Goal: Task Accomplishment & Management: Manage account settings

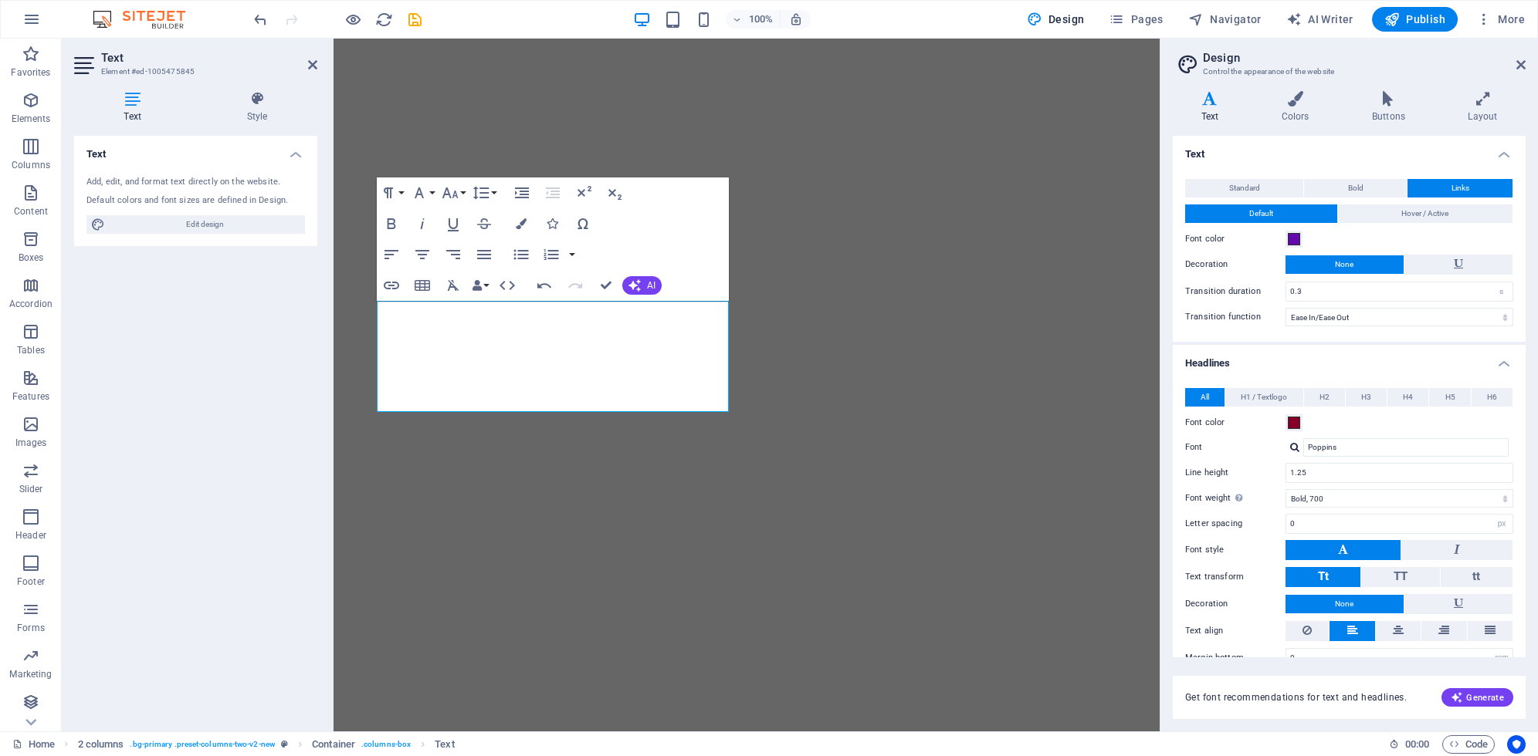
select select "ease-in-out"
select select "700"
select select "px"
select select "rem"
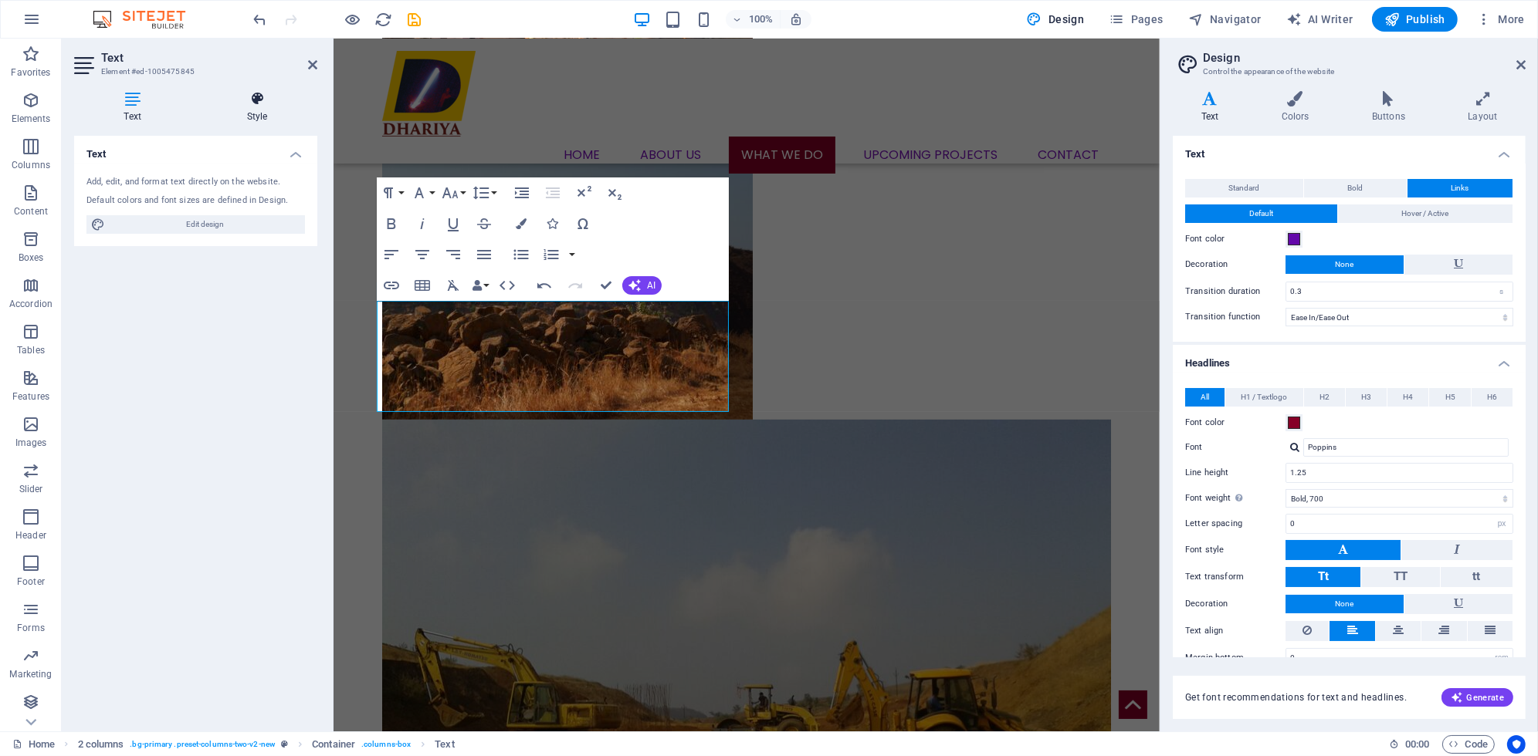
click at [257, 118] on h4 "Style" at bounding box center [257, 107] width 120 height 32
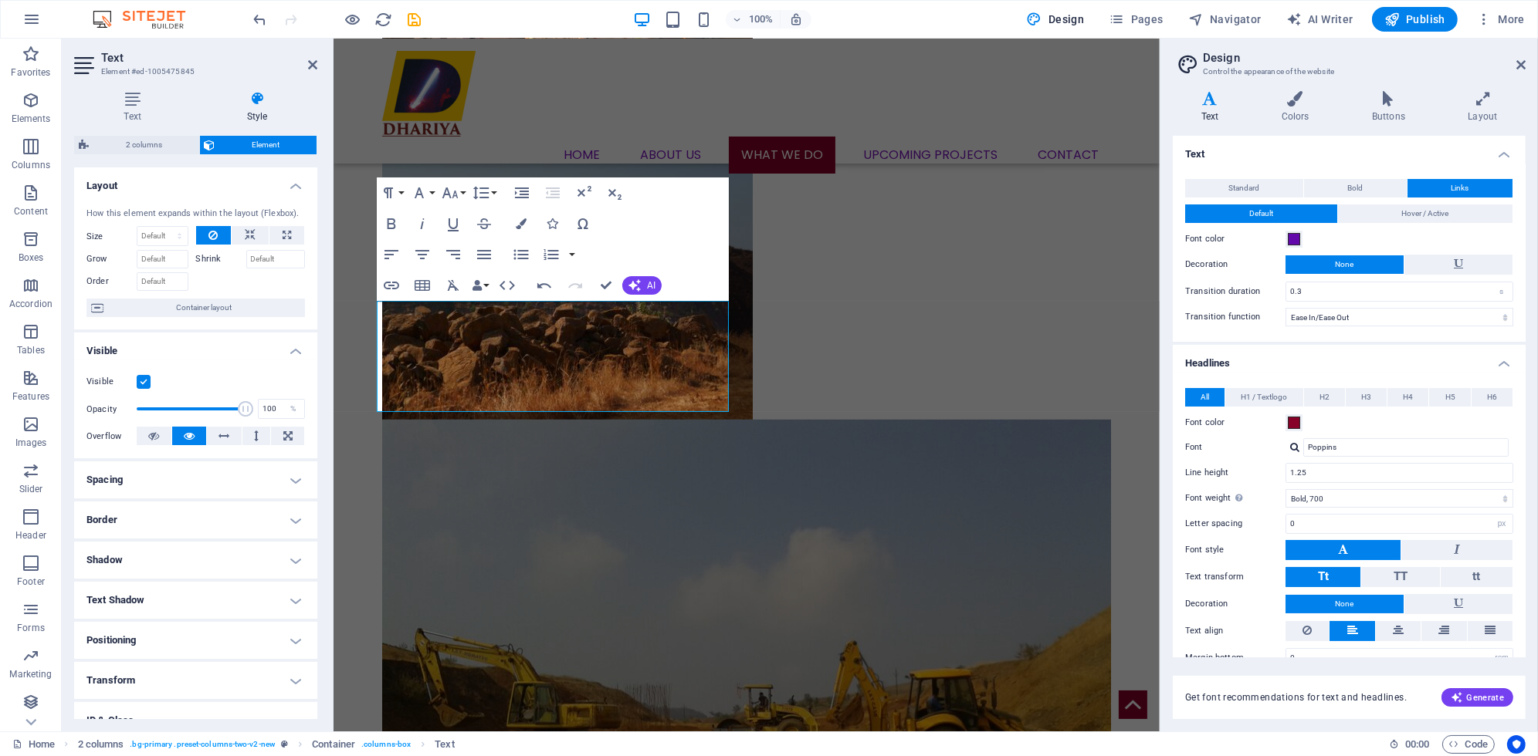
click at [178, 479] on h4 "Spacing" at bounding box center [195, 480] width 243 height 37
click at [159, 580] on h4 "Border" at bounding box center [195, 582] width 243 height 37
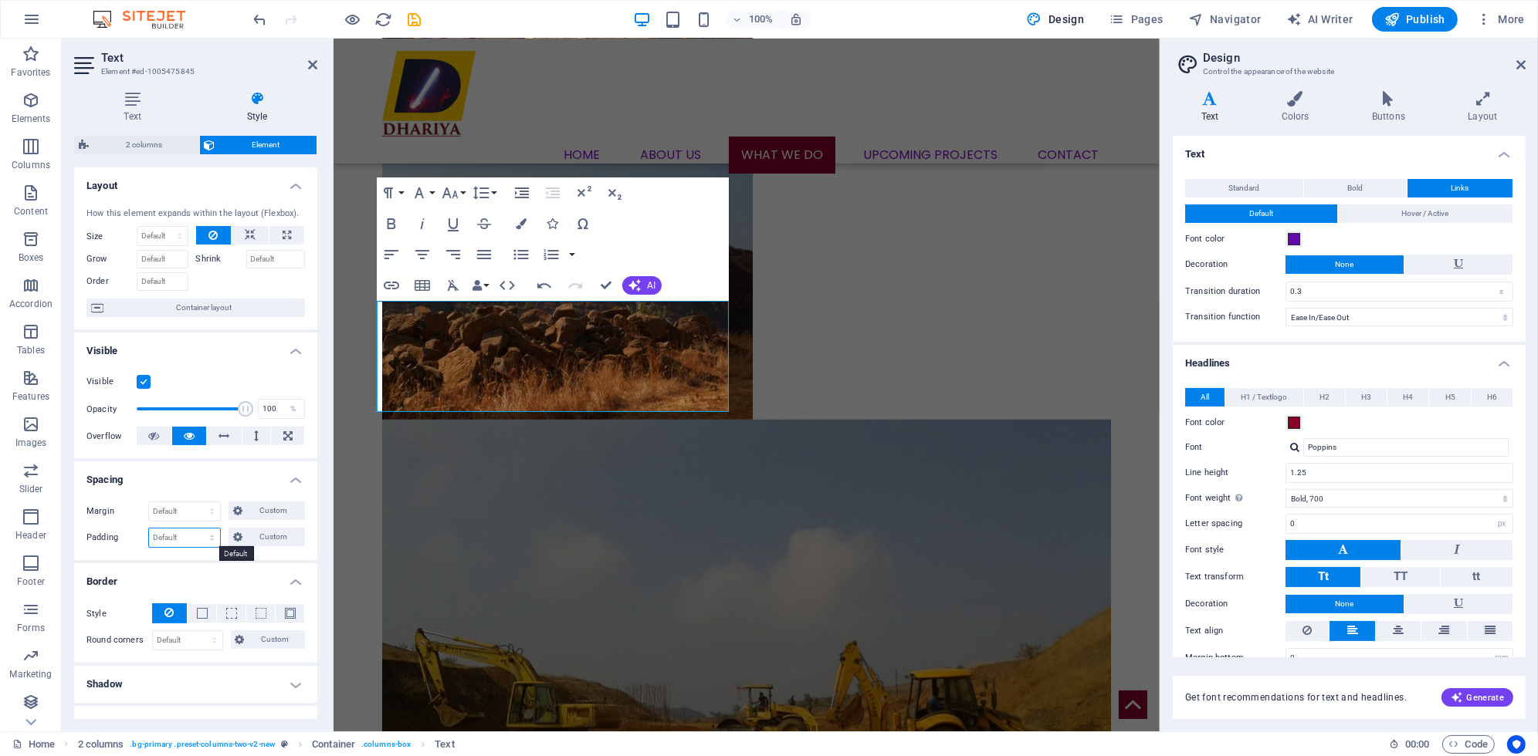
click at [177, 537] on select "Default px rem % vh vw Custom" at bounding box center [184, 538] width 71 height 19
click at [235, 540] on icon at bounding box center [237, 537] width 9 height 19
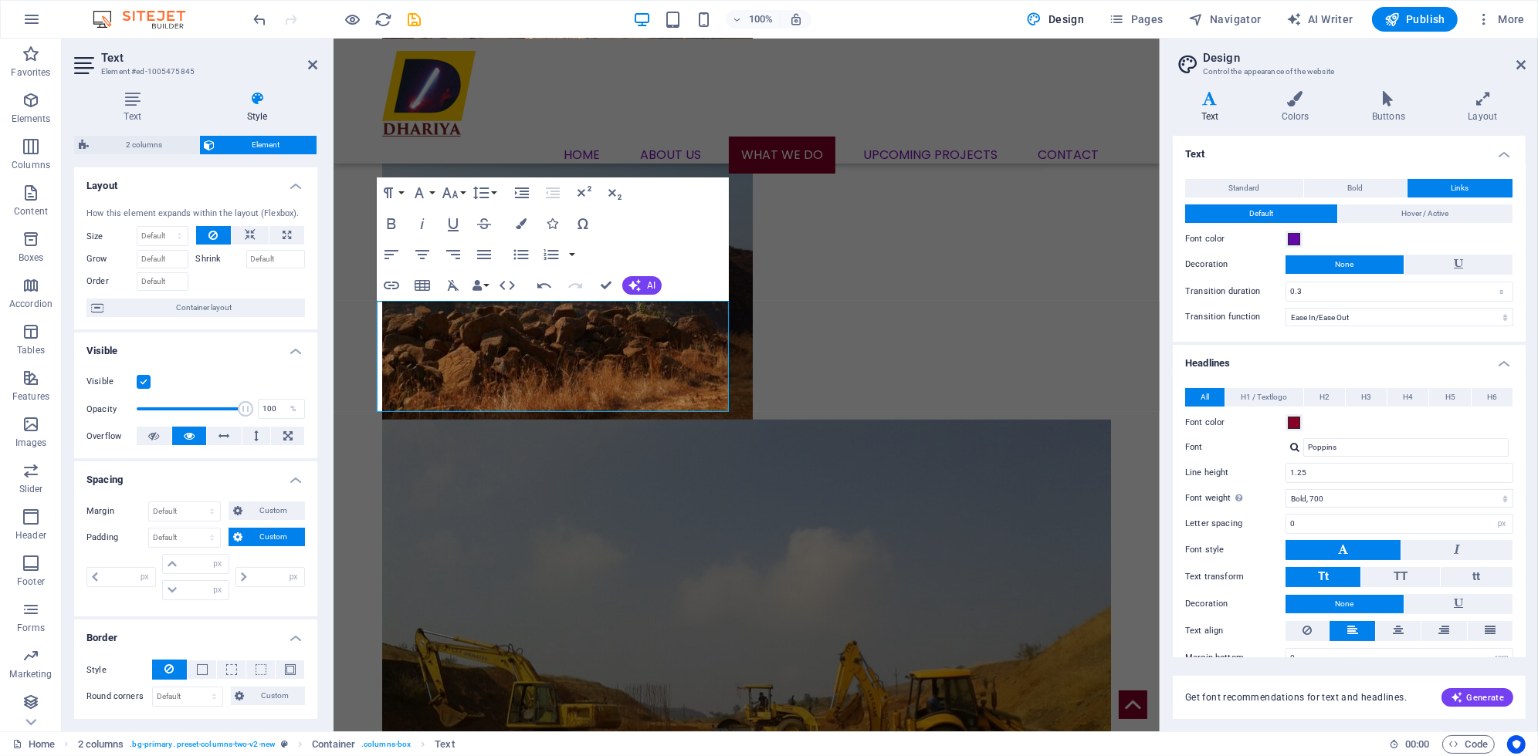
click at [235, 540] on icon at bounding box center [237, 537] width 9 height 19
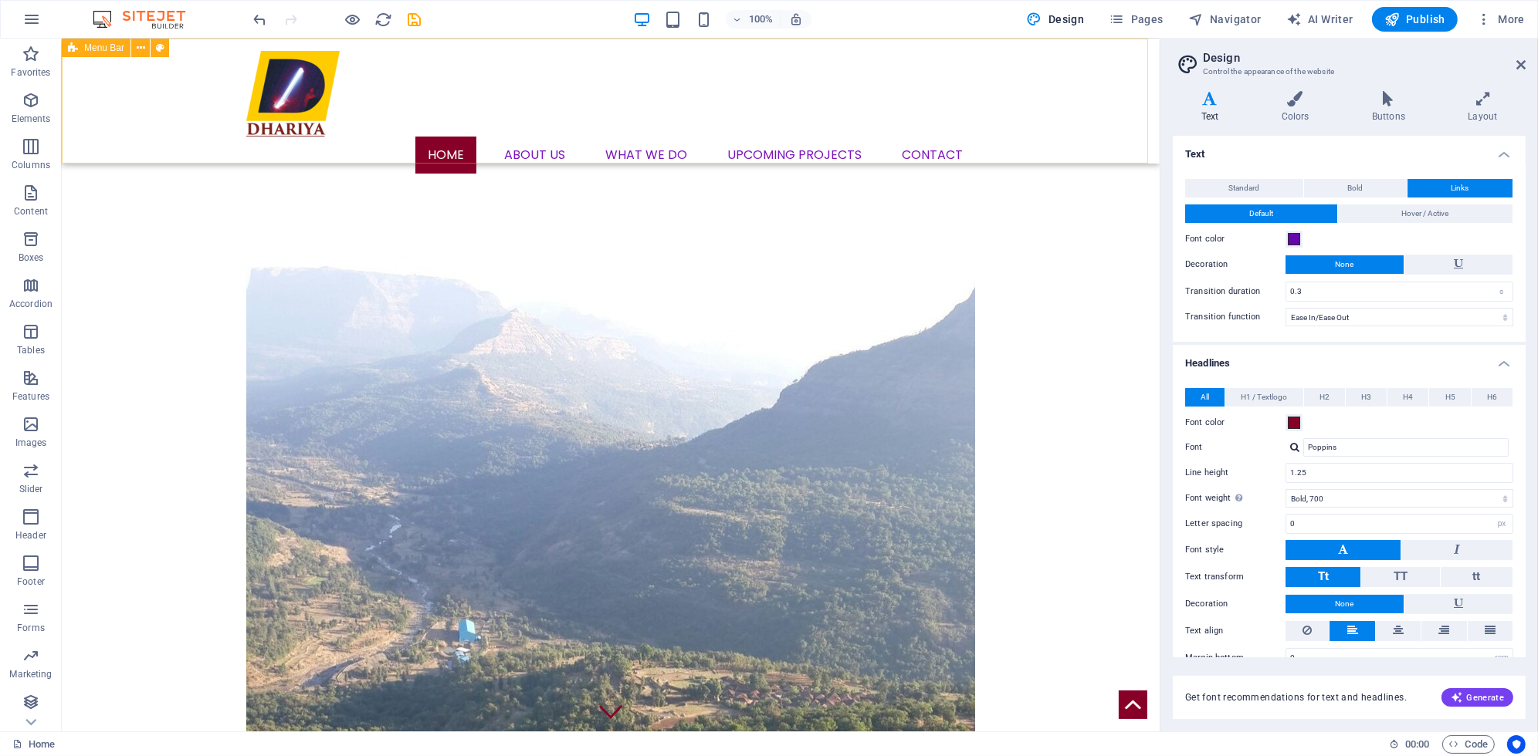
click at [353, 152] on div "Menu Home About us What we DO Upcoming Projects Contact" at bounding box center [611, 101] width 1098 height 125
click at [151, 50] on button at bounding box center [160, 48] width 19 height 19
select select "rem"
select select "sticky_instant"
select select "px"
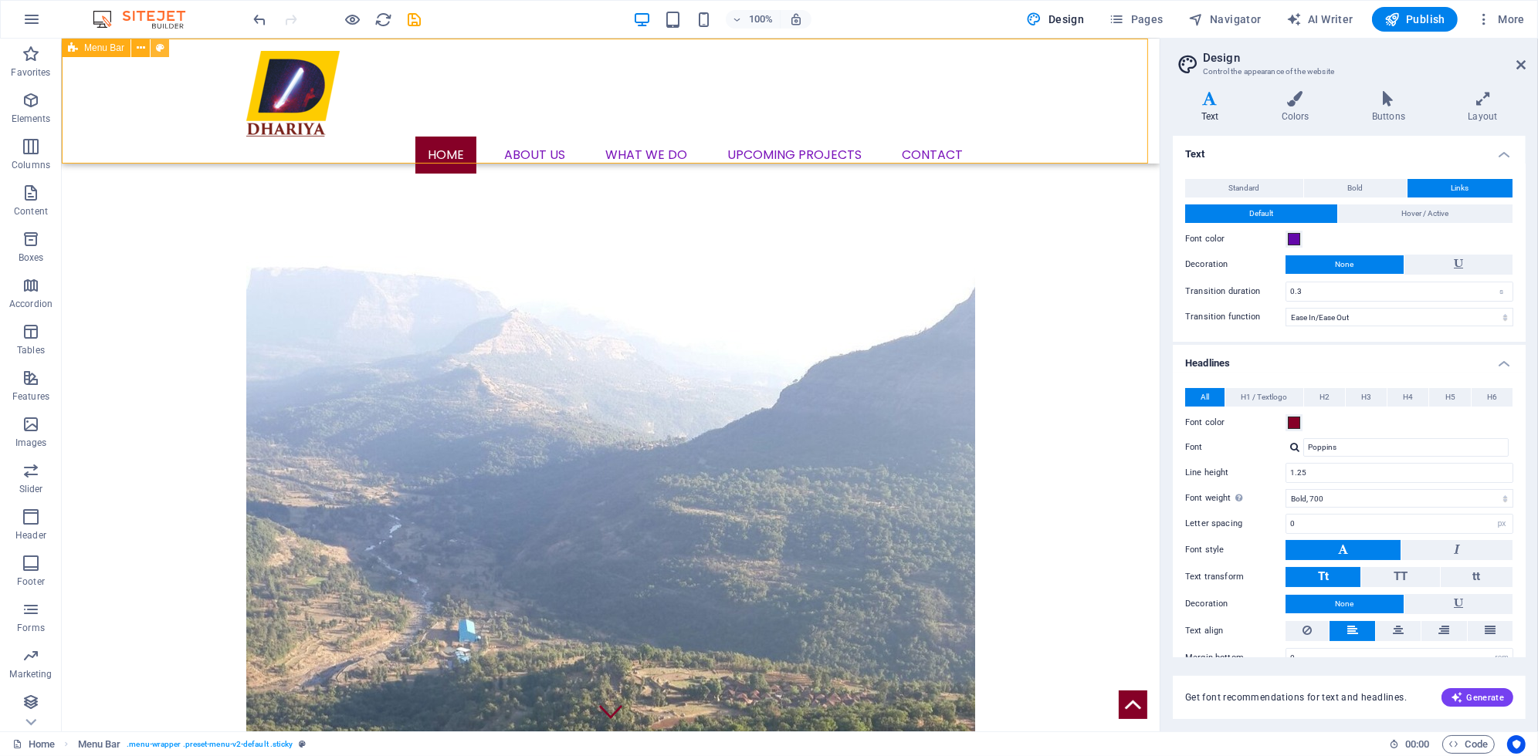
select select "px"
select select "hover_box_bottom"
select select "px"
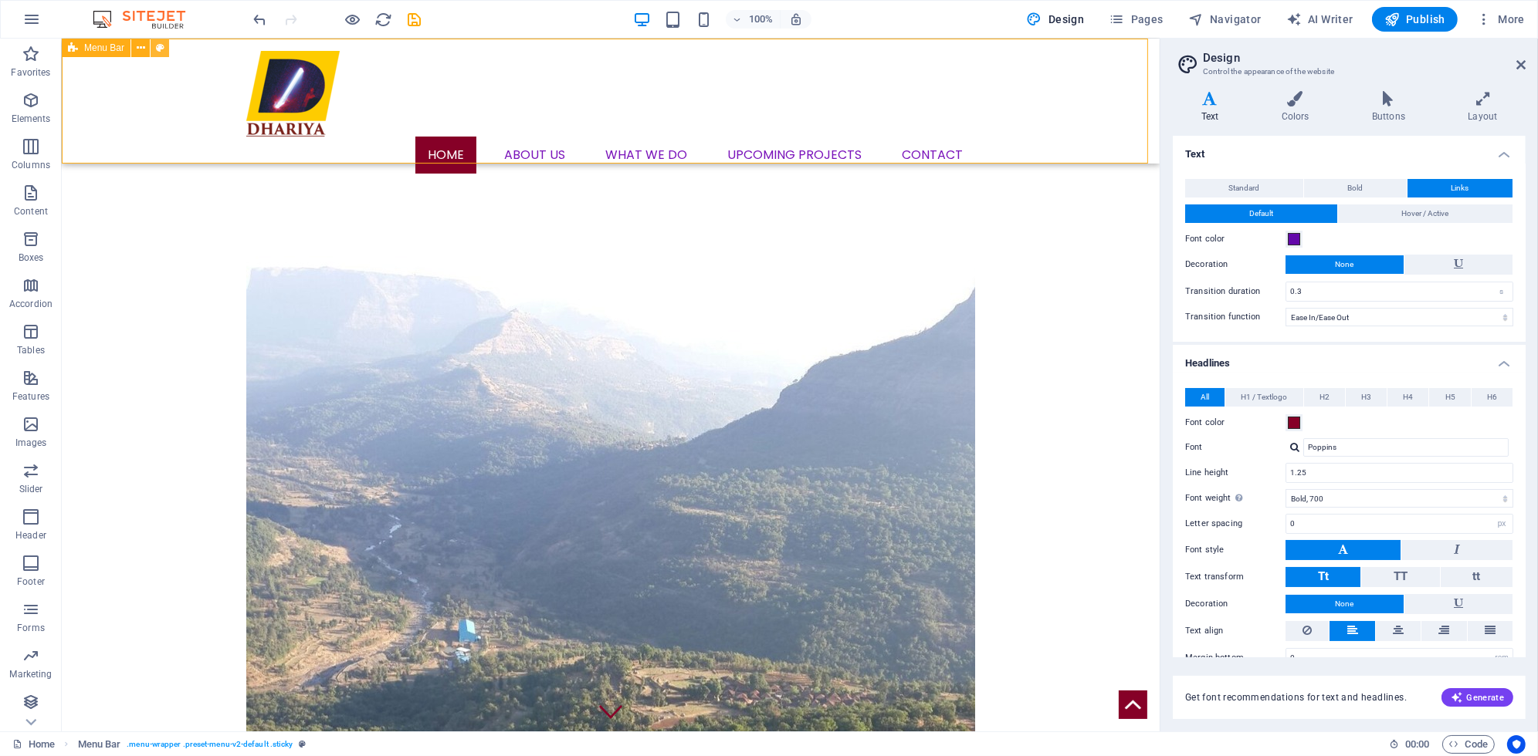
select select "rem"
select select "400"
select select "px"
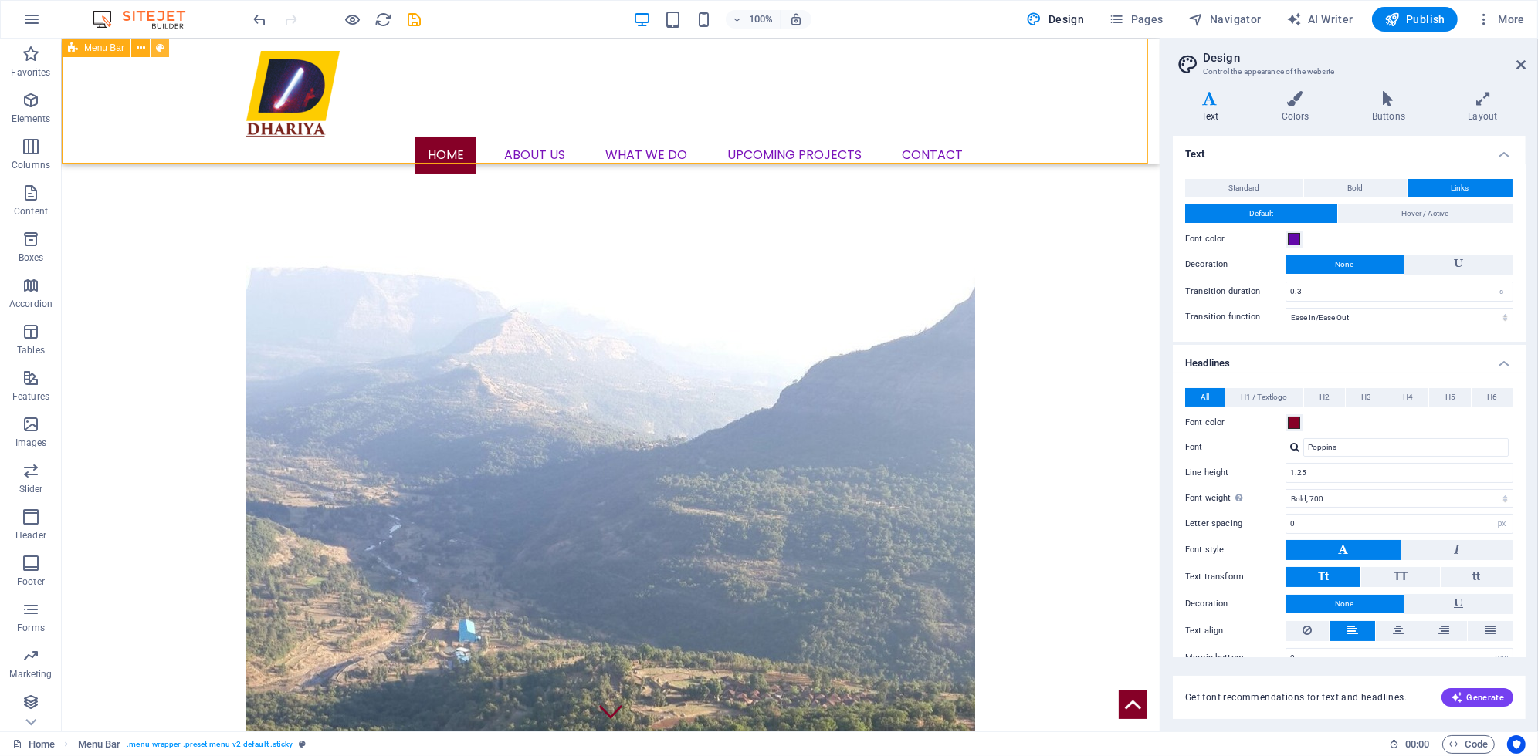
select select "px"
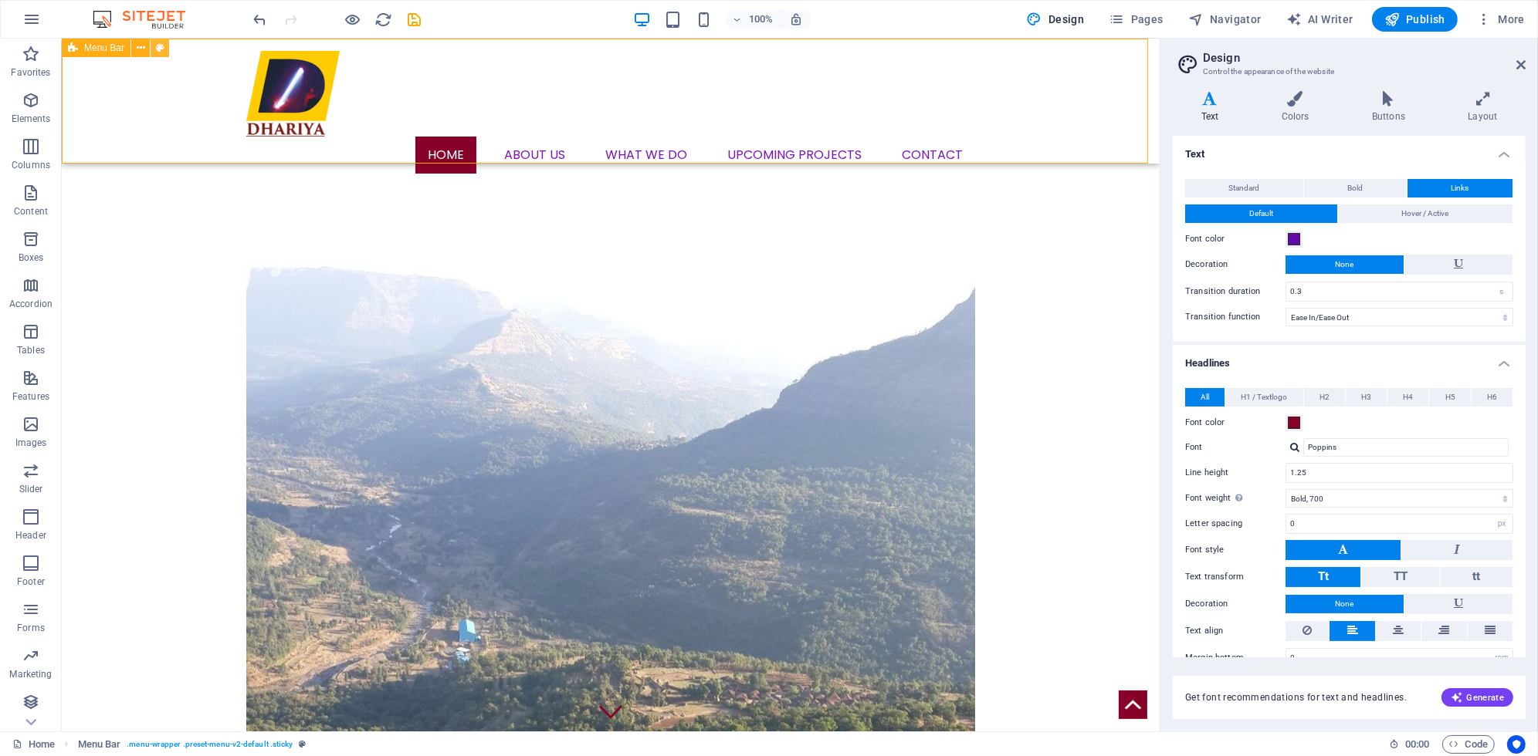
select select "px"
select select "steps"
select select "squeeze"
select select "%"
select select "rem"
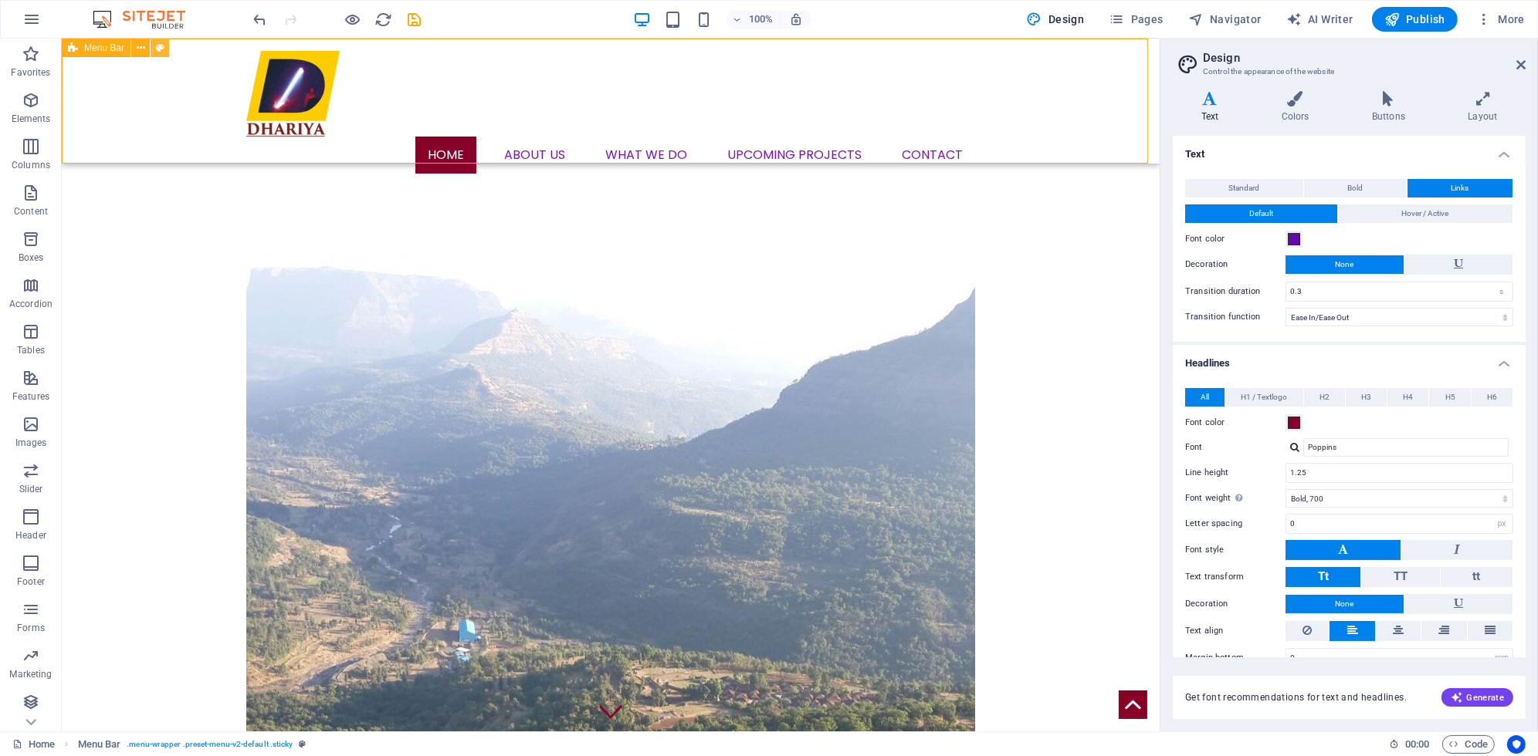
select select "rem"
select select "px"
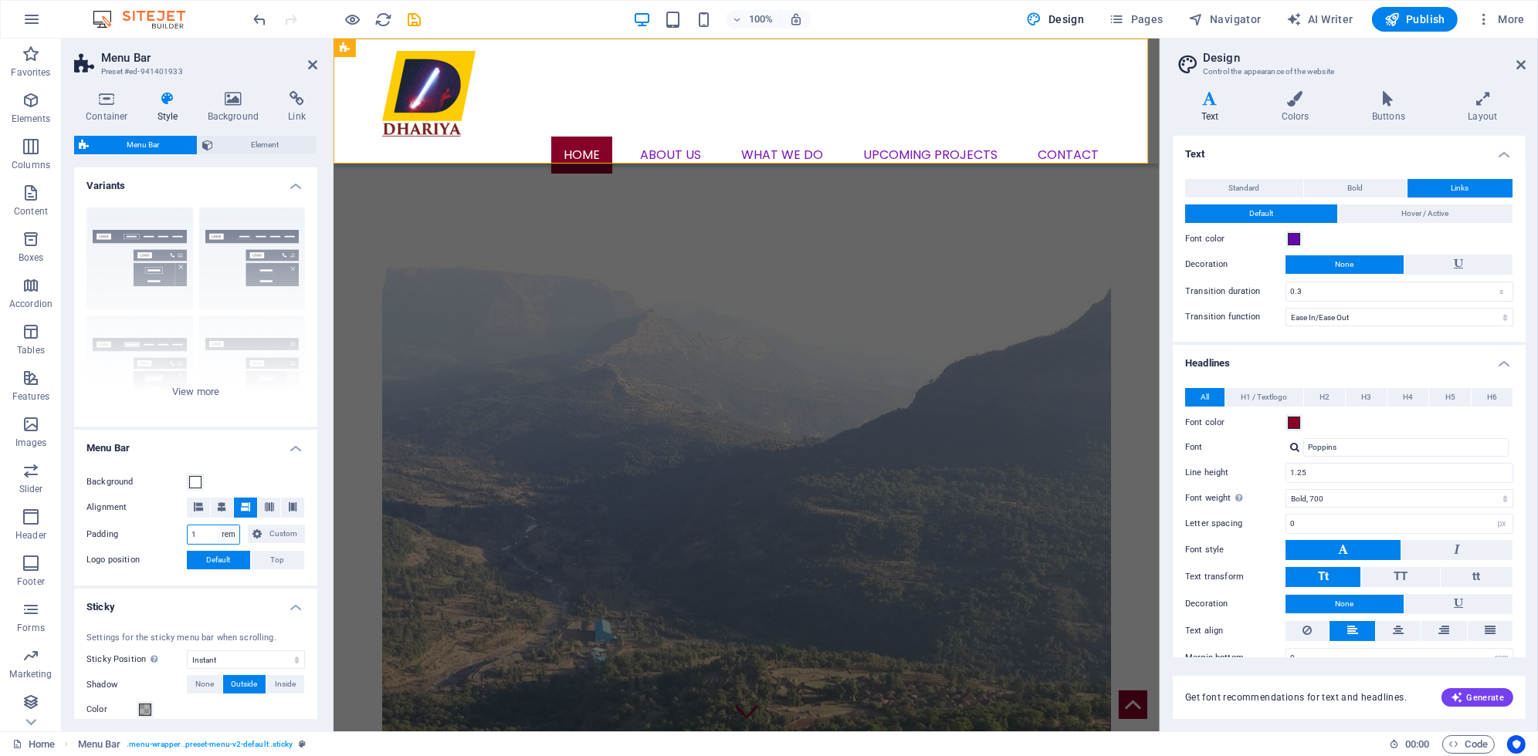
click at [225, 533] on select "px rem % vh vw Custom" at bounding box center [229, 535] width 22 height 19
drag, startPoint x: 213, startPoint y: 527, endPoint x: 165, endPoint y: 530, distance: 47.9
click at [165, 530] on div "Padding 1 px rem % vh vw Custom Custom" at bounding box center [195, 535] width 218 height 20
type input "0"
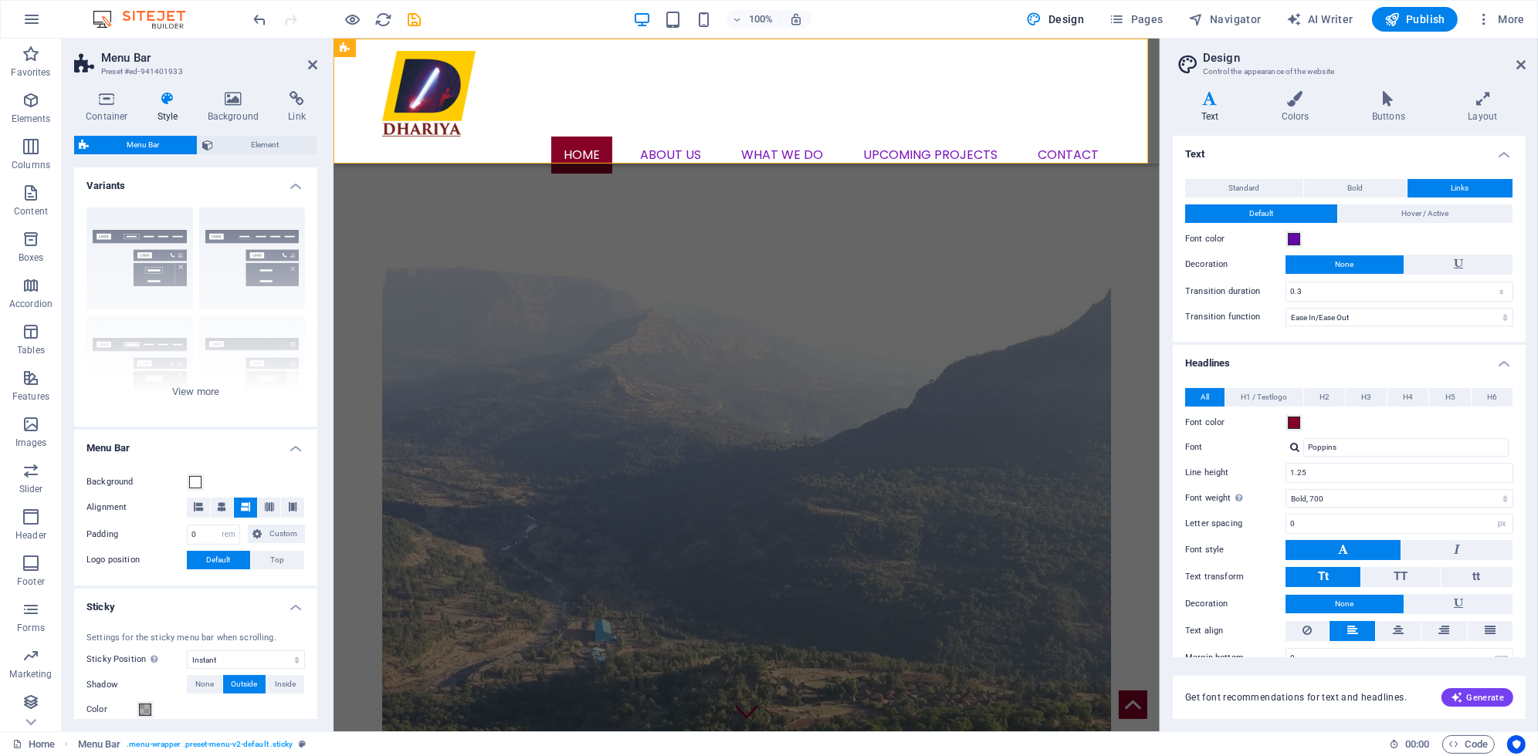
click at [239, 448] on h4 "Menu Bar" at bounding box center [195, 444] width 243 height 28
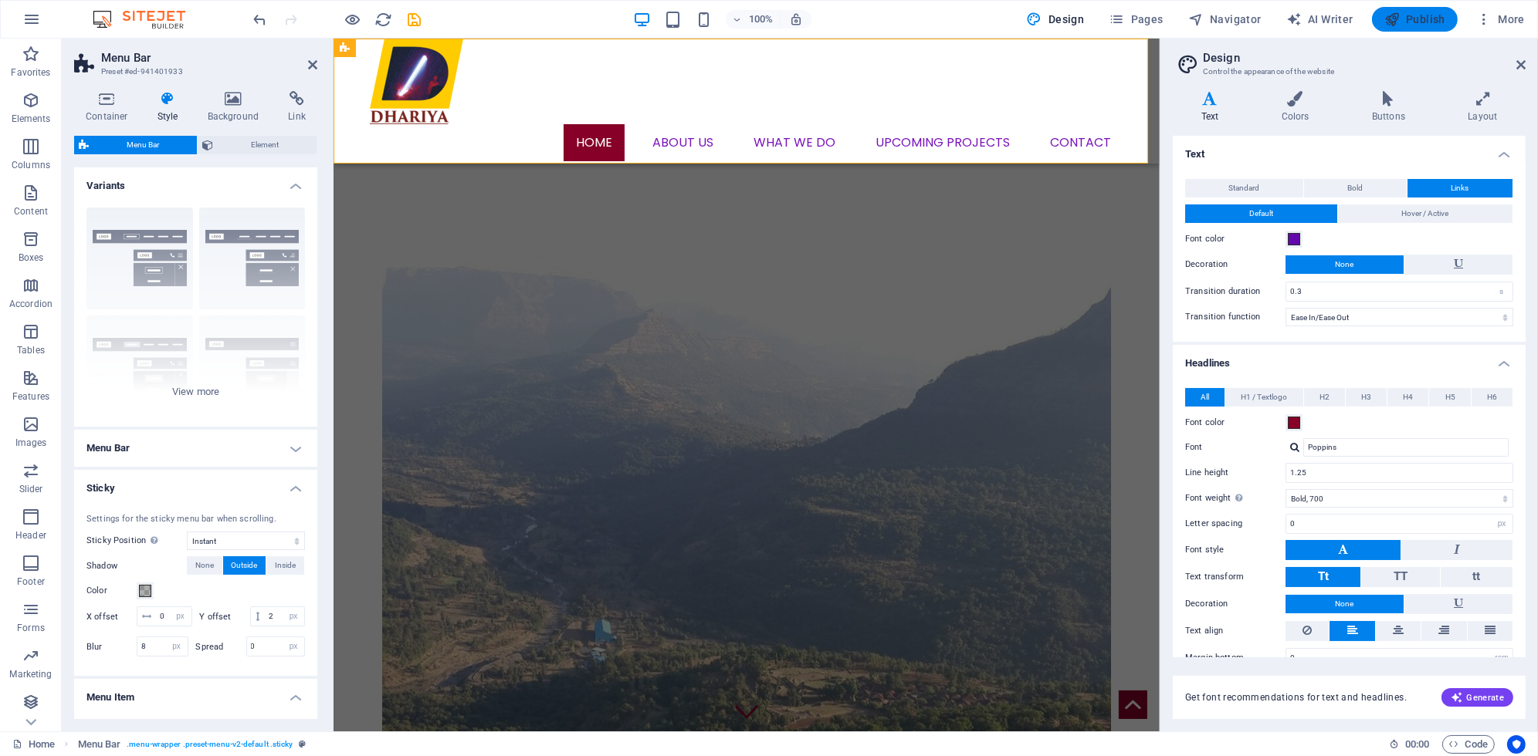
click at [1424, 9] on button "Publish" at bounding box center [1415, 19] width 86 height 25
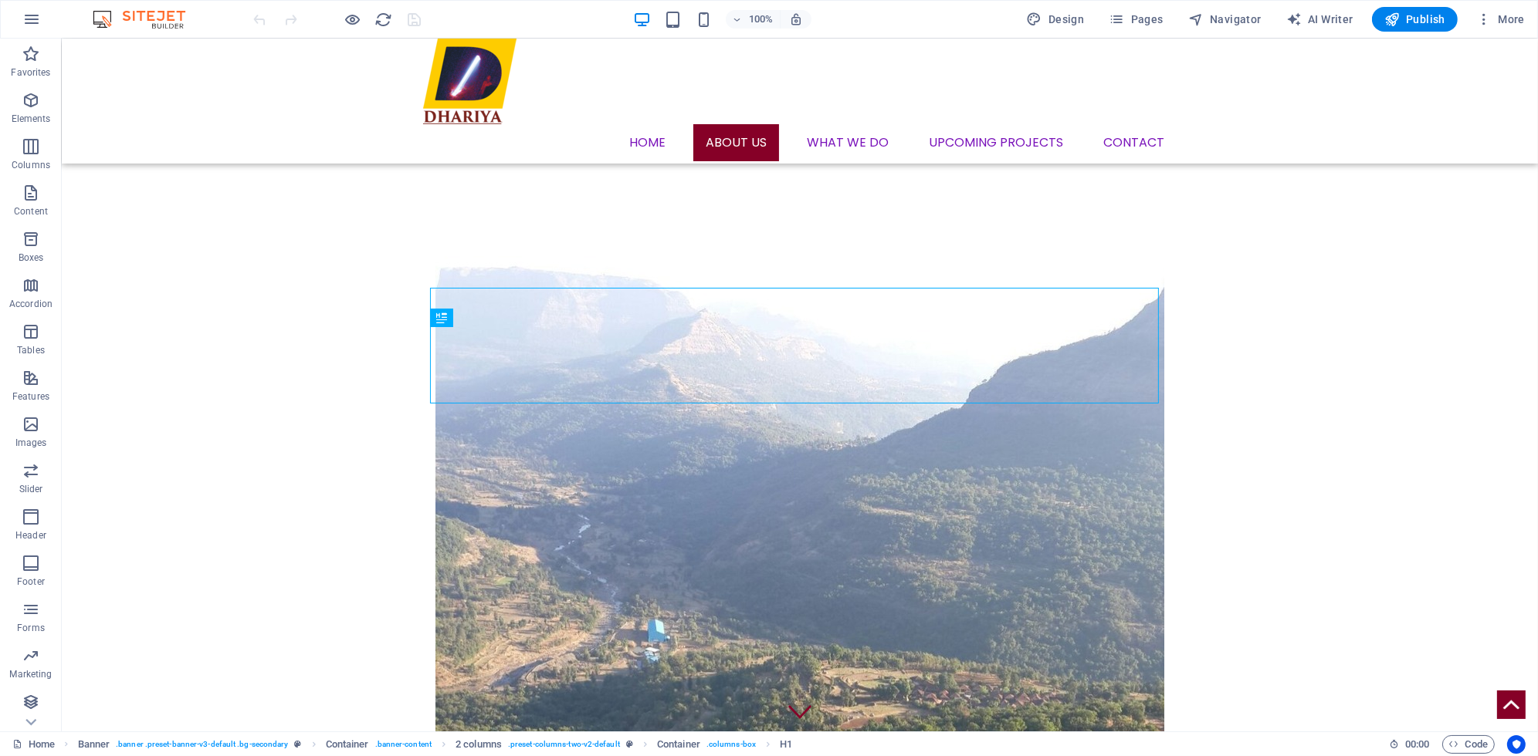
scroll to position [722, 0]
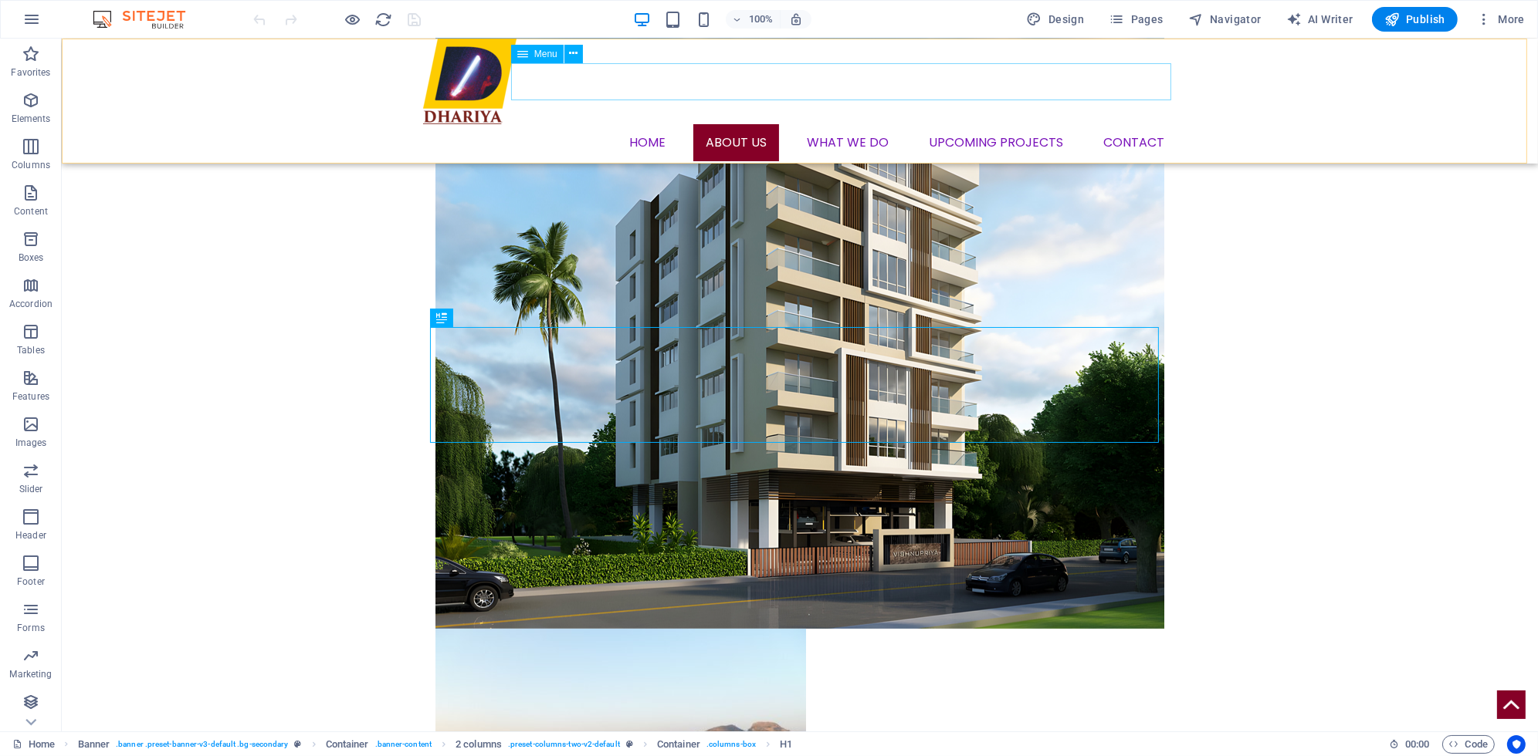
click at [611, 124] on nav "Home About us What we DO Upcoming Projects Contact" at bounding box center [799, 142] width 753 height 37
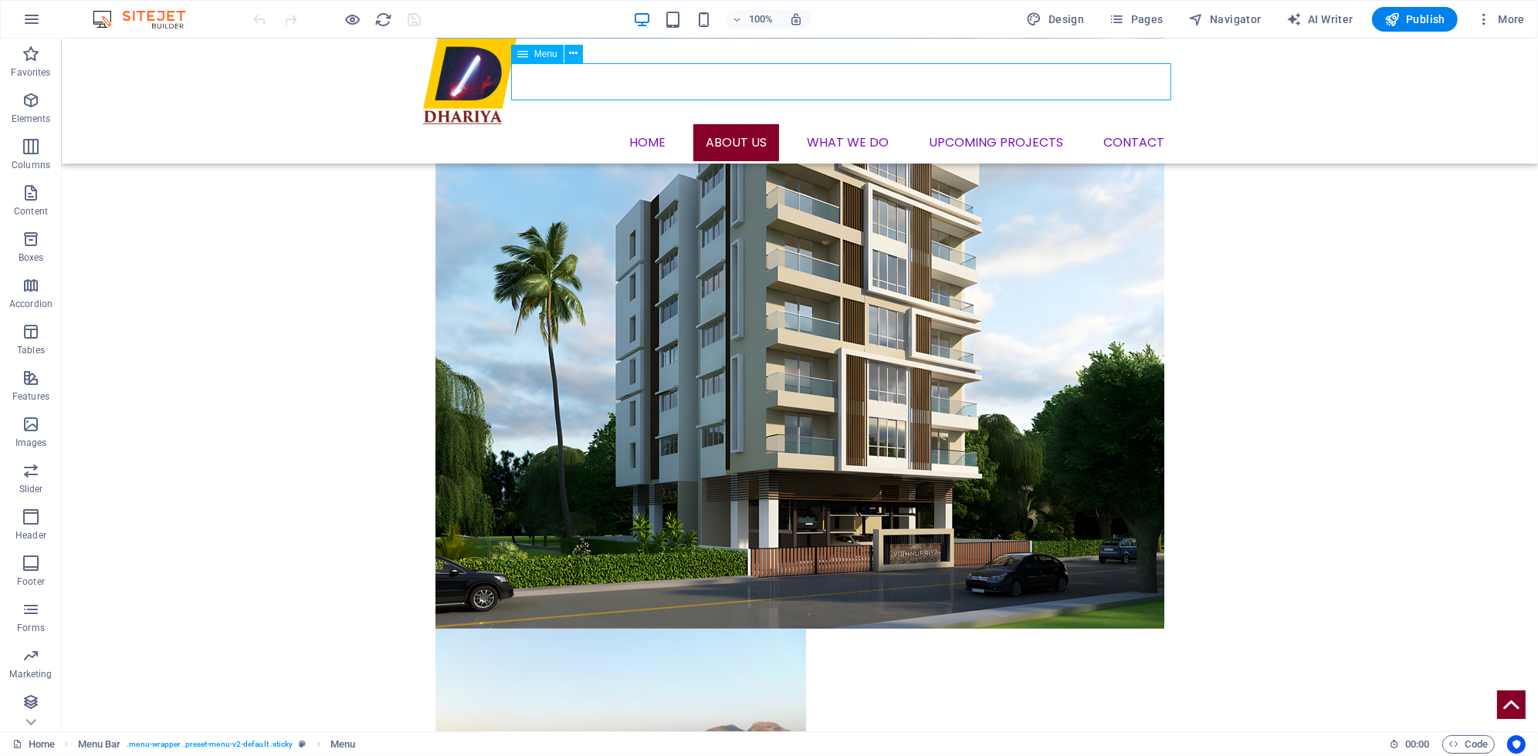
click at [606, 124] on nav "Home About us What we DO Upcoming Projects Contact" at bounding box center [799, 142] width 753 height 37
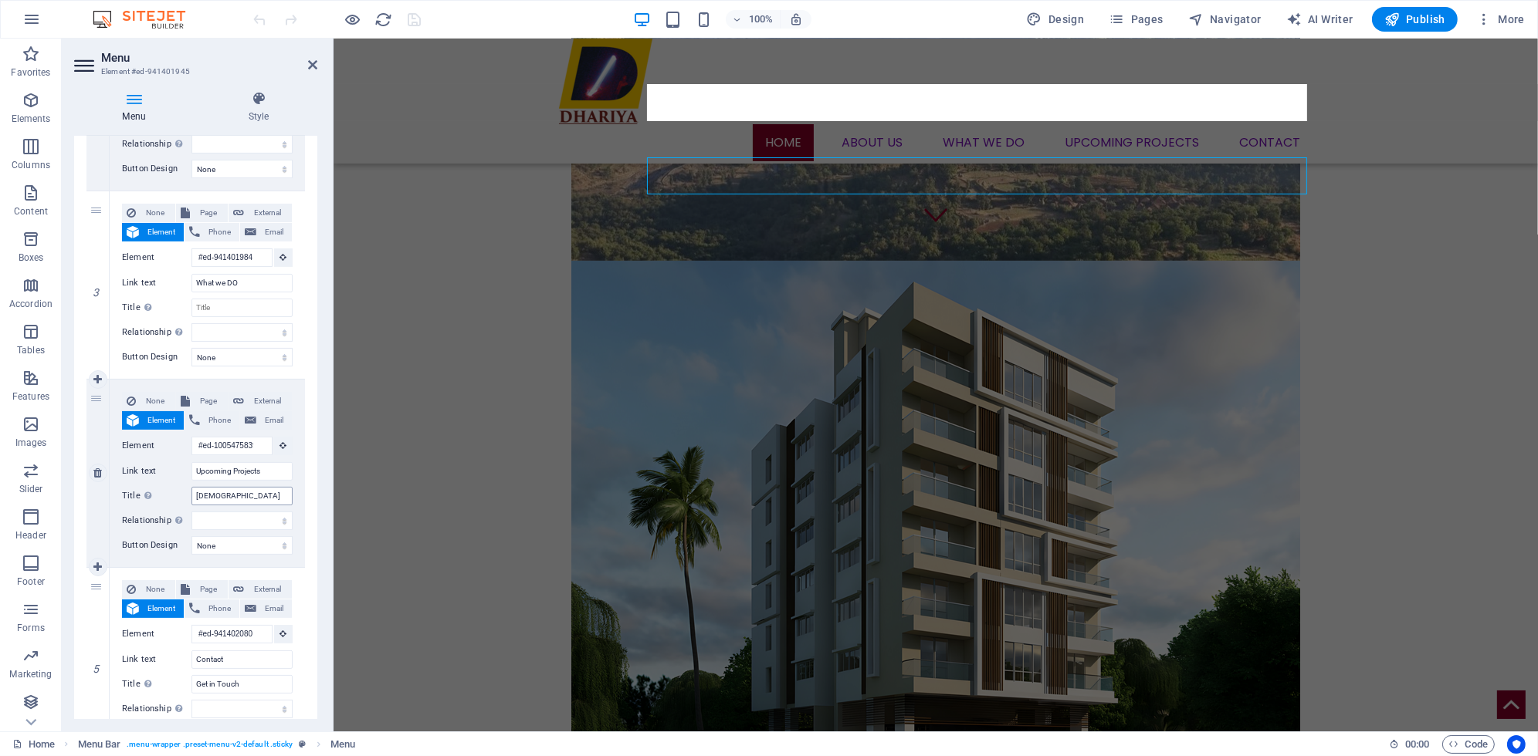
scroll to position [472, 0]
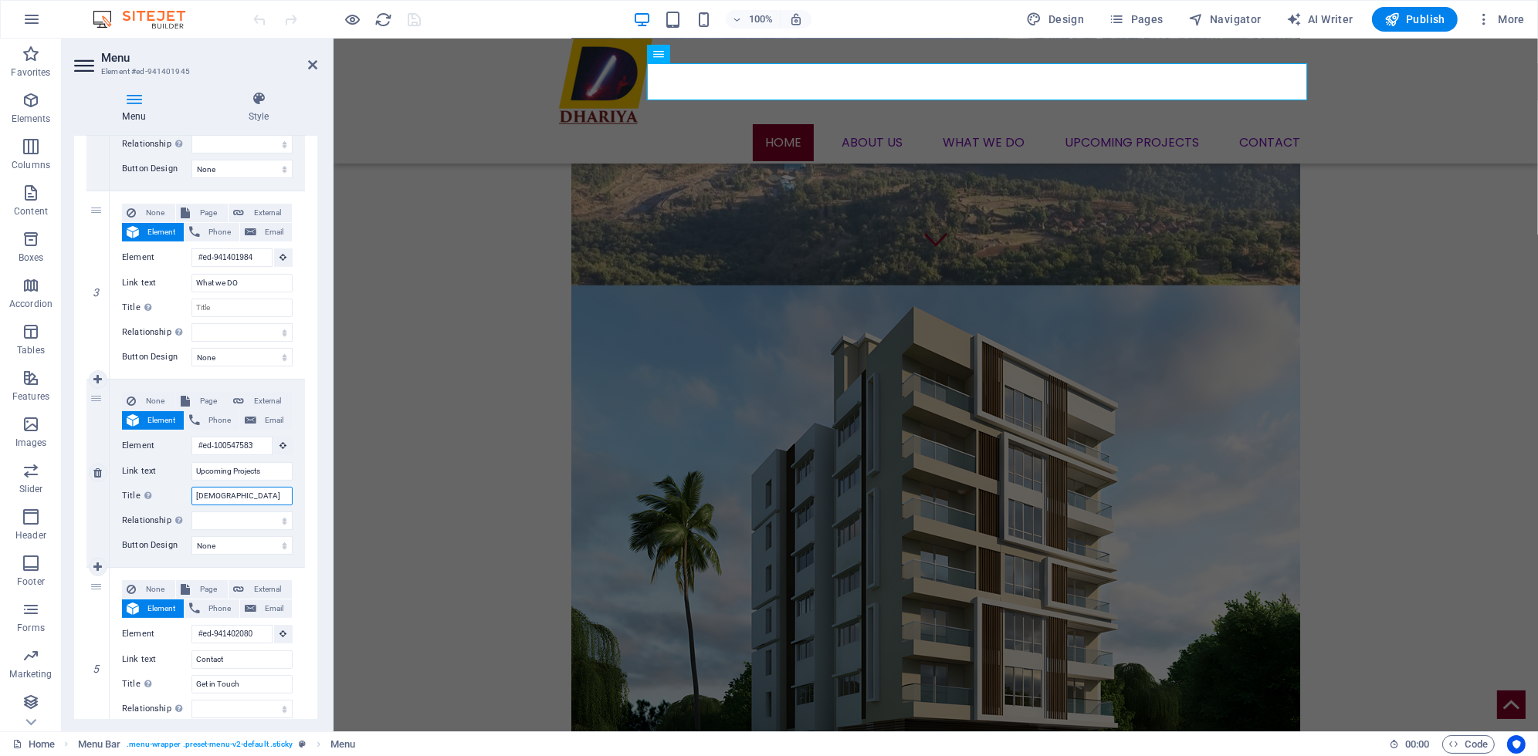
drag, startPoint x: 239, startPoint y: 491, endPoint x: 184, endPoint y: 492, distance: 55.6
click at [184, 492] on div "Title Additional link description, should not be the same as the link text. The…" at bounding box center [207, 496] width 171 height 19
select select
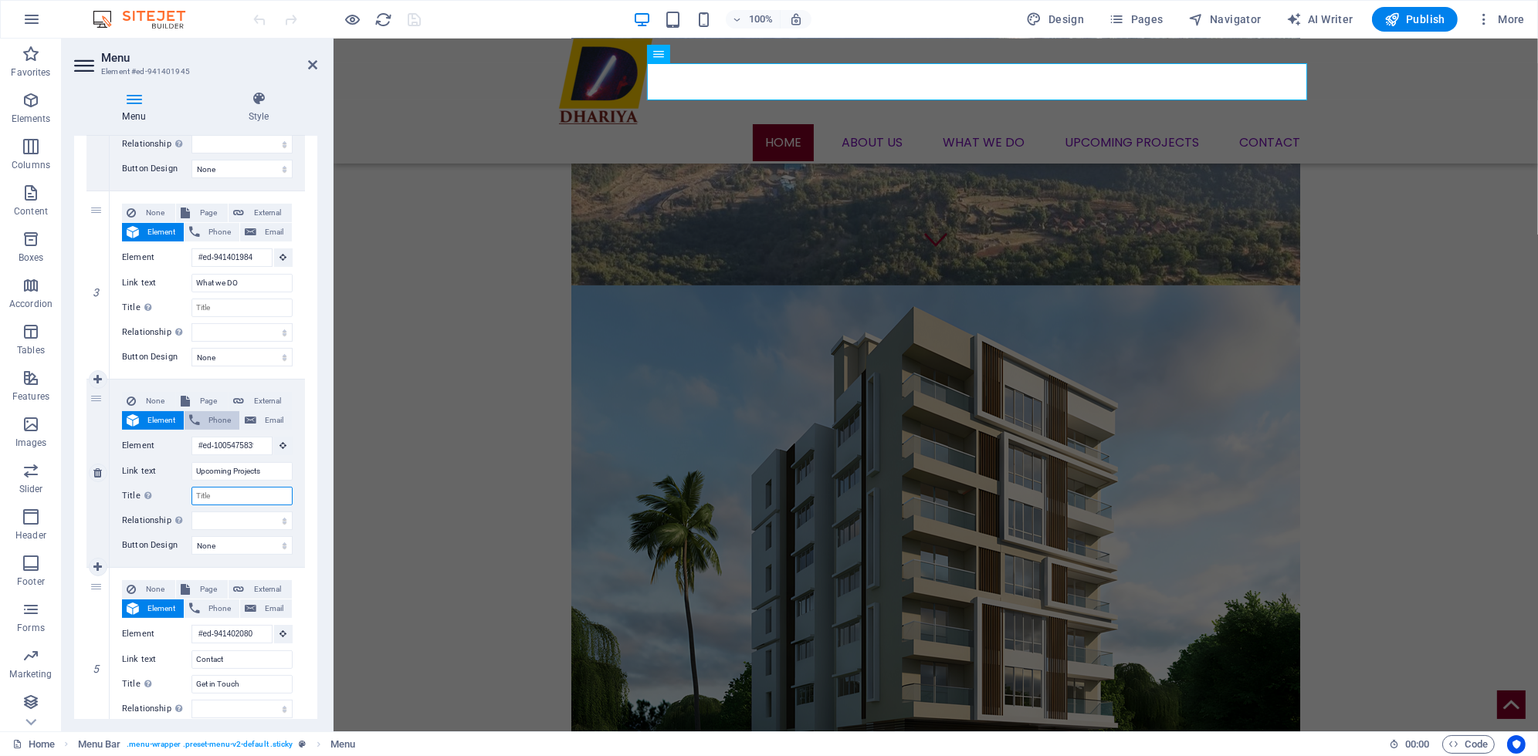
select select
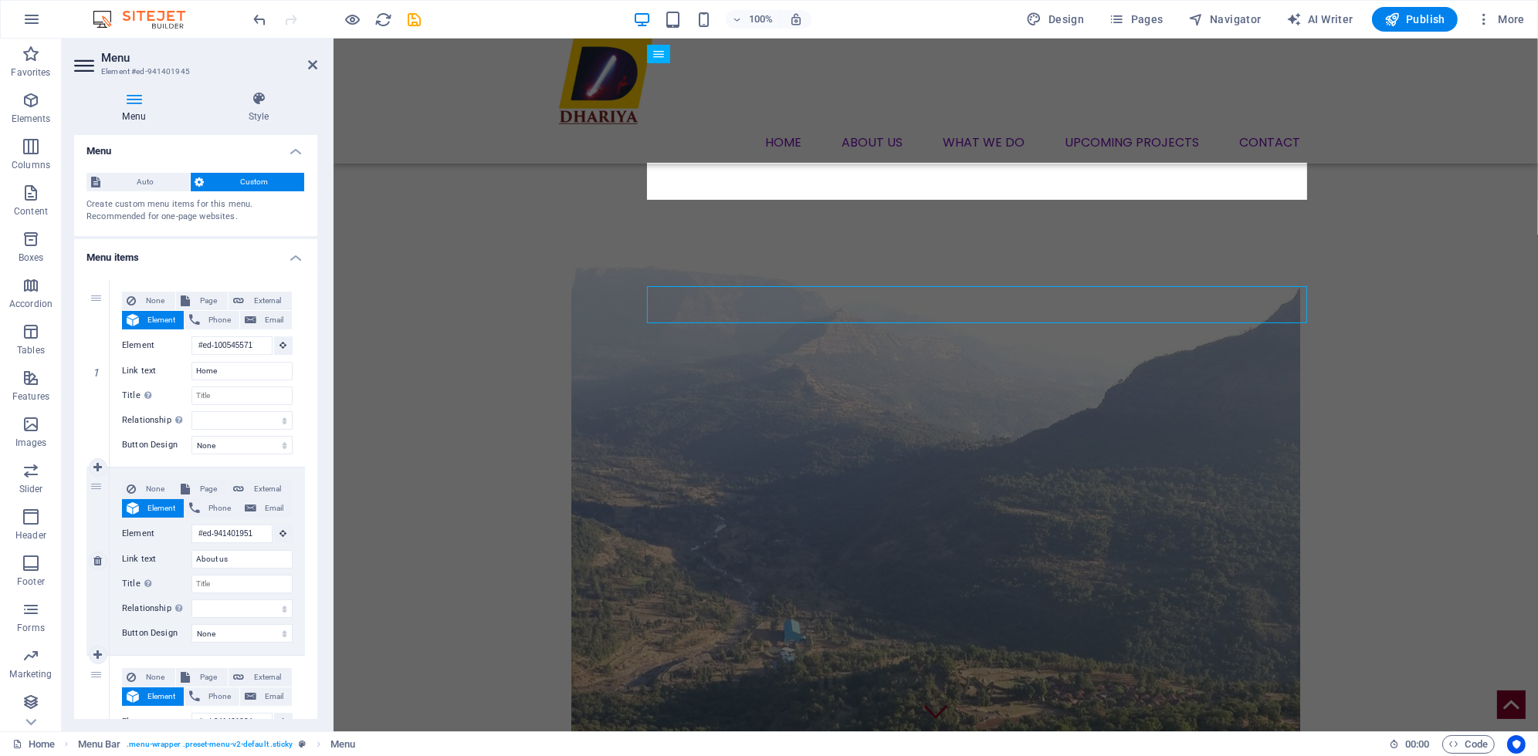
scroll to position [0, 0]
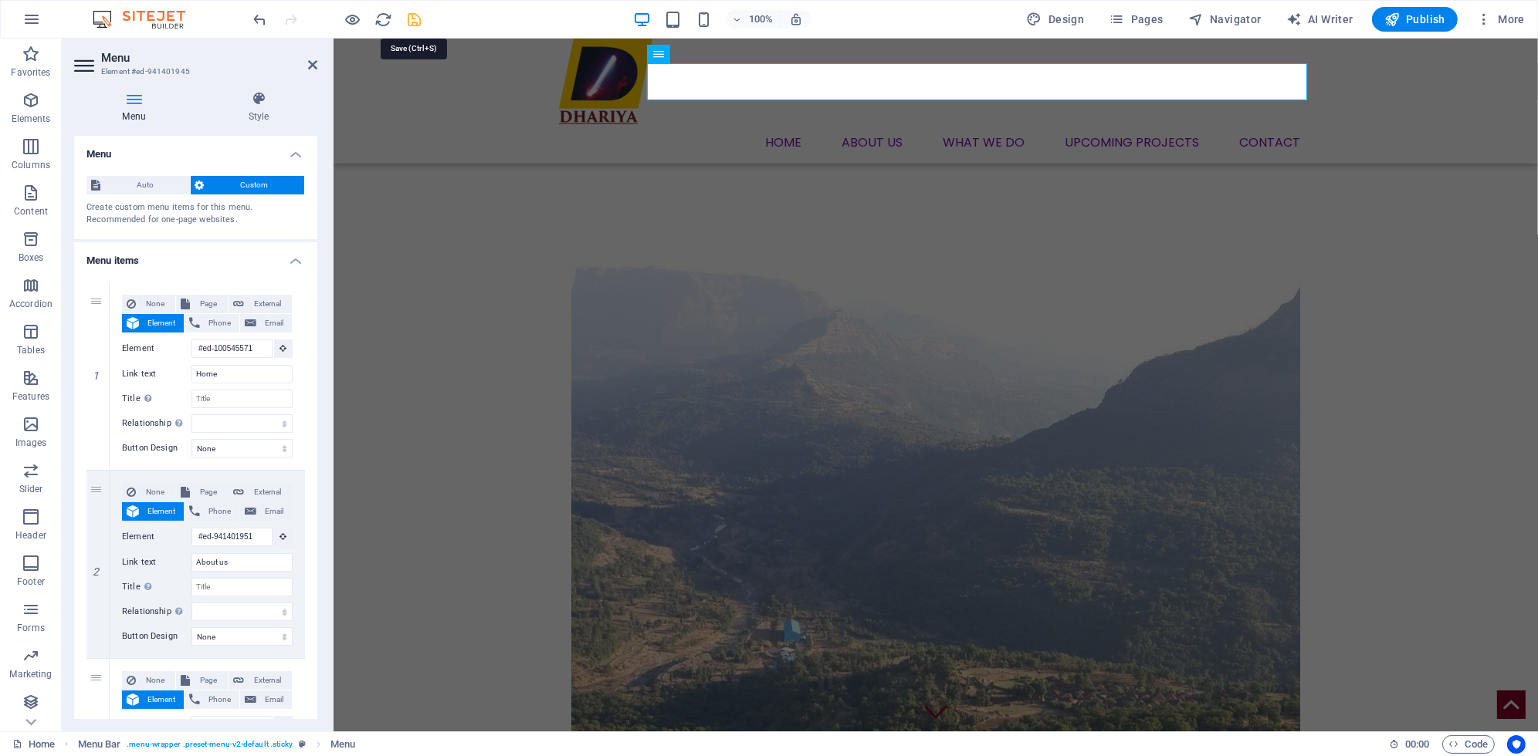
click at [413, 19] on icon "save" at bounding box center [415, 20] width 18 height 18
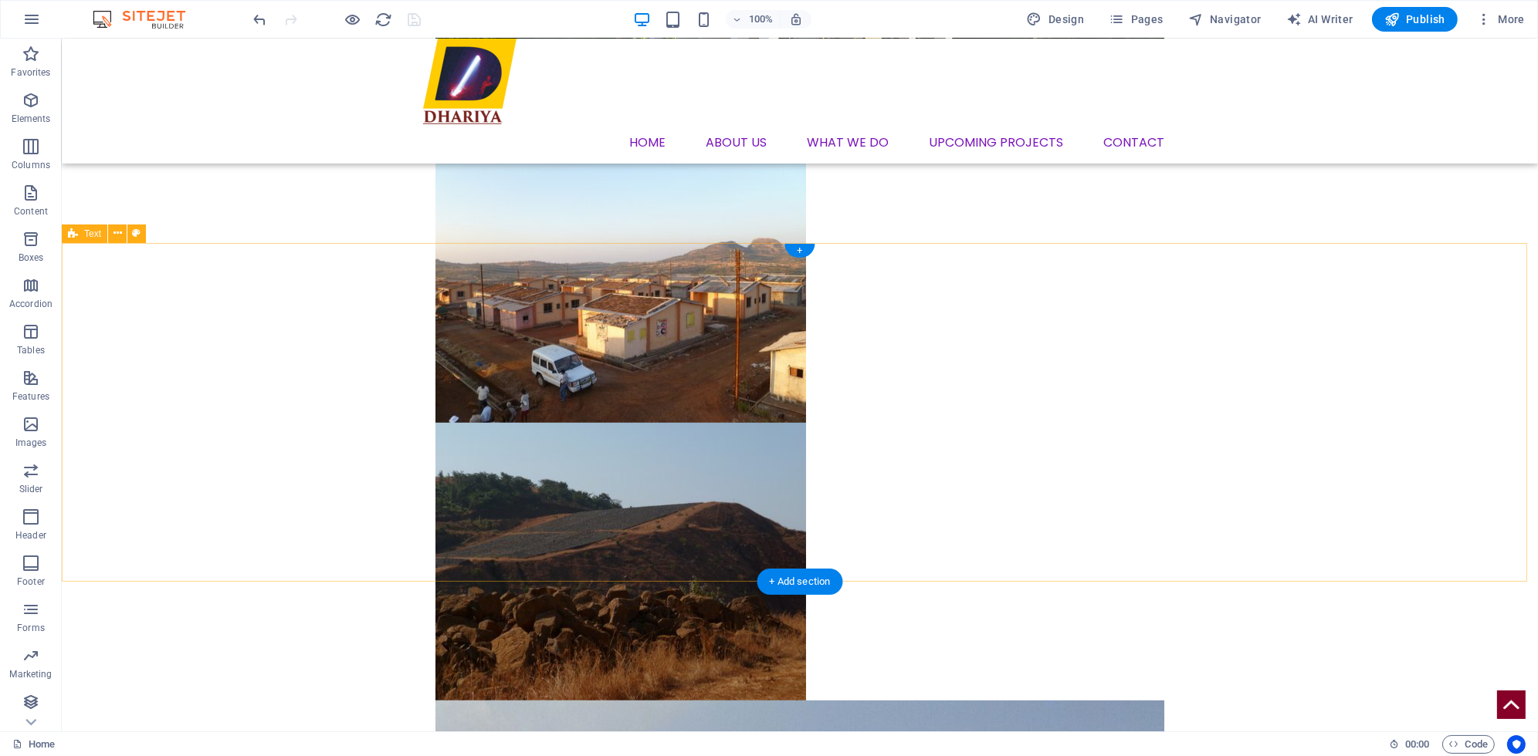
scroll to position [1592, 0]
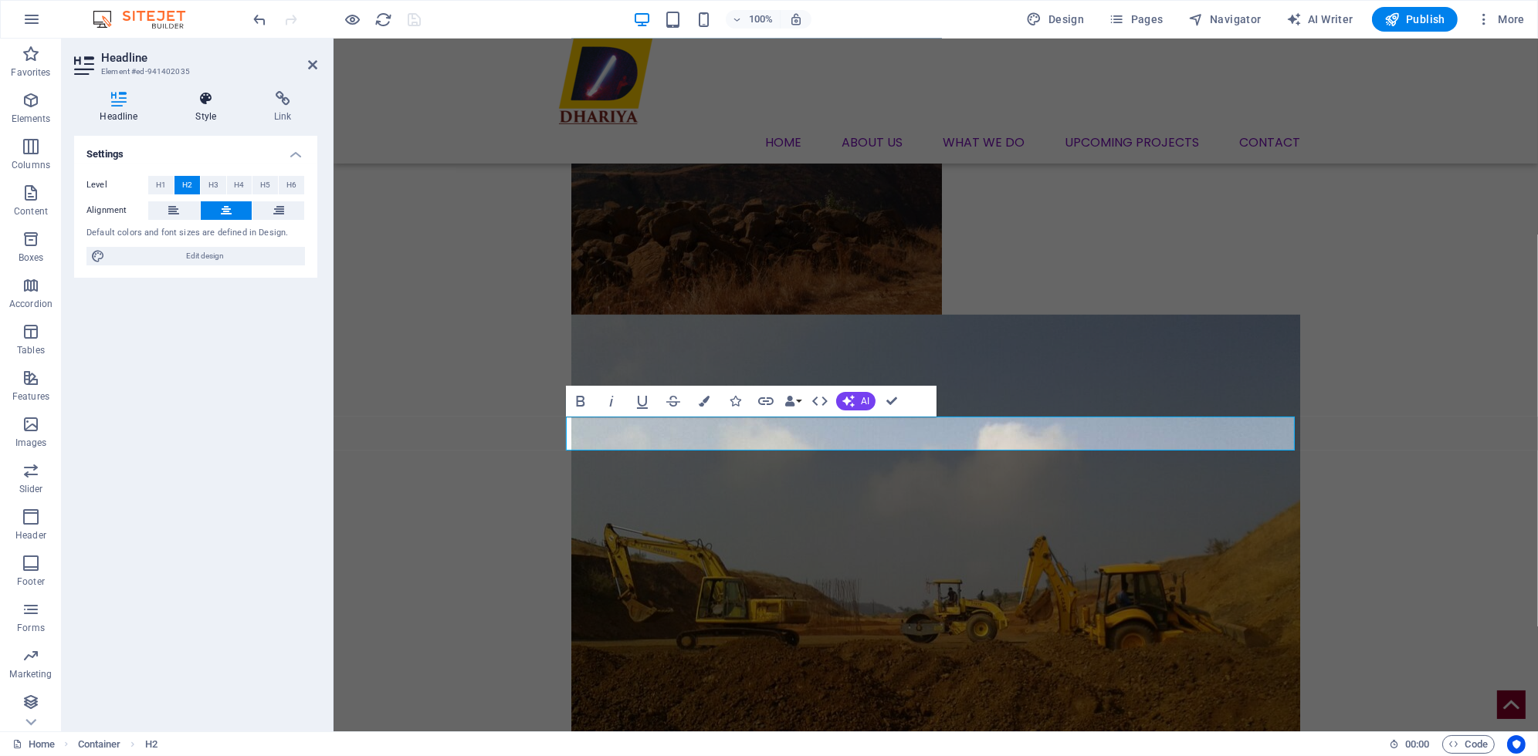
click at [210, 112] on h4 "Style" at bounding box center [209, 107] width 79 height 32
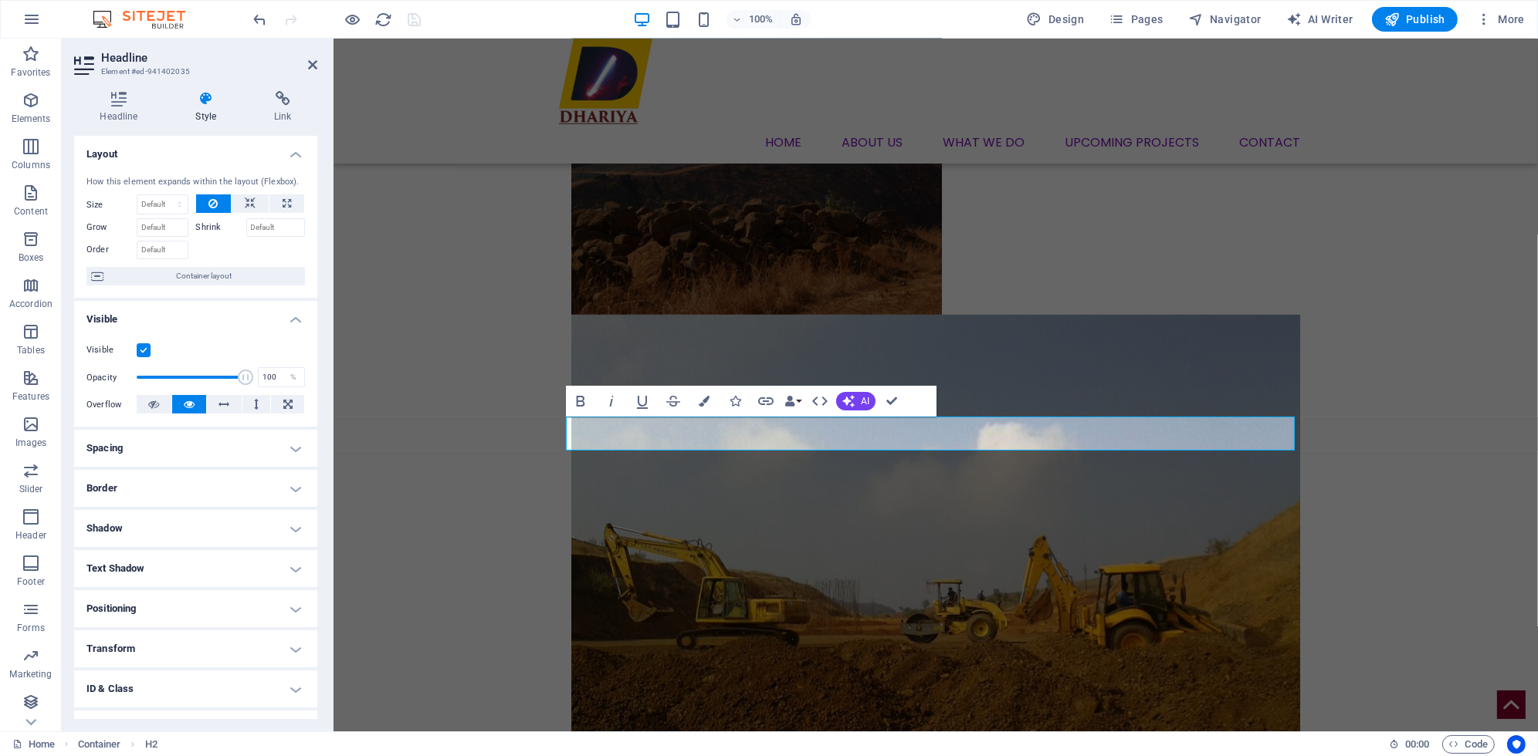
click at [162, 450] on h4 "Spacing" at bounding box center [195, 448] width 243 height 37
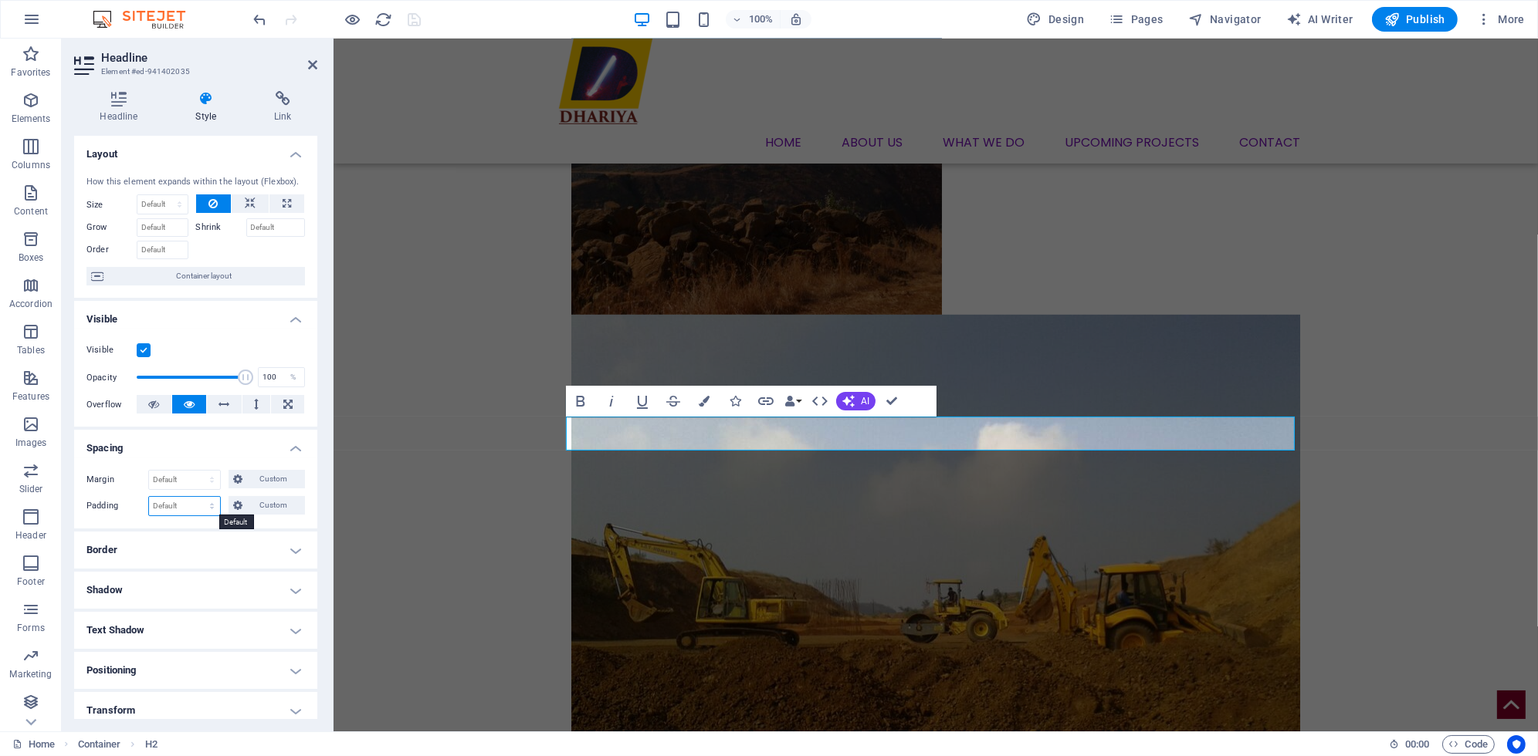
click at [209, 501] on select "Default px rem % vh vw Custom" at bounding box center [184, 506] width 71 height 19
select select "%"
click at [197, 497] on select "Default px rem % vh vw Custom" at bounding box center [184, 506] width 71 height 19
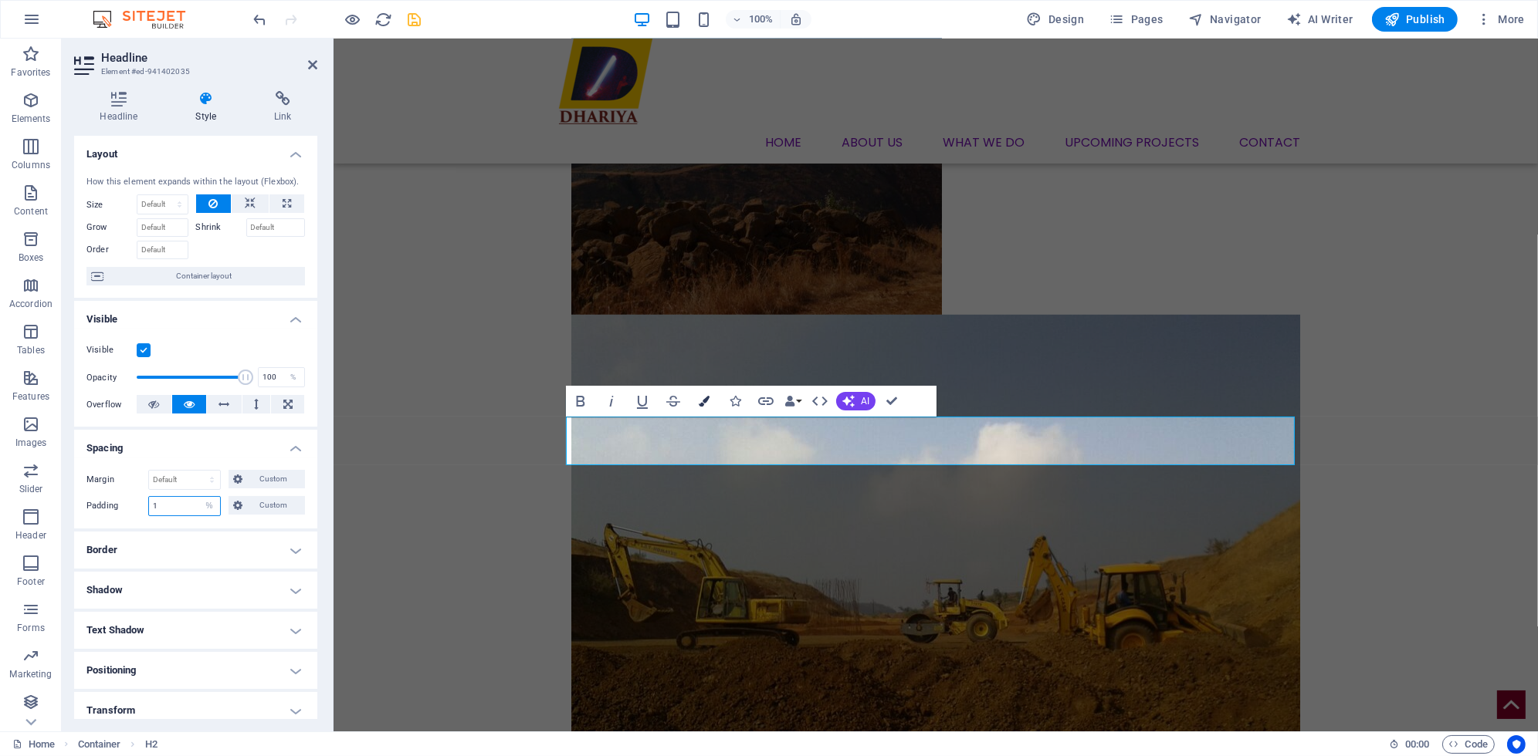
type input "1"
click at [712, 401] on button "Colors" at bounding box center [703, 401] width 29 height 31
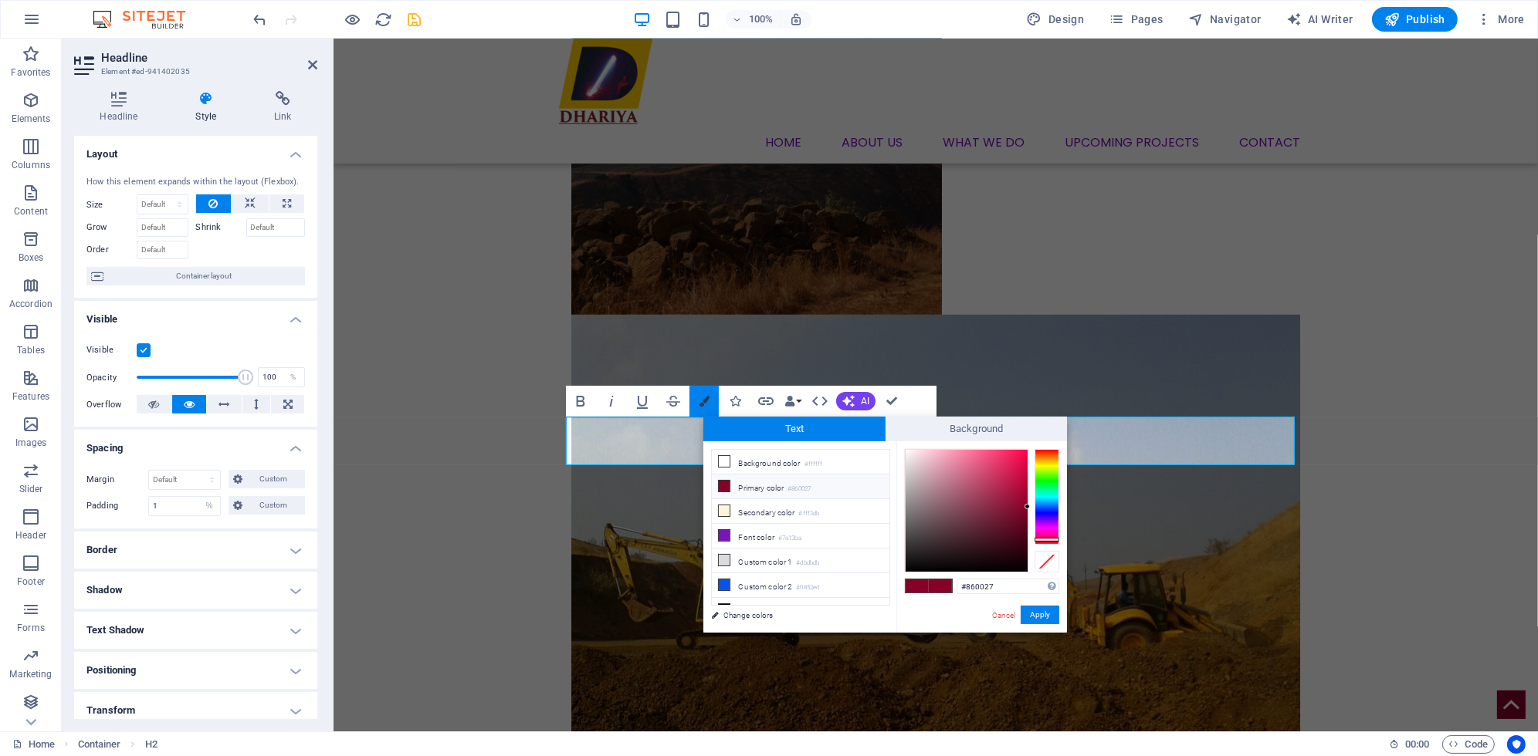
click at [711, 404] on button "Colors" at bounding box center [703, 401] width 29 height 31
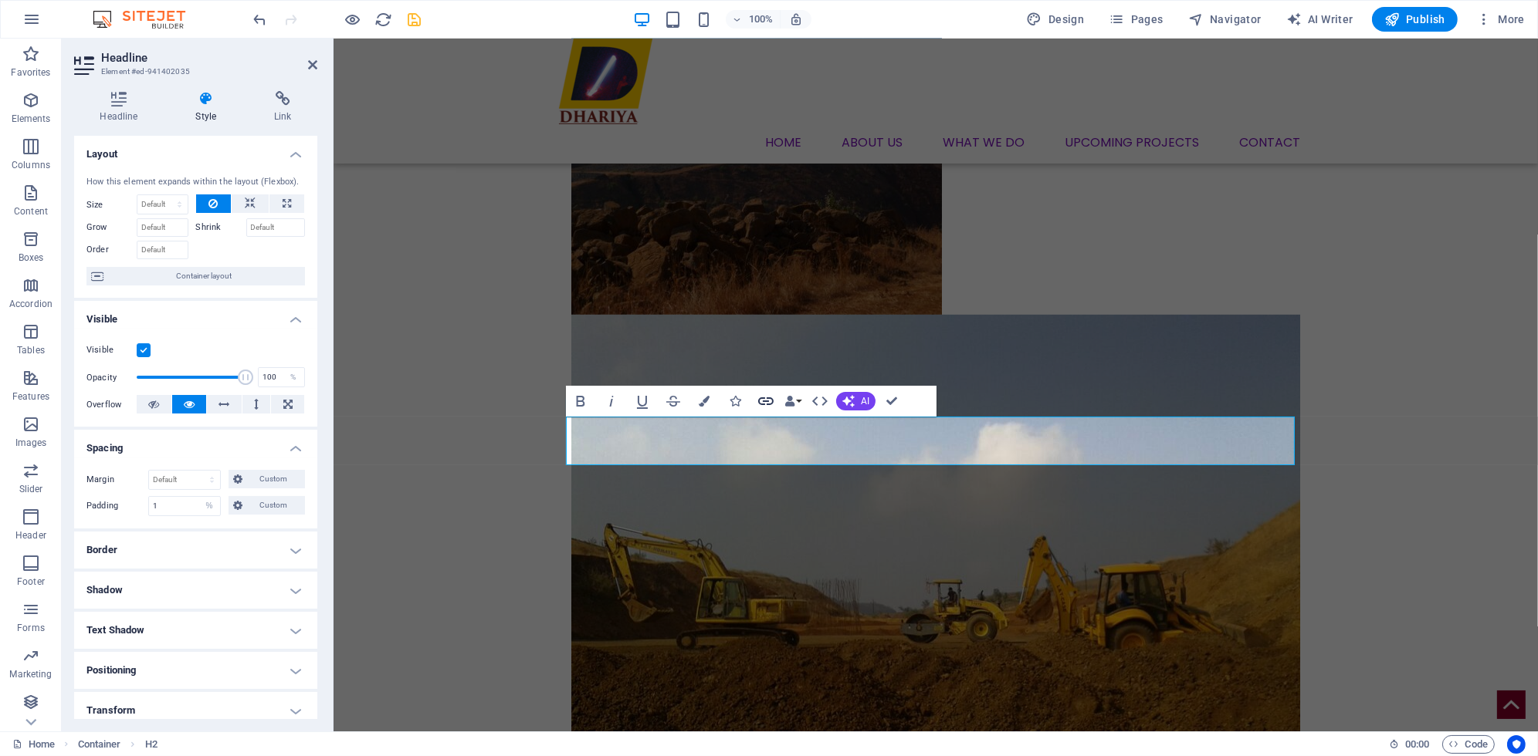
click at [769, 407] on icon "button" at bounding box center [765, 401] width 19 height 19
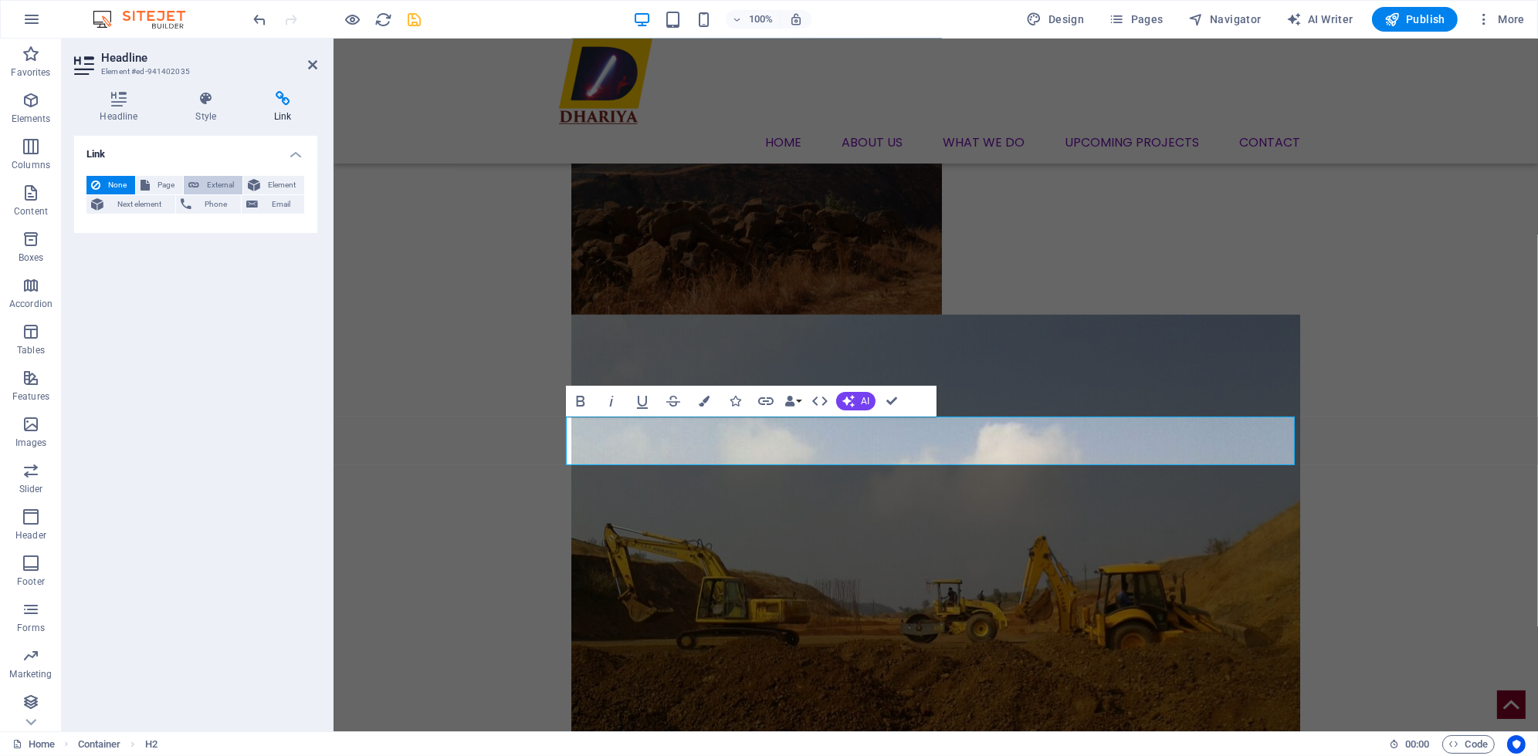
click at [201, 180] on button "External" at bounding box center [213, 185] width 59 height 19
select select "blank"
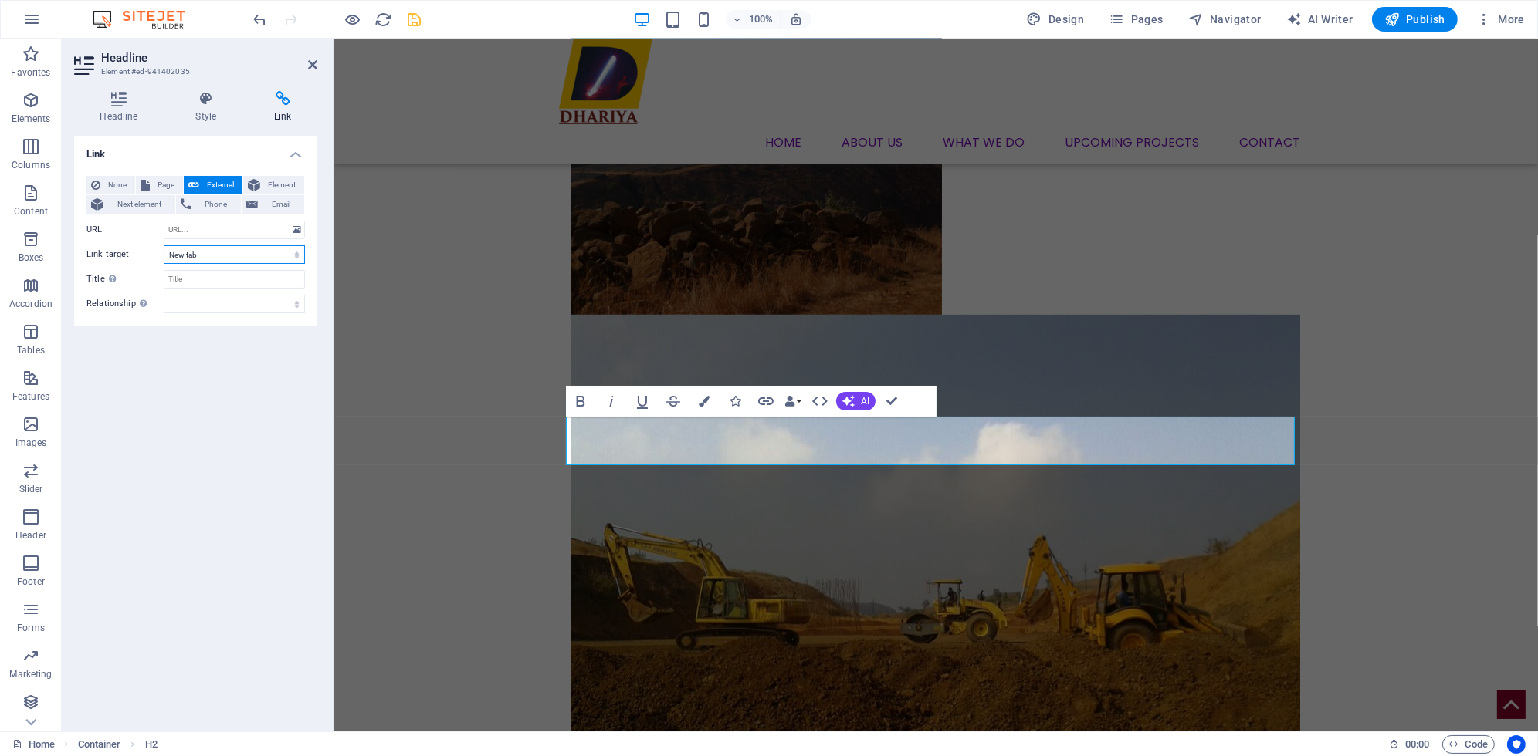
click at [289, 256] on select "New tab Same tab Overlay" at bounding box center [234, 254] width 141 height 19
click at [289, 257] on select "New tab Same tab Overlay" at bounding box center [234, 254] width 141 height 19
click at [300, 232] on icon at bounding box center [297, 230] width 8 height 17
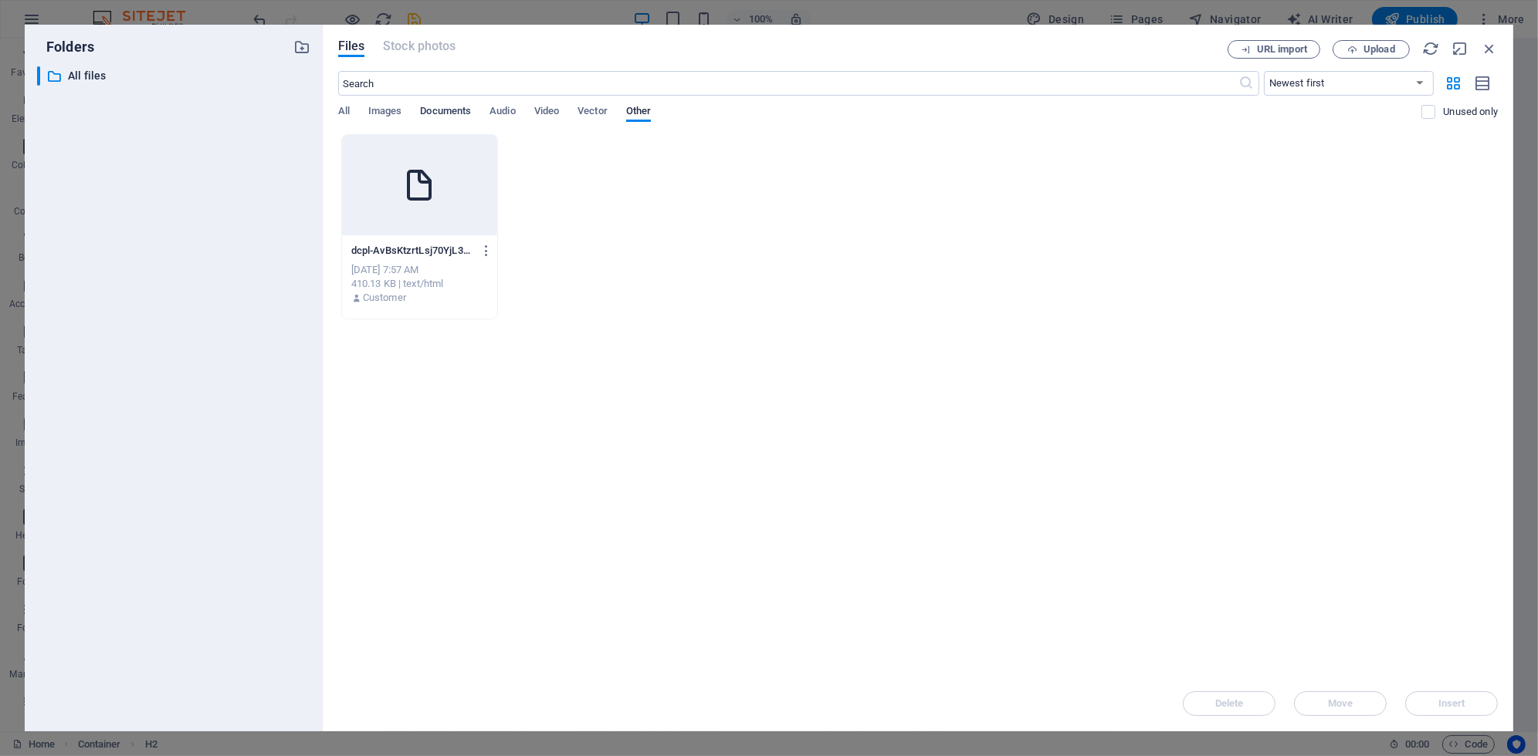
click at [452, 112] on span "Documents" at bounding box center [445, 113] width 51 height 22
click at [485, 249] on icon "button" at bounding box center [486, 251] width 15 height 14
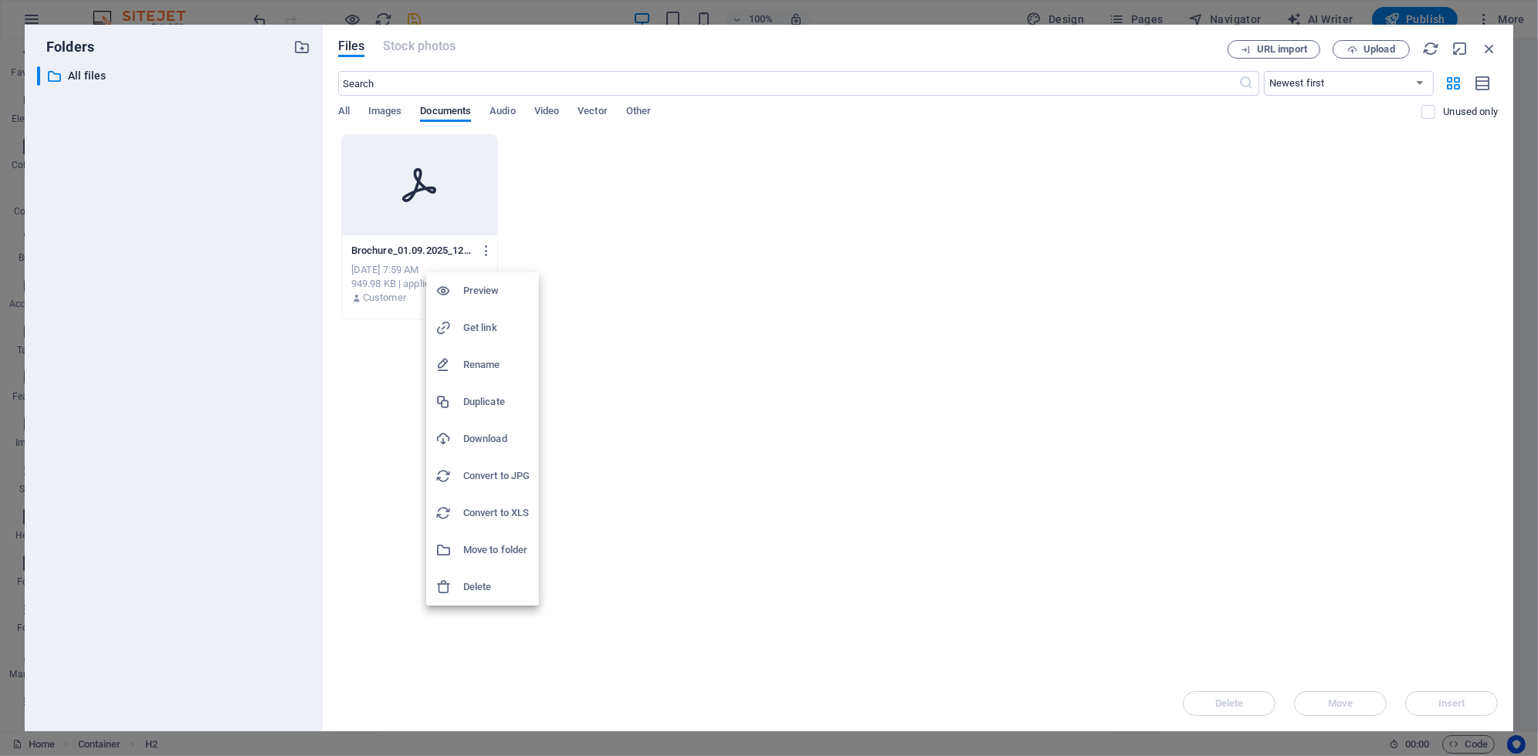
click at [479, 591] on h6 "Delete" at bounding box center [496, 587] width 66 height 19
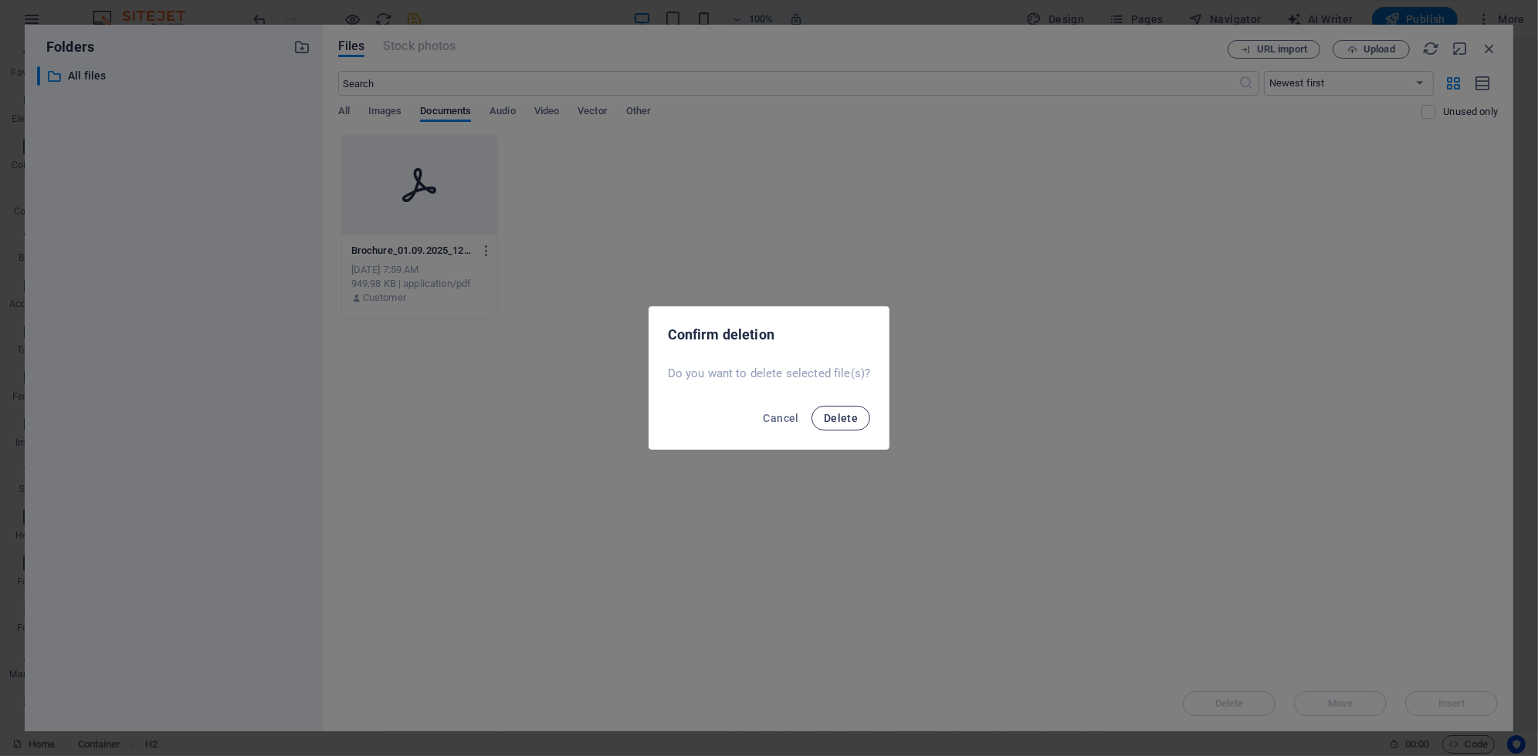
click at [847, 415] on span "Delete" at bounding box center [841, 418] width 34 height 12
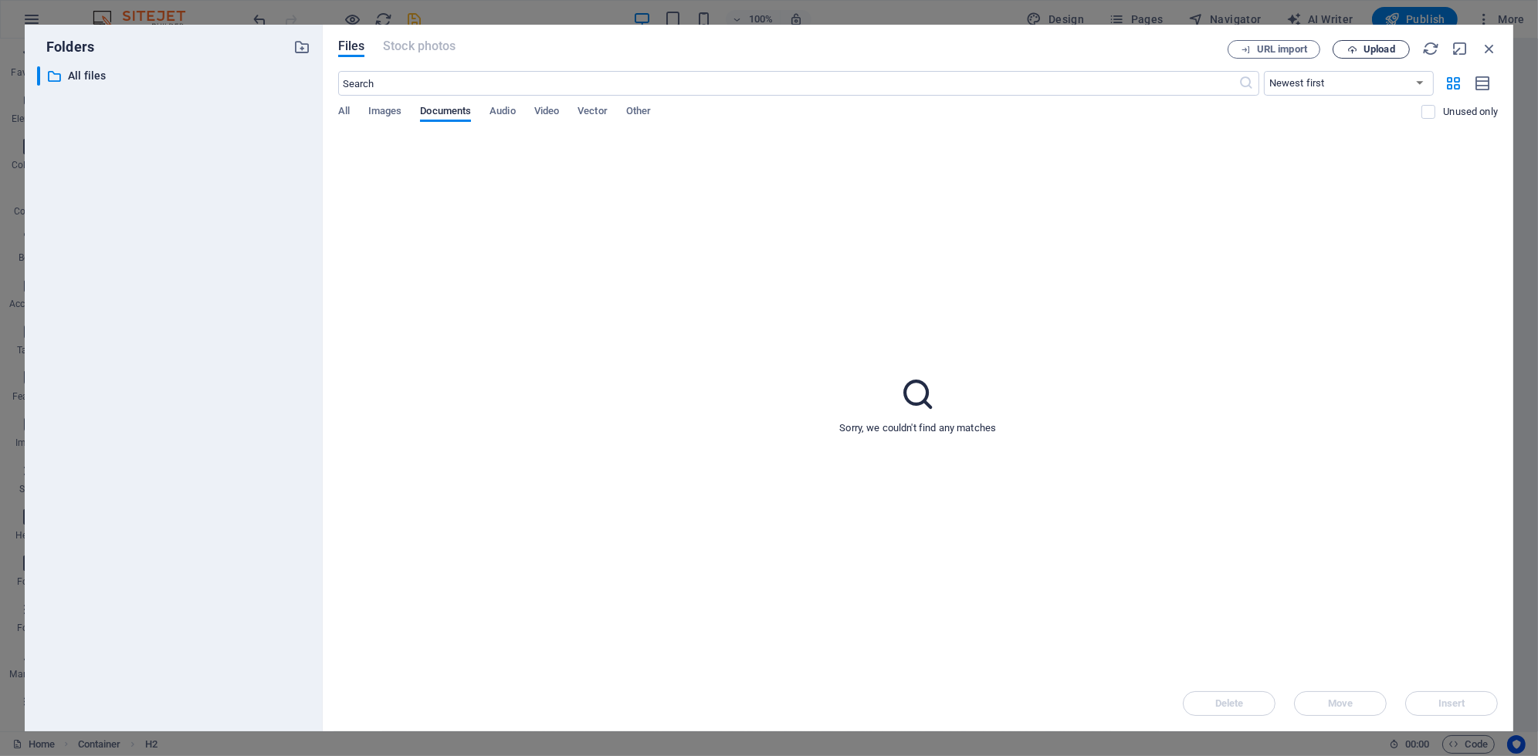
click at [1386, 48] on span "Upload" at bounding box center [1379, 49] width 32 height 9
type input "https://cdn1.site-media.eu/images/document/19665040/VishnupriyabyDCPL-KXCDcgCTE…"
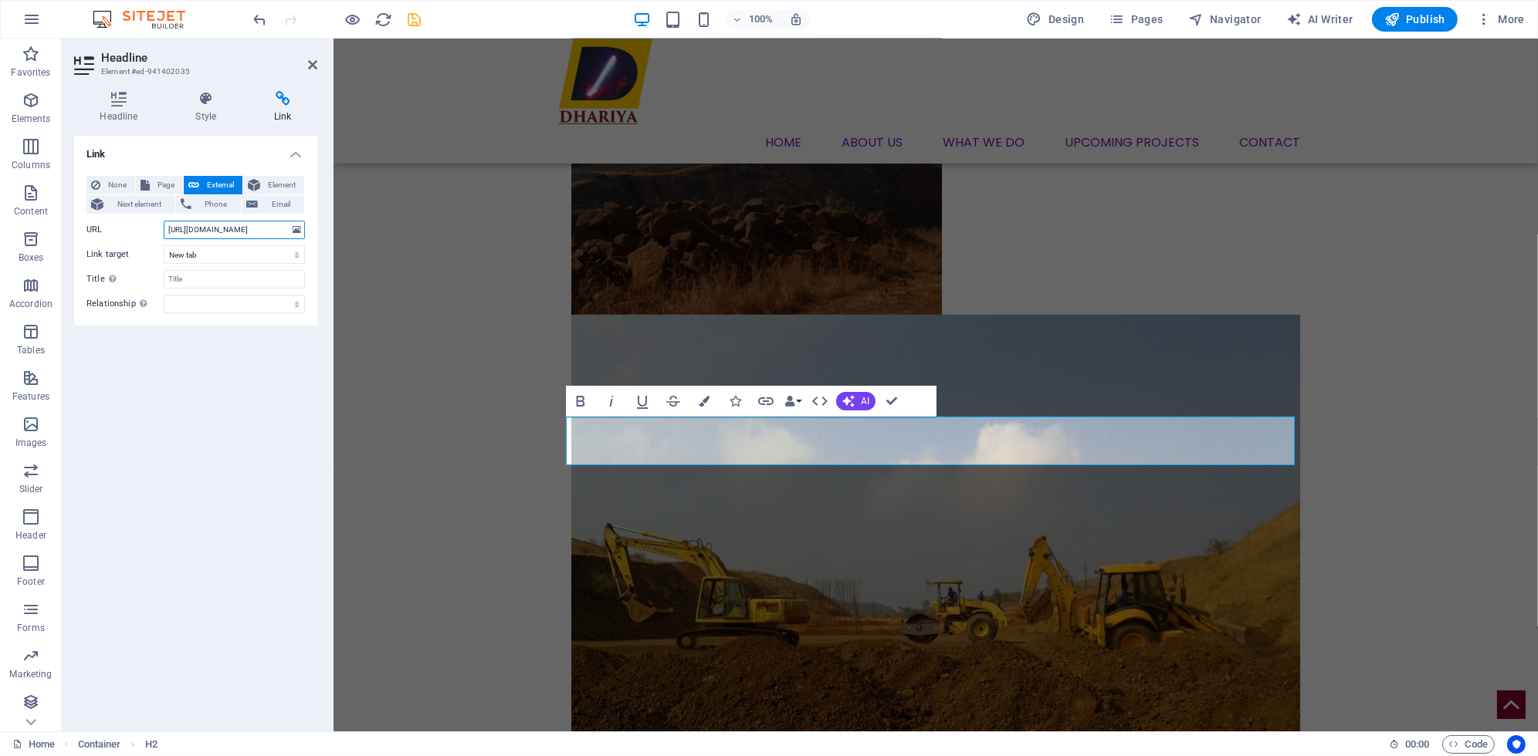
scroll to position [0, 257]
drag, startPoint x: 523, startPoint y: 269, endPoint x: 350, endPoint y: 238, distance: 175.6
click at [308, 62] on icon at bounding box center [312, 65] width 9 height 12
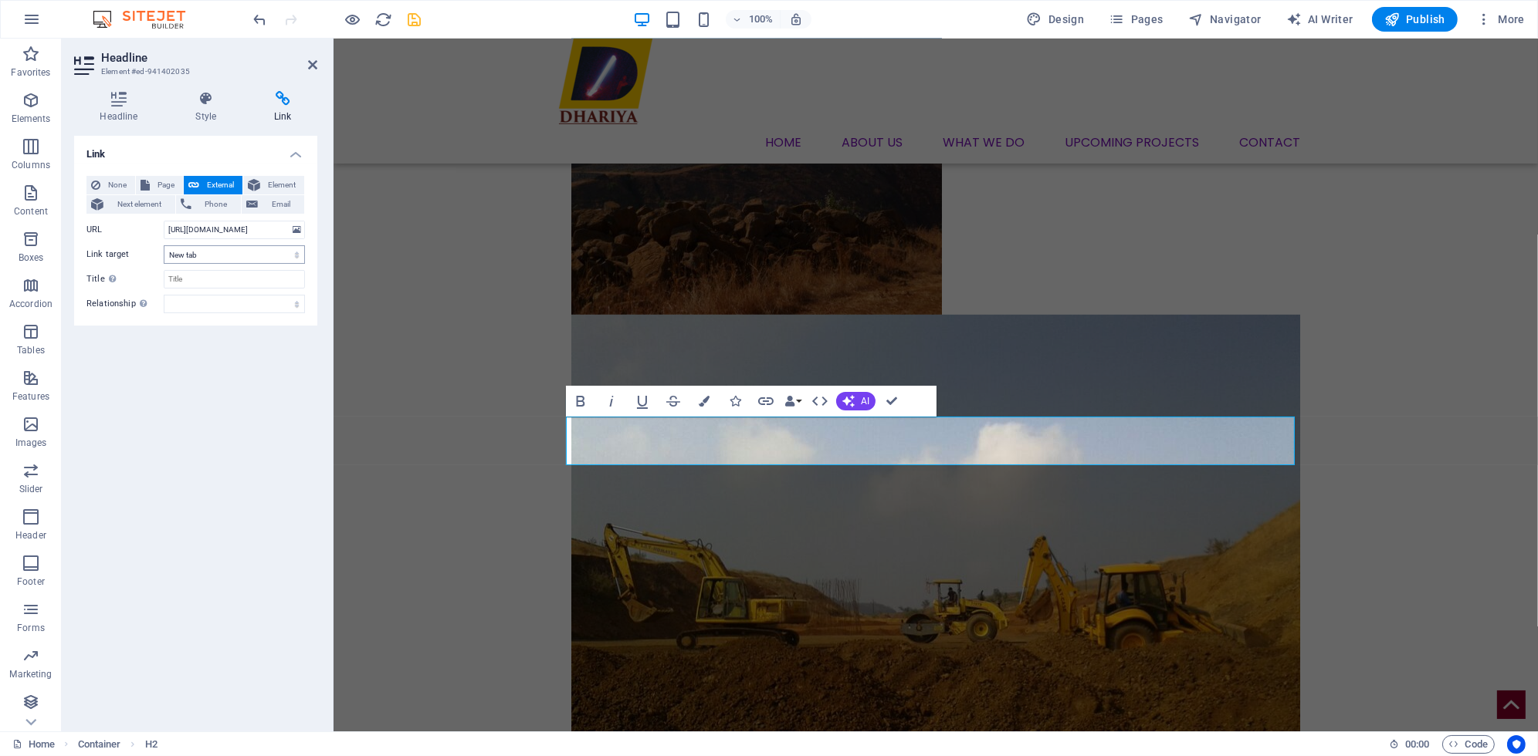
click at [200, 251] on select "New tab Same tab Overlay" at bounding box center [234, 254] width 141 height 19
click at [195, 279] on input "Title Additional link description, should not be the same as the link text. The…" at bounding box center [234, 279] width 141 height 19
type input "Brochure"
click at [173, 187] on span "Page" at bounding box center [166, 185] width 24 height 19
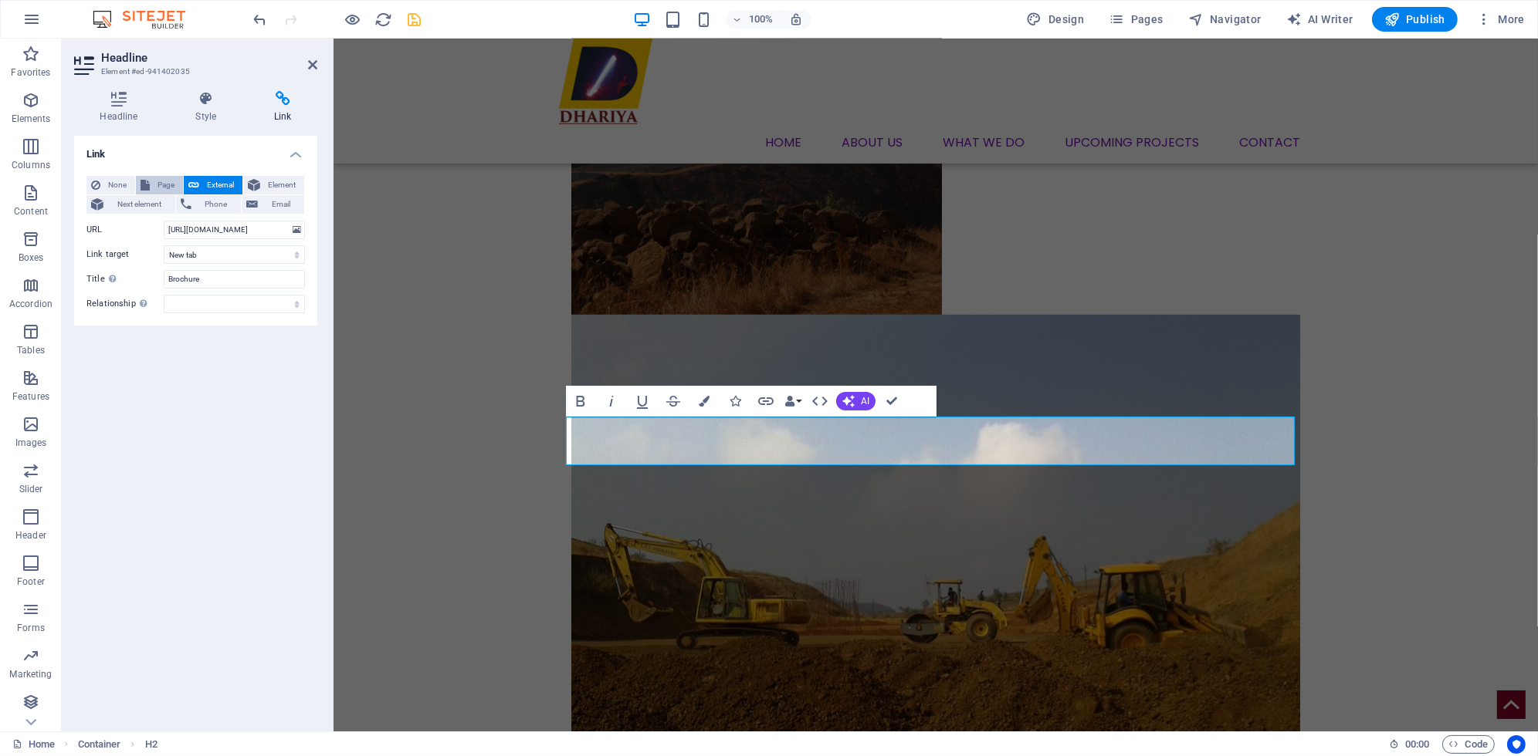
select select
click at [198, 187] on icon at bounding box center [193, 185] width 11 height 19
click at [270, 187] on span "Element" at bounding box center [282, 185] width 35 height 19
click at [215, 188] on span "External" at bounding box center [221, 185] width 34 height 19
select select "blank"
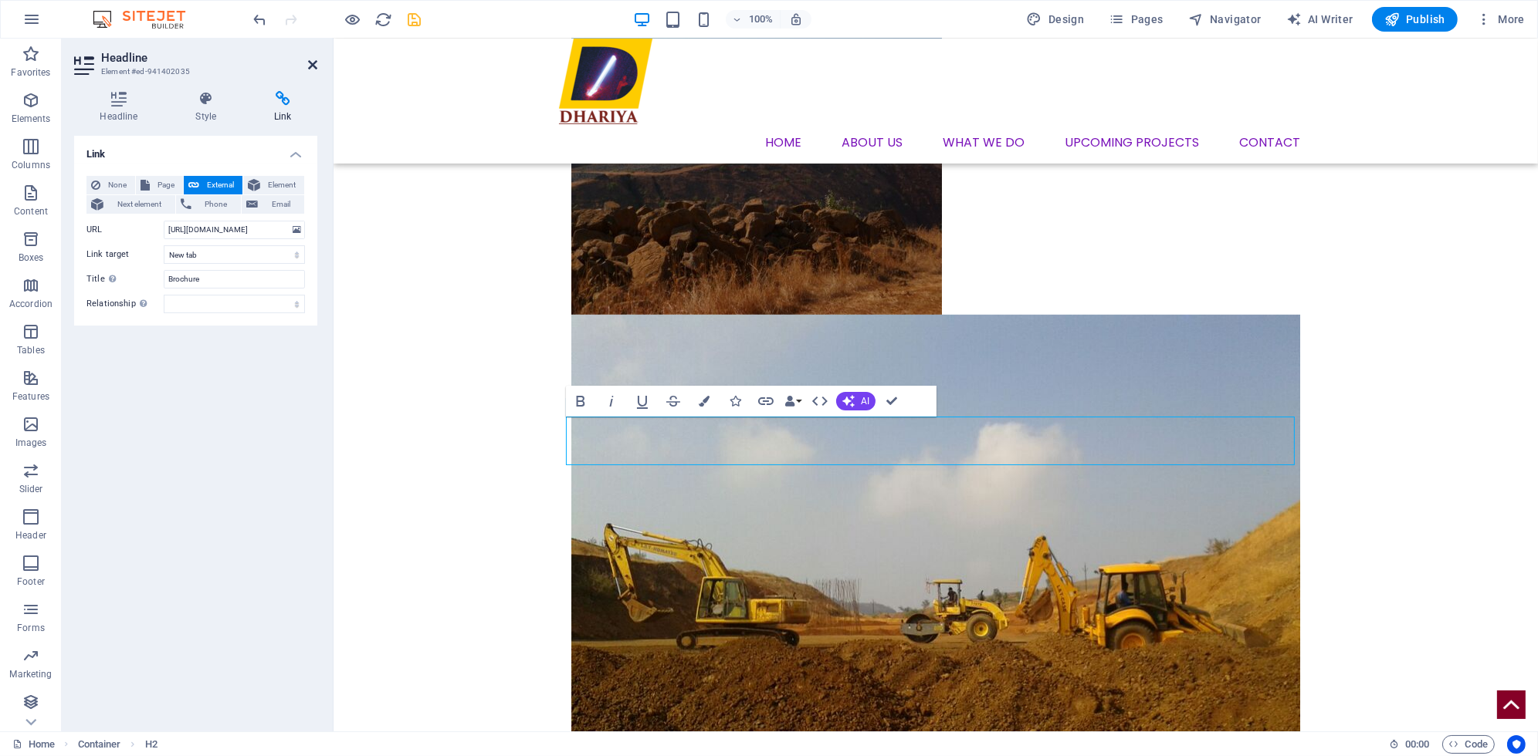
click at [310, 63] on icon at bounding box center [312, 65] width 9 height 12
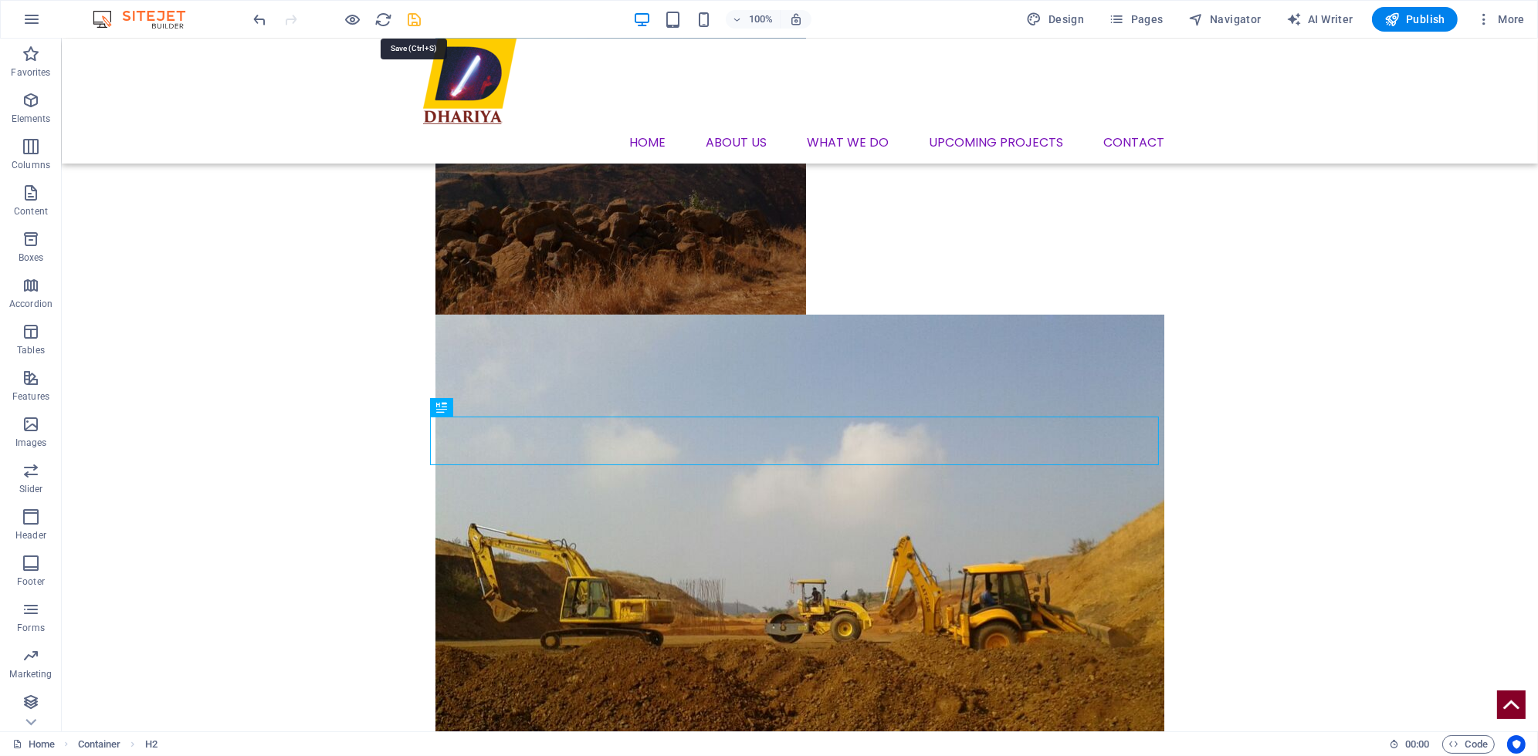
click at [413, 15] on icon "save" at bounding box center [415, 20] width 18 height 18
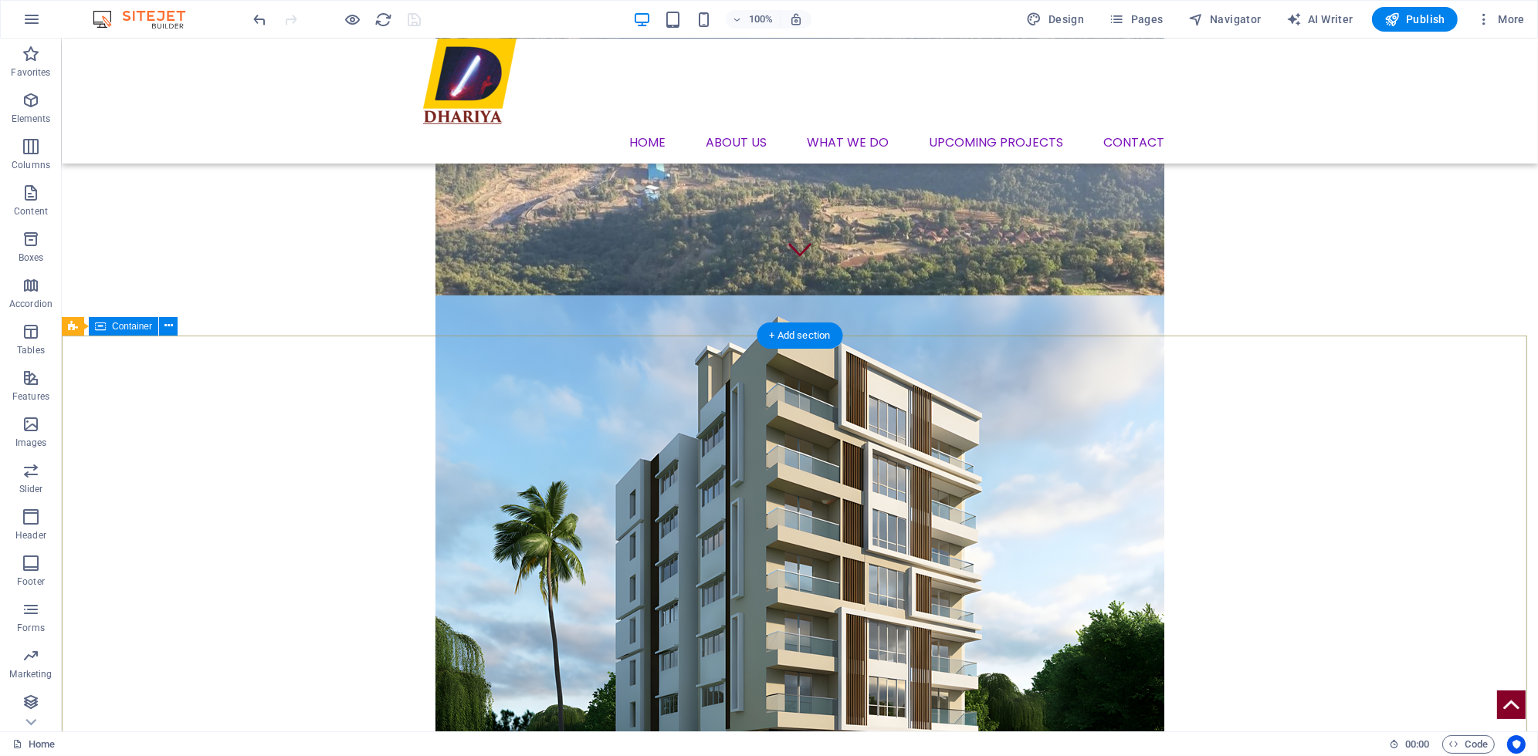
scroll to position [695, 0]
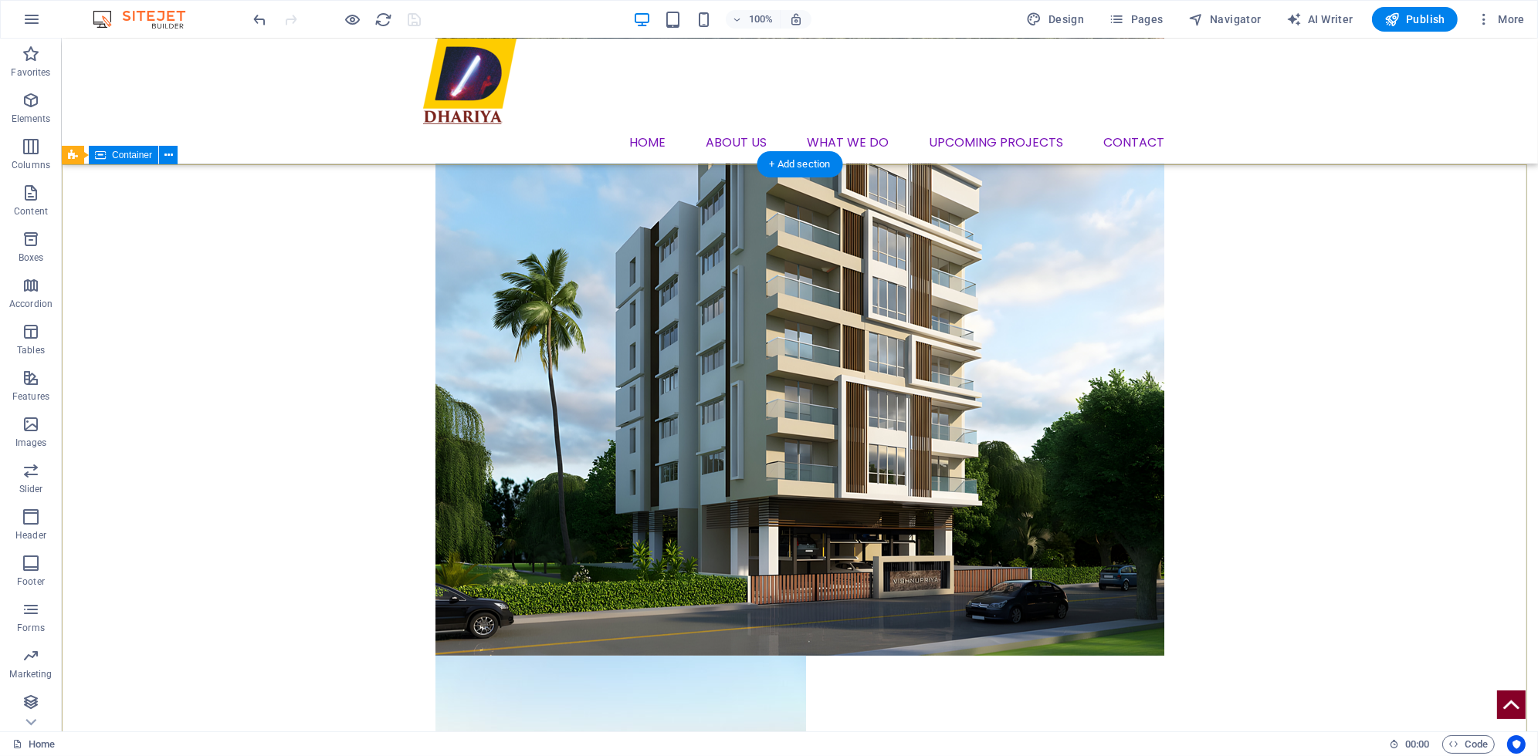
select select "%"
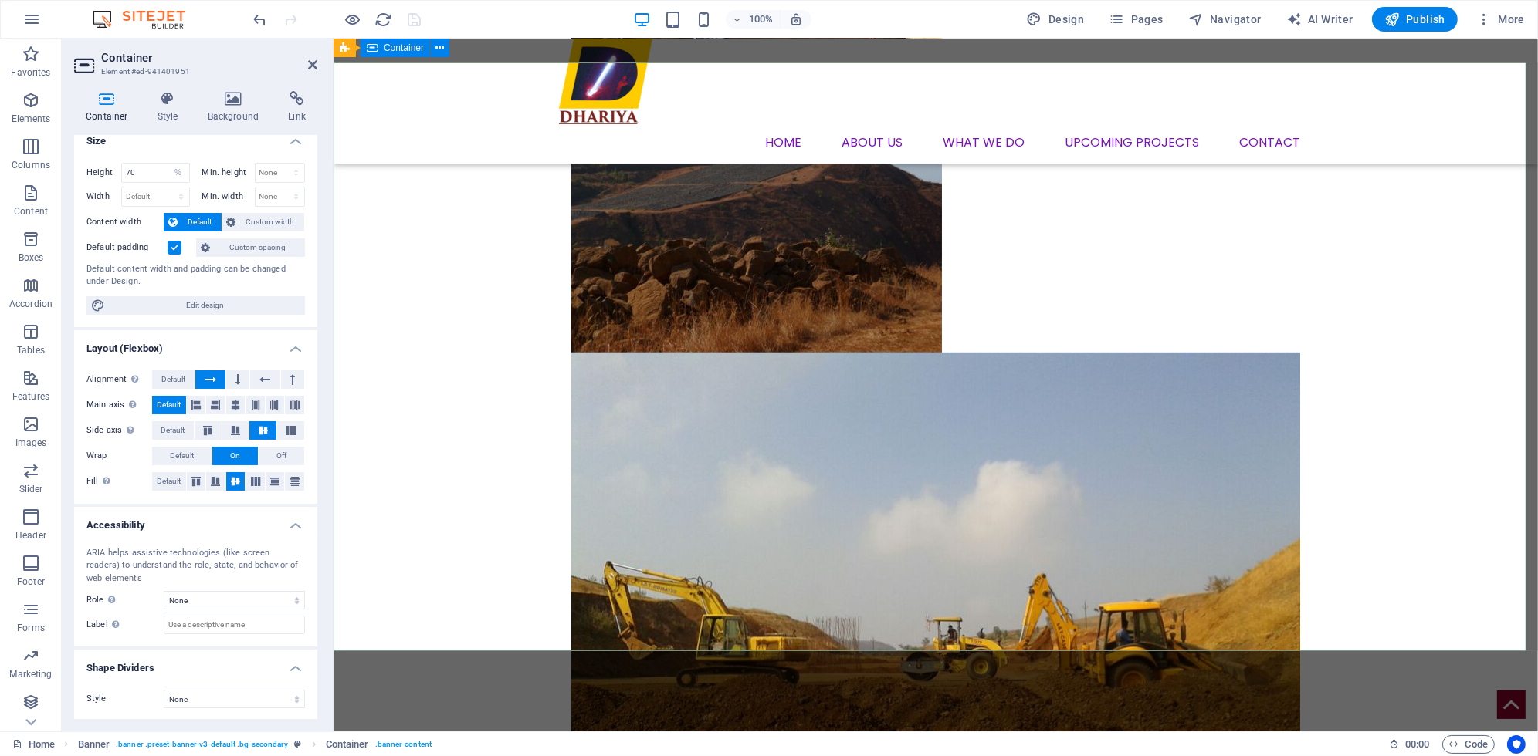
scroll to position [1544, 0]
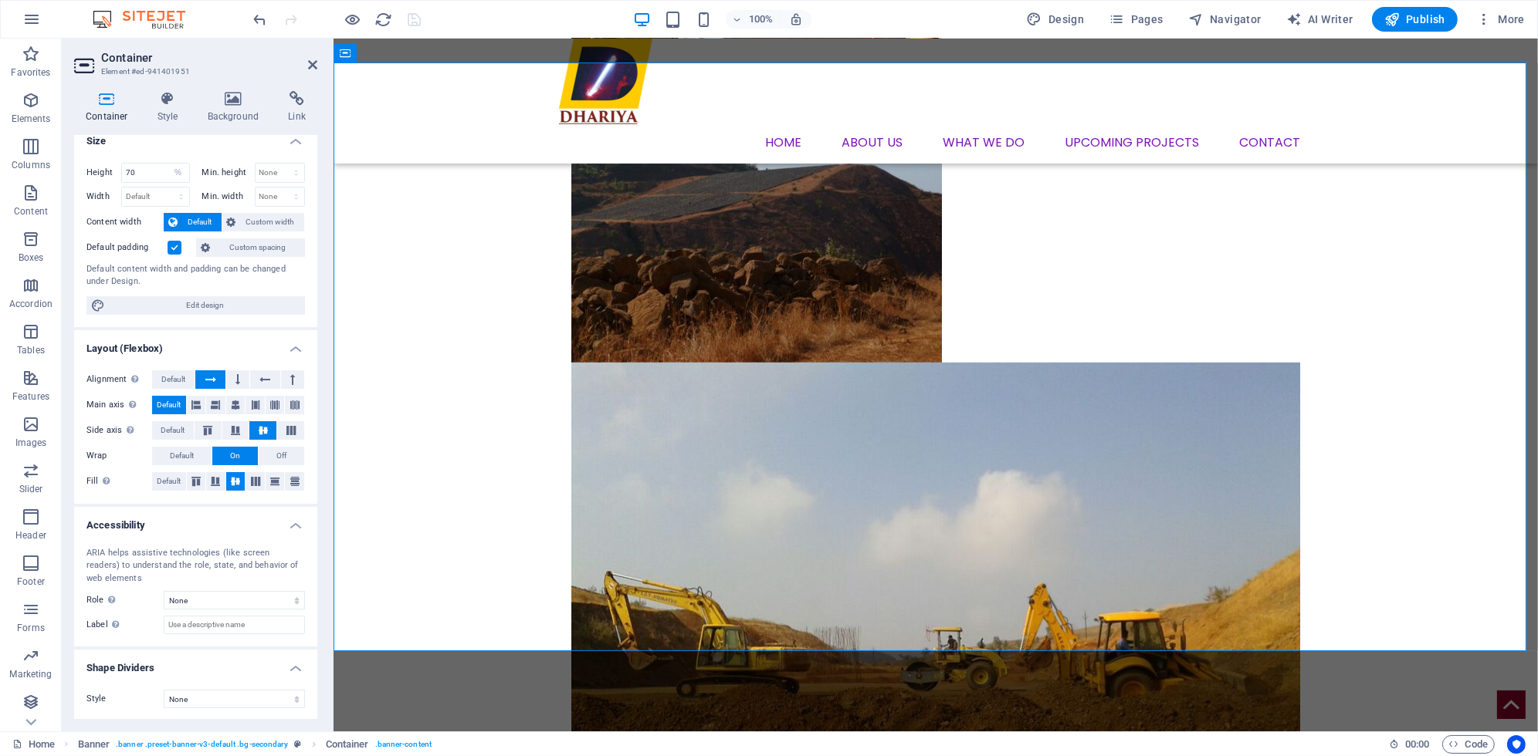
click at [173, 248] on label at bounding box center [175, 248] width 14 height 14
click at [0, 0] on input "Default padding" at bounding box center [0, 0] width 0 height 0
click at [171, 248] on label at bounding box center [175, 248] width 14 height 14
click at [0, 0] on input "Default padding" at bounding box center [0, 0] width 0 height 0
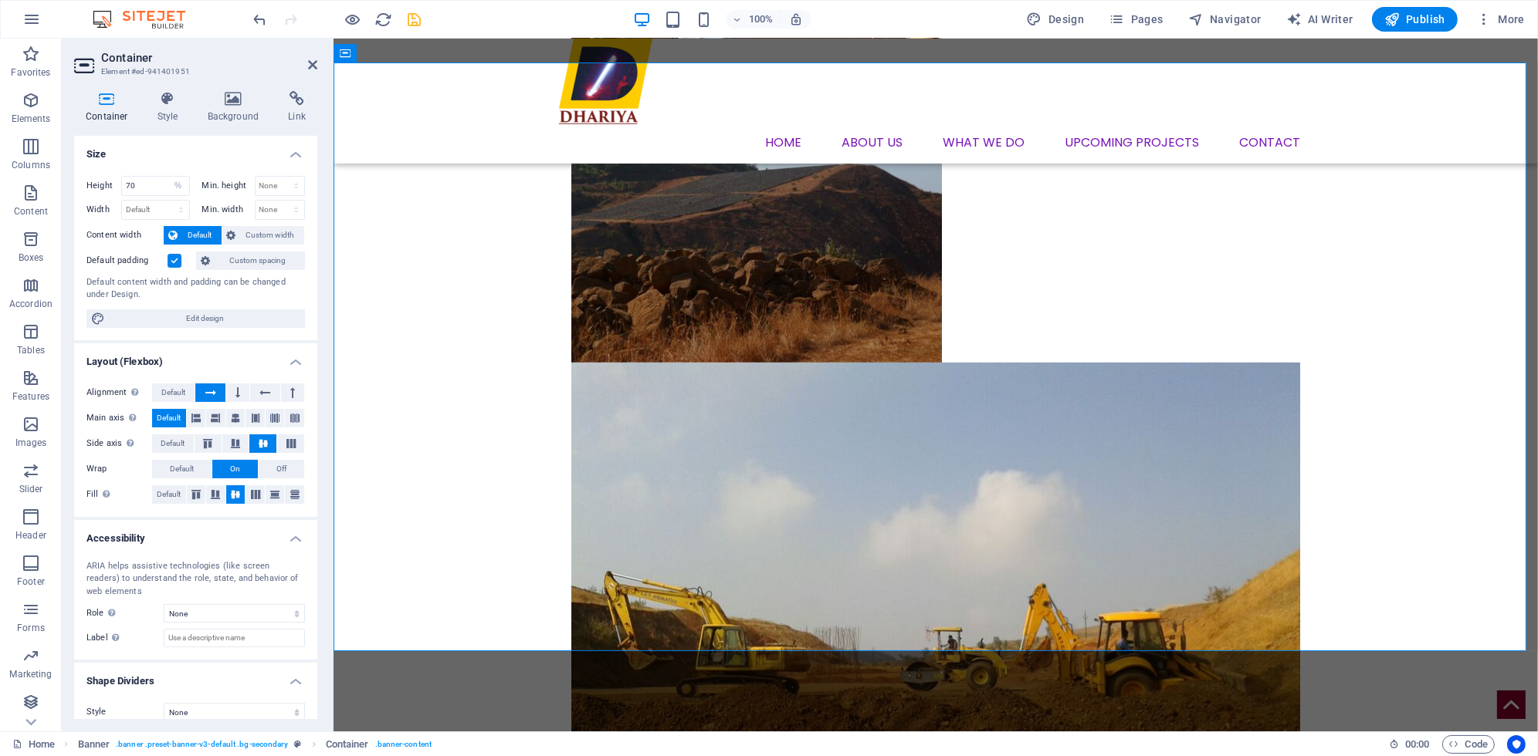
scroll to position [0, 0]
click at [172, 99] on icon at bounding box center [168, 98] width 44 height 15
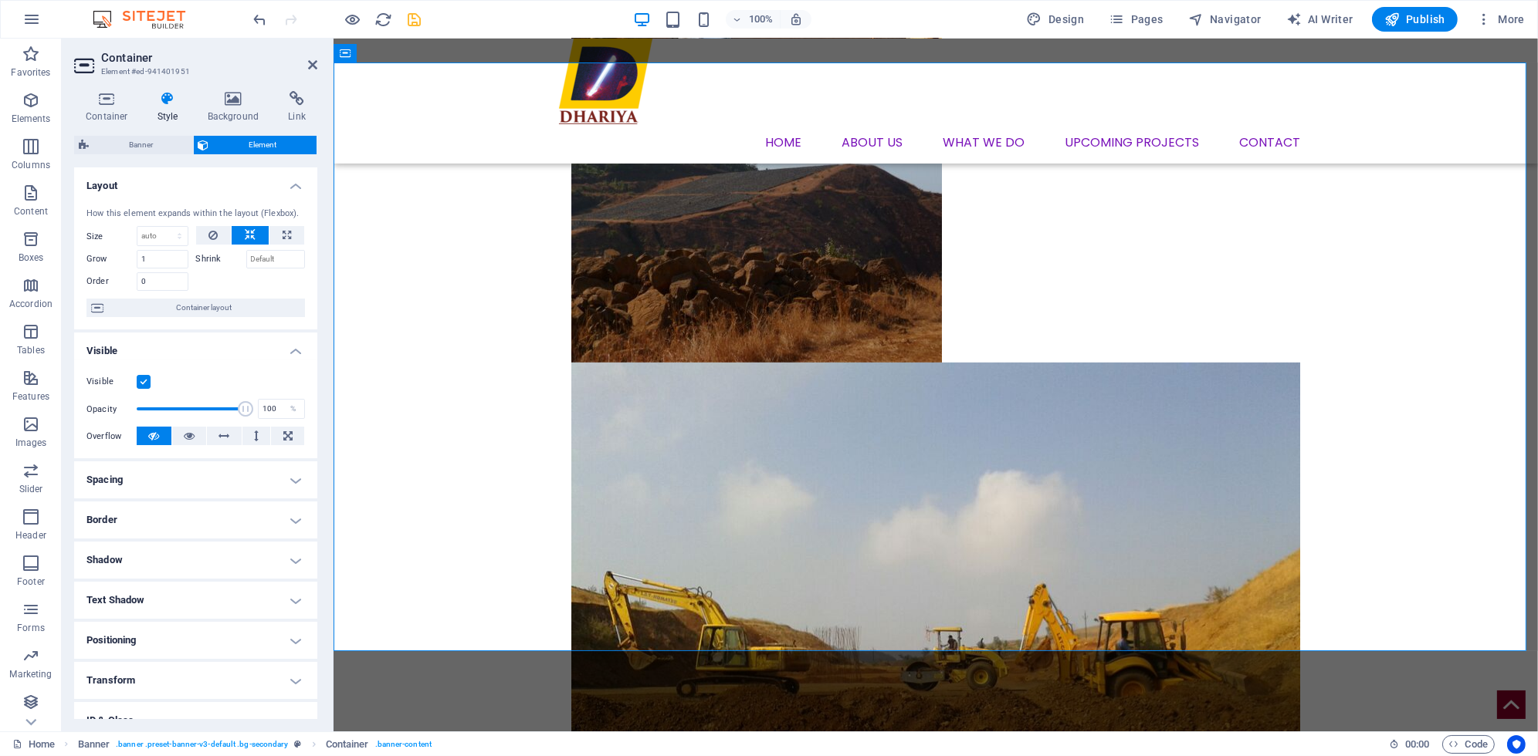
click at [110, 497] on h4 "Spacing" at bounding box center [195, 480] width 243 height 37
click at [205, 537] on select "Default px rem % vh vw Custom" at bounding box center [184, 538] width 71 height 19
select select "%"
click at [197, 529] on select "Default px rem % vh vw Custom" at bounding box center [184, 538] width 71 height 19
drag, startPoint x: 174, startPoint y: 539, endPoint x: 141, endPoint y: 531, distance: 34.1
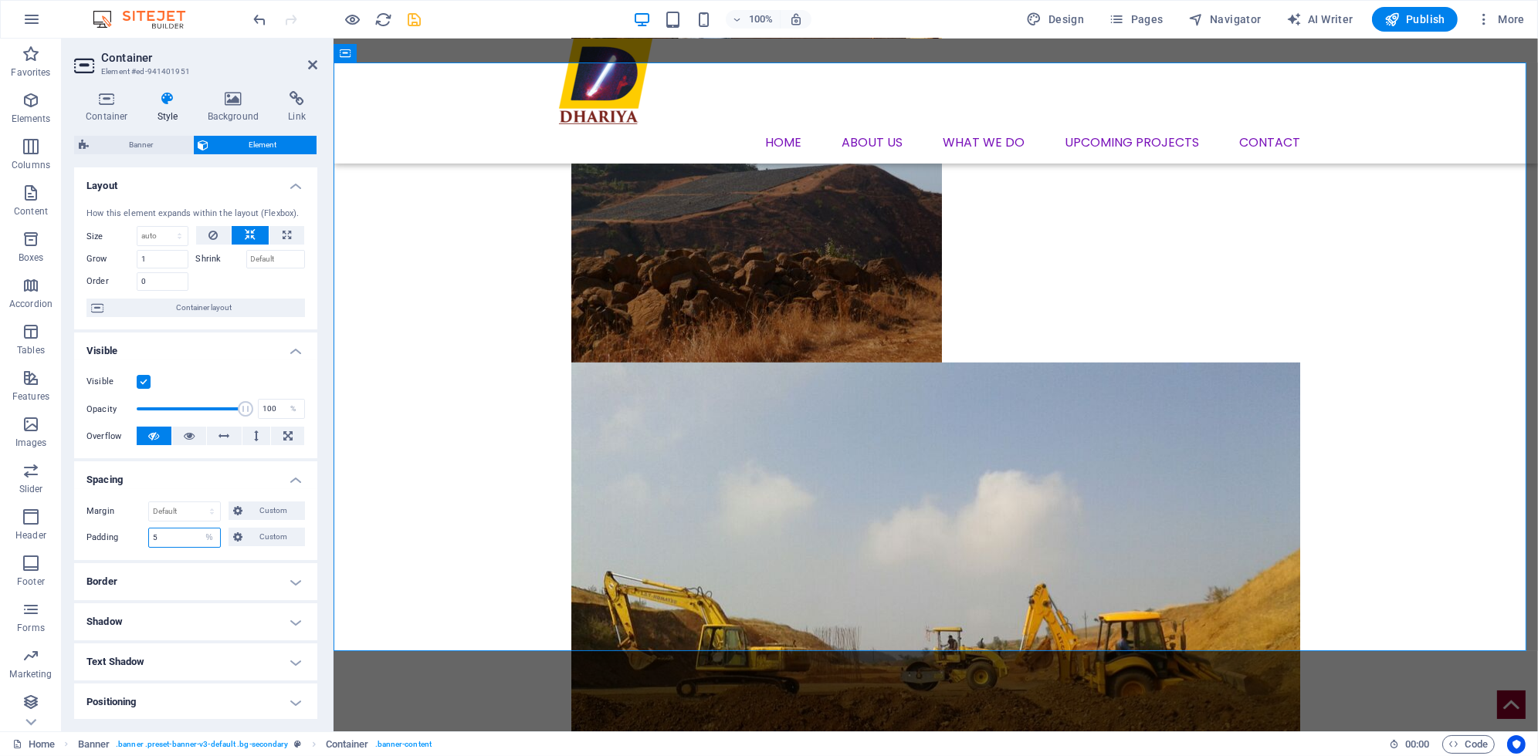
click at [141, 531] on div "Padding 5 Default px rem % vh vw Custom Custom" at bounding box center [195, 538] width 218 height 20
type input "3"
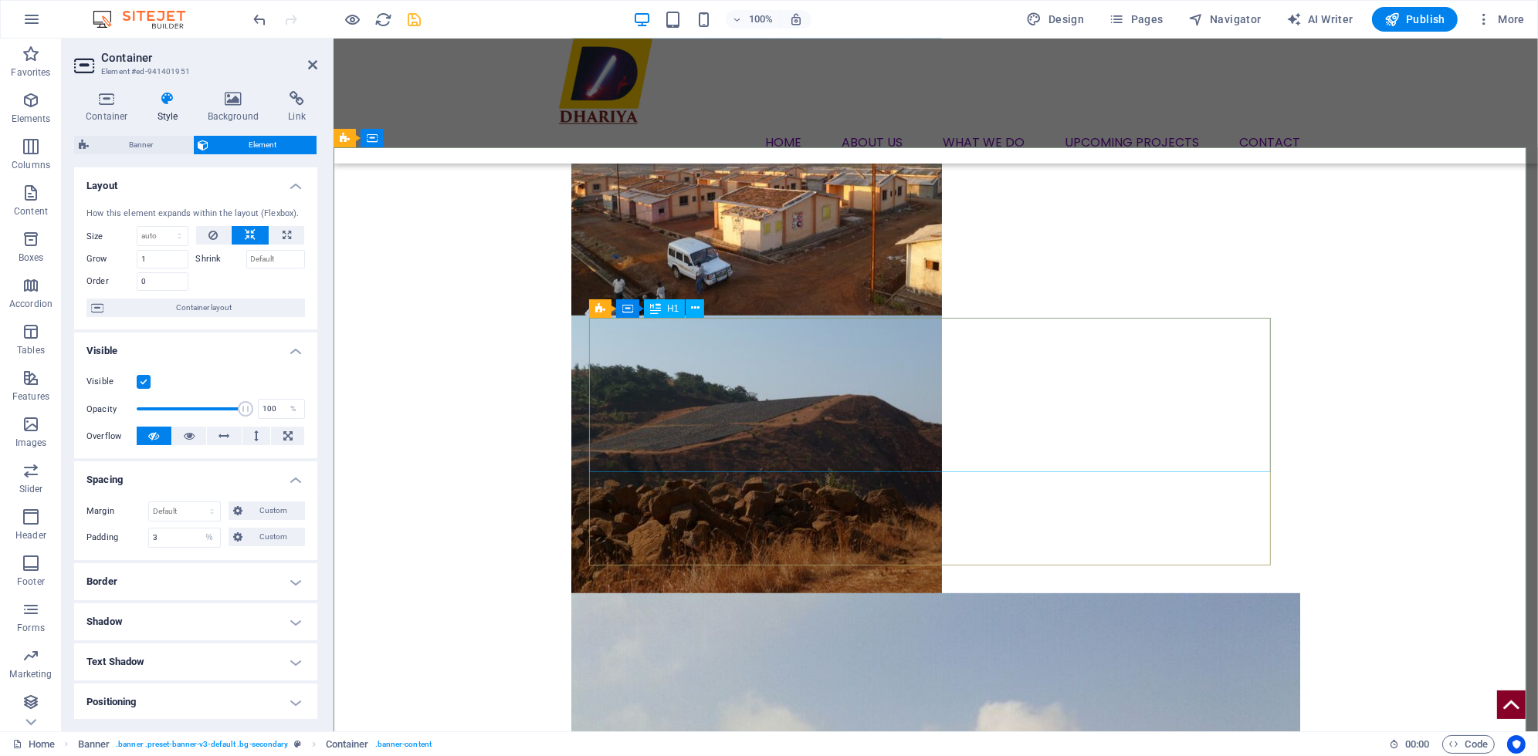
scroll to position [1312, 0]
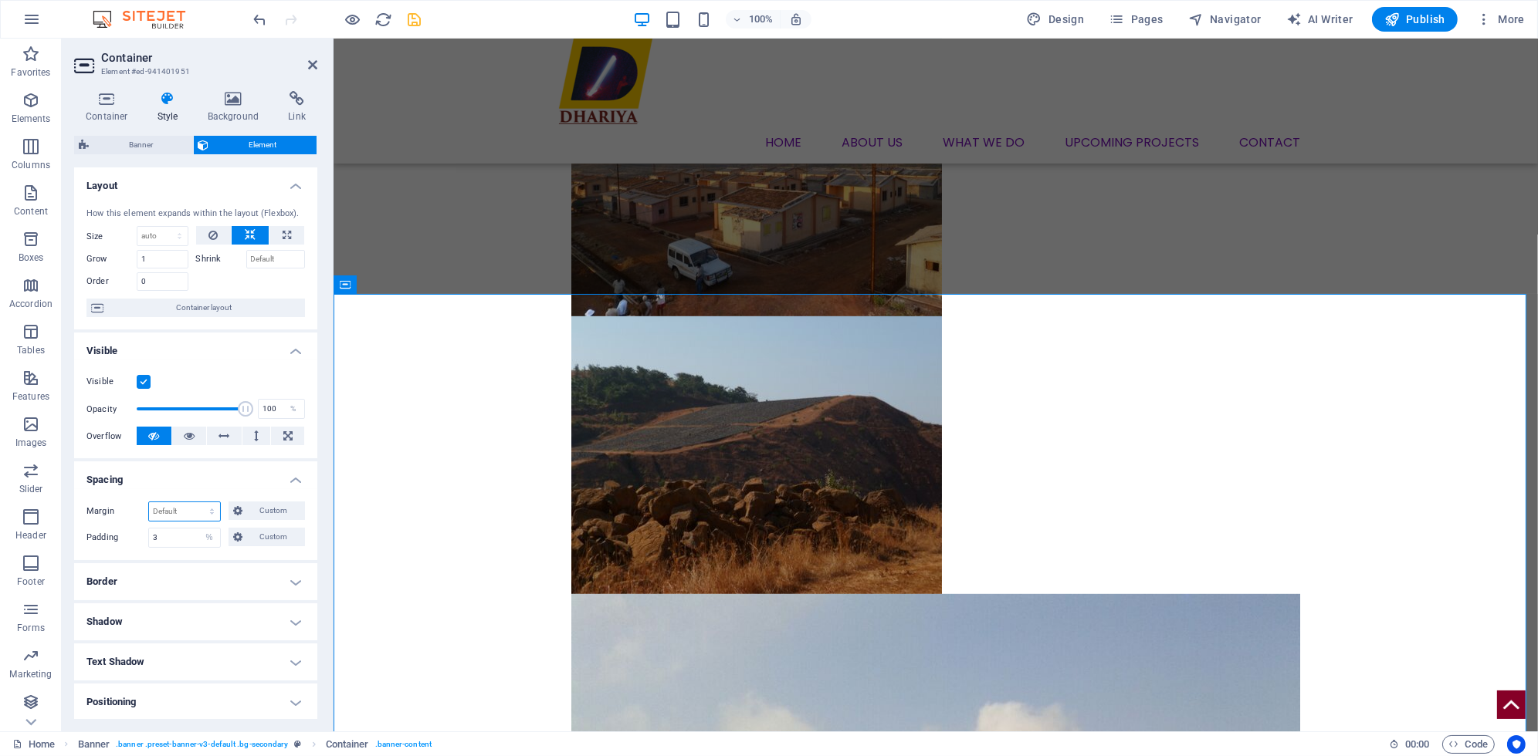
click at [187, 515] on select "Default auto px % rem vw vh Custom" at bounding box center [184, 512] width 71 height 19
select select "%"
click at [197, 503] on select "Default auto px % rem vw vh Custom" at bounding box center [184, 512] width 71 height 19
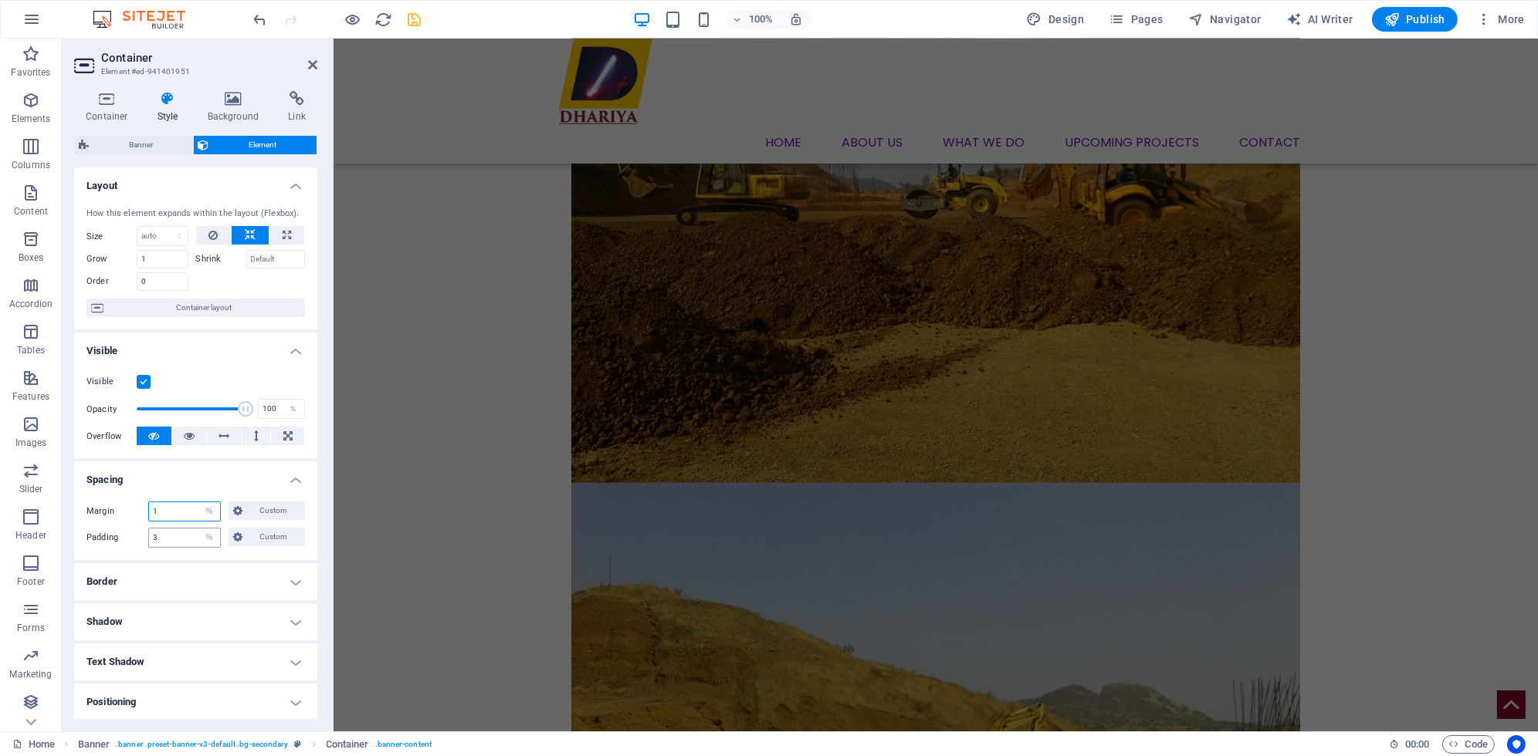
scroll to position [1515, 0]
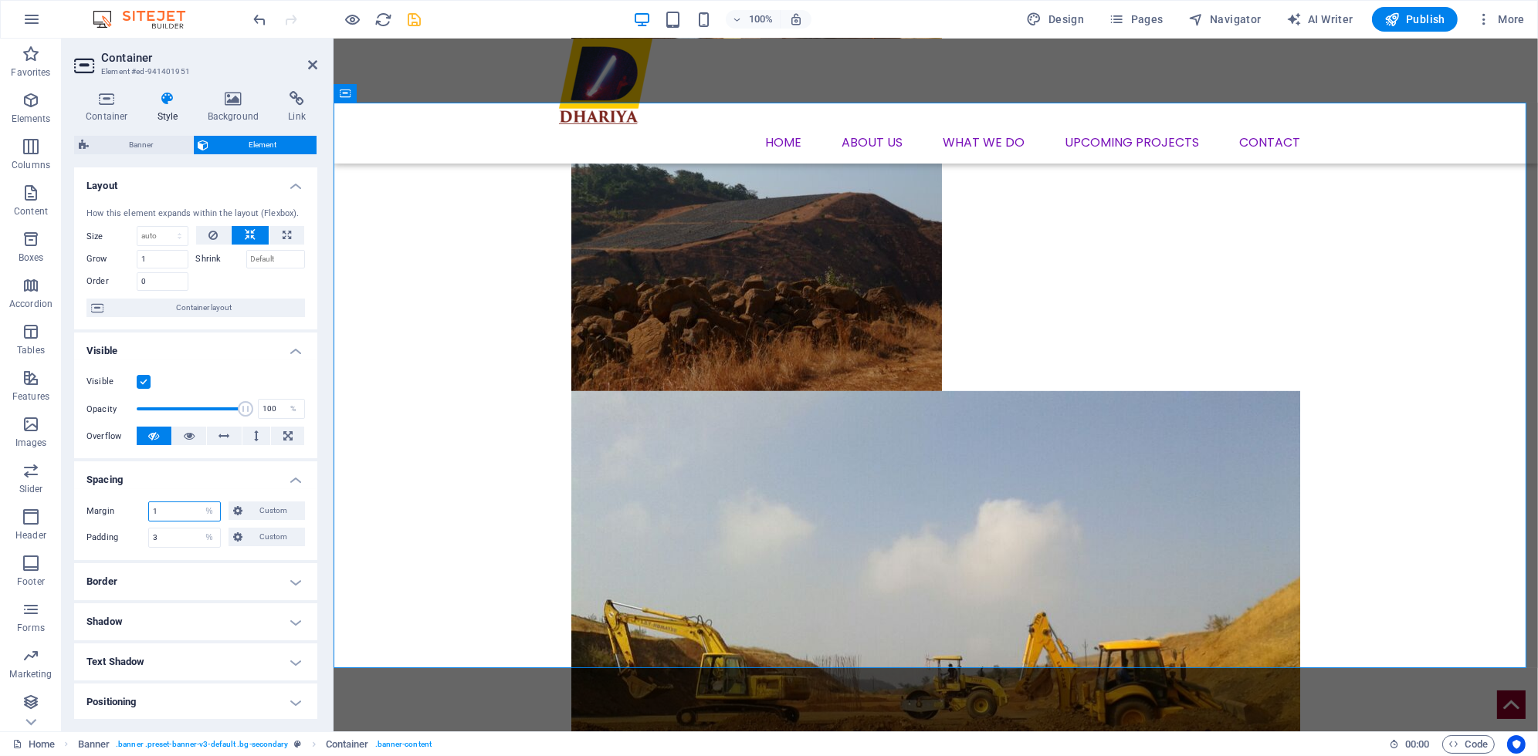
drag, startPoint x: 171, startPoint y: 510, endPoint x: 120, endPoint y: 500, distance: 51.2
click at [120, 500] on div "Margin 1 Default auto px % rem vw vh Custom Custom 1 auto px % rem vw vh 1 auto…" at bounding box center [195, 524] width 243 height 71
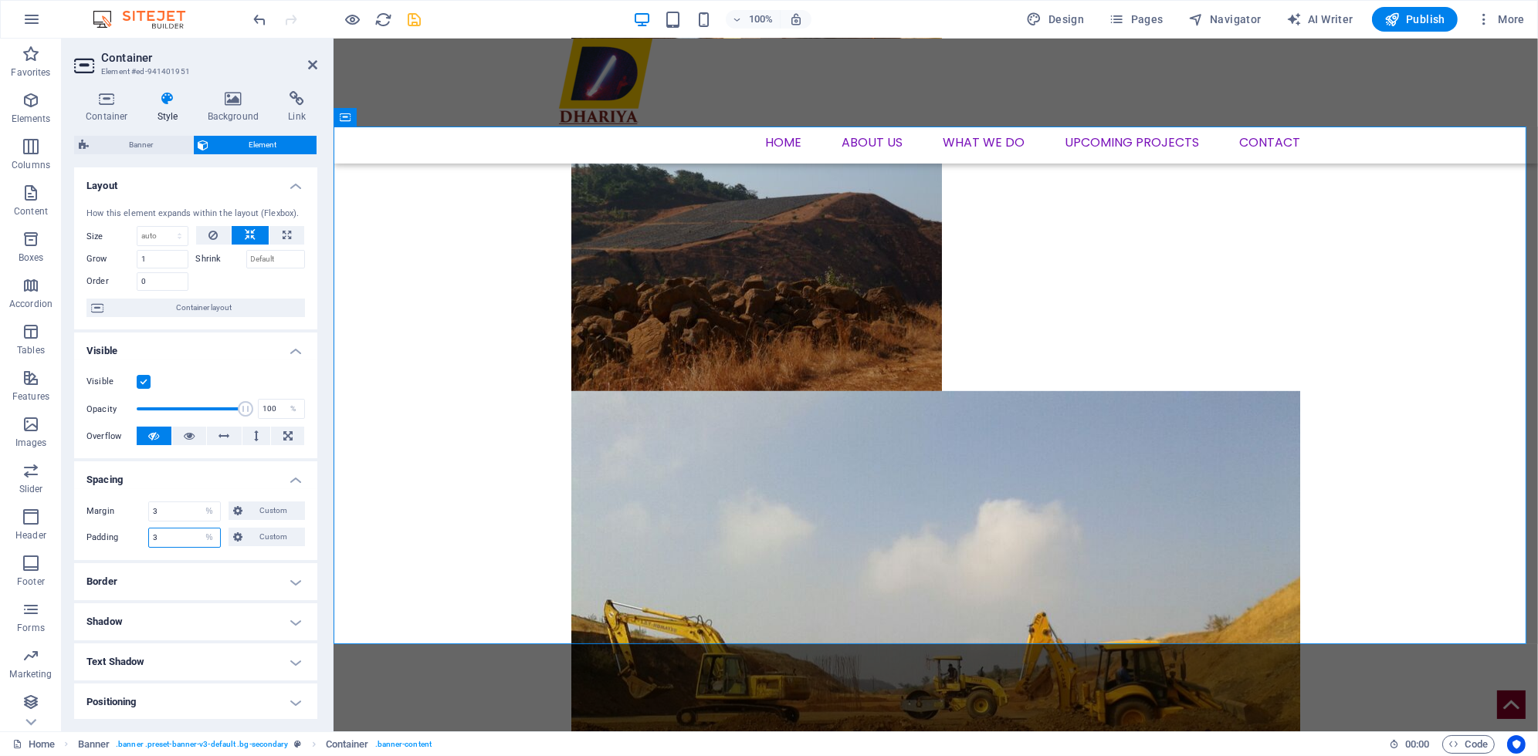
click at [171, 538] on input "3" at bounding box center [184, 538] width 71 height 19
drag, startPoint x: 171, startPoint y: 509, endPoint x: 143, endPoint y: 503, distance: 28.5
click at [144, 503] on div "Margin 3 Default auto px % rem vw vh Custom Custom" at bounding box center [195, 512] width 218 height 20
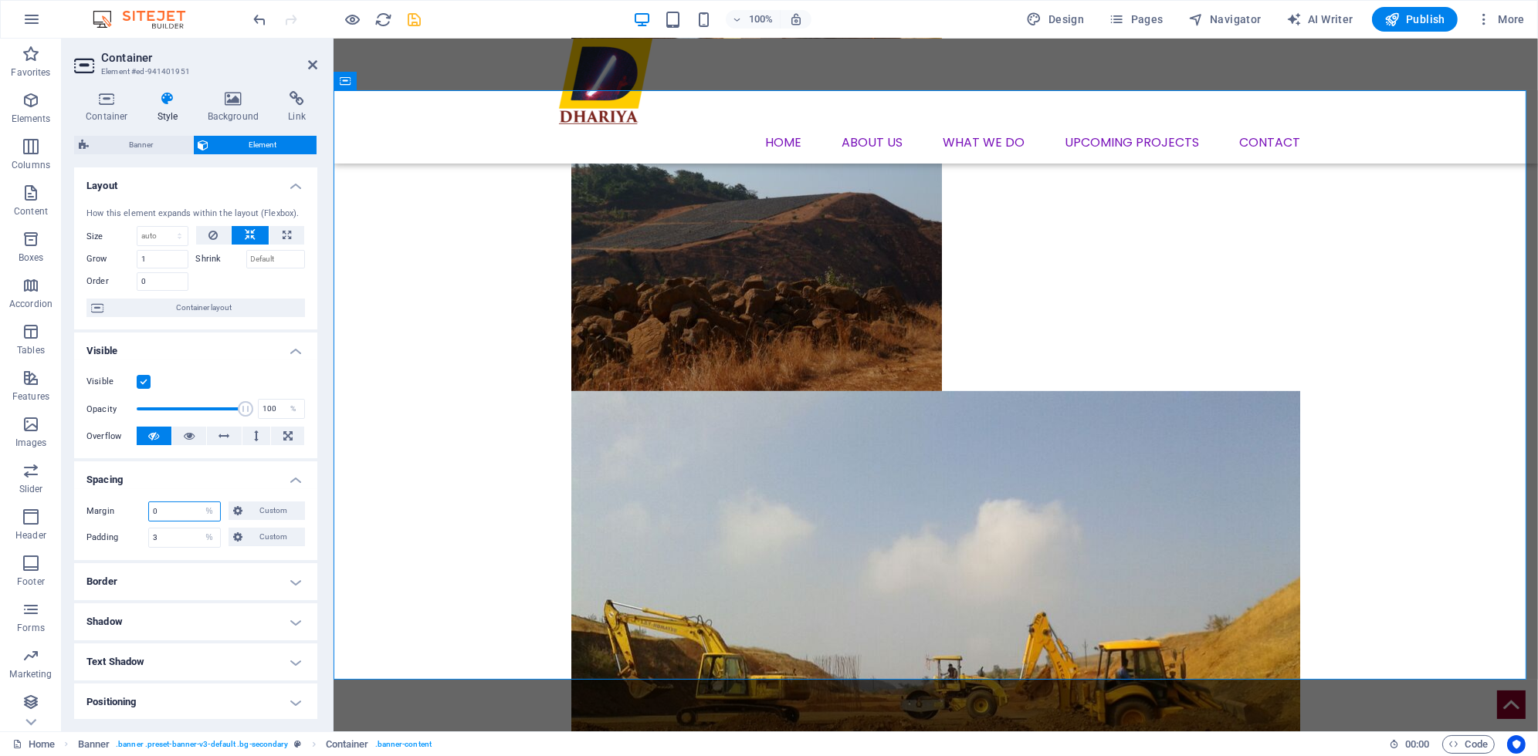
click at [172, 507] on input "0" at bounding box center [184, 512] width 71 height 19
type input "0"
click at [206, 517] on select "Default auto px % rem vw vh Custom" at bounding box center [209, 512] width 22 height 19
select select "default"
click at [198, 503] on select "Default auto px % rem vw vh Custom" at bounding box center [209, 512] width 22 height 19
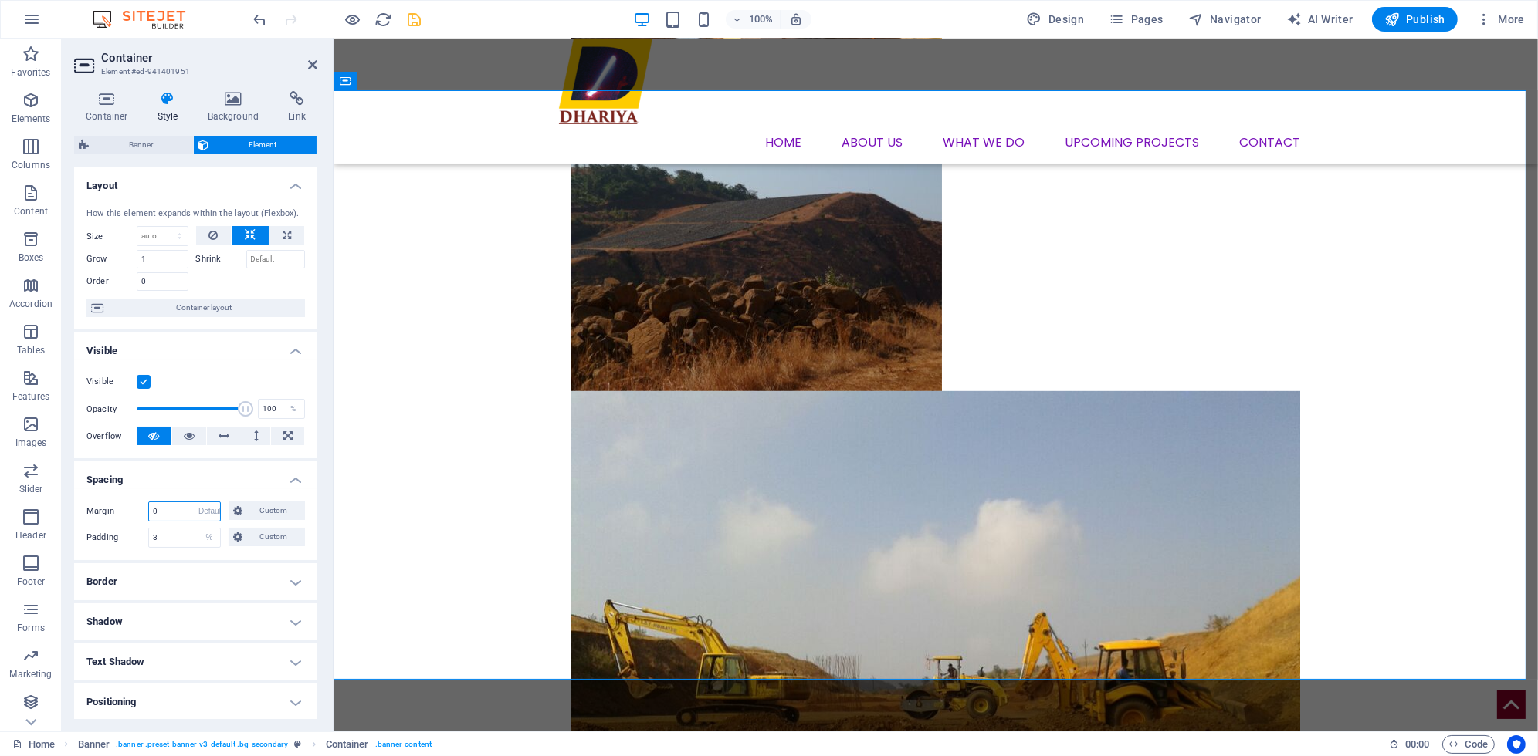
select select "DISABLED_OPTION_VALUE"
click at [208, 547] on div "Margin Default auto px % rem vw vh Custom Custom auto px % rem vw vh auto px % …" at bounding box center [195, 524] width 243 height 71
click at [206, 526] on div "Margin Default auto px % rem vw vh Custom Custom auto px % rem vw vh auto px % …" at bounding box center [195, 524] width 243 height 71
click at [206, 535] on select "Default px rem % vh vw Custom" at bounding box center [209, 538] width 22 height 19
select select "default"
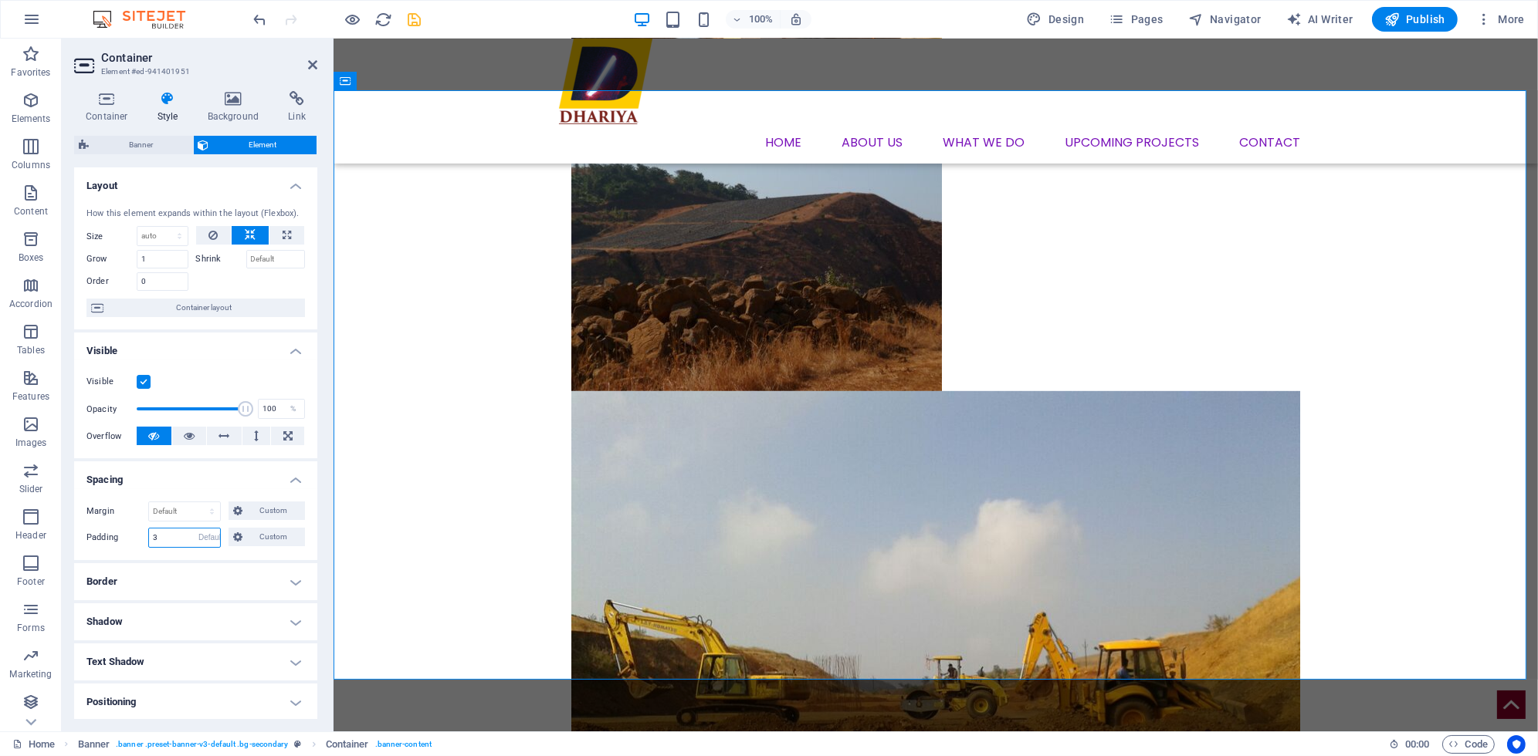
click at [198, 529] on select "Default px rem % vh vw Custom" at bounding box center [209, 538] width 22 height 19
select select "DISABLED_OPTION_VALUE"
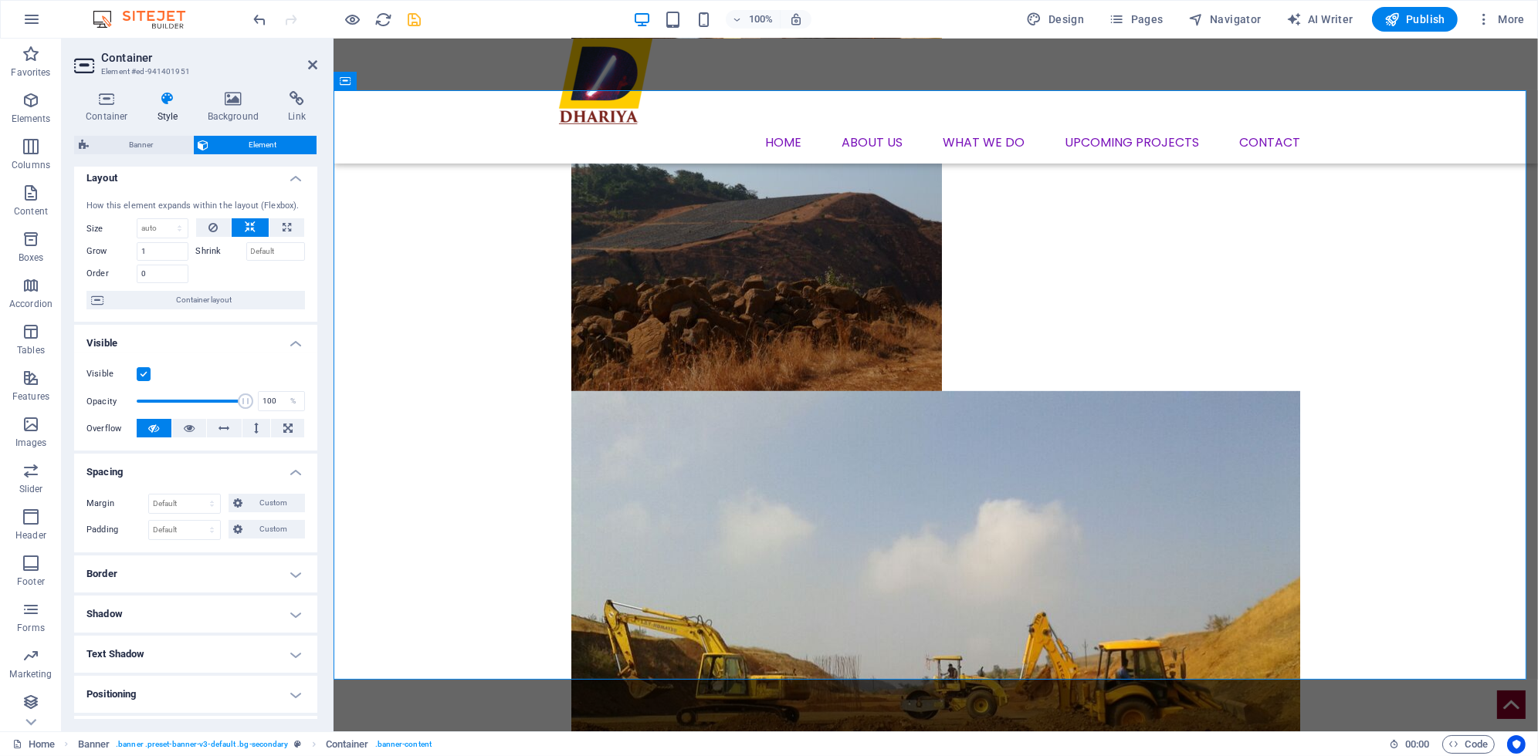
scroll to position [0, 0]
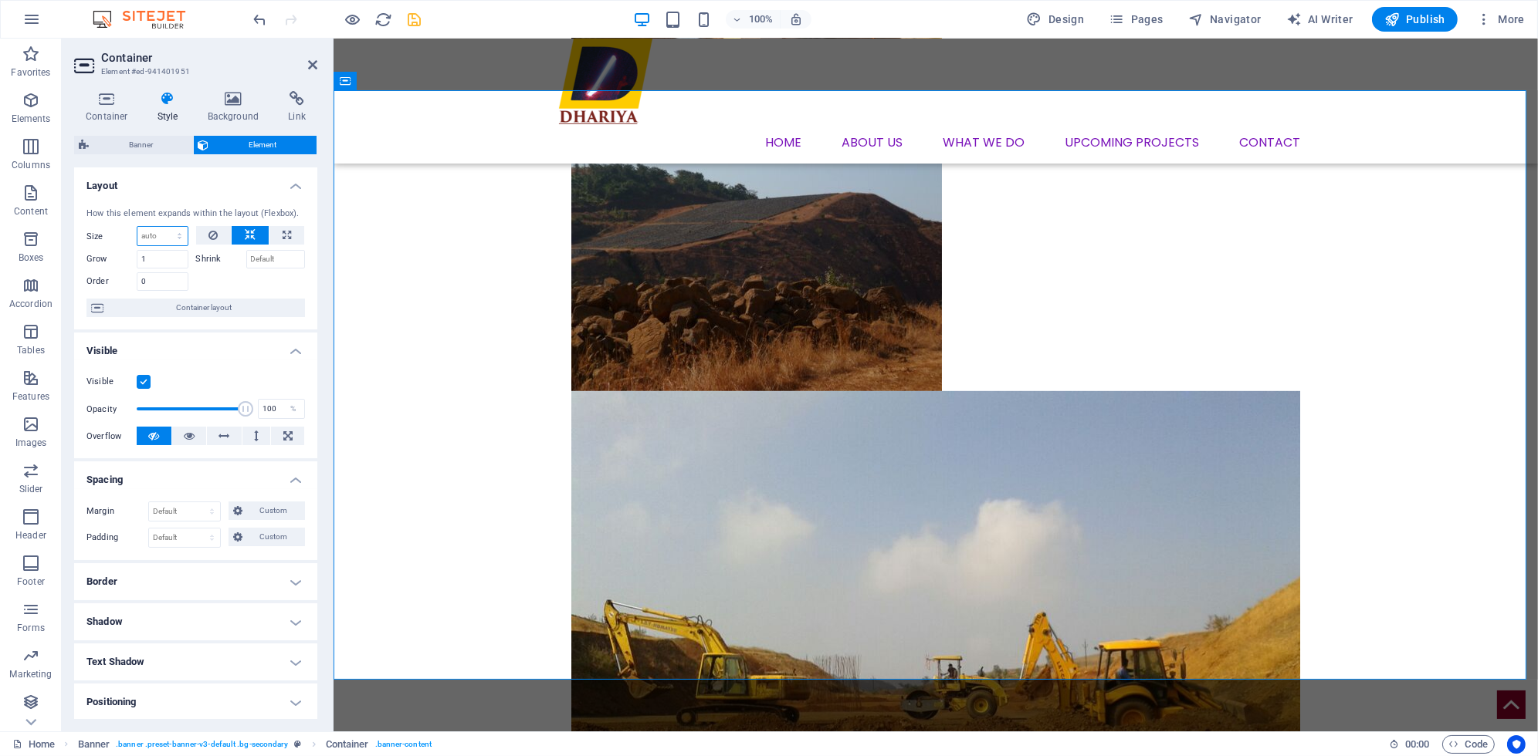
click at [149, 236] on select "Default auto px % 1/1 1/2 1/3 1/4 1/5 1/6 1/7 1/8 1/9 1/10" at bounding box center [162, 236] width 50 height 19
click at [137, 227] on select "Default auto px % 1/1 1/2 1/3 1/4 1/5 1/6 1/7 1/8 1/9 1/10" at bounding box center [162, 236] width 50 height 19
click at [166, 234] on select "Default auto px % 1/1 1/2 1/3 1/4 1/5 1/6 1/7 1/8 1/9 1/10" at bounding box center [162, 236] width 50 height 19
click at [137, 227] on select "Default auto px % 1/1 1/2 1/3 1/4 1/5 1/6 1/7 1/8 1/9 1/10" at bounding box center [162, 236] width 50 height 19
select select "DISABLED_OPTION_VALUE"
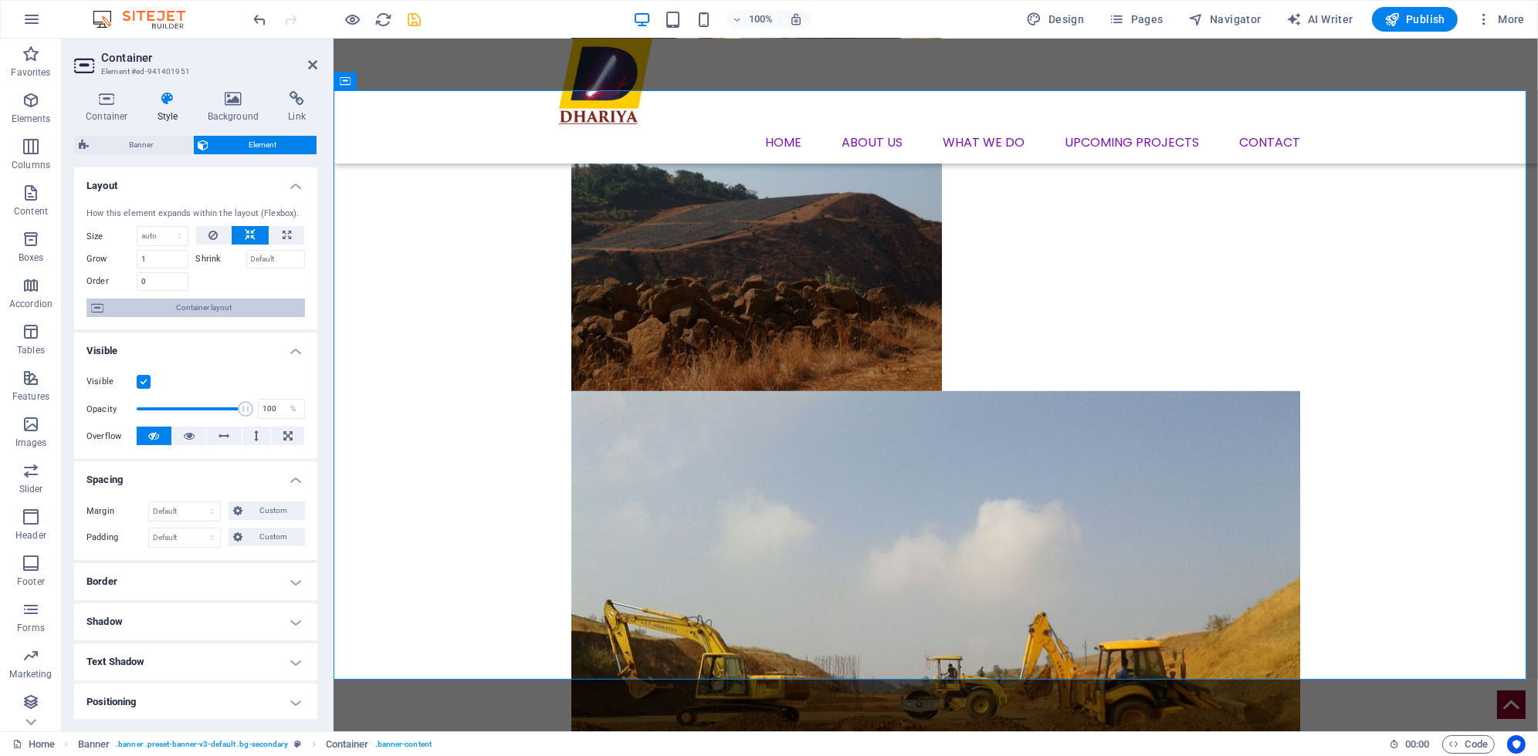
click at [179, 306] on span "Container layout" at bounding box center [204, 308] width 192 height 19
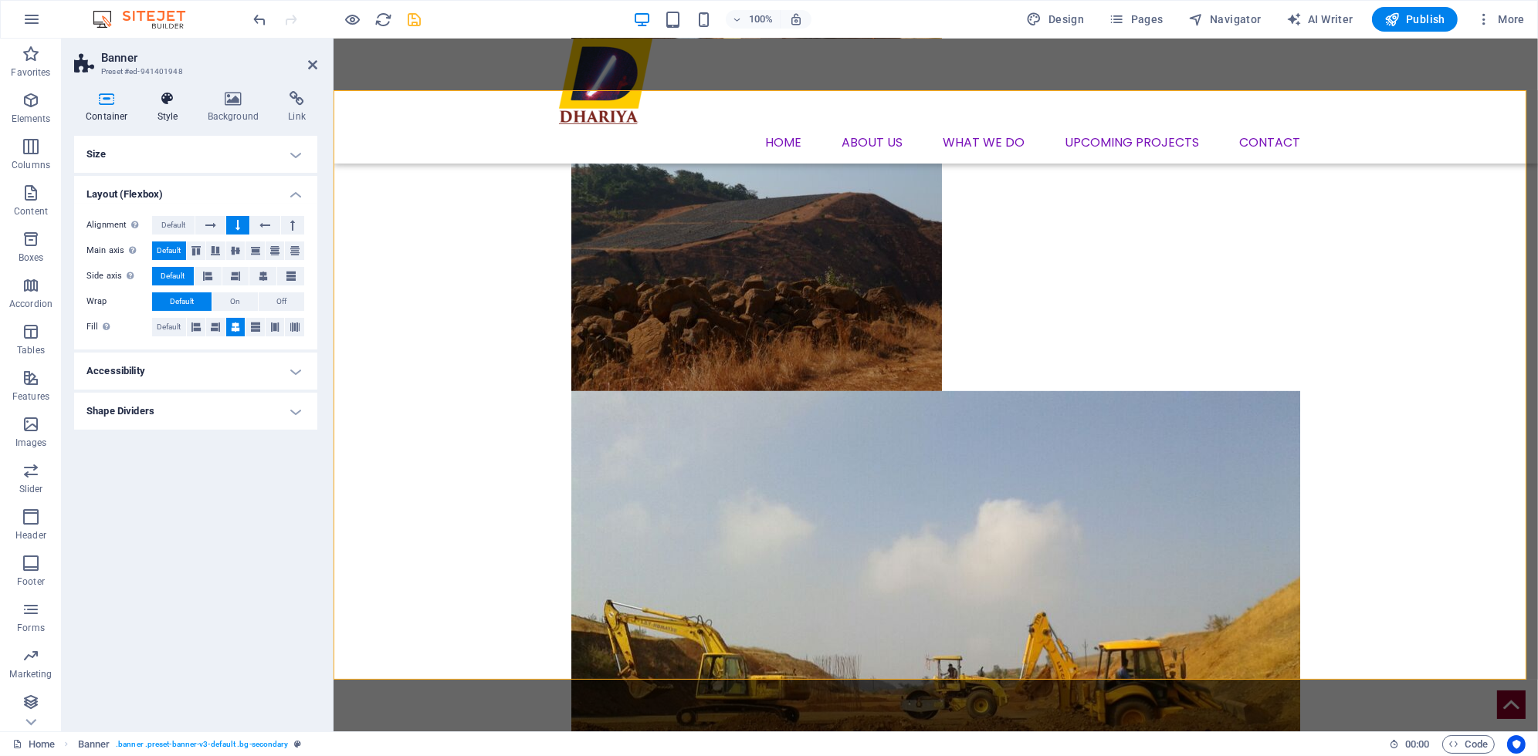
click at [171, 116] on h4 "Style" at bounding box center [171, 107] width 50 height 32
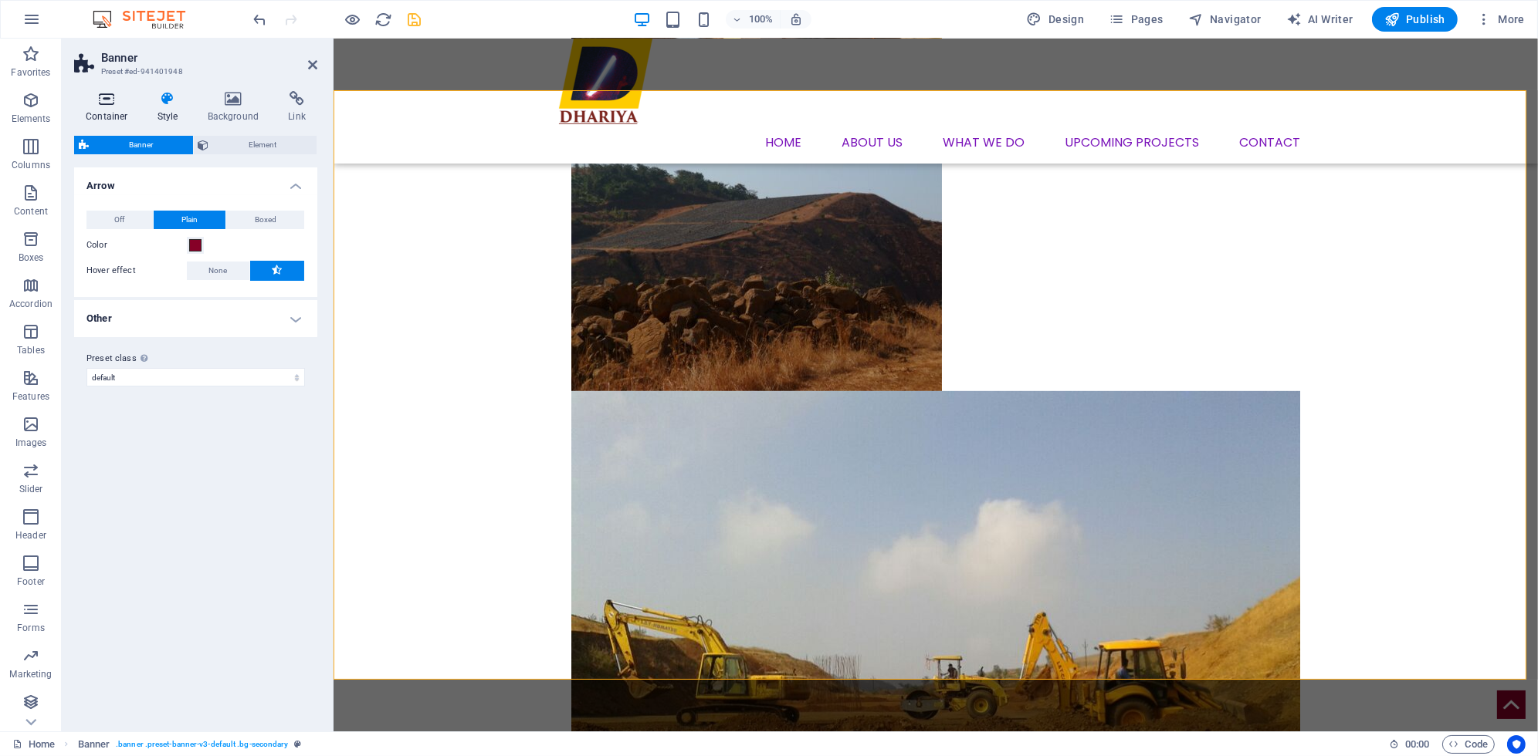
click at [99, 110] on h4 "Container" at bounding box center [110, 107] width 72 height 32
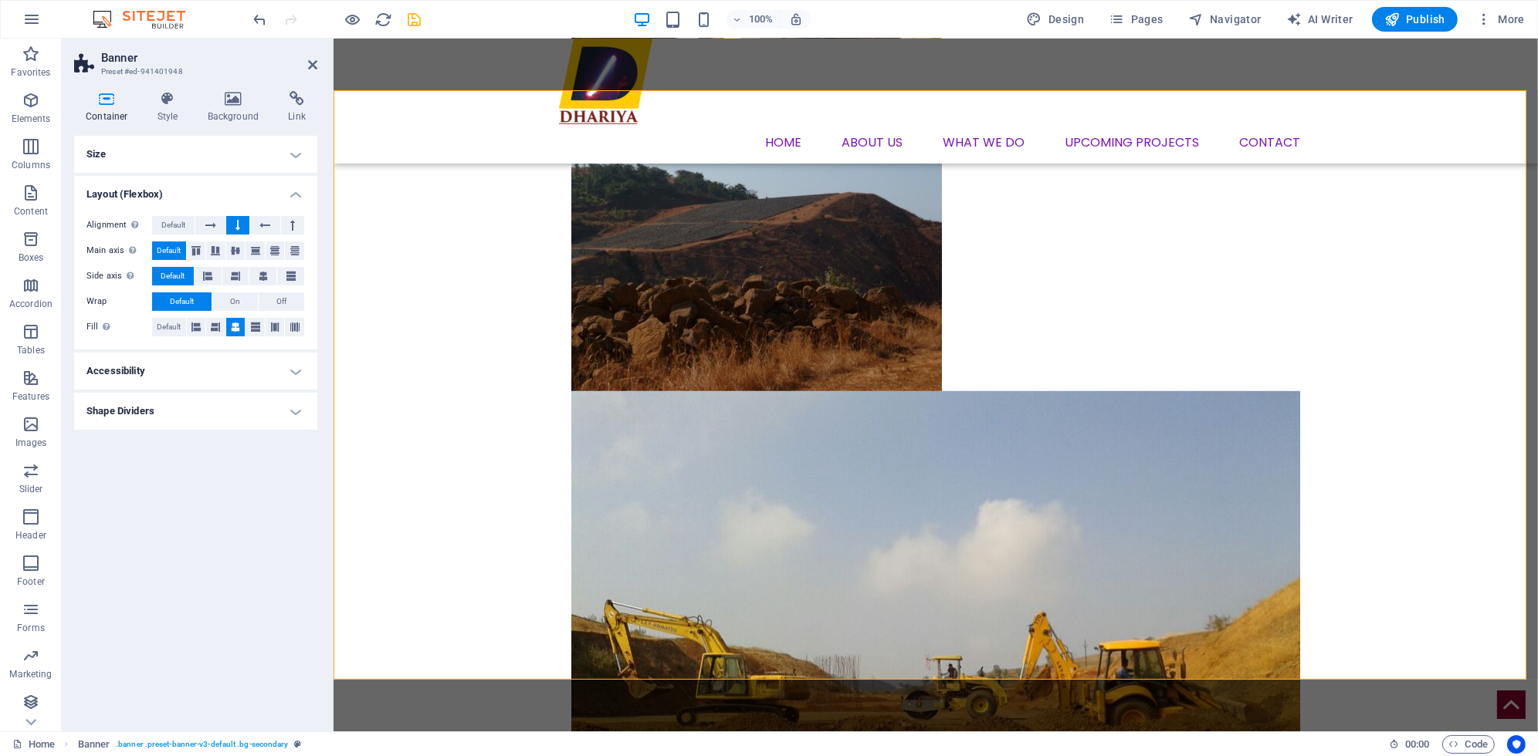
click at [104, 158] on h4 "Size" at bounding box center [195, 154] width 243 height 37
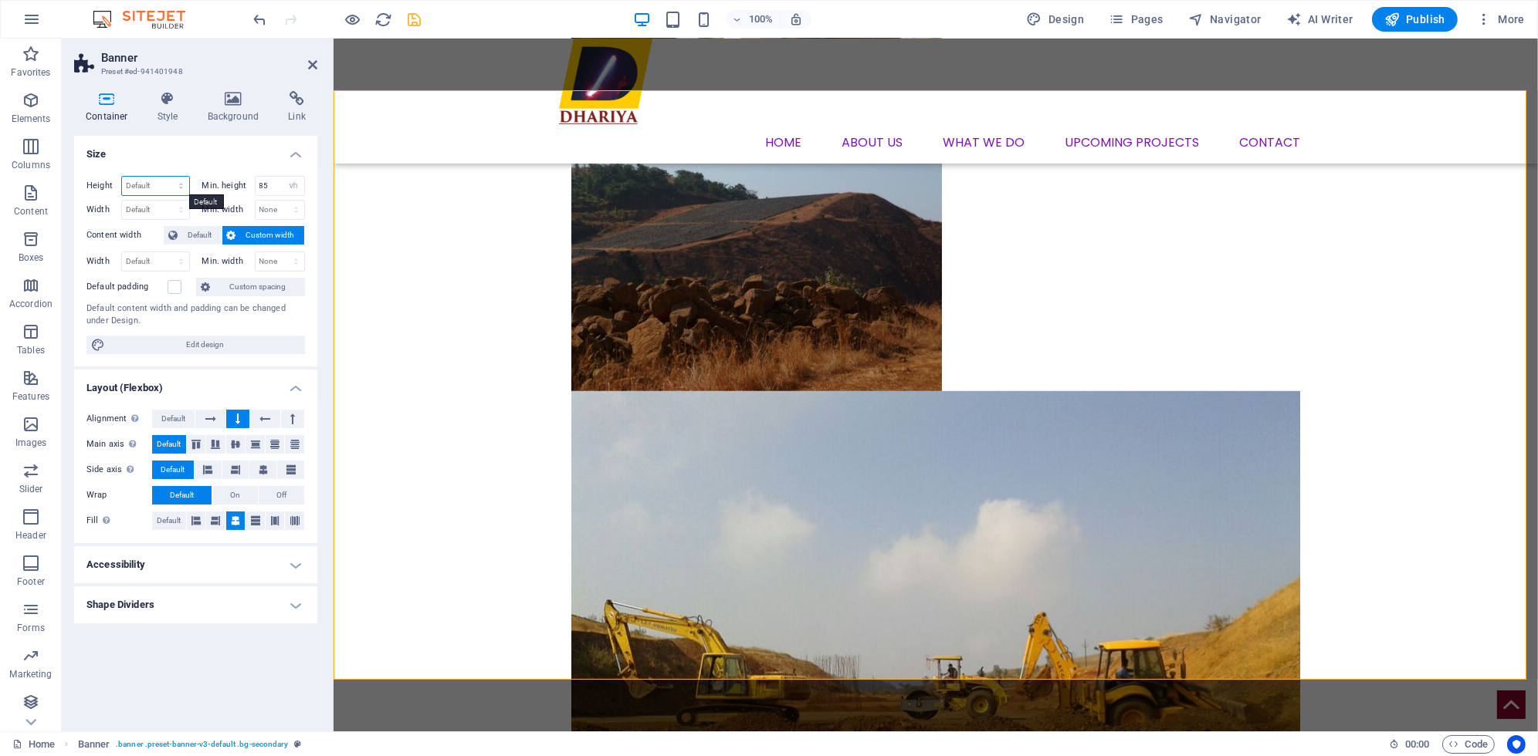
click at [134, 181] on select "Default px rem % vh vw" at bounding box center [155, 186] width 67 height 19
click at [87, 235] on label "Content width" at bounding box center [124, 235] width 77 height 19
click at [210, 287] on icon at bounding box center [205, 287] width 9 height 19
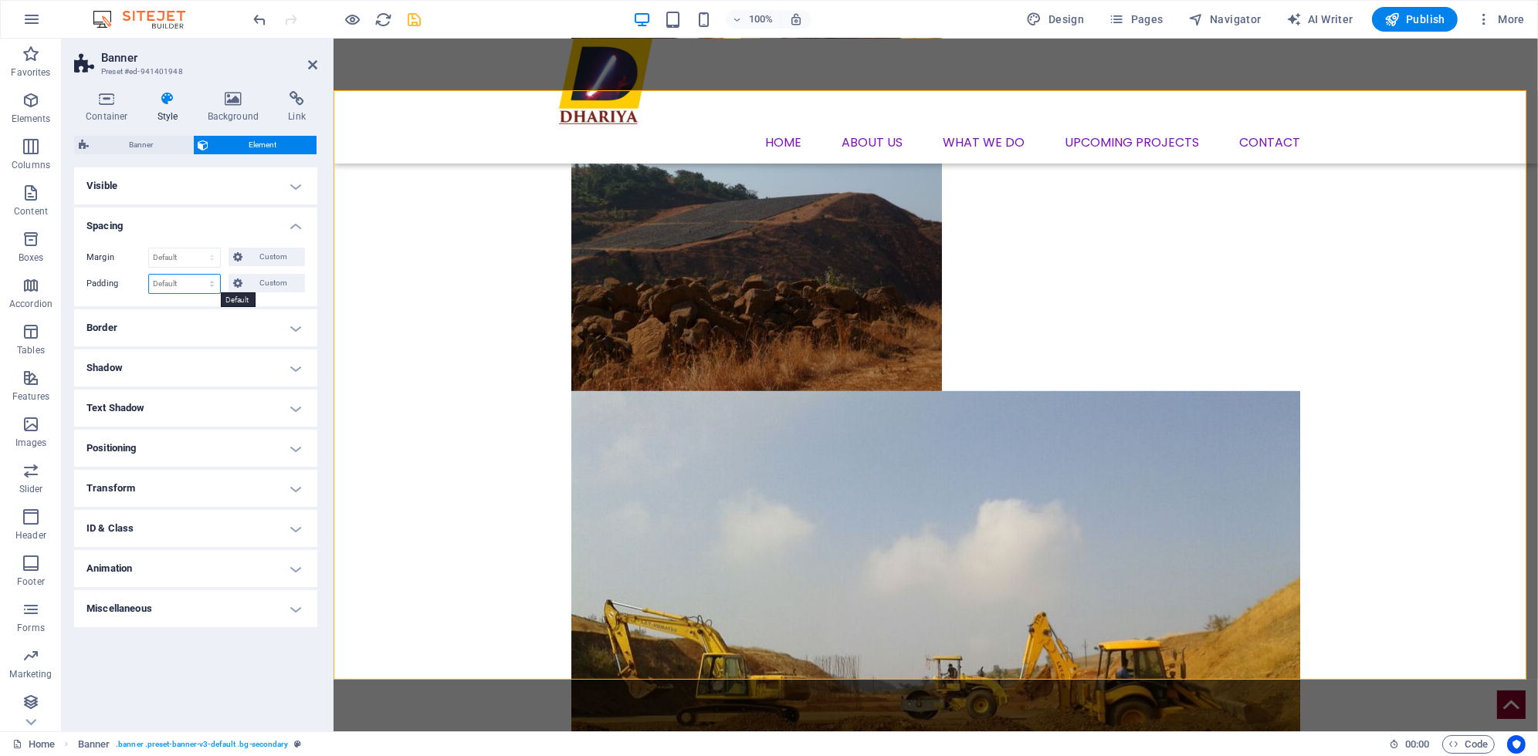
click at [187, 283] on select "Default px rem % vh vw Custom" at bounding box center [184, 284] width 71 height 19
select select "rem"
click at [198, 275] on select "Default px rem % vh vw Custom" at bounding box center [184, 284] width 71 height 19
type input "0"
click at [214, 280] on select "Default px rem % vh vw Custom" at bounding box center [209, 284] width 22 height 19
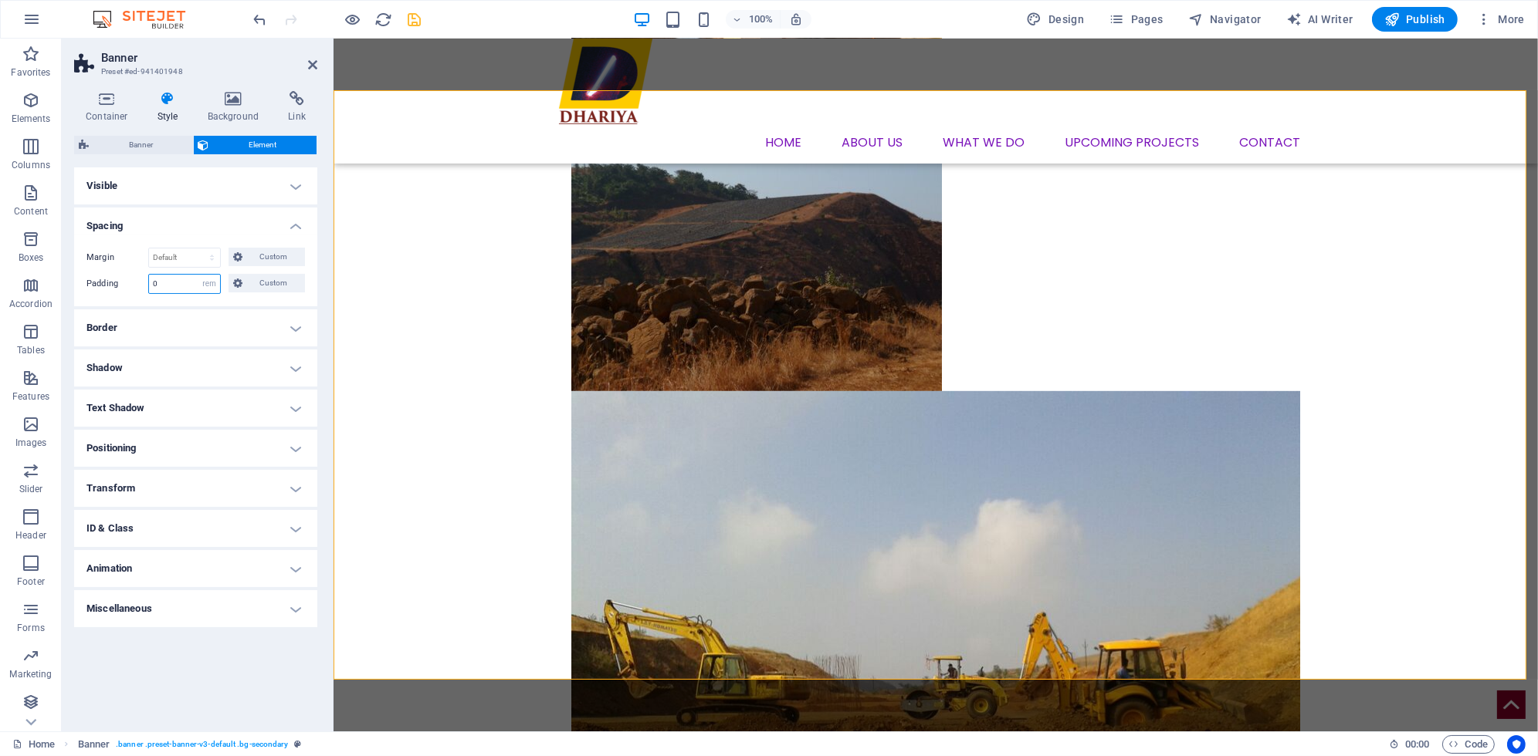
select select "%"
click at [198, 275] on select "Default px rem % vh vw Custom" at bounding box center [209, 284] width 22 height 19
drag, startPoint x: 178, startPoint y: 283, endPoint x: 139, endPoint y: 278, distance: 39.6
click at [139, 278] on div "Padding 1 Default px rem % vh vw Custom Custom" at bounding box center [195, 284] width 218 height 20
click at [178, 252] on select "Default auto px % rem vw vh Custom" at bounding box center [184, 258] width 71 height 19
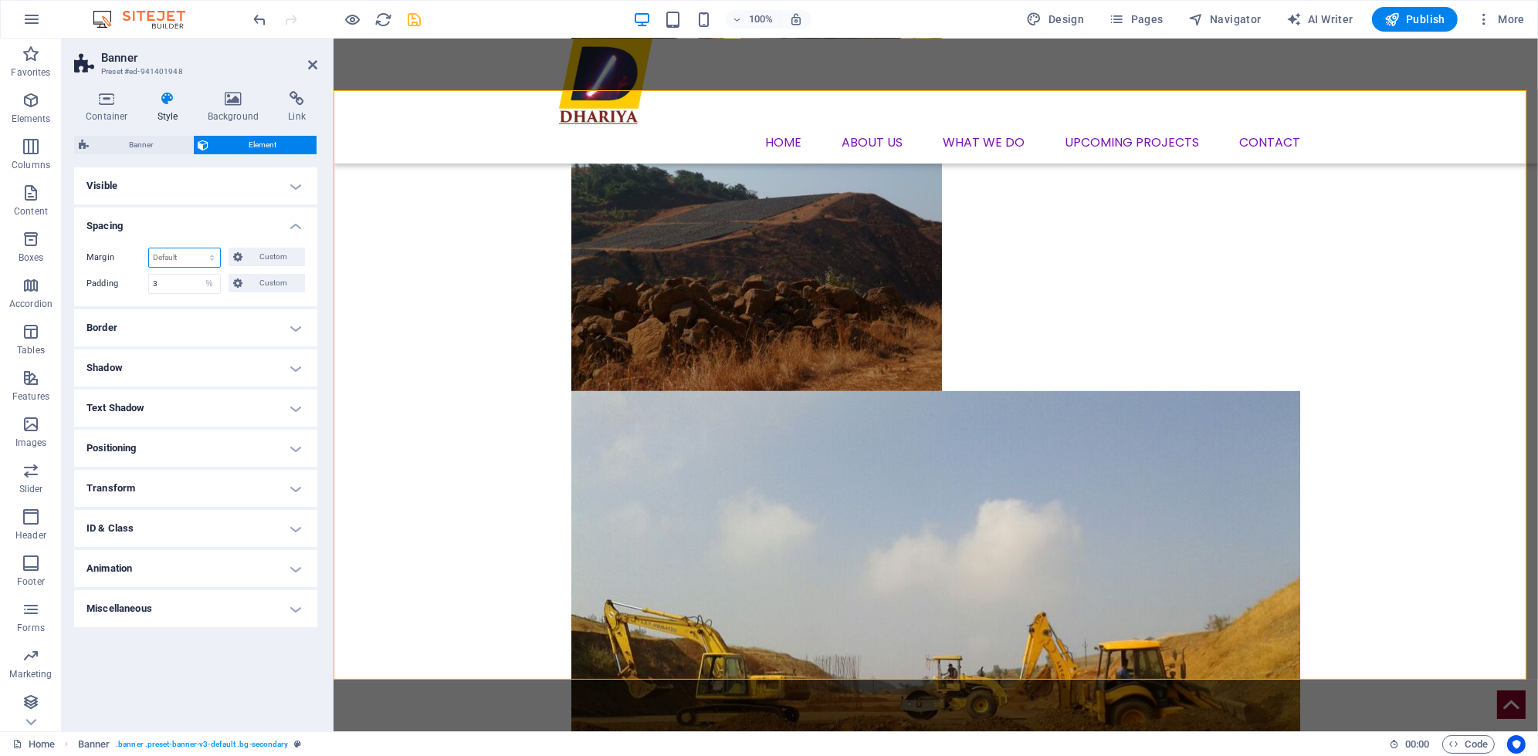
click at [176, 256] on select "Default auto px % rem vw vh Custom" at bounding box center [184, 258] width 71 height 19
drag, startPoint x: 173, startPoint y: 280, endPoint x: 133, endPoint y: 275, distance: 40.5
click at [133, 275] on div "Padding 3 Default px rem % vh vw Custom Custom" at bounding box center [195, 284] width 218 height 20
type input "5"
click at [311, 63] on icon at bounding box center [312, 65] width 9 height 12
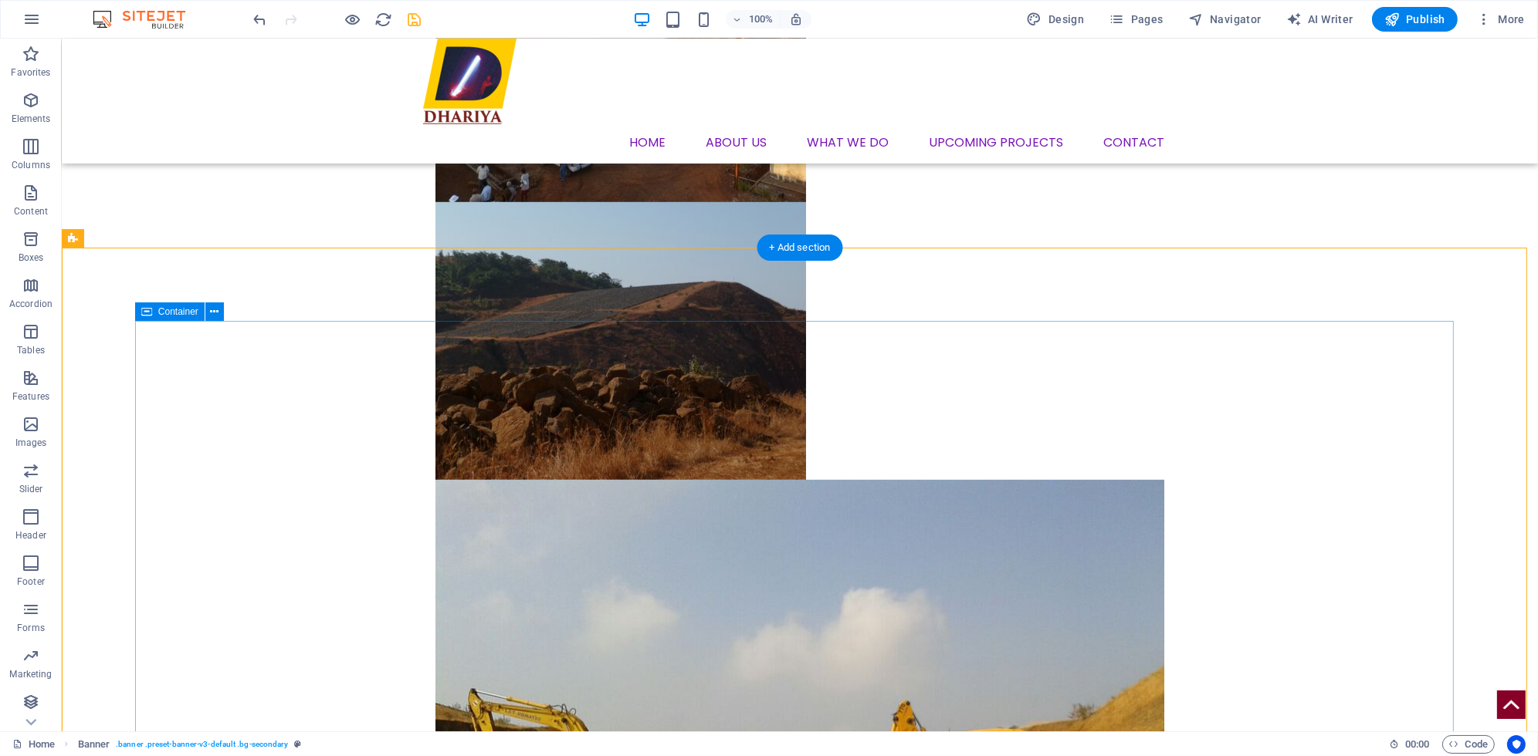
scroll to position [1438, 0]
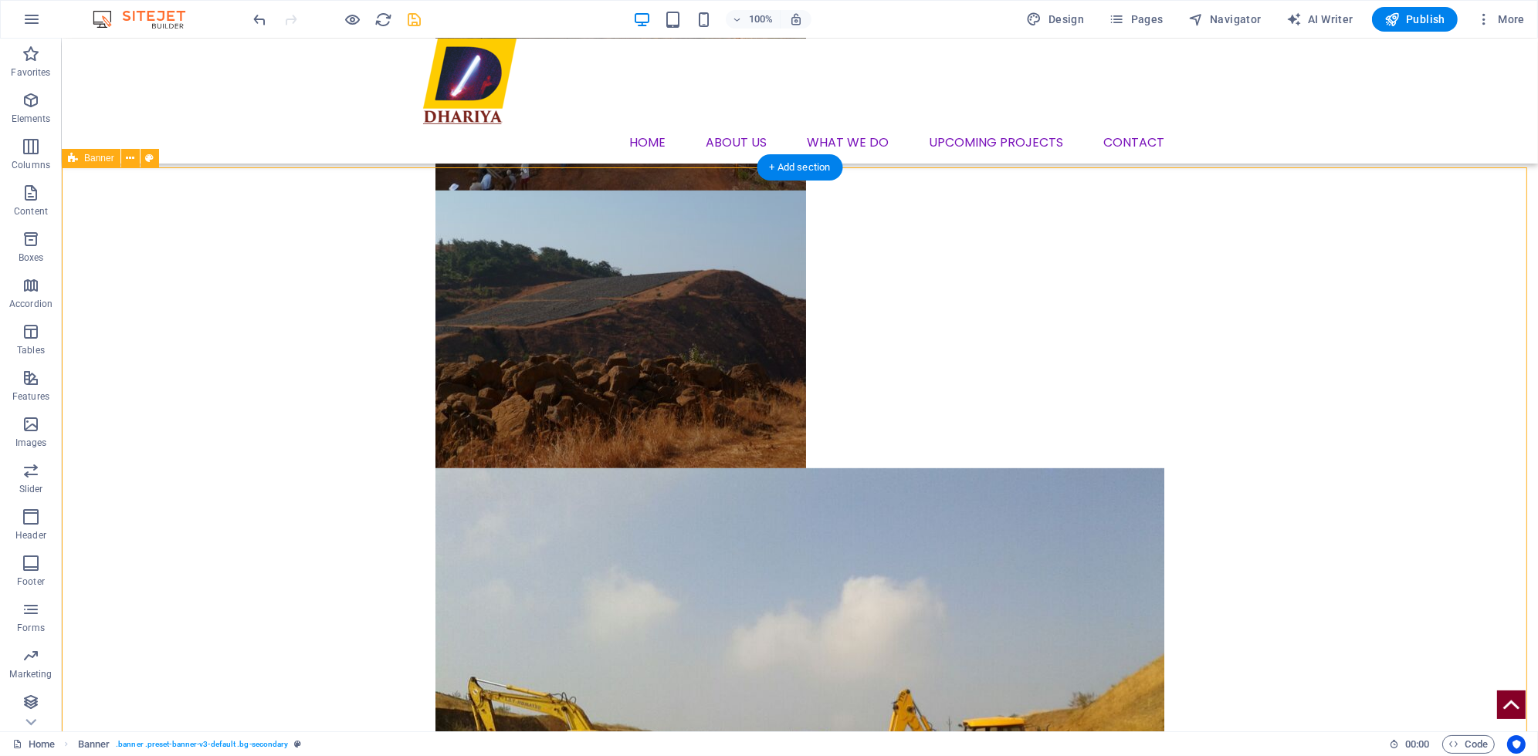
click at [98, 161] on span "Banner" at bounding box center [99, 158] width 30 height 9
select select "%"
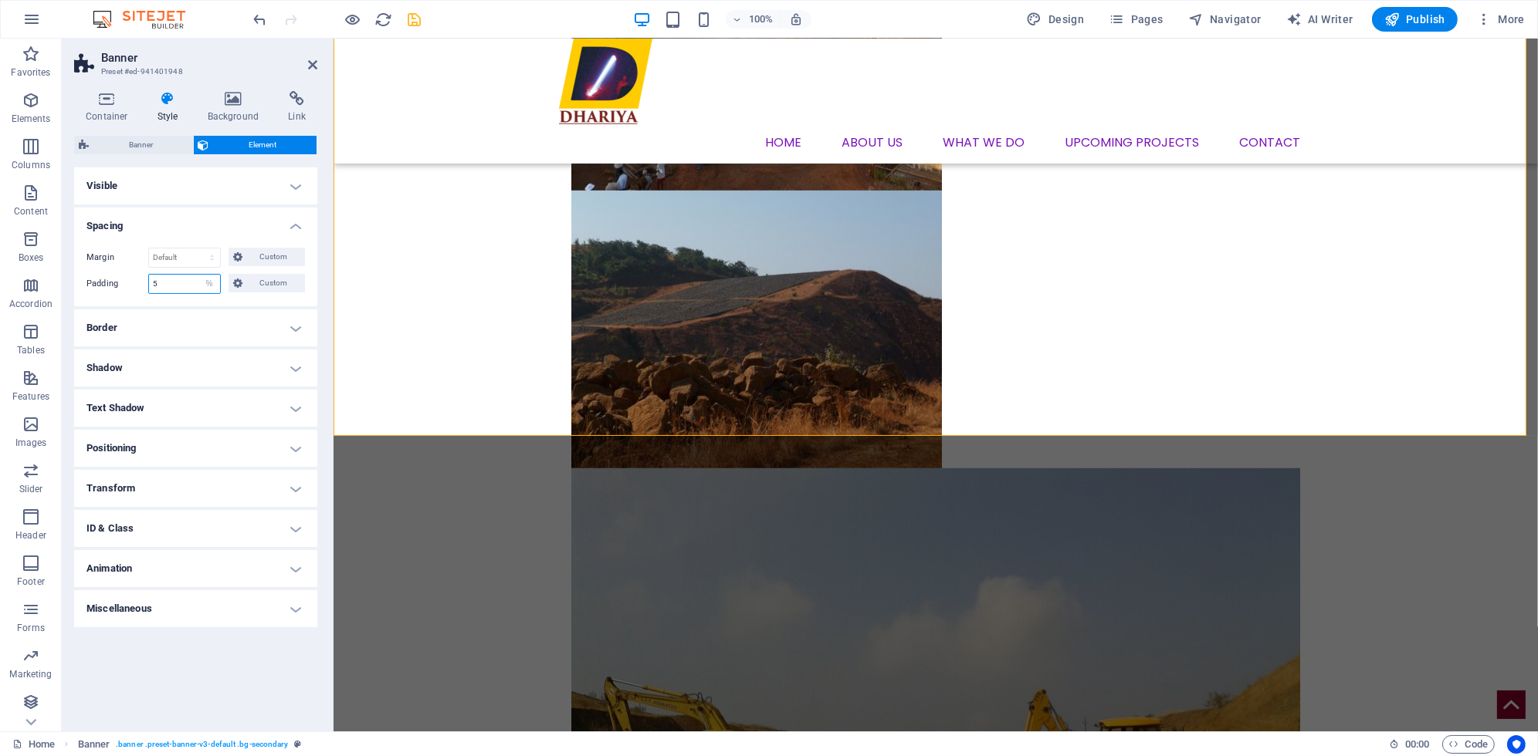
drag, startPoint x: 181, startPoint y: 282, endPoint x: 146, endPoint y: 274, distance: 35.6
click at [146, 274] on div "Padding 5 Default px rem % vh vw Custom Custom" at bounding box center [195, 284] width 218 height 20
type input "1"
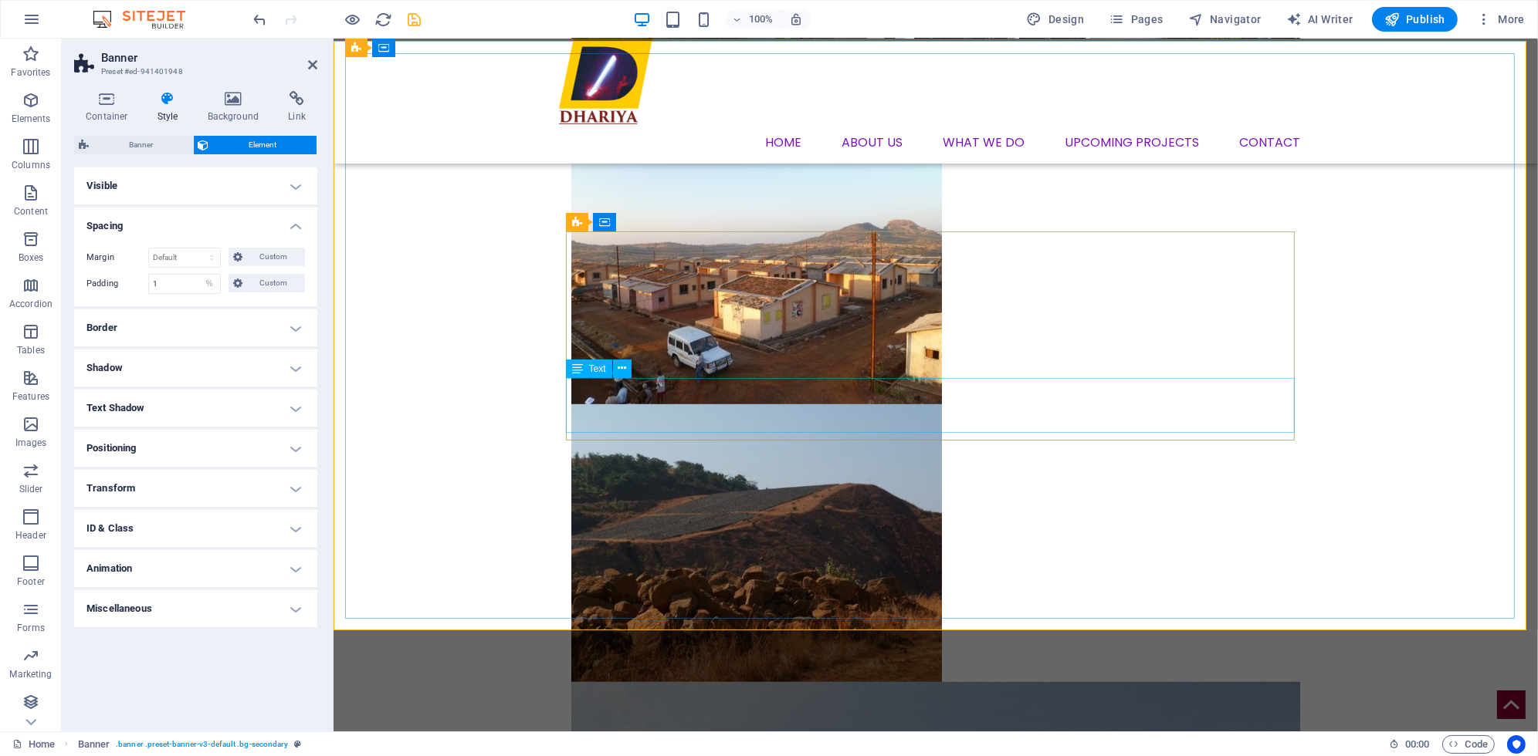
scroll to position [1207, 0]
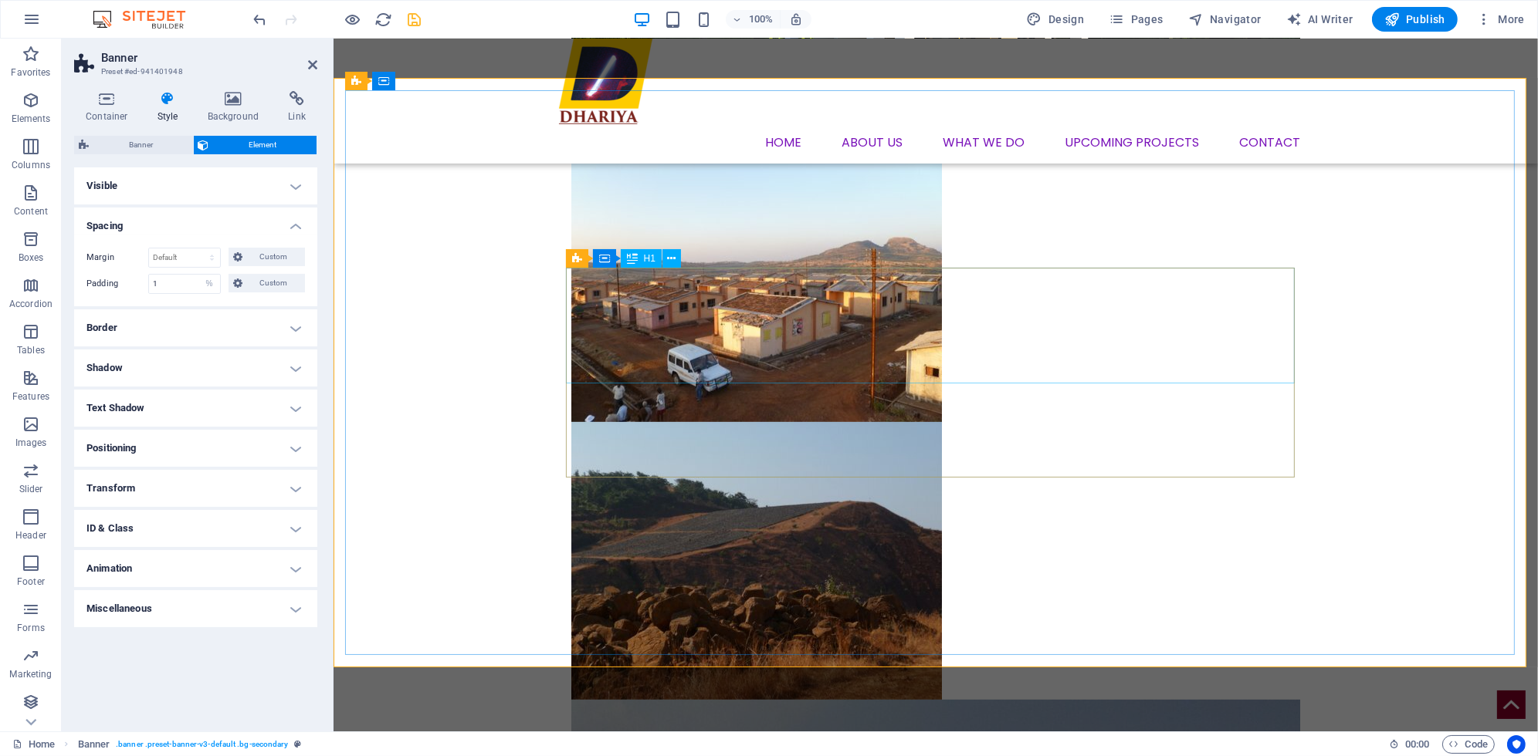
drag, startPoint x: 602, startPoint y: 317, endPoint x: 935, endPoint y: 346, distance: 333.9
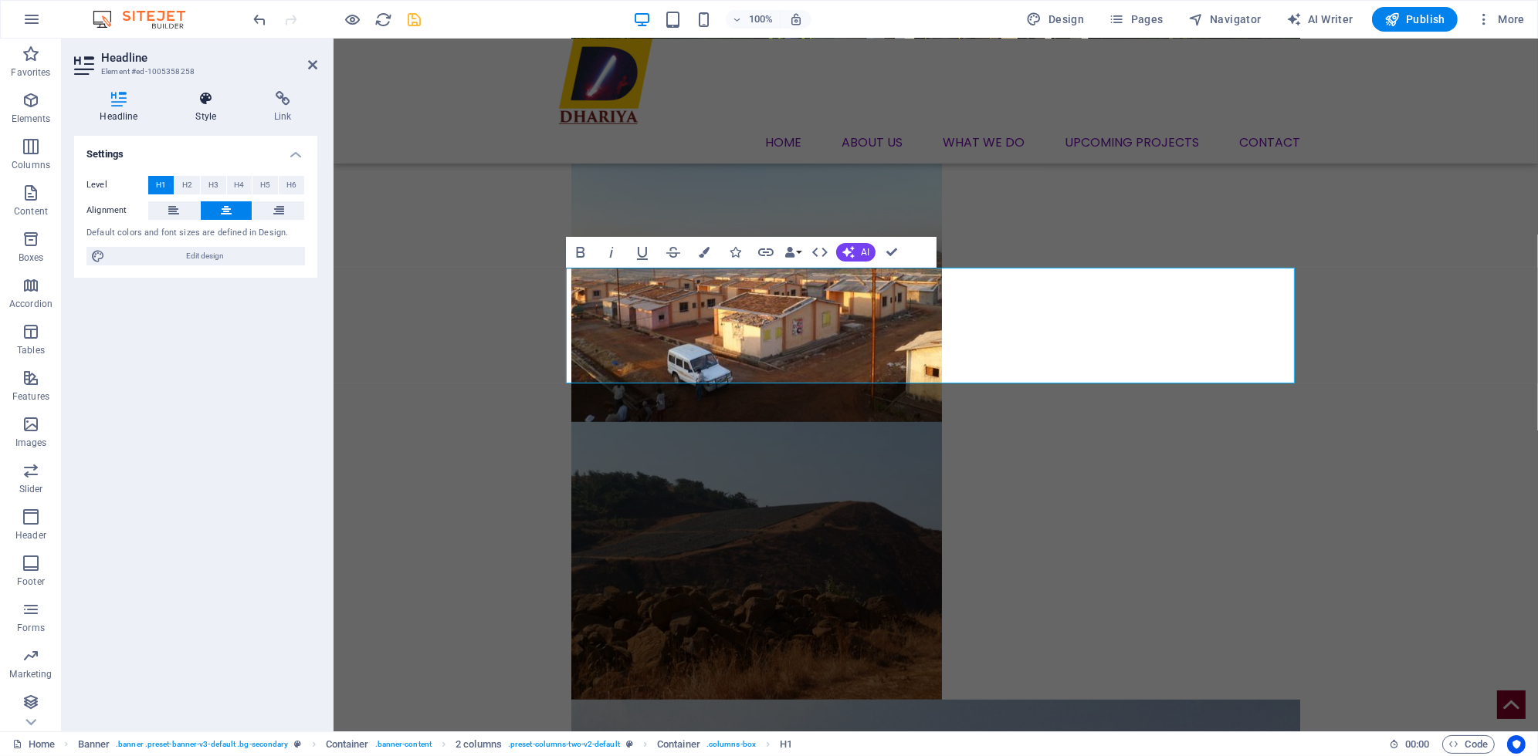
click at [193, 107] on h4 "Style" at bounding box center [209, 107] width 79 height 32
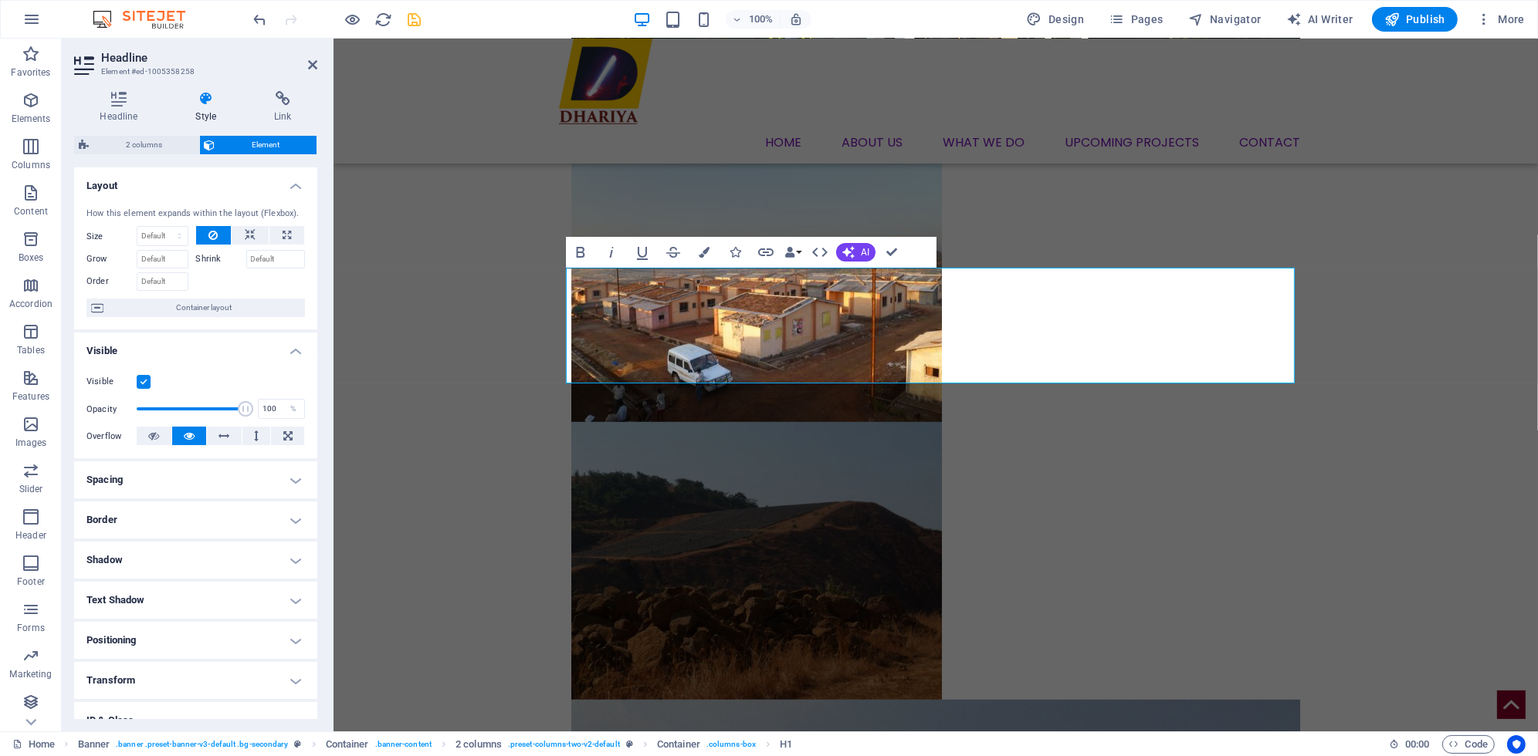
click at [172, 476] on h4 "Spacing" at bounding box center [195, 480] width 243 height 37
click at [178, 538] on select "Default px rem % vh vw Custom" at bounding box center [184, 538] width 71 height 19
select select "%"
click at [197, 529] on select "Default px rem % vh vw Custom" at bounding box center [184, 538] width 71 height 19
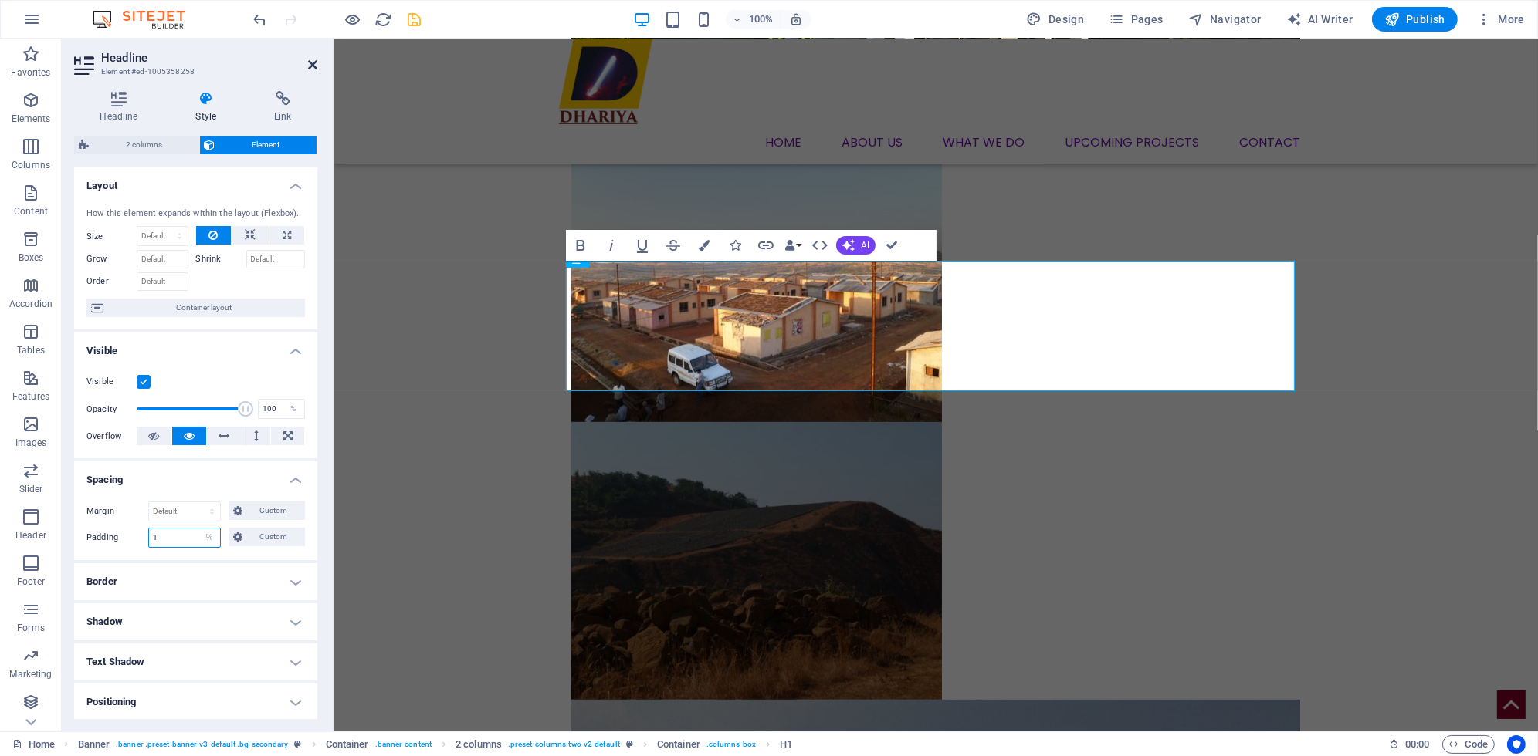
type input "1"
click at [313, 68] on icon at bounding box center [312, 65] width 9 height 12
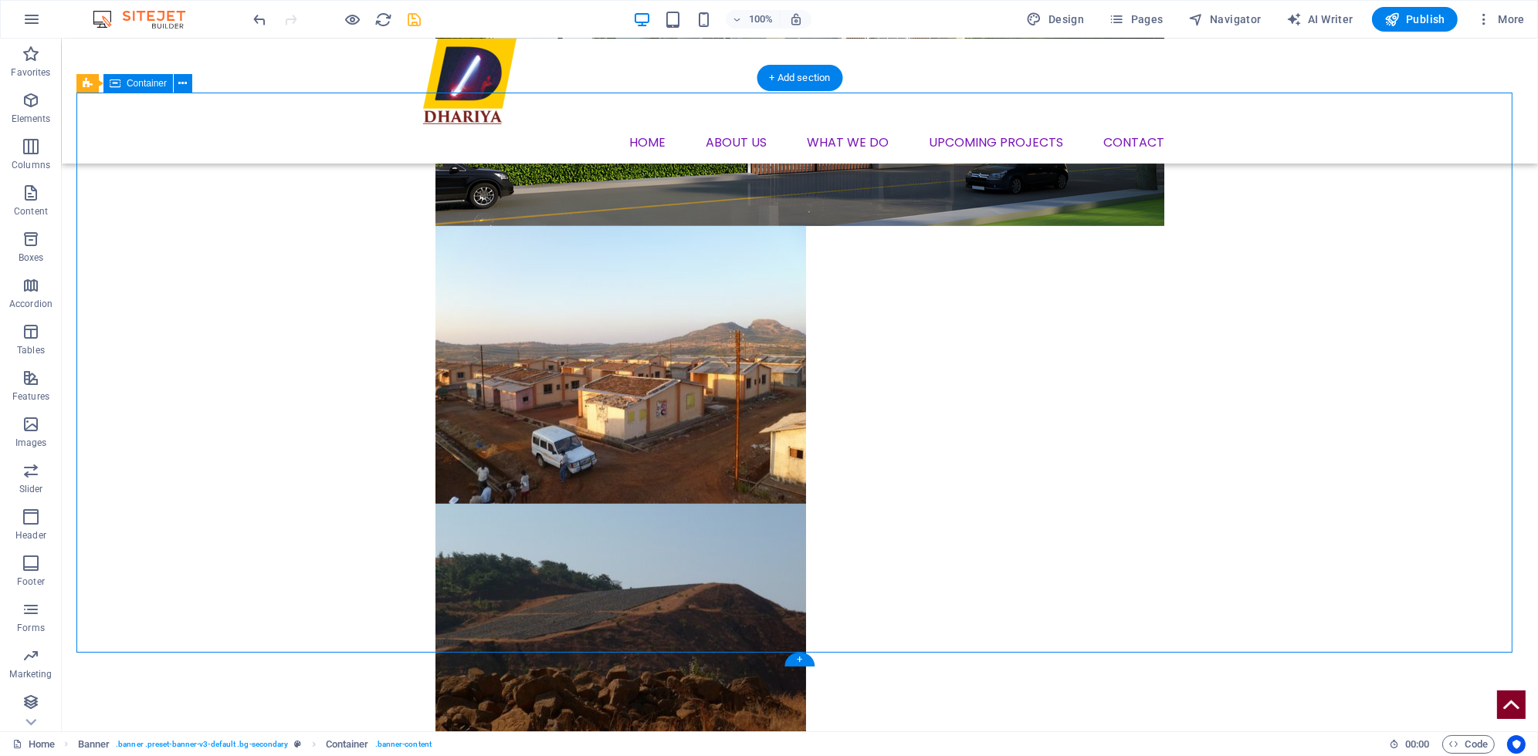
scroll to position [975, 0]
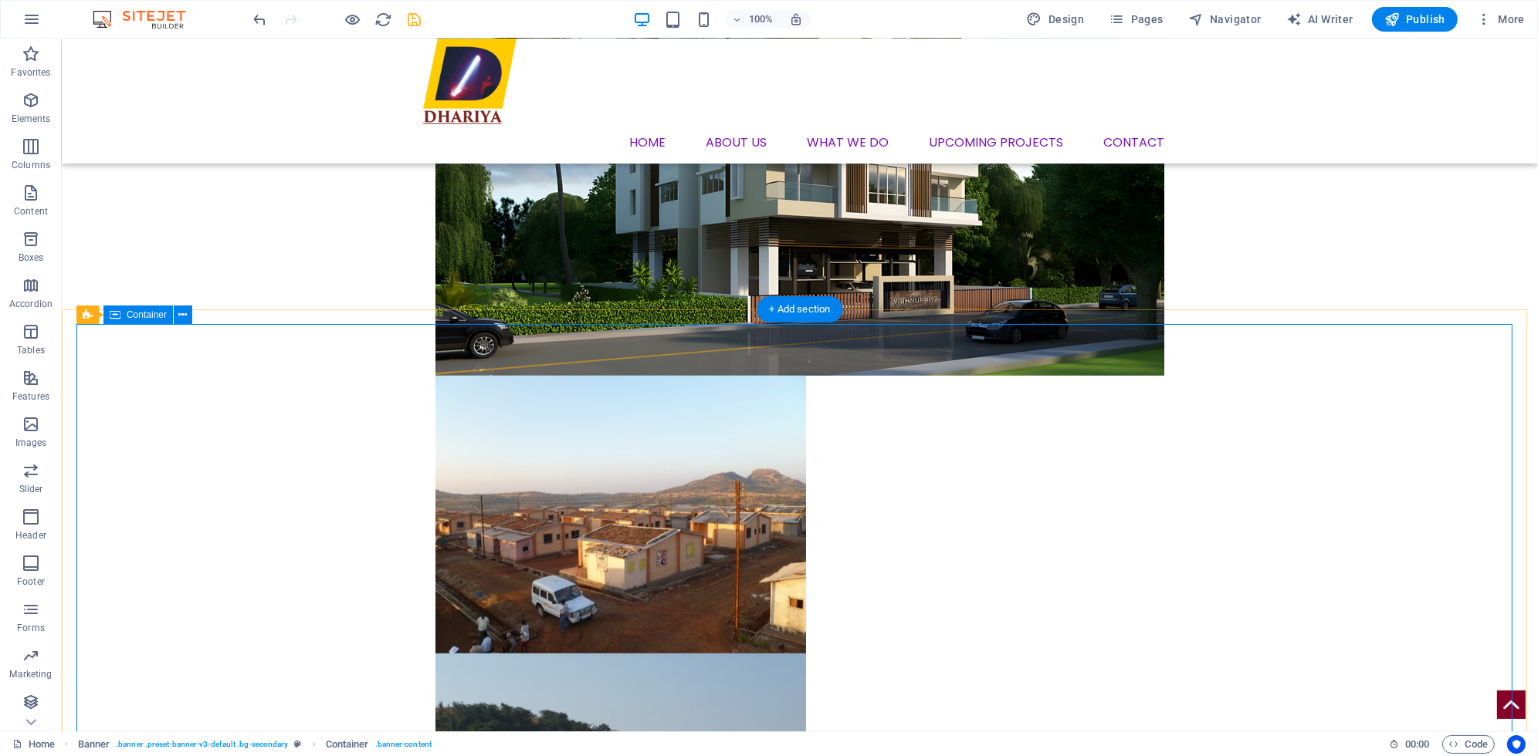
click at [143, 317] on span "Container" at bounding box center [147, 314] width 40 height 9
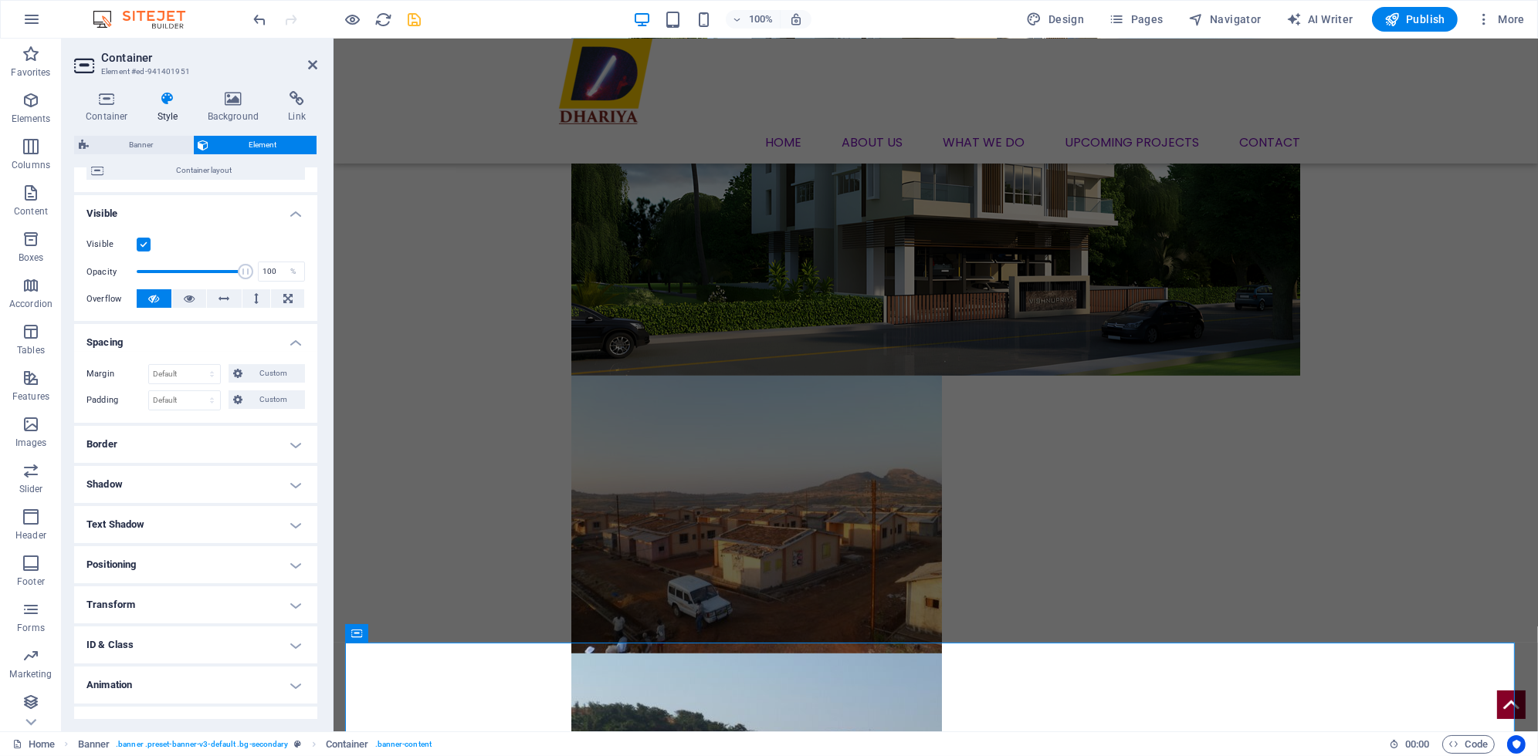
scroll to position [160, 0]
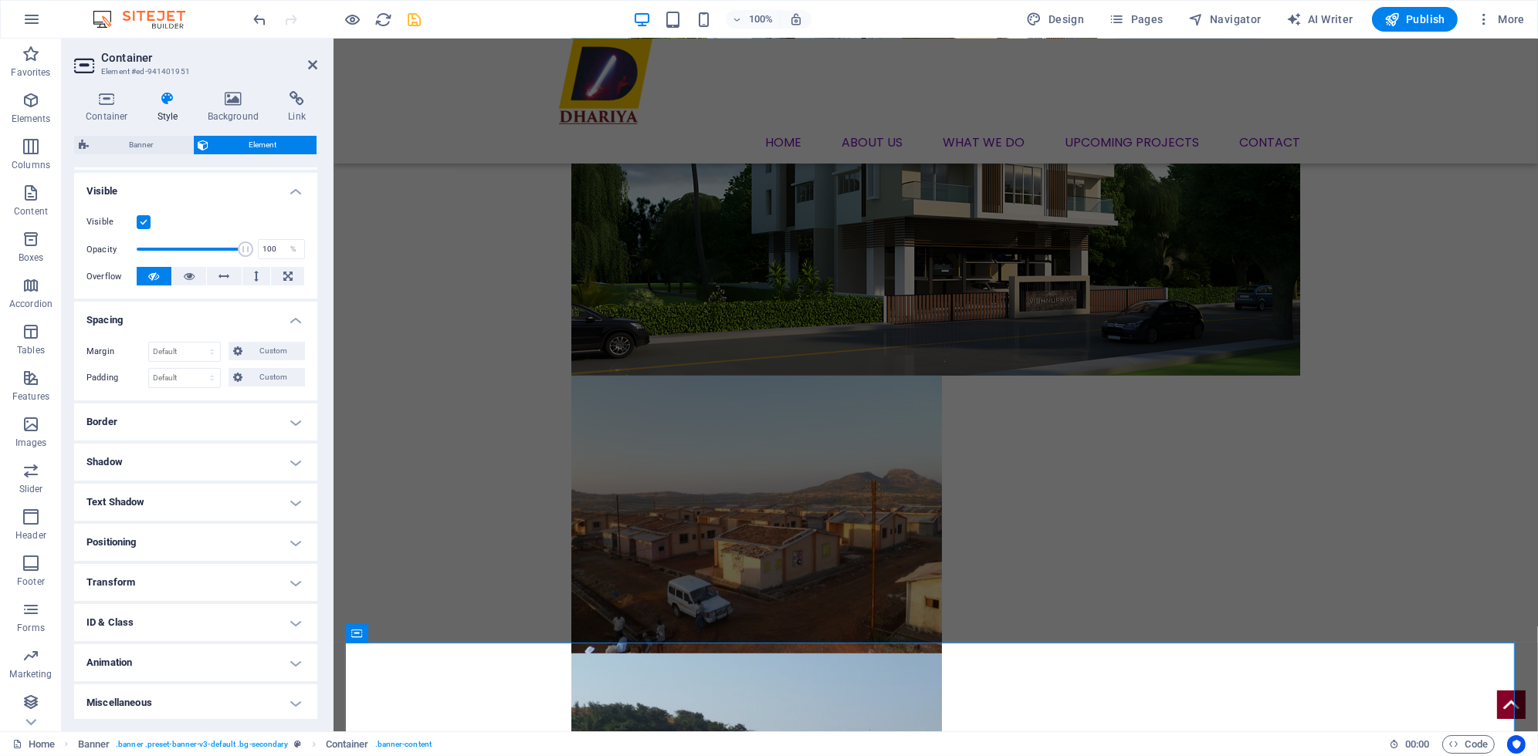
click at [187, 364] on div "Margin Default auto px % rem vw vh Custom Custom auto px % rem vw vh auto px % …" at bounding box center [195, 365] width 243 height 71
click at [187, 377] on select "Default px rem % vh vw Custom" at bounding box center [184, 378] width 71 height 19
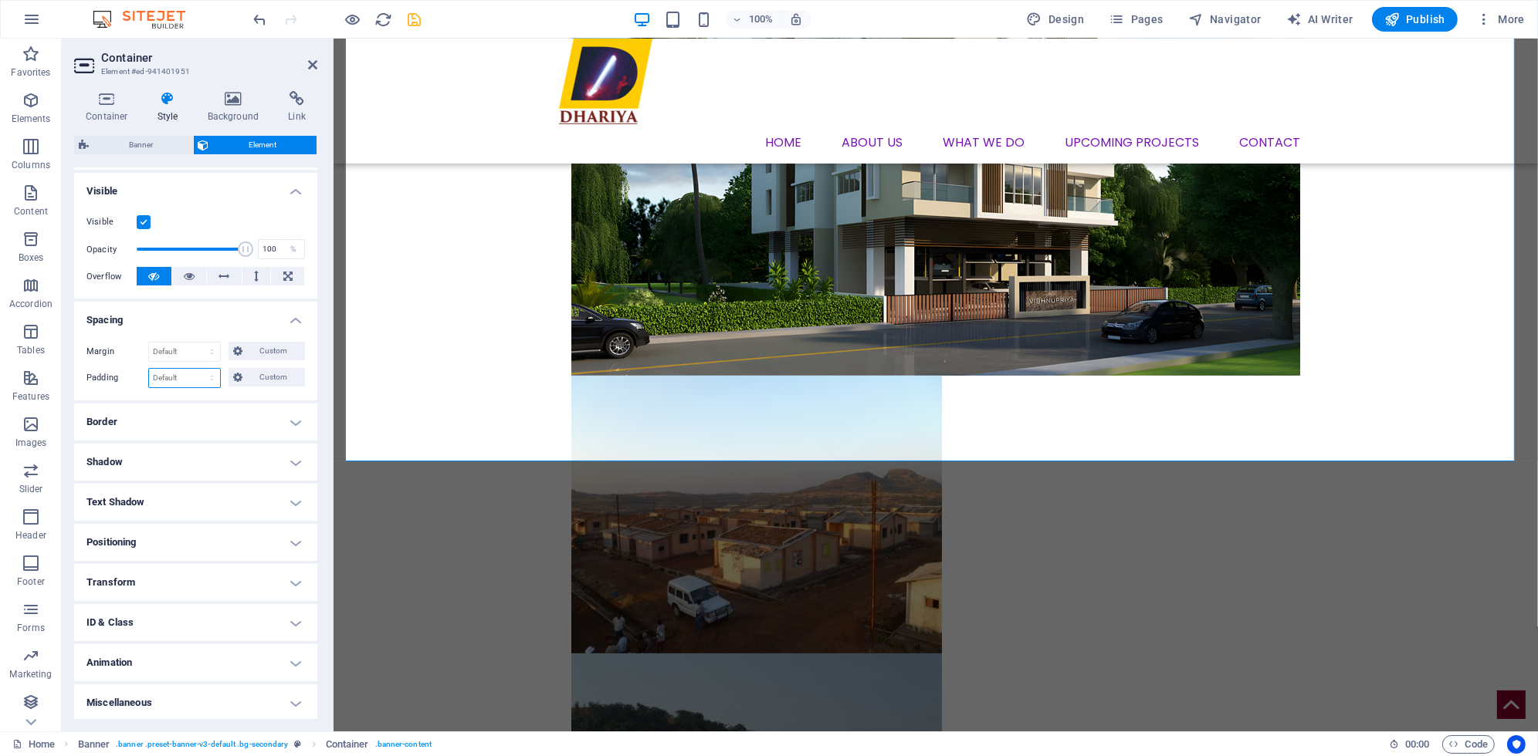
select select "%"
click at [197, 369] on select "Default px rem % vh vw Custom" at bounding box center [184, 378] width 71 height 19
drag, startPoint x: 174, startPoint y: 378, endPoint x: 143, endPoint y: 374, distance: 31.9
click at [143, 374] on div "Padding 1 Default px rem % vh vw Custom Custom" at bounding box center [195, 378] width 218 height 20
type input "2"
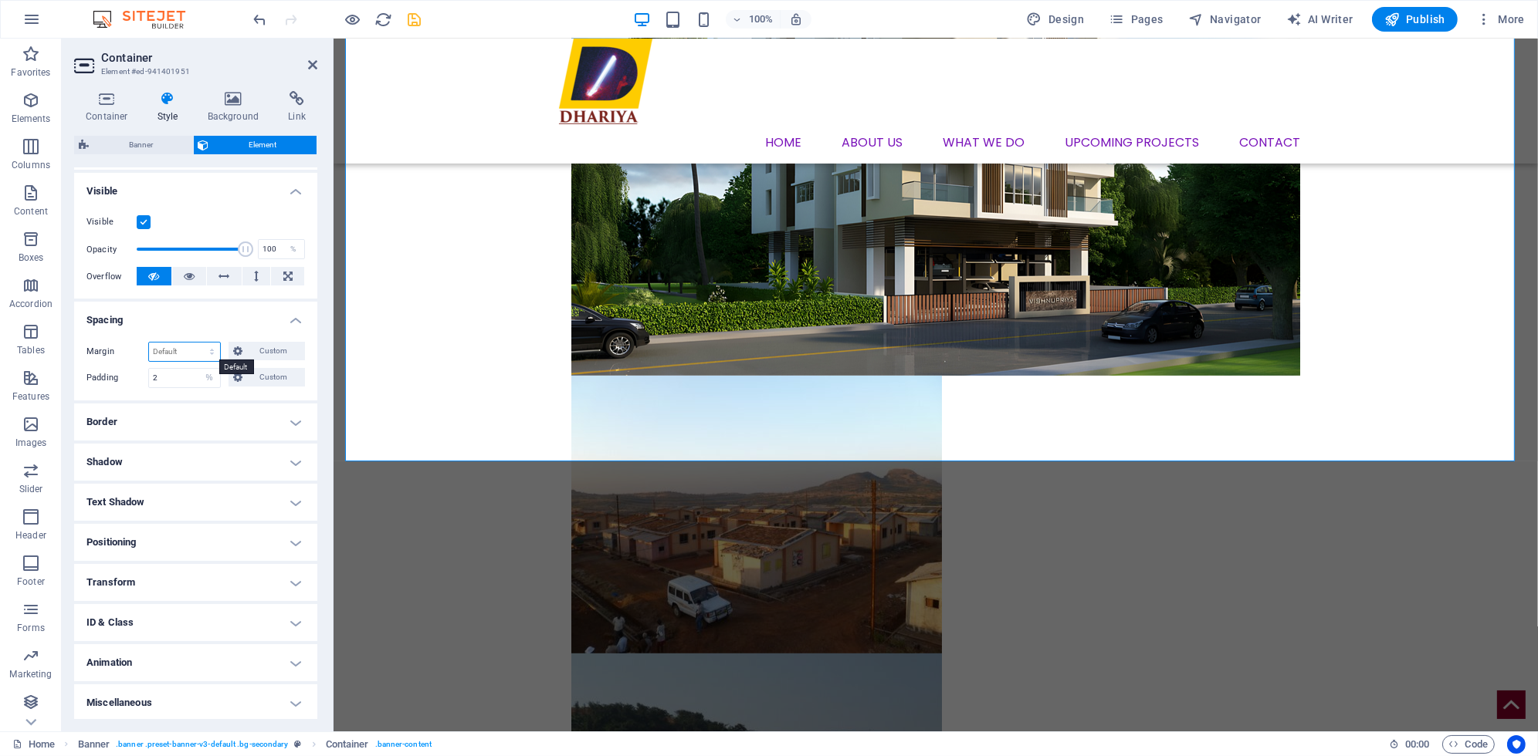
click at [175, 346] on select "Default auto px % rem vw vh Custom" at bounding box center [184, 352] width 71 height 19
select select "%"
click at [197, 343] on select "Default auto px % rem vw vh Custom" at bounding box center [184, 352] width 71 height 19
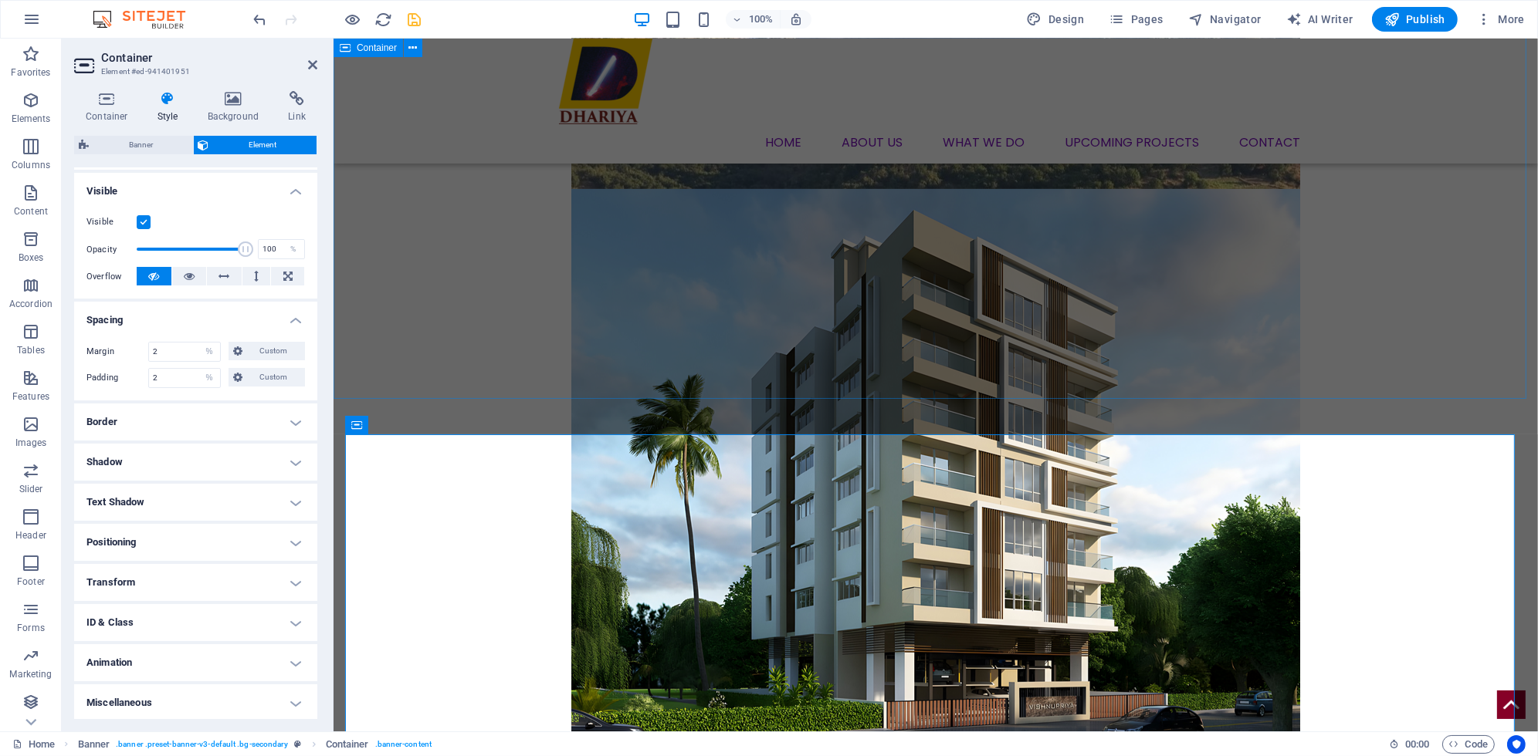
scroll to position [846, 0]
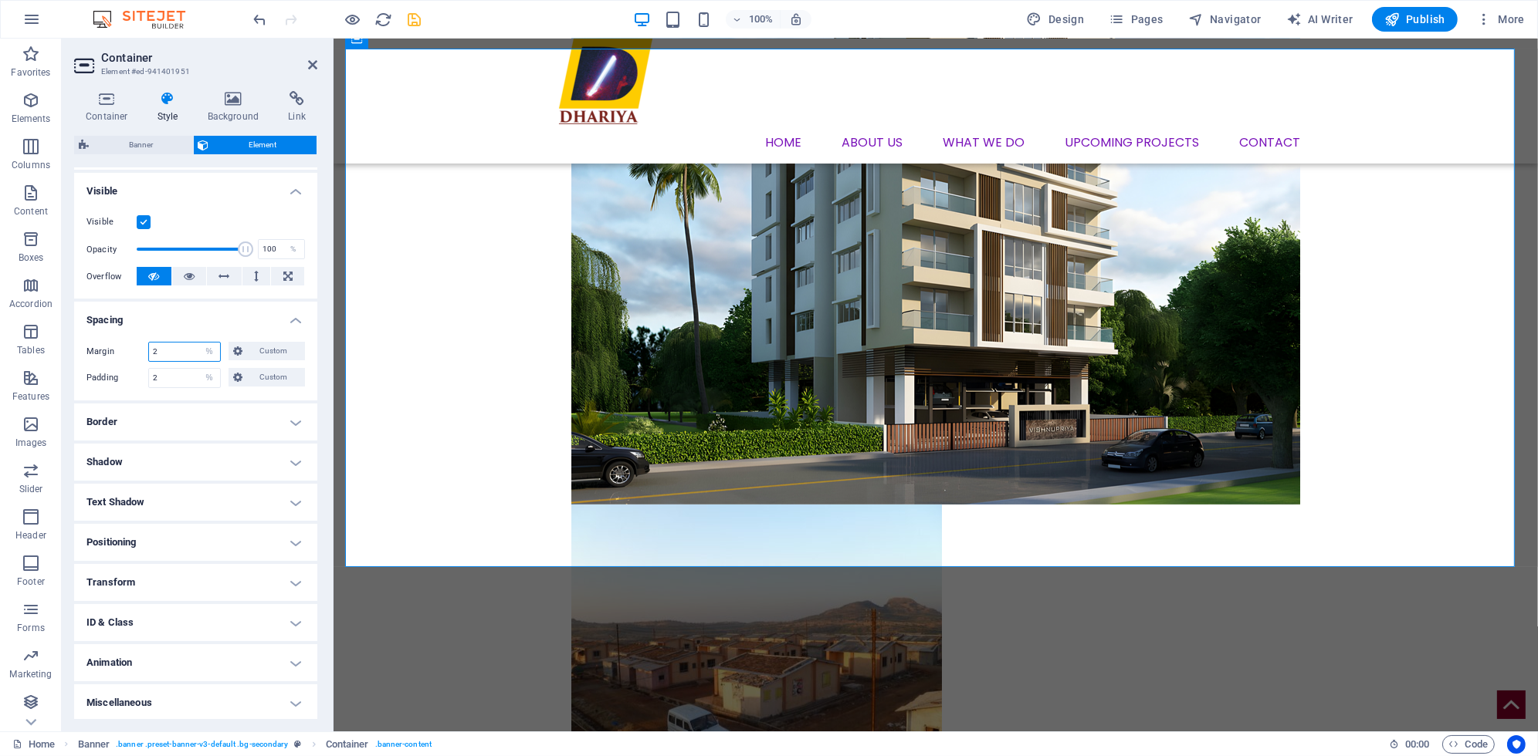
drag, startPoint x: 174, startPoint y: 354, endPoint x: 148, endPoint y: 345, distance: 27.6
click at [149, 345] on input "2" at bounding box center [184, 352] width 71 height 19
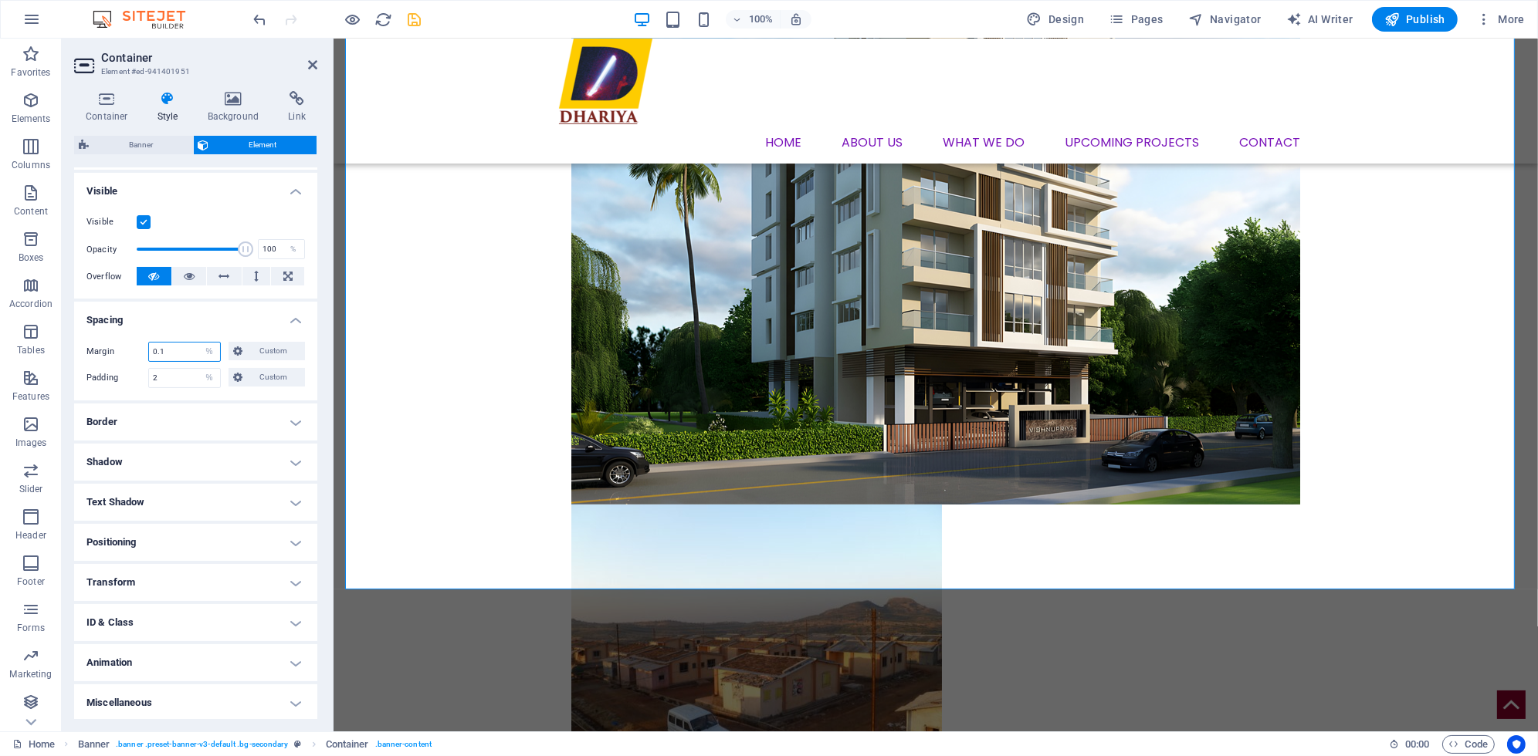
type input "0.1"
drag, startPoint x: 147, startPoint y: 379, endPoint x: 21, endPoint y: 374, distance: 125.9
click at [21, 374] on section "Favorites Elements Columns Content Boxes Accordion Tables Features Images Slide…" at bounding box center [769, 385] width 1538 height 693
click at [193, 359] on input "0.1" at bounding box center [184, 352] width 71 height 19
click at [155, 377] on input "0.1" at bounding box center [184, 378] width 71 height 19
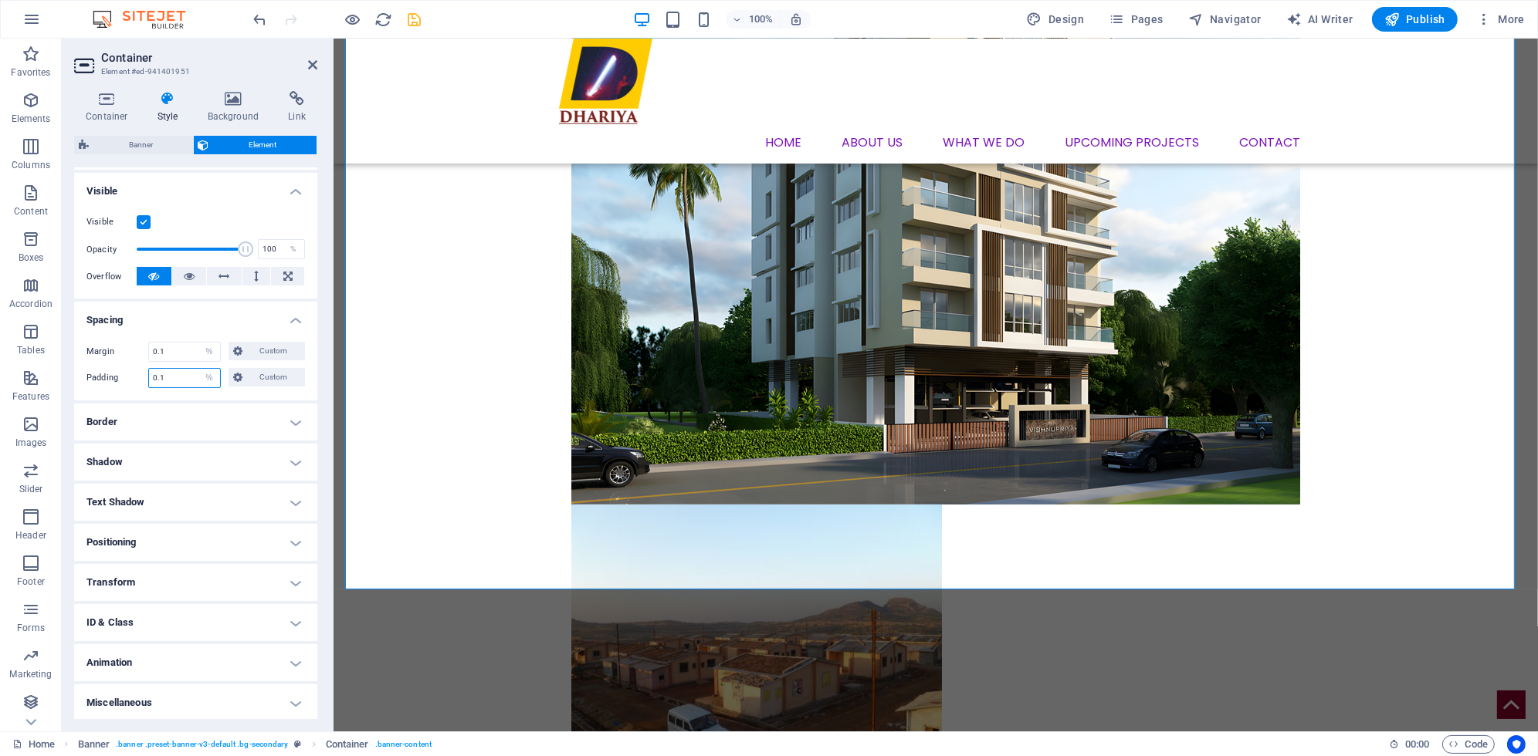
click at [158, 377] on input "0.1" at bounding box center [184, 378] width 71 height 19
click at [161, 377] on input "0.1" at bounding box center [184, 378] width 71 height 19
click at [160, 383] on input "0.1" at bounding box center [184, 378] width 71 height 19
drag, startPoint x: 195, startPoint y: 374, endPoint x: 144, endPoint y: 364, distance: 51.9
click at [144, 364] on div "Margin 0.1 Default auto px % rem vw vh Custom Custom 0.1 auto px % rem vw vh 0.…" at bounding box center [195, 365] width 243 height 71
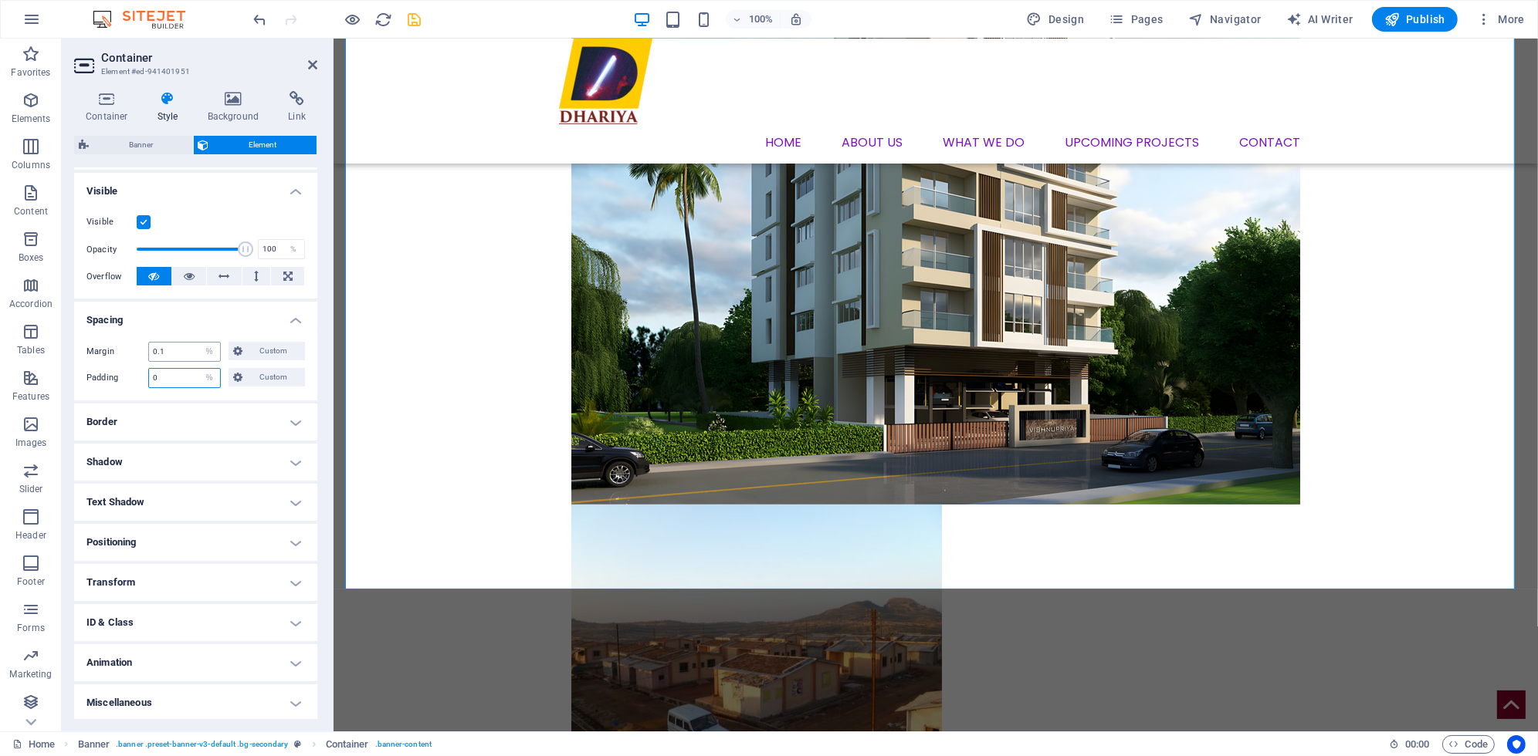
type input "0"
click at [181, 350] on input "0.1" at bounding box center [184, 352] width 71 height 19
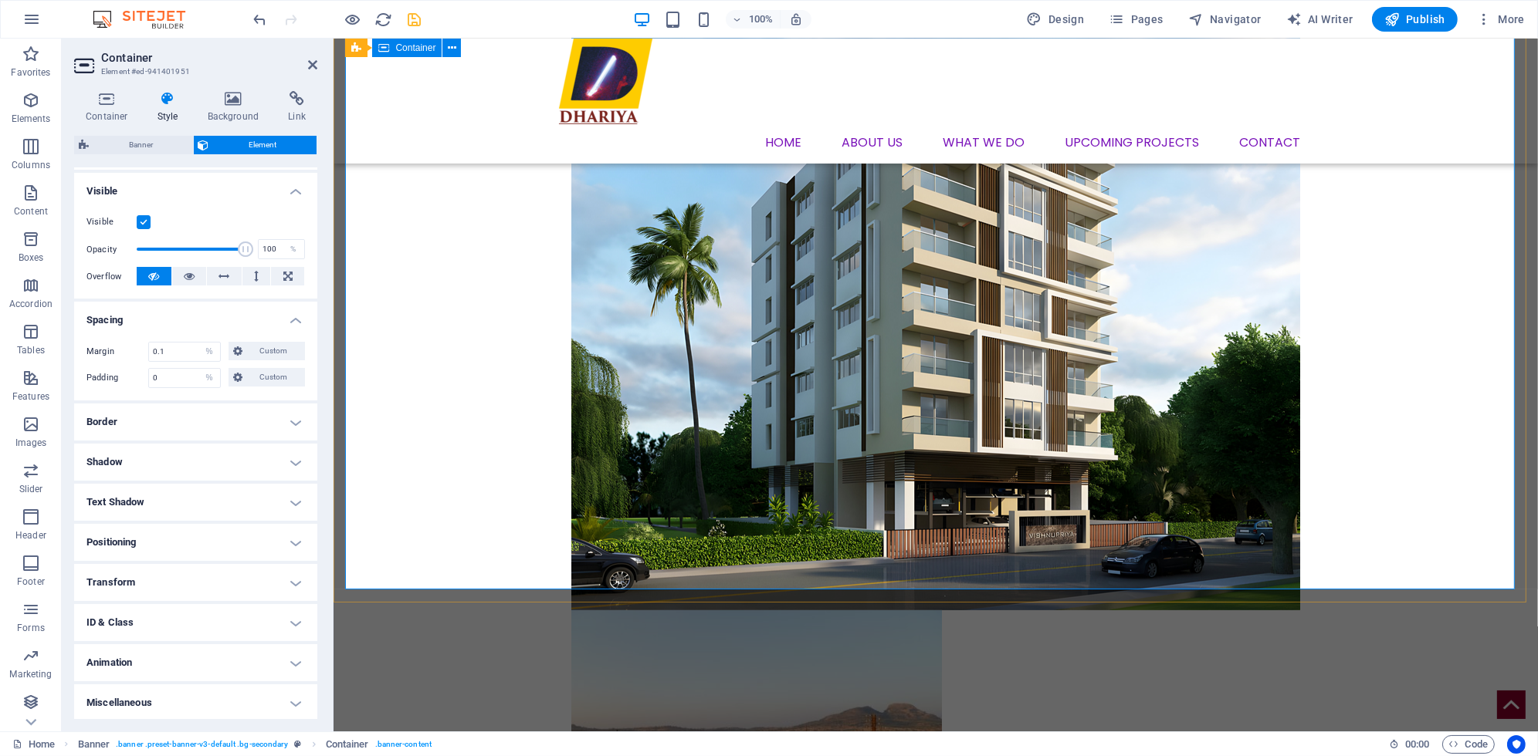
scroll to position [537, 0]
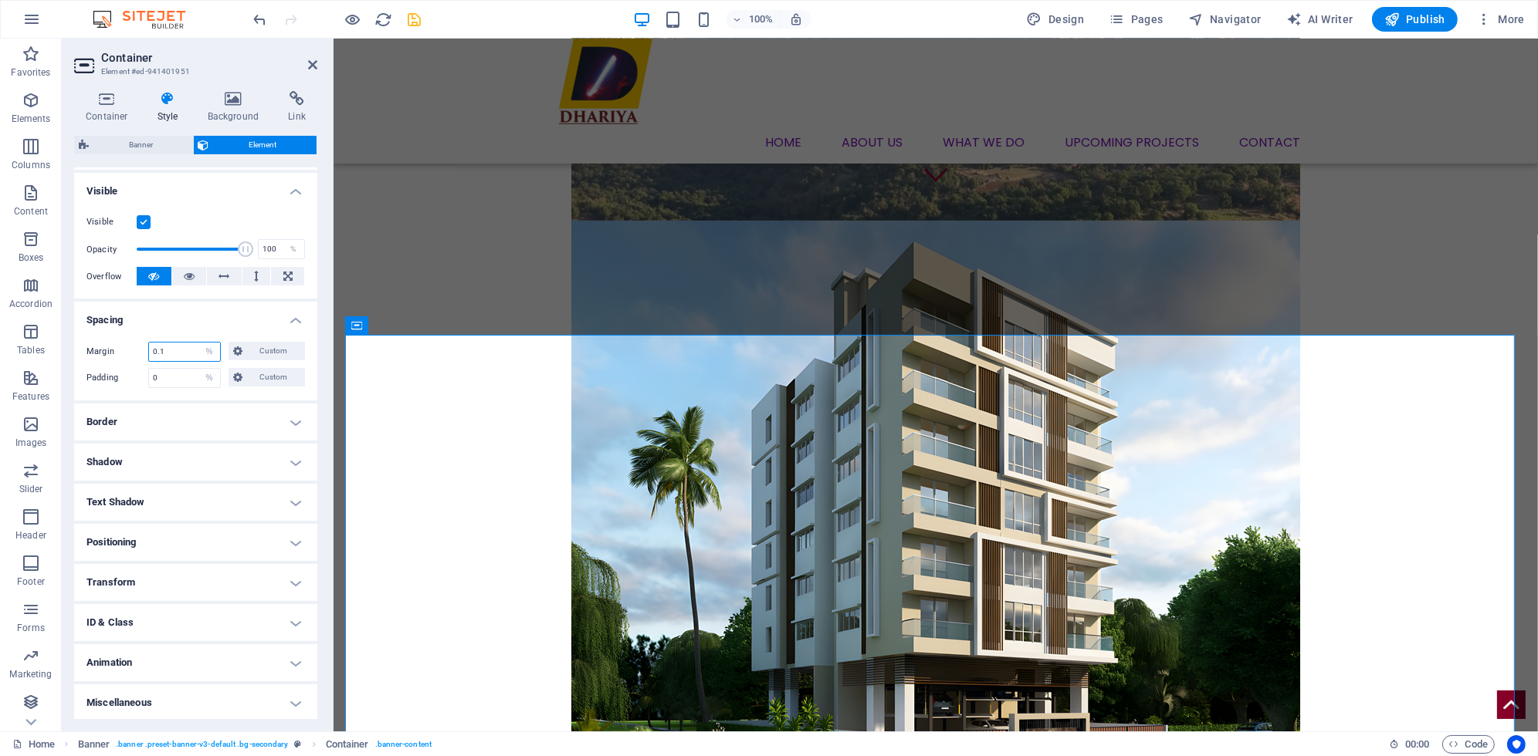
drag, startPoint x: 178, startPoint y: 351, endPoint x: 110, endPoint y: 337, distance: 69.5
click at [111, 337] on div "Margin 0.1 Default auto px % rem vw vh Custom Custom 0.1 auto px % rem vw vh 0.…" at bounding box center [195, 365] width 243 height 71
type input "0"
click at [171, 377] on input "0" at bounding box center [184, 378] width 71 height 19
click at [317, 60] on aside "Container Element #ed-941401951 Container Style Background Link Size Height 70 …" at bounding box center [198, 385] width 272 height 693
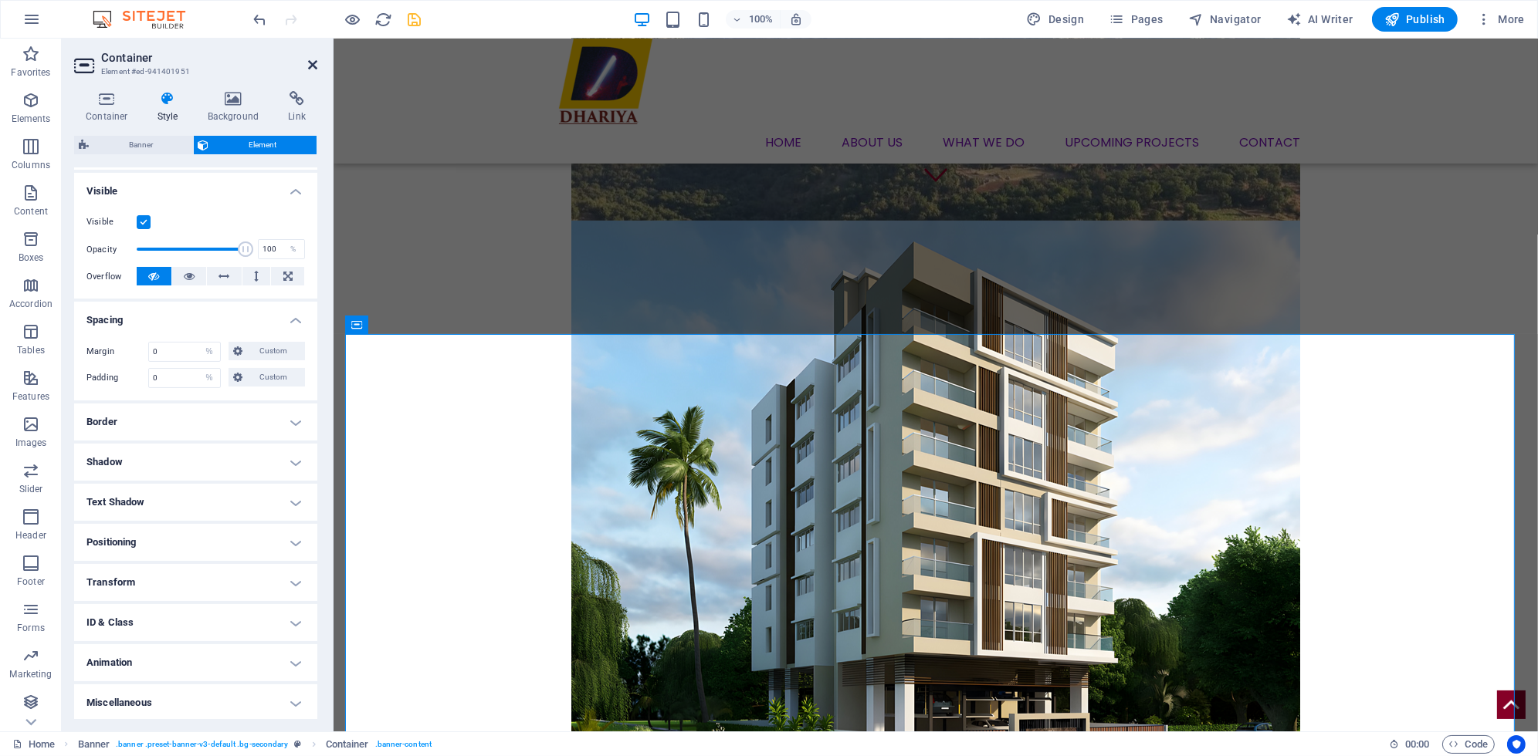
click at [311, 59] on icon at bounding box center [312, 65] width 9 height 12
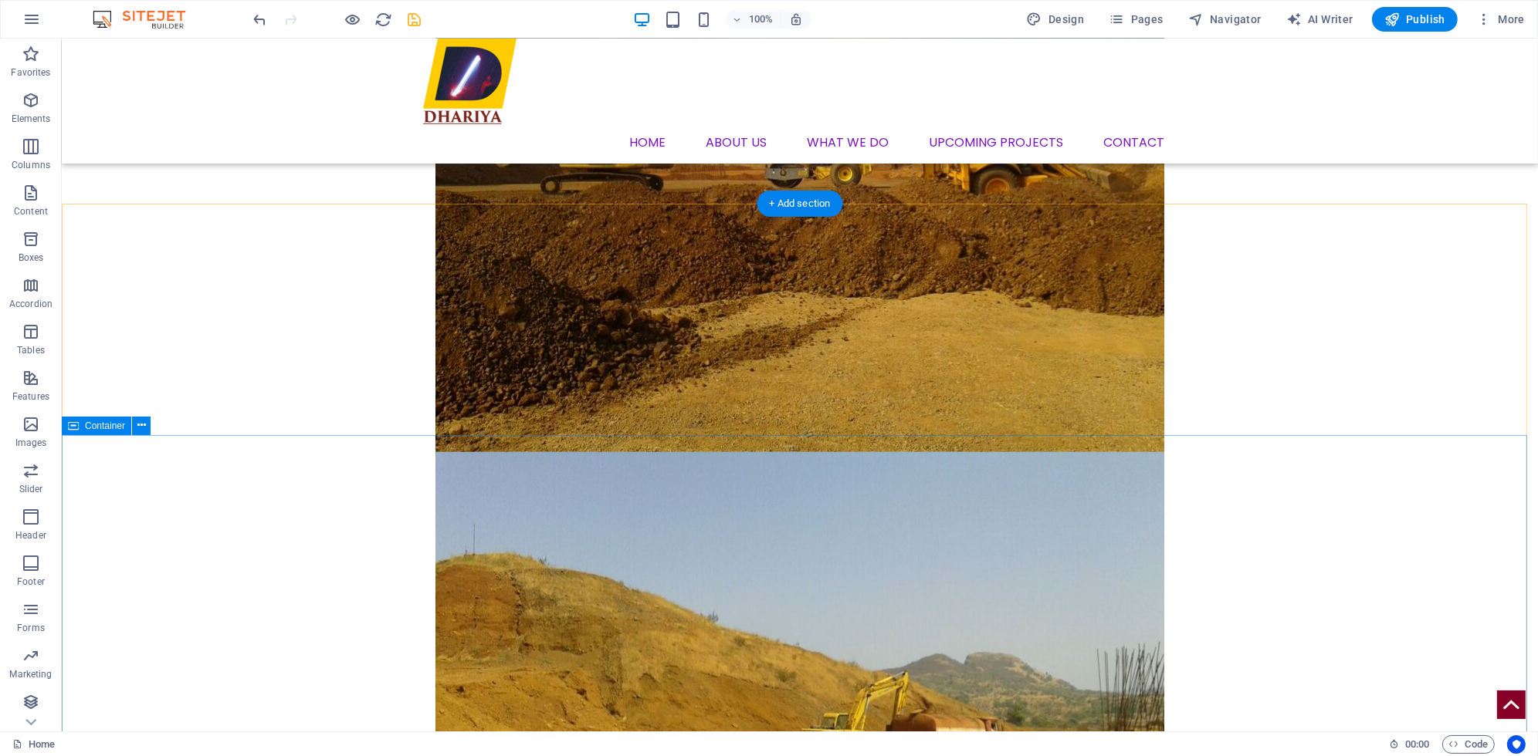
scroll to position [2051, 0]
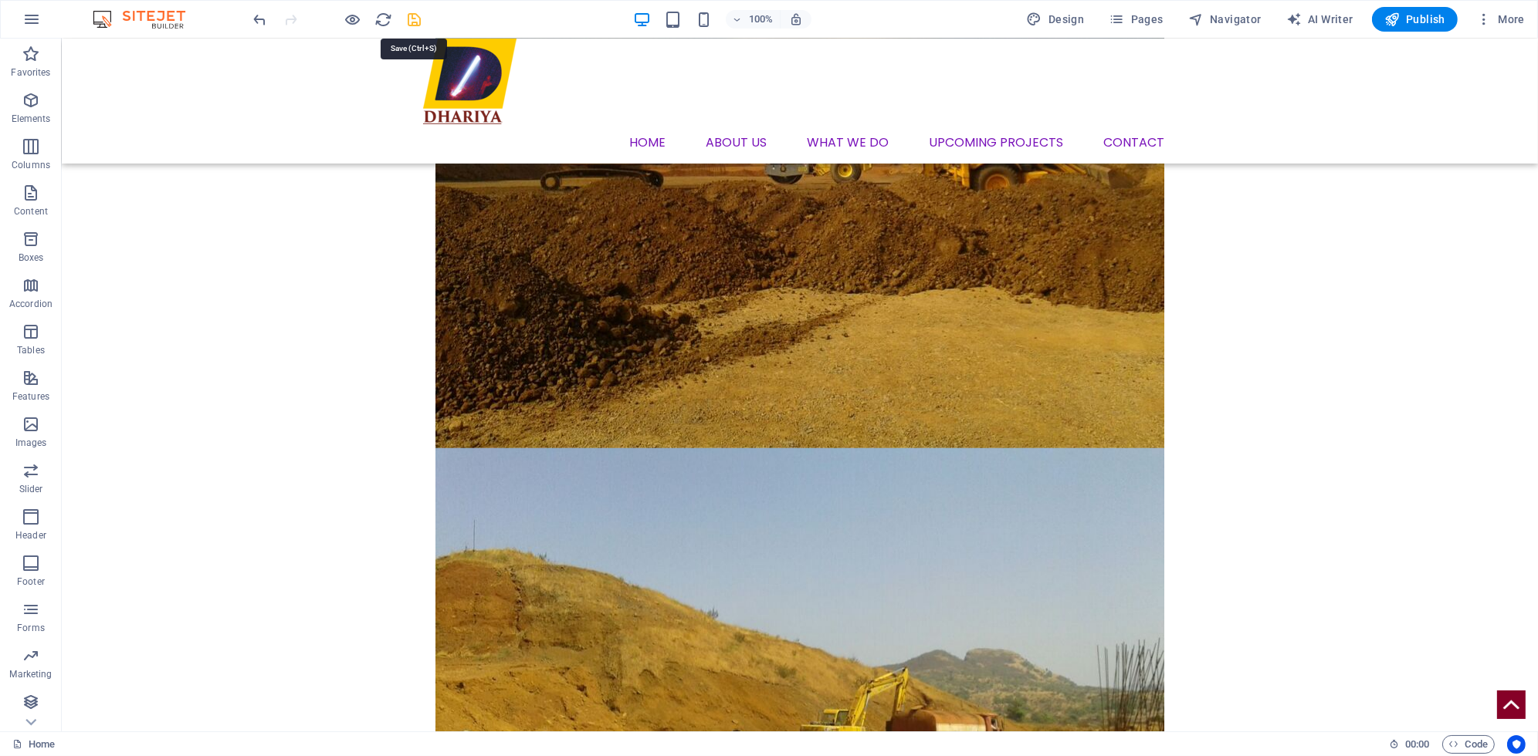
click at [418, 18] on icon "save" at bounding box center [415, 20] width 18 height 18
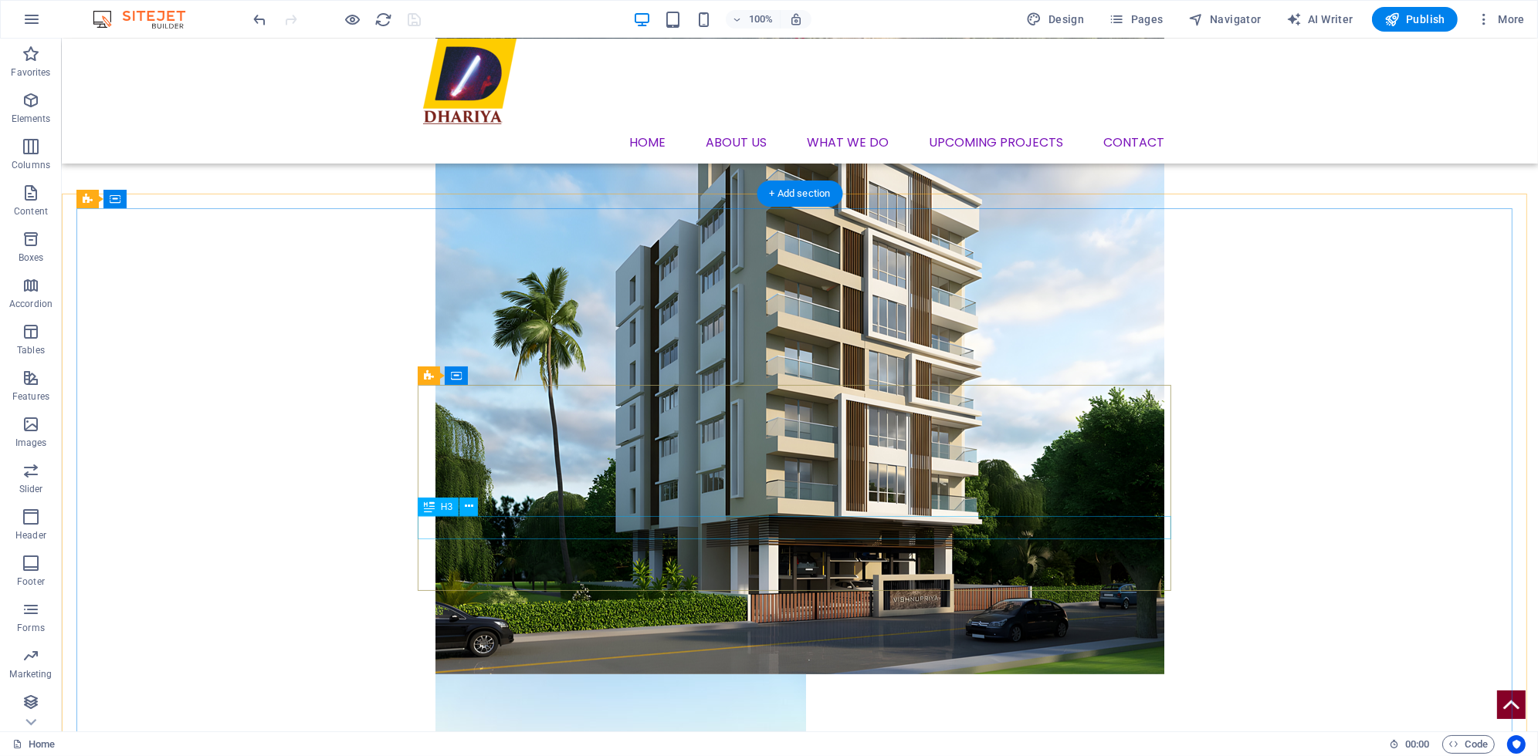
scroll to position [662, 0]
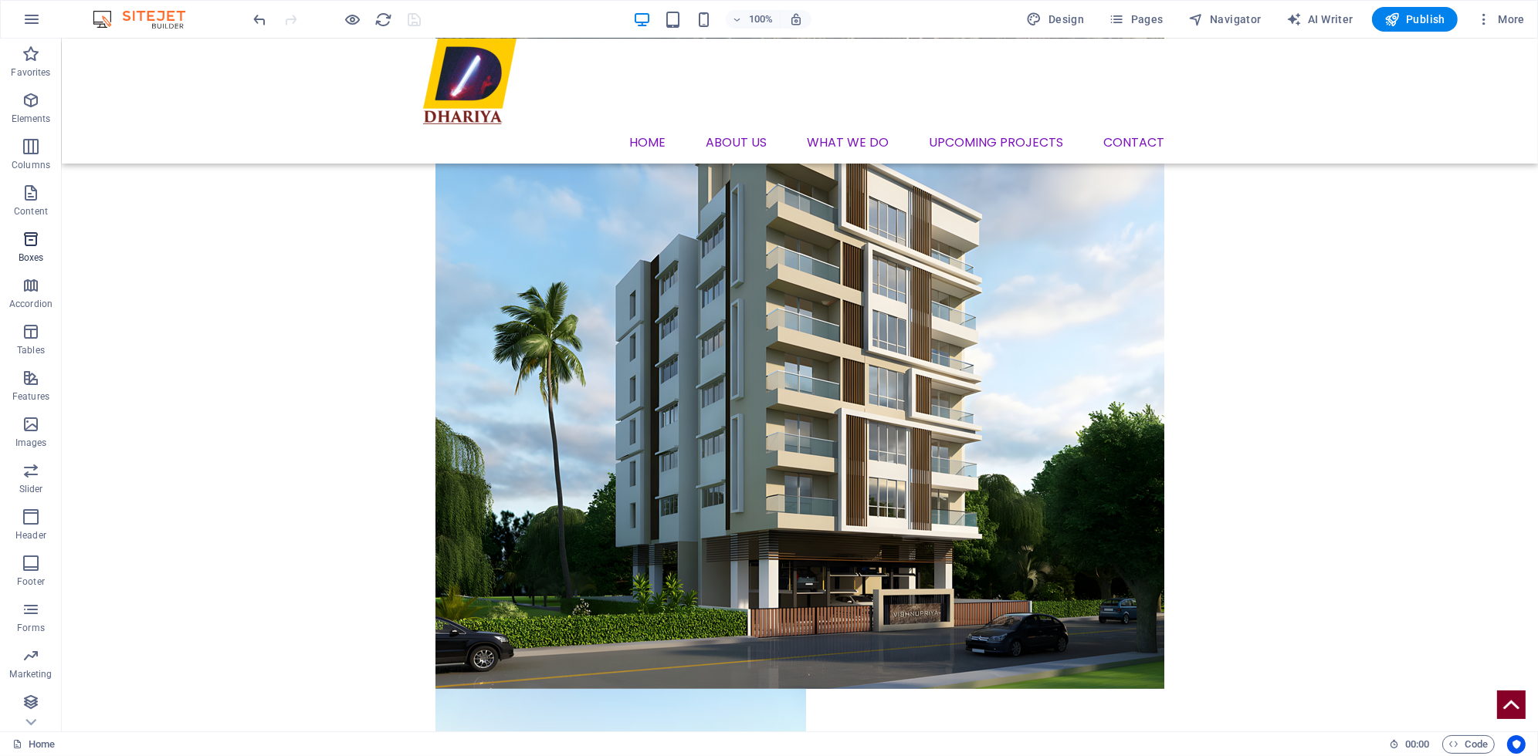
click at [27, 242] on icon "button" at bounding box center [31, 239] width 19 height 19
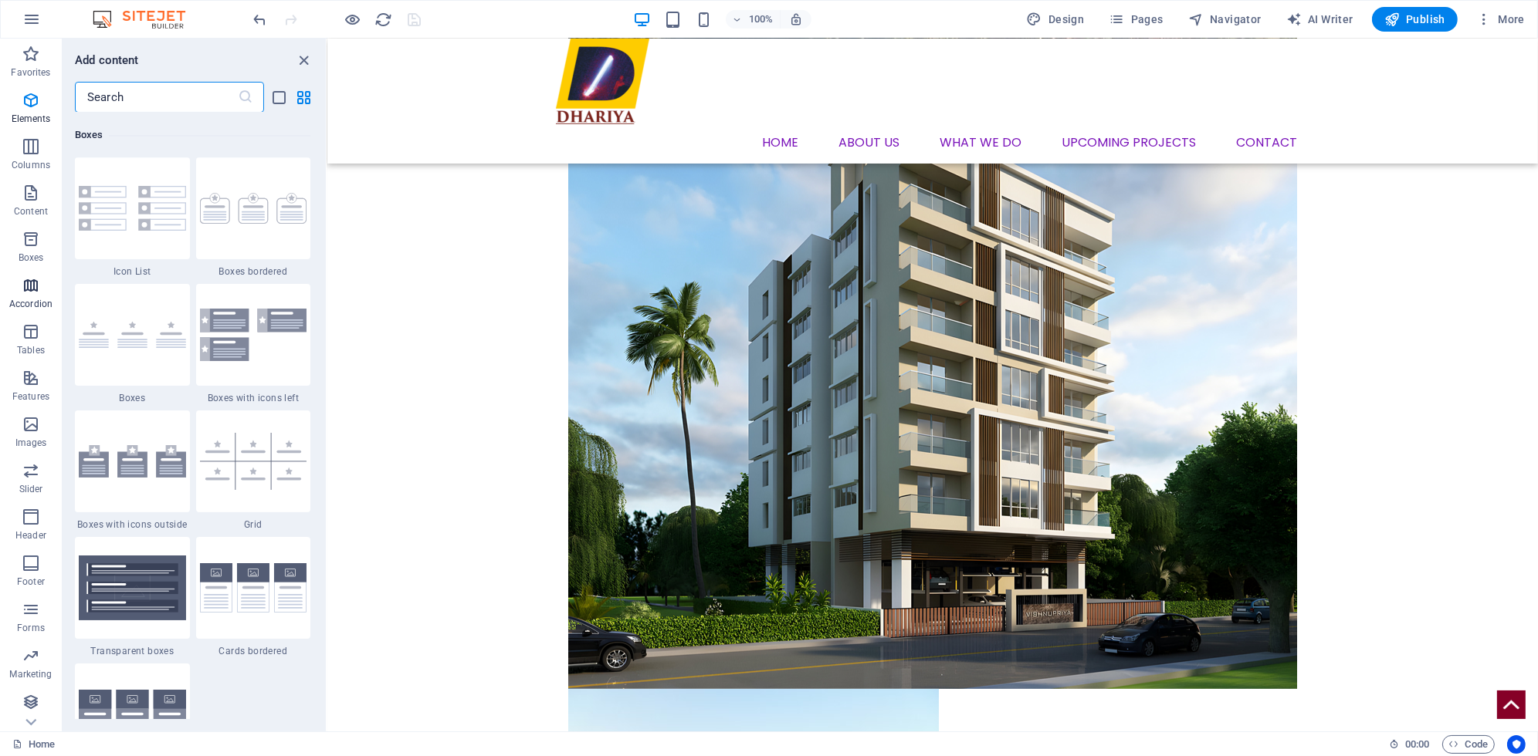
scroll to position [4257, 0]
click at [28, 204] on span "Content" at bounding box center [31, 202] width 62 height 37
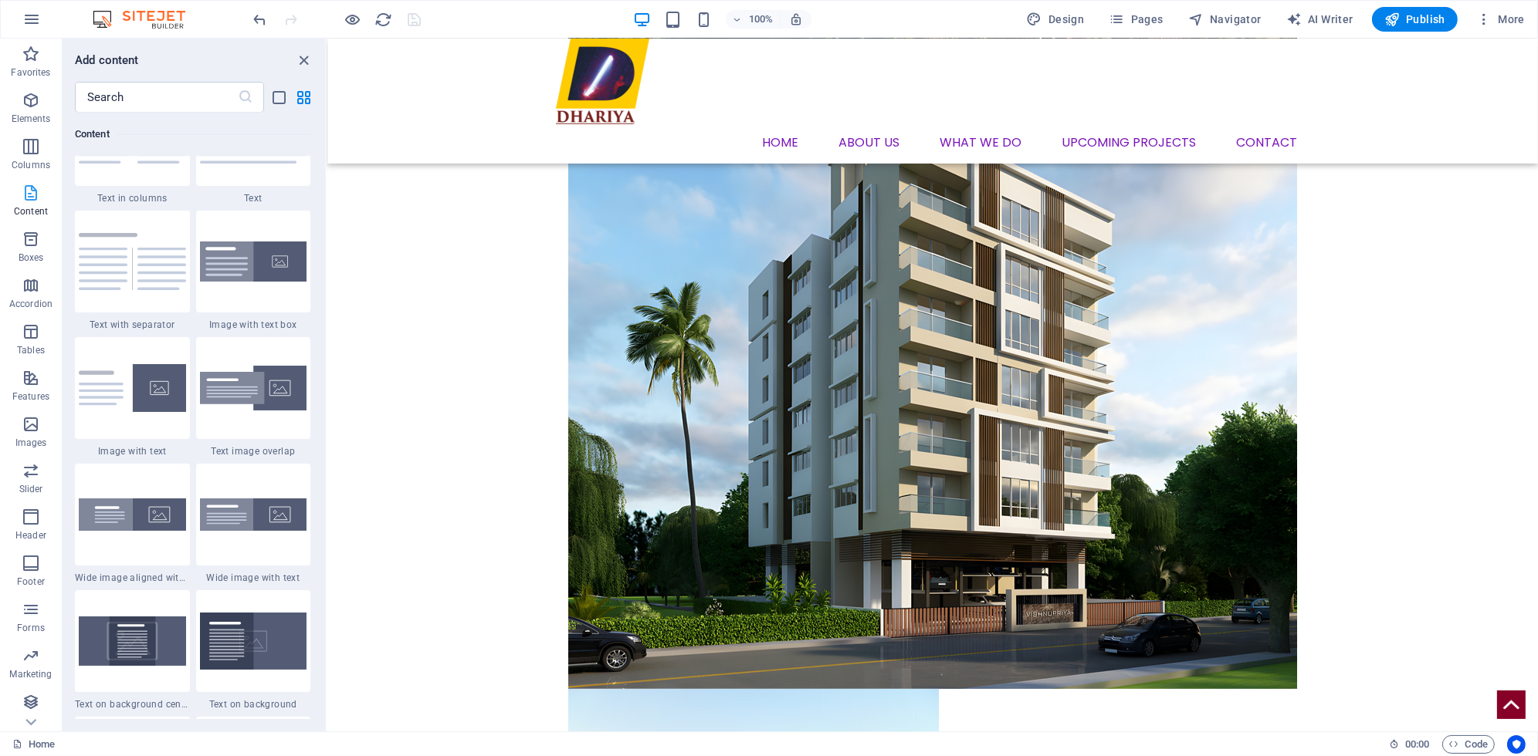
scroll to position [2700, 0]
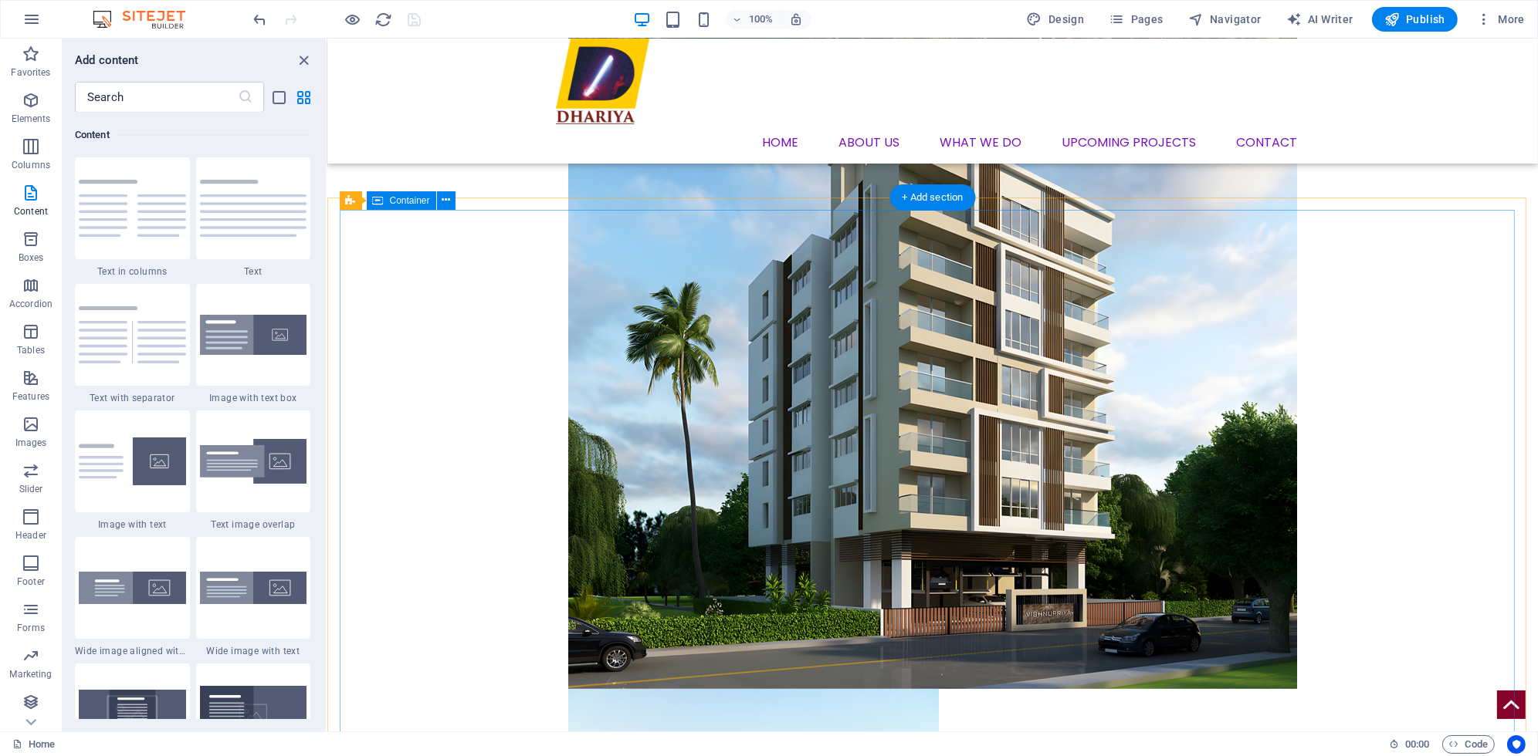
click at [373, 201] on icon at bounding box center [378, 200] width 11 height 19
select select "%"
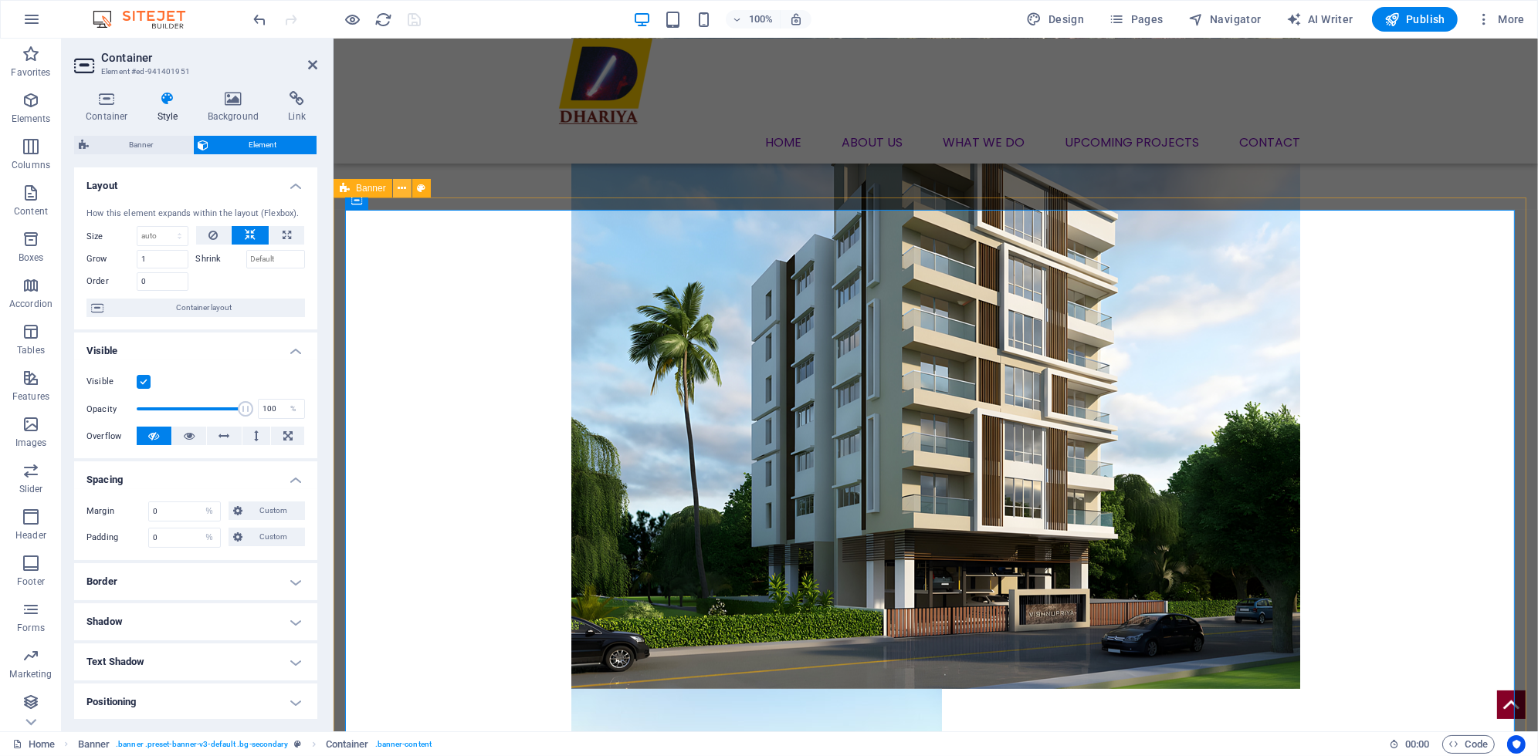
click at [404, 192] on icon at bounding box center [402, 189] width 8 height 16
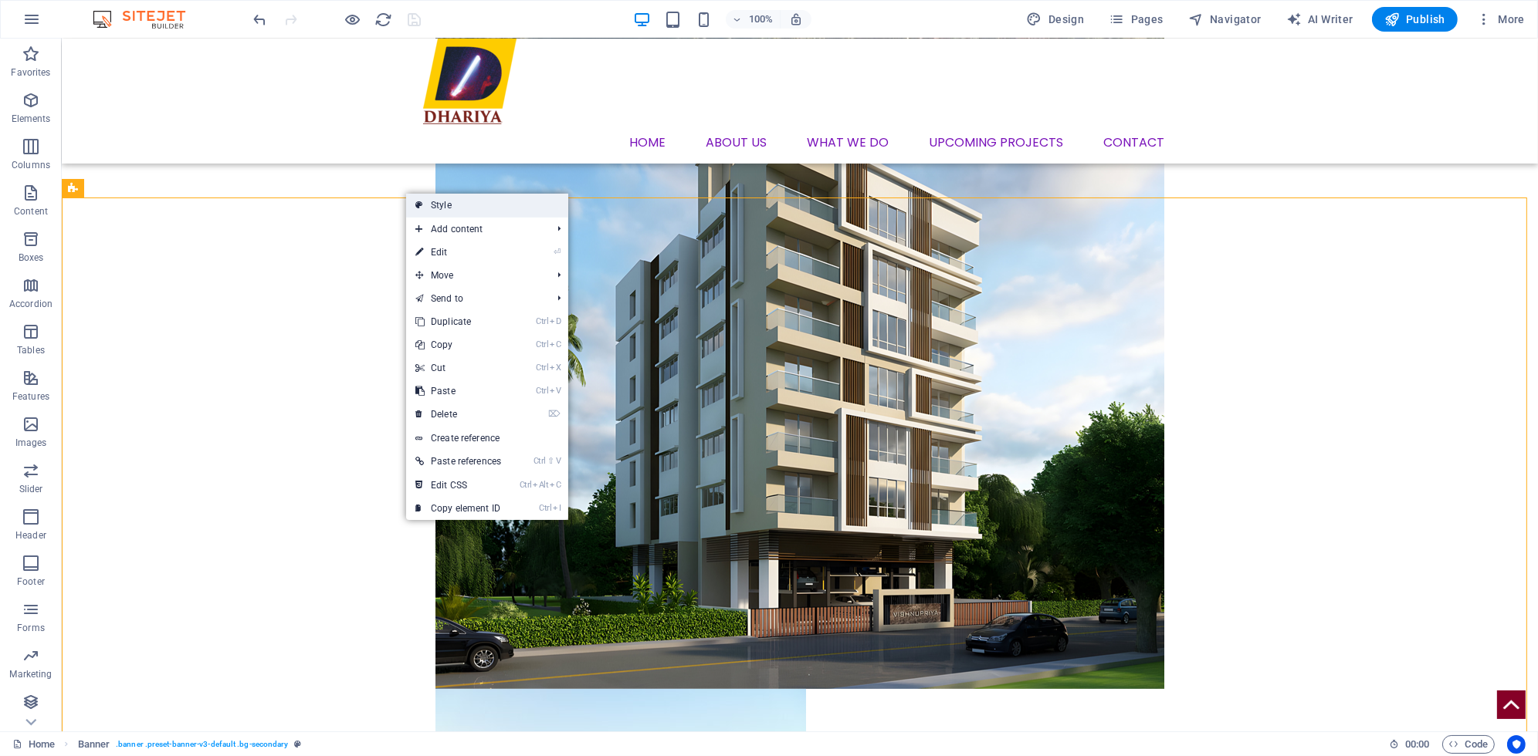
click at [434, 204] on link "Style" at bounding box center [487, 205] width 162 height 23
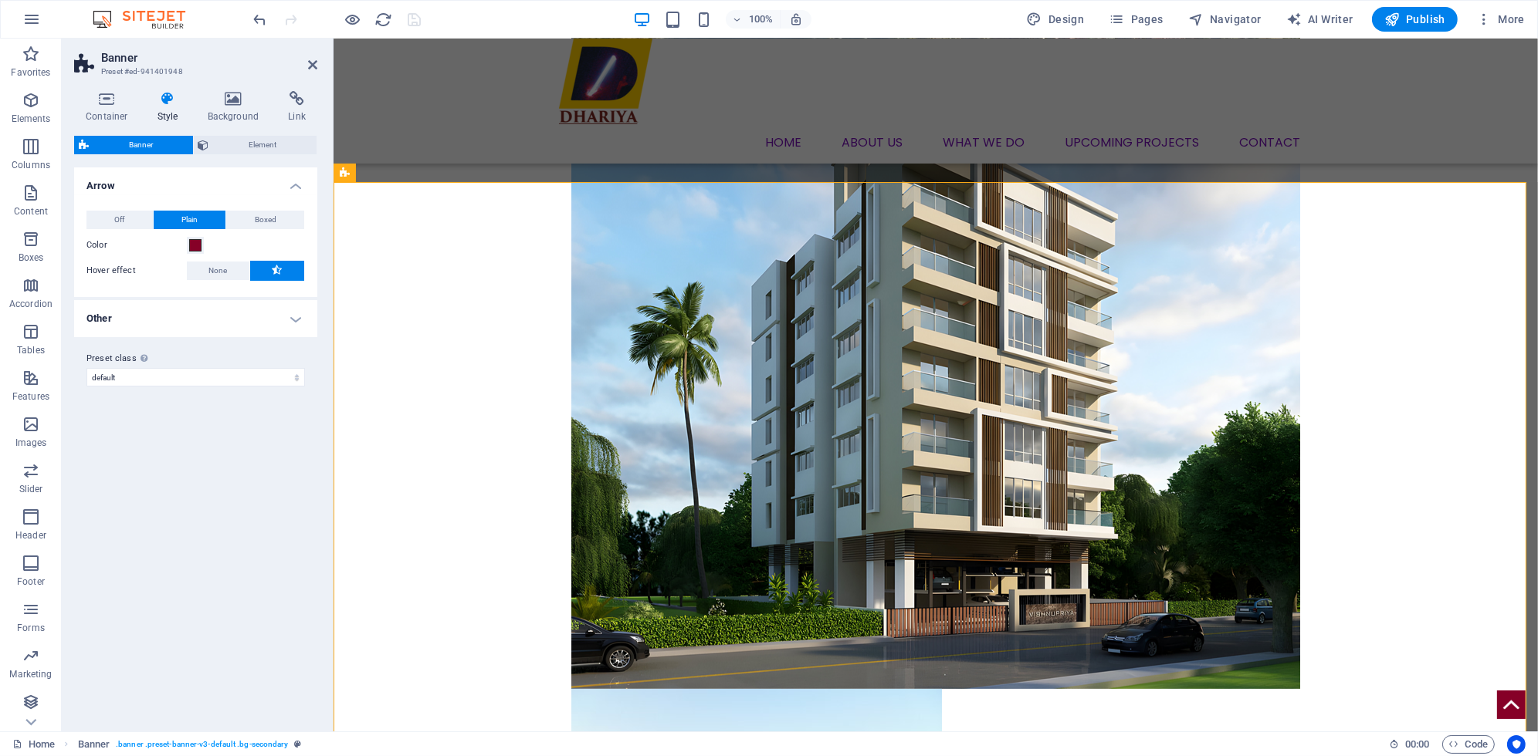
click at [140, 315] on h4 "Other" at bounding box center [195, 318] width 243 height 37
drag, startPoint x: 206, startPoint y: 378, endPoint x: 165, endPoint y: 371, distance: 41.5
click at [165, 371] on div "Min. height Minimum height of the header on subpages. Header height adapts if c…" at bounding box center [195, 379] width 218 height 20
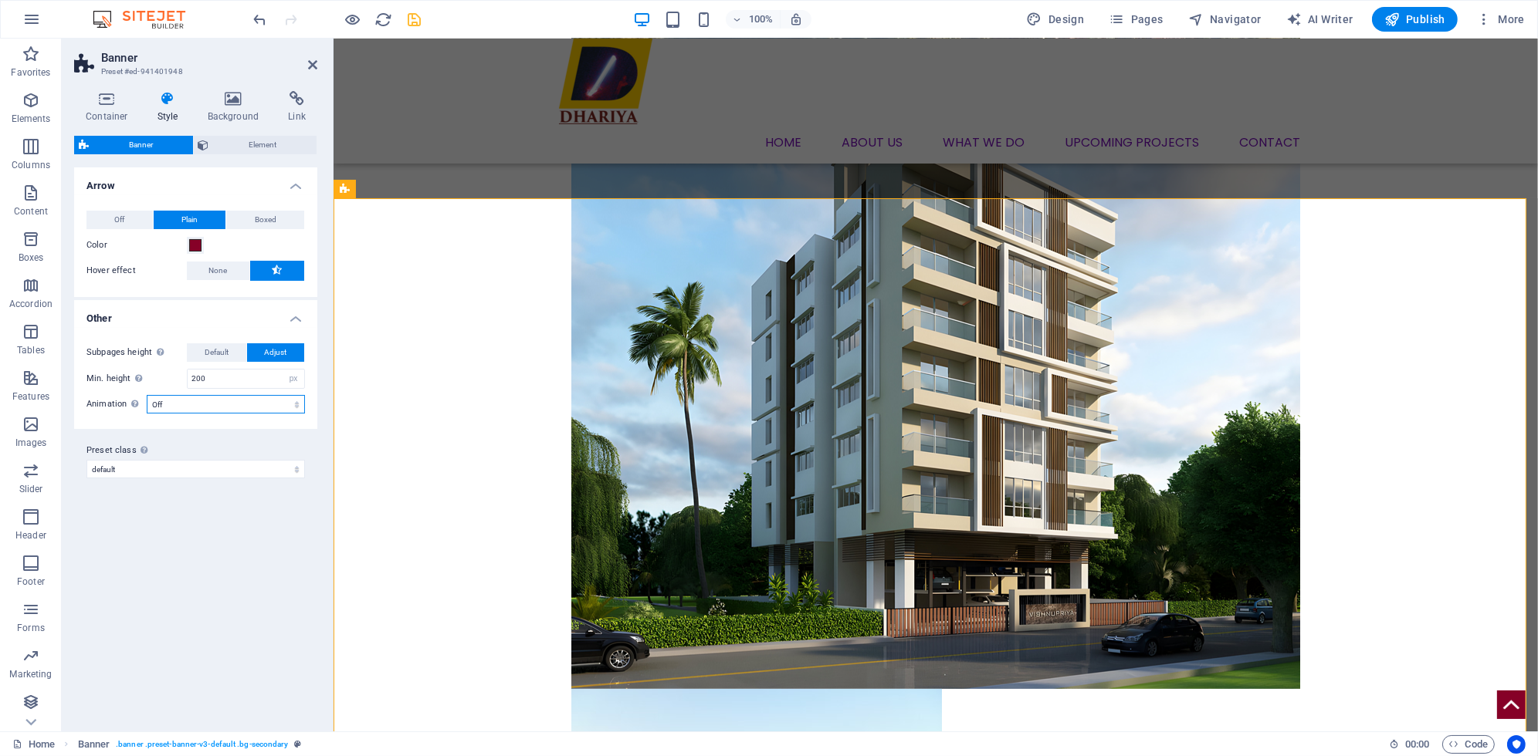
click at [203, 404] on select "Off Zoom: in & out Slide: left to right Slide: up to down" at bounding box center [226, 404] width 158 height 19
click at [223, 383] on input "200" at bounding box center [246, 379] width 117 height 19
click at [231, 354] on button "Default" at bounding box center [216, 353] width 59 height 19
click at [274, 357] on span "Adjust" at bounding box center [275, 353] width 22 height 19
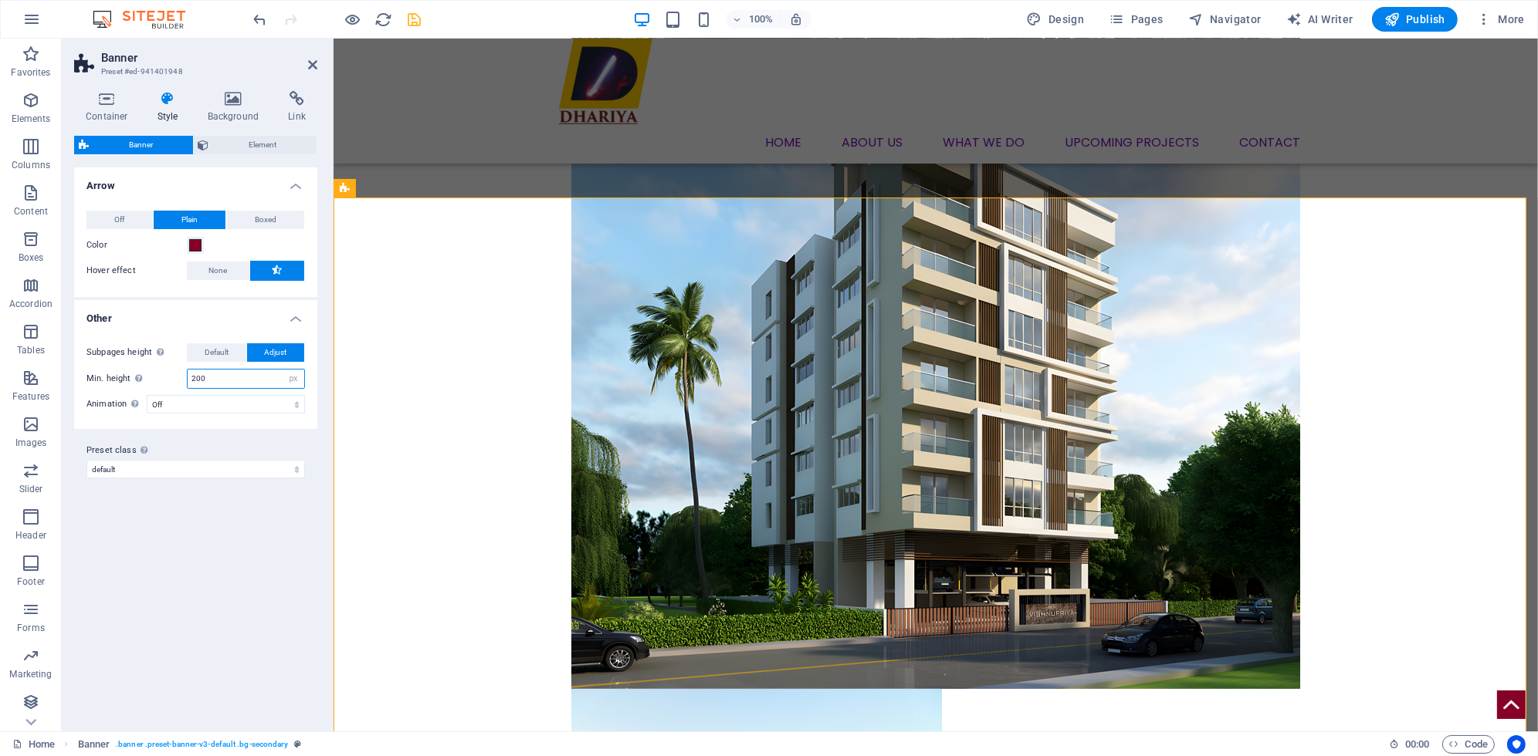
drag, startPoint x: 239, startPoint y: 372, endPoint x: 183, endPoint y: 373, distance: 55.6
click at [184, 373] on div "Min. height Minimum height of the header on subpages. Header height adapts if c…" at bounding box center [195, 379] width 218 height 20
type input "0"
click at [232, 399] on select "Off Zoom: in & out Slide: left to right Slide: up to down" at bounding box center [226, 404] width 158 height 19
click at [164, 518] on div "Variants Default Arrow Off Plain Boxed Color Hover effect None Background Paddi…" at bounding box center [195, 444] width 243 height 552
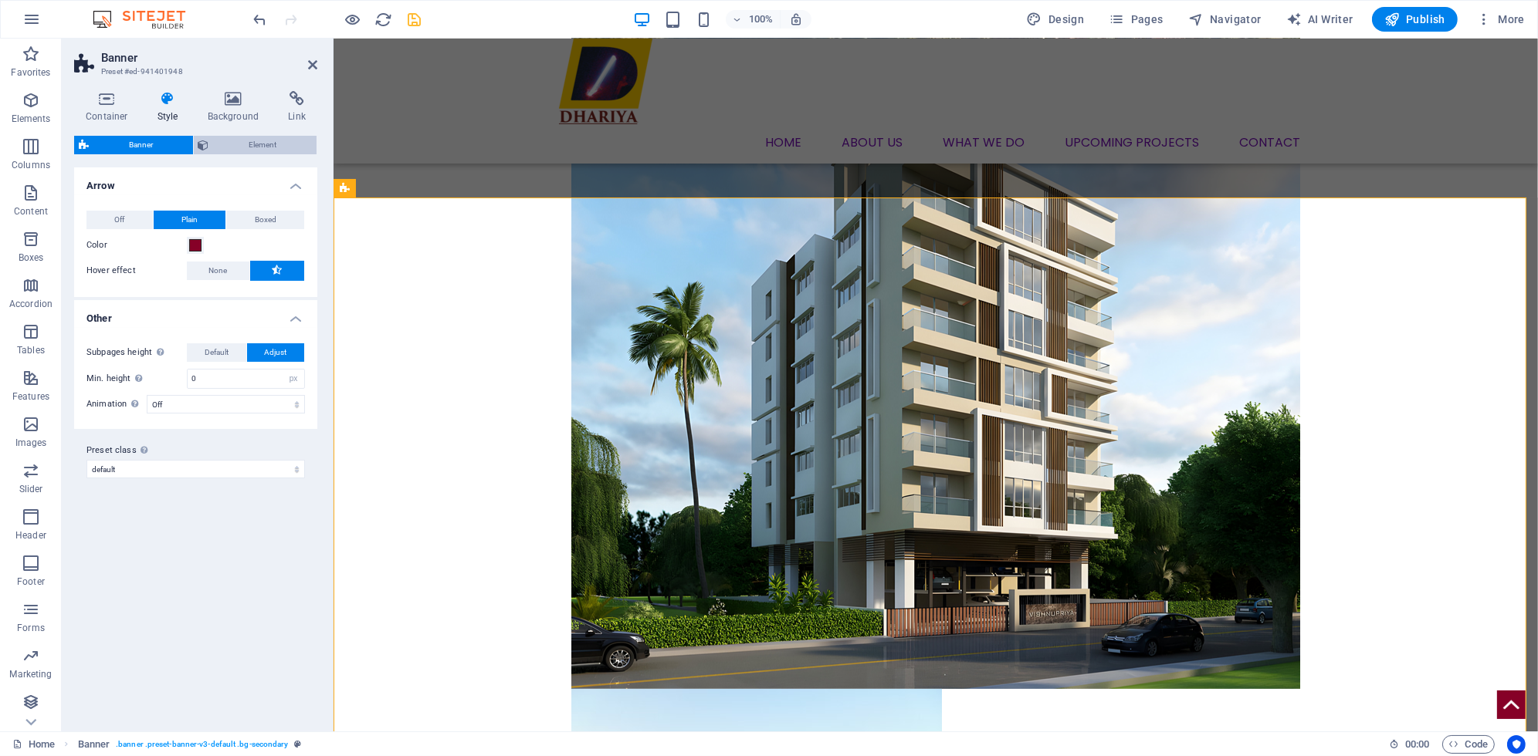
click at [249, 151] on span "Element" at bounding box center [263, 145] width 99 height 19
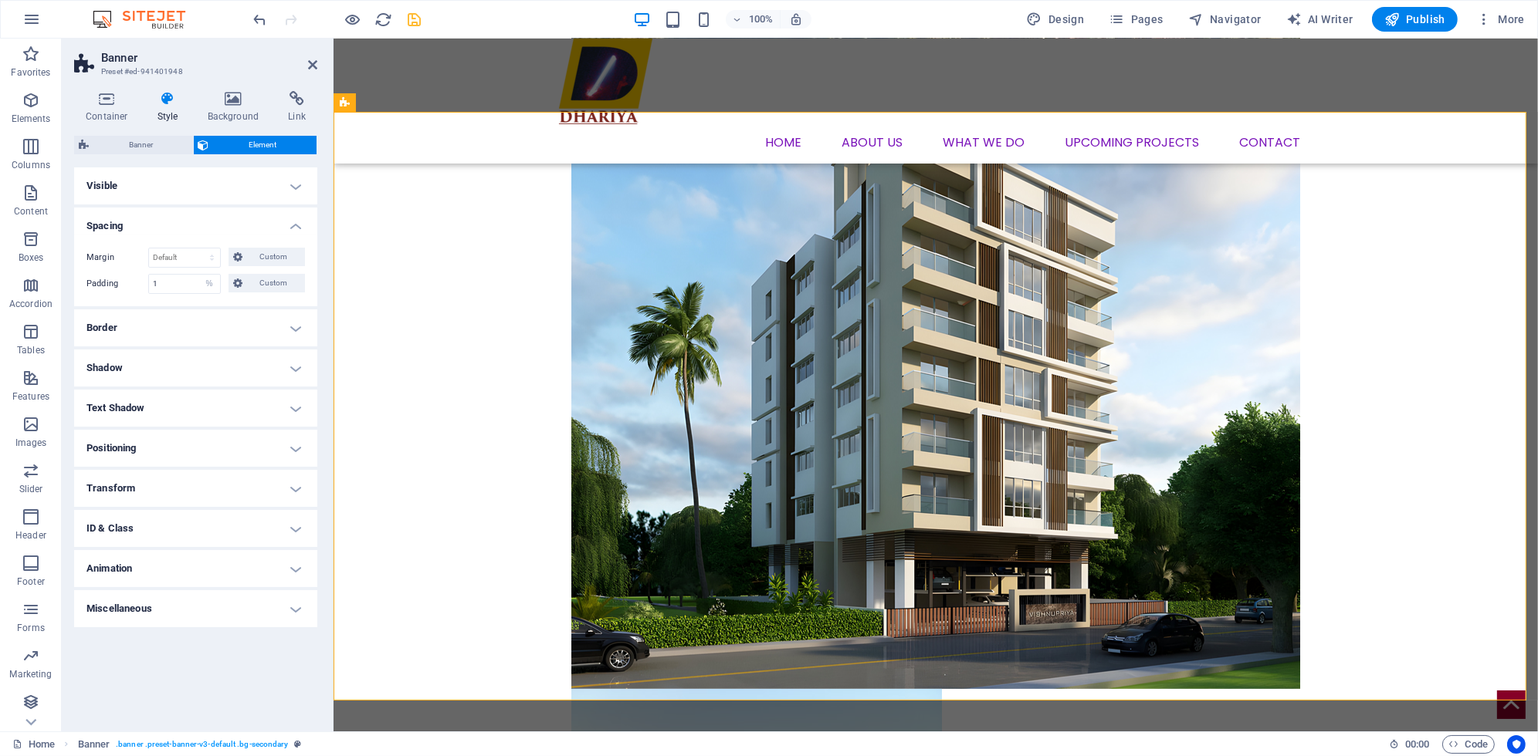
click at [175, 333] on h4 "Border" at bounding box center [195, 328] width 243 height 37
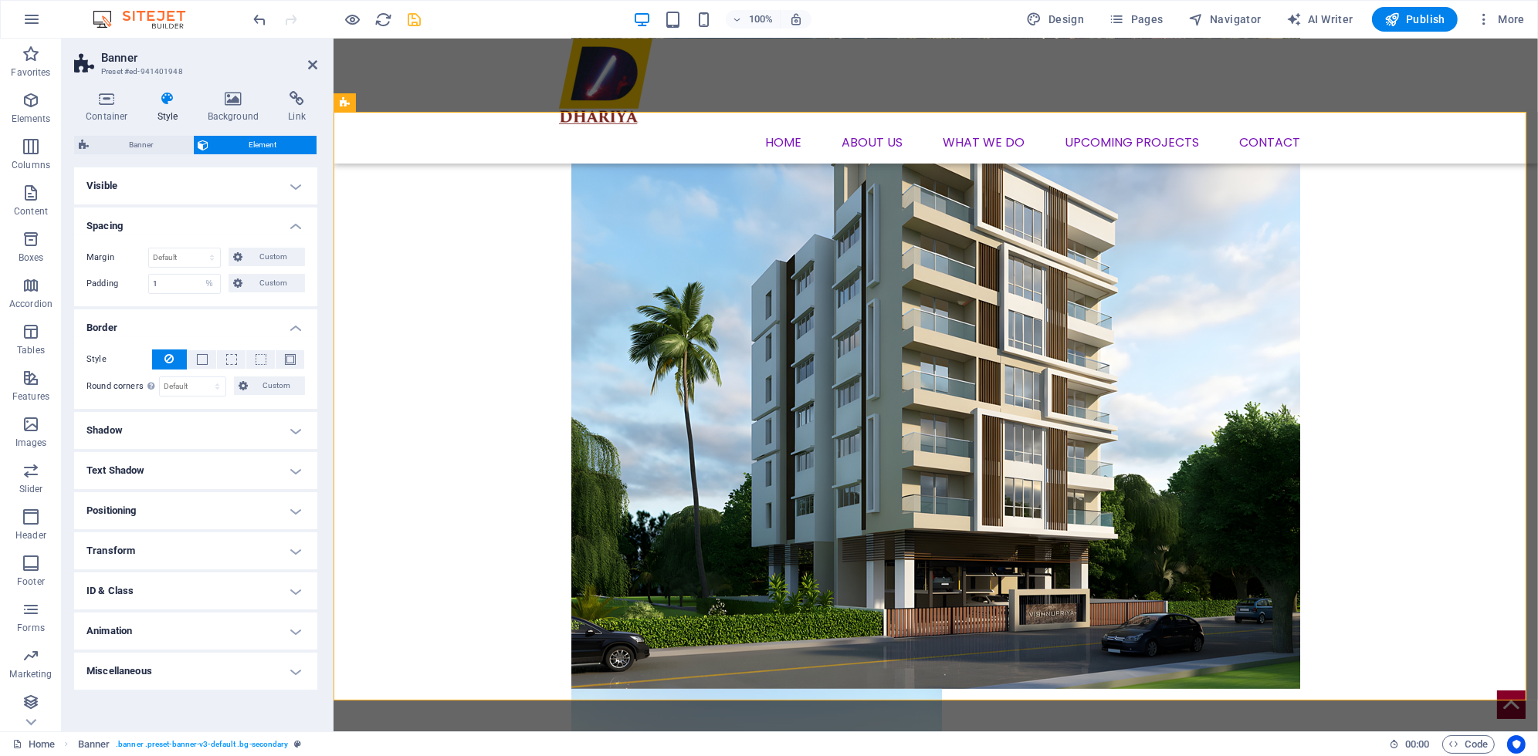
click at [175, 333] on h4 "Border" at bounding box center [195, 324] width 243 height 28
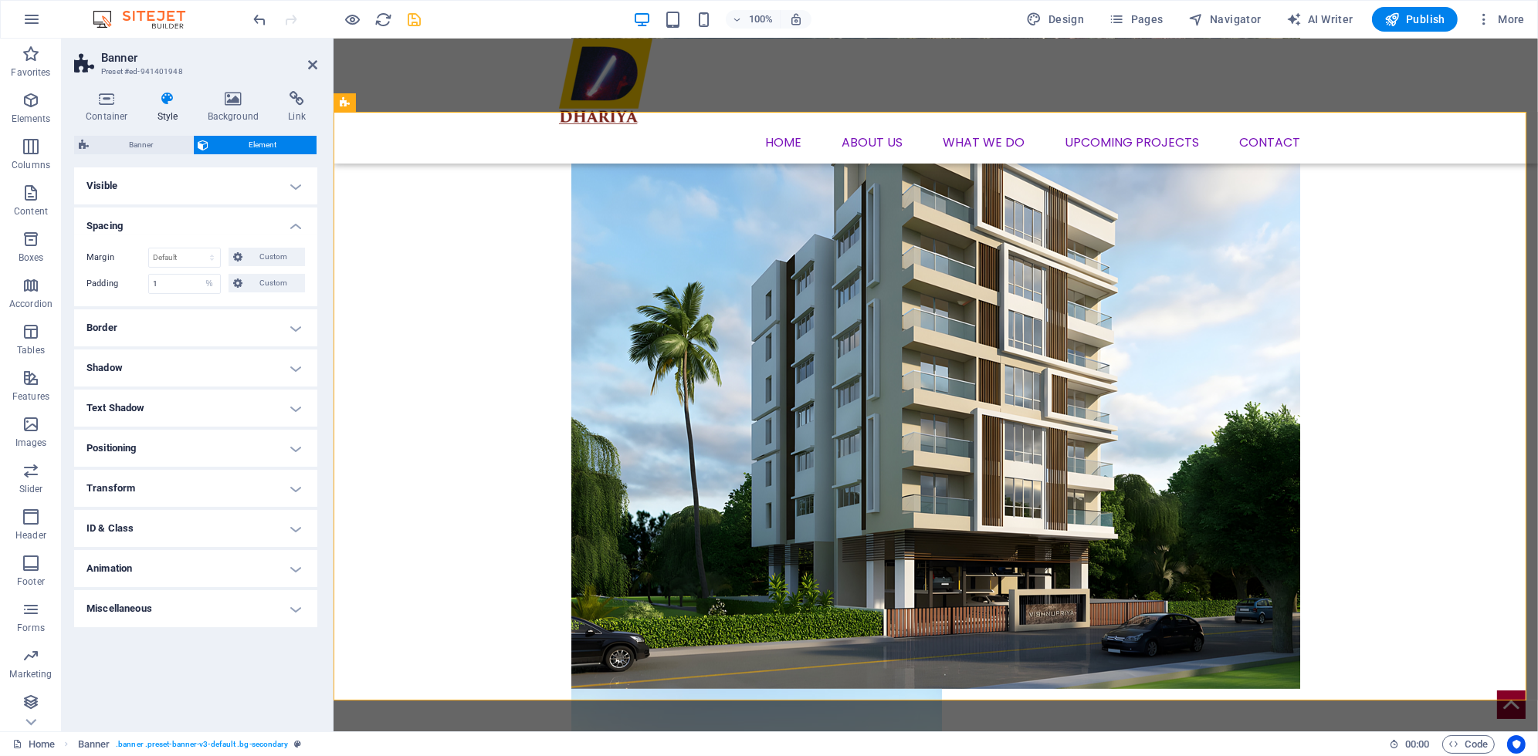
click at [150, 354] on h4 "Shadow" at bounding box center [195, 368] width 243 height 37
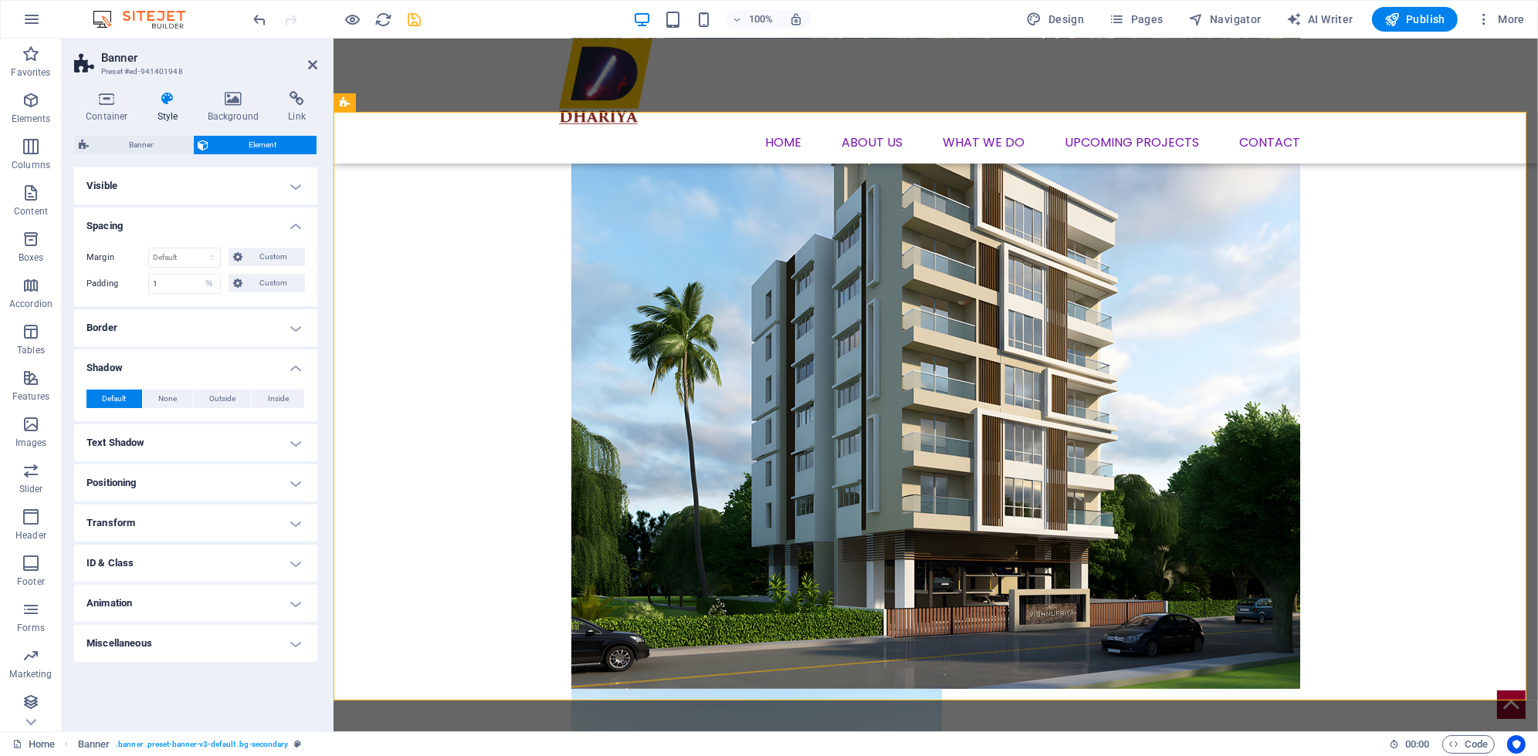
click at [150, 354] on h4 "Shadow" at bounding box center [195, 364] width 243 height 28
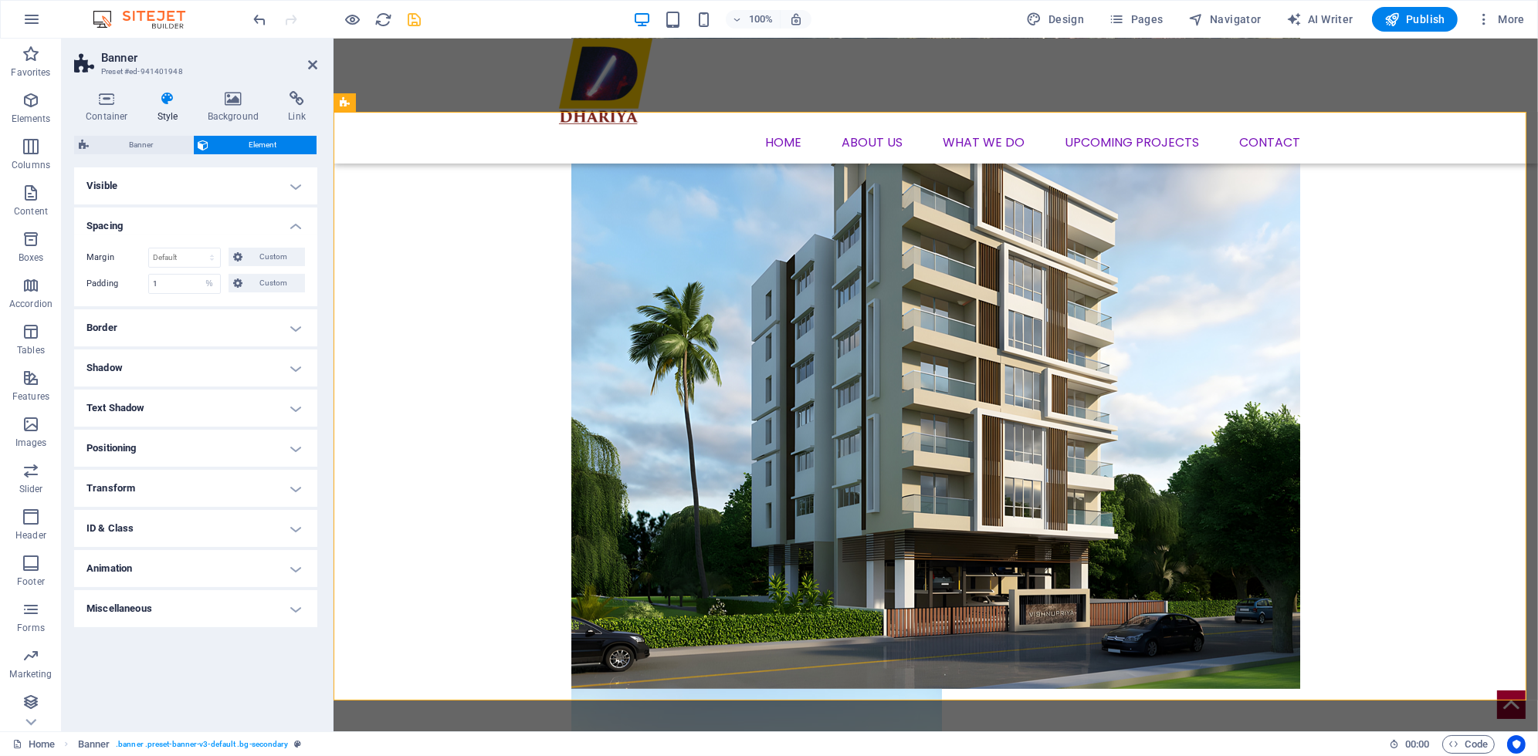
click at [137, 326] on h4 "Border" at bounding box center [195, 328] width 243 height 37
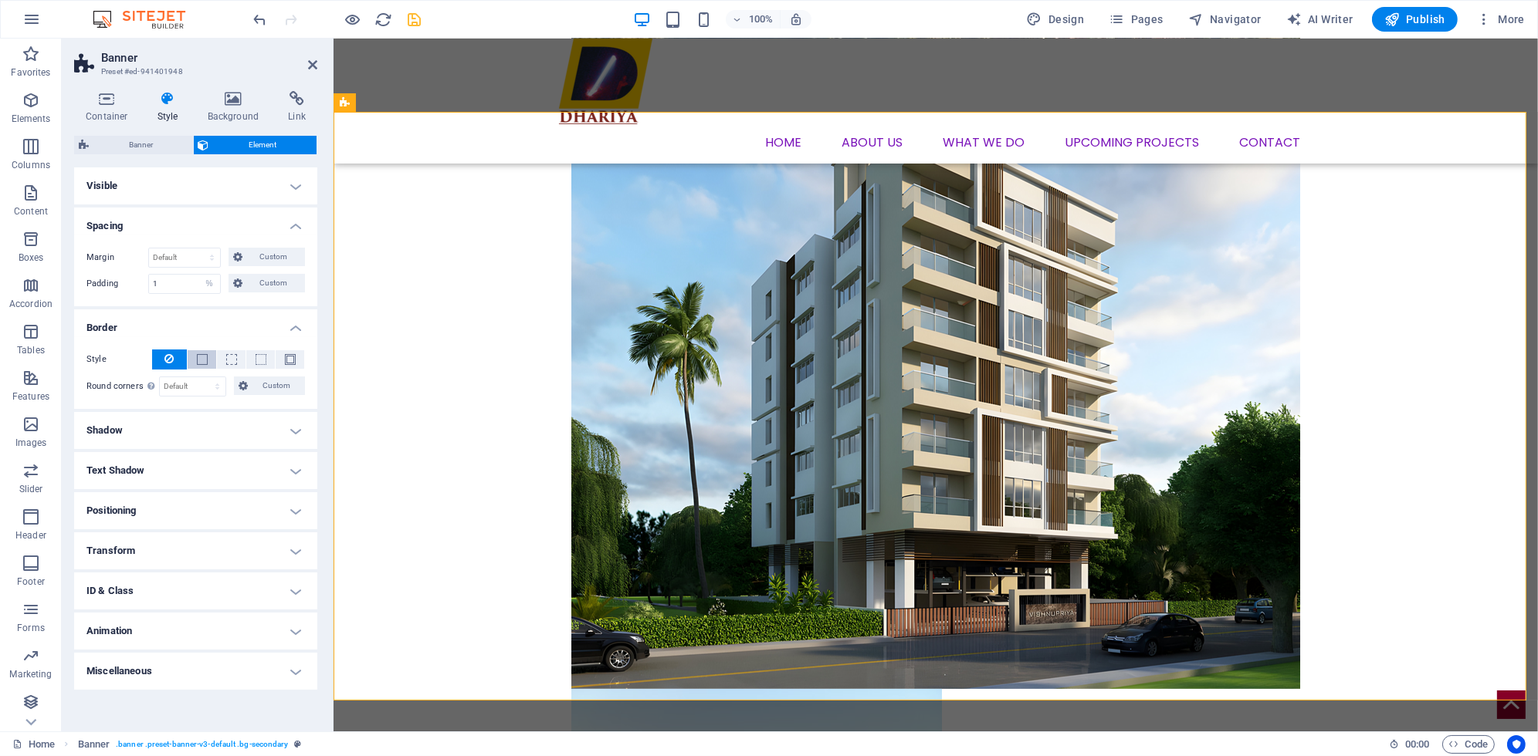
click at [201, 350] on span at bounding box center [202, 359] width 3 height 19
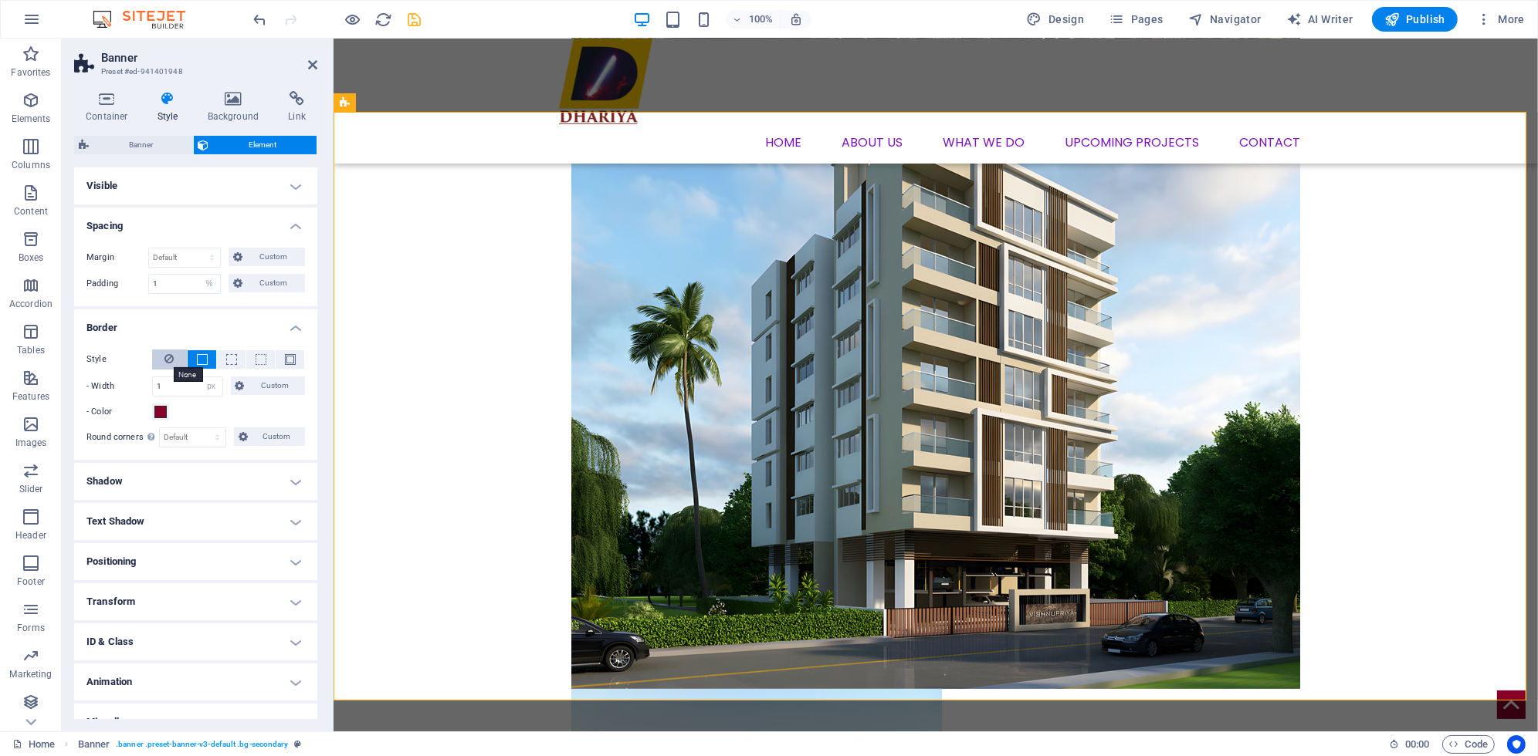
click at [165, 355] on icon at bounding box center [169, 359] width 9 height 19
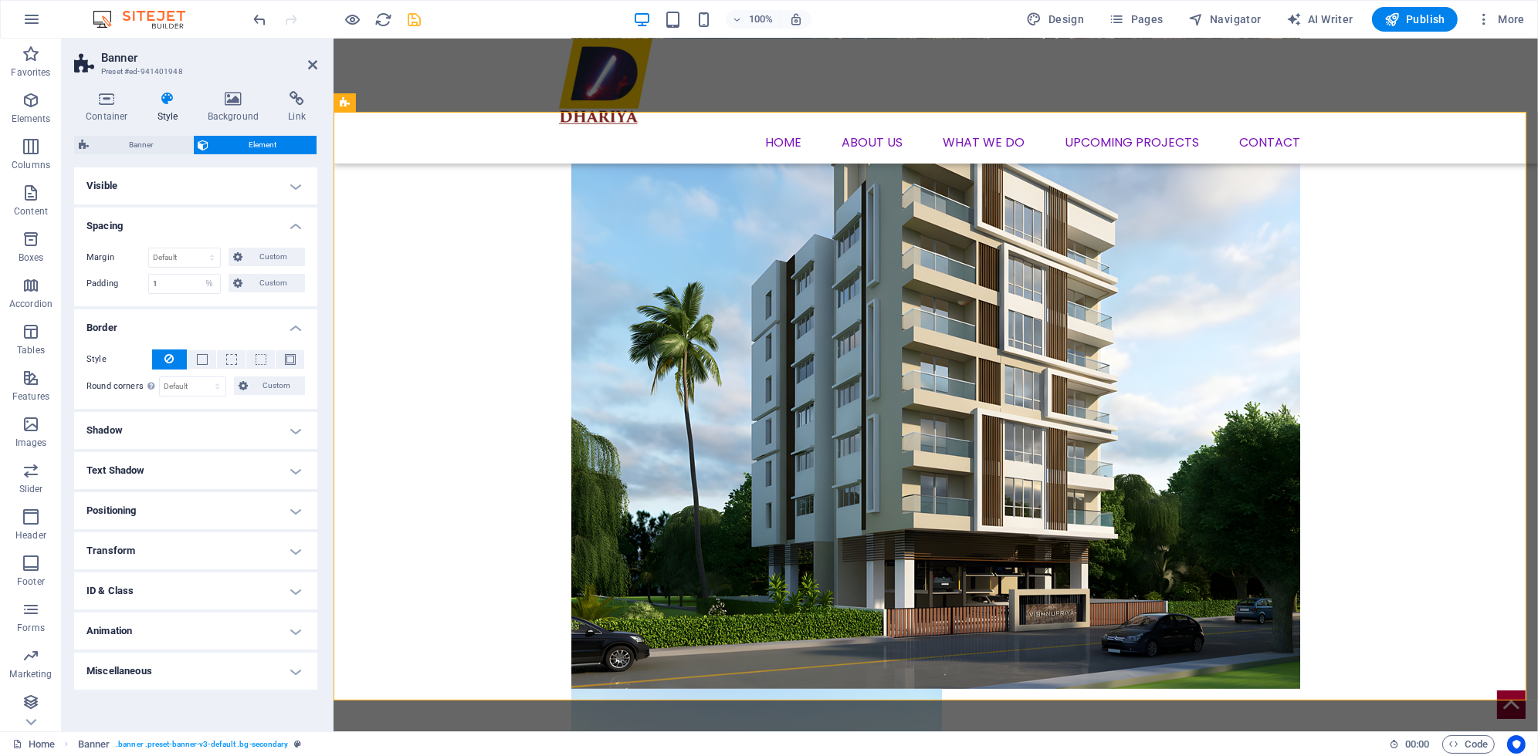
click at [217, 430] on h4 "Shadow" at bounding box center [195, 430] width 243 height 37
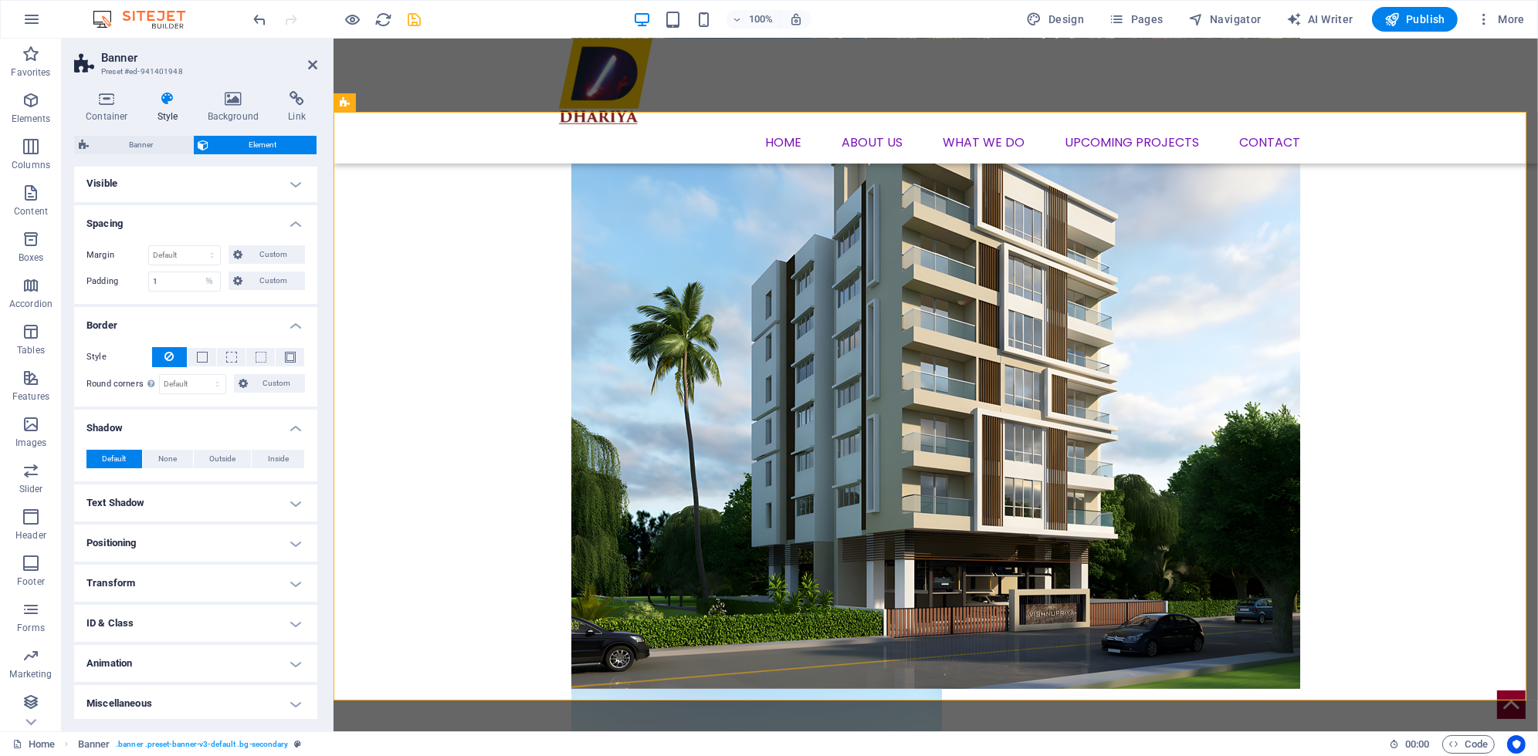
click at [176, 581] on h4 "Transform" at bounding box center [195, 583] width 243 height 37
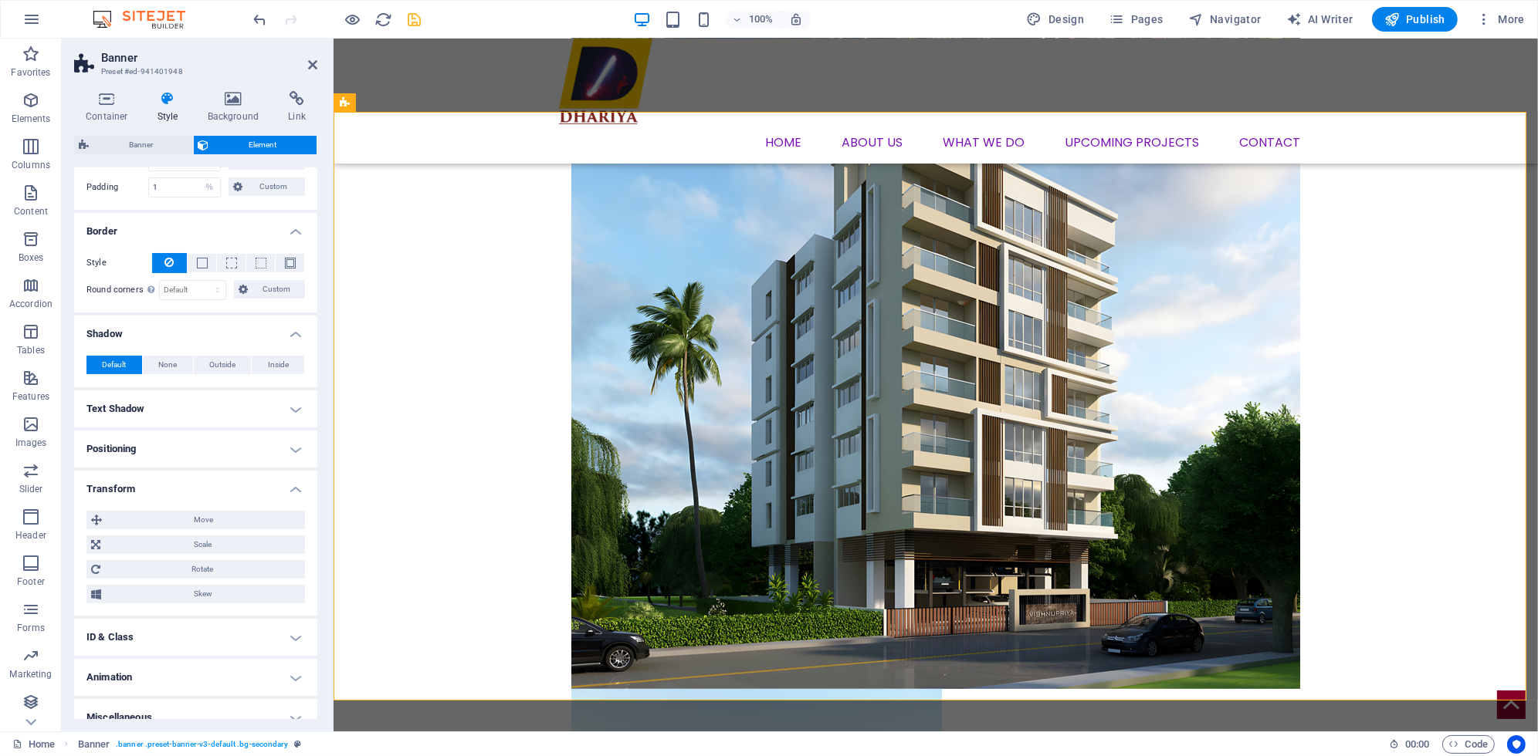
scroll to position [110, 0]
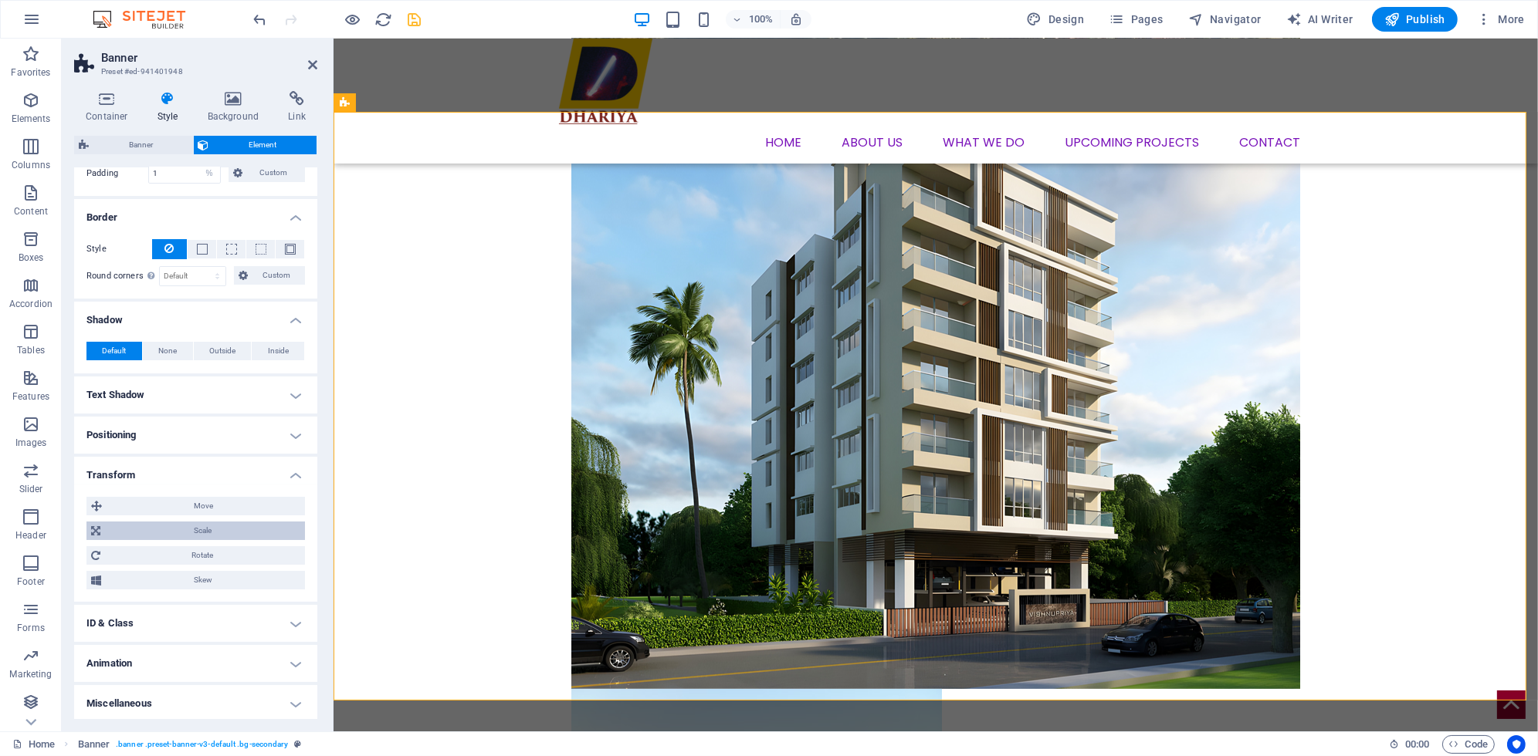
click at [191, 529] on span "Scale" at bounding box center [202, 531] width 195 height 19
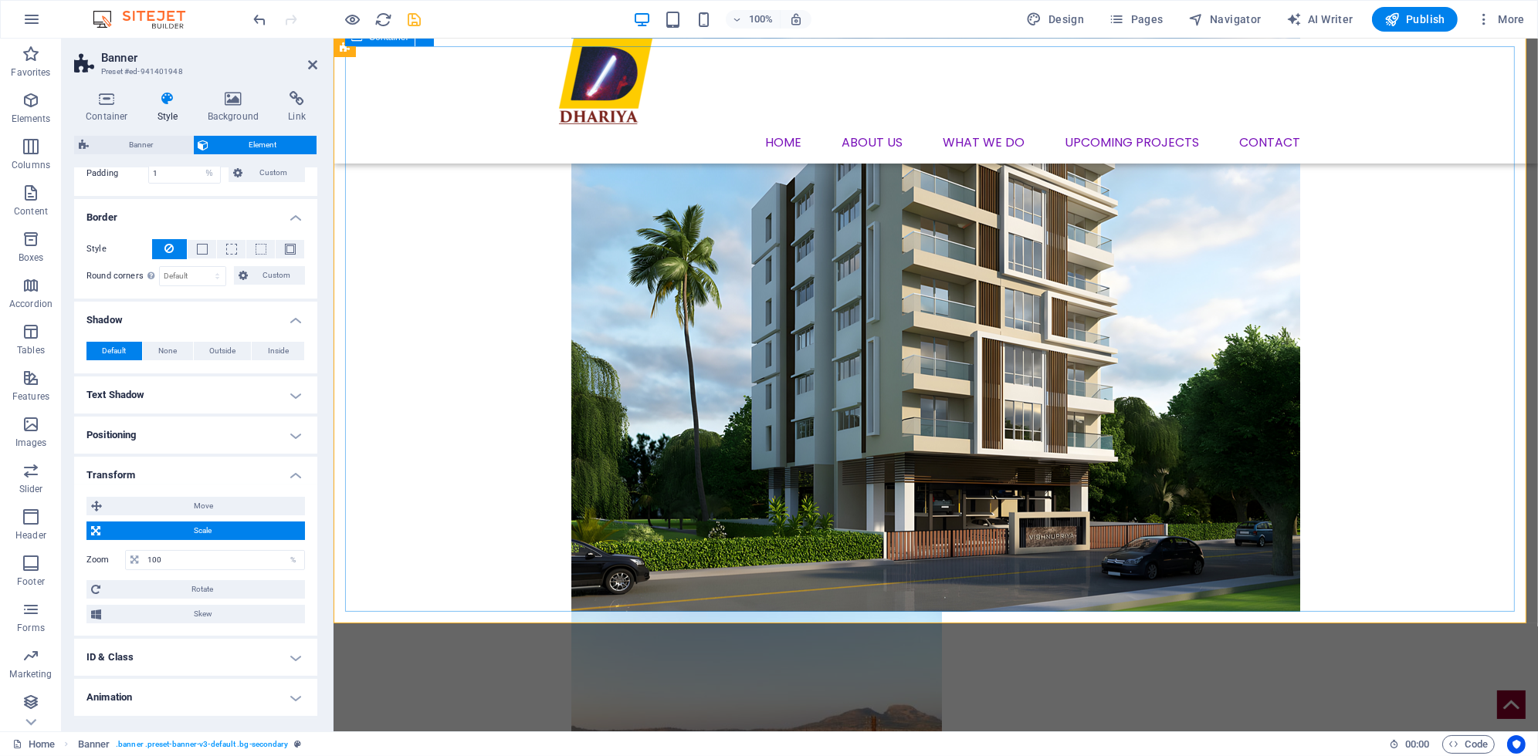
scroll to position [741, 0]
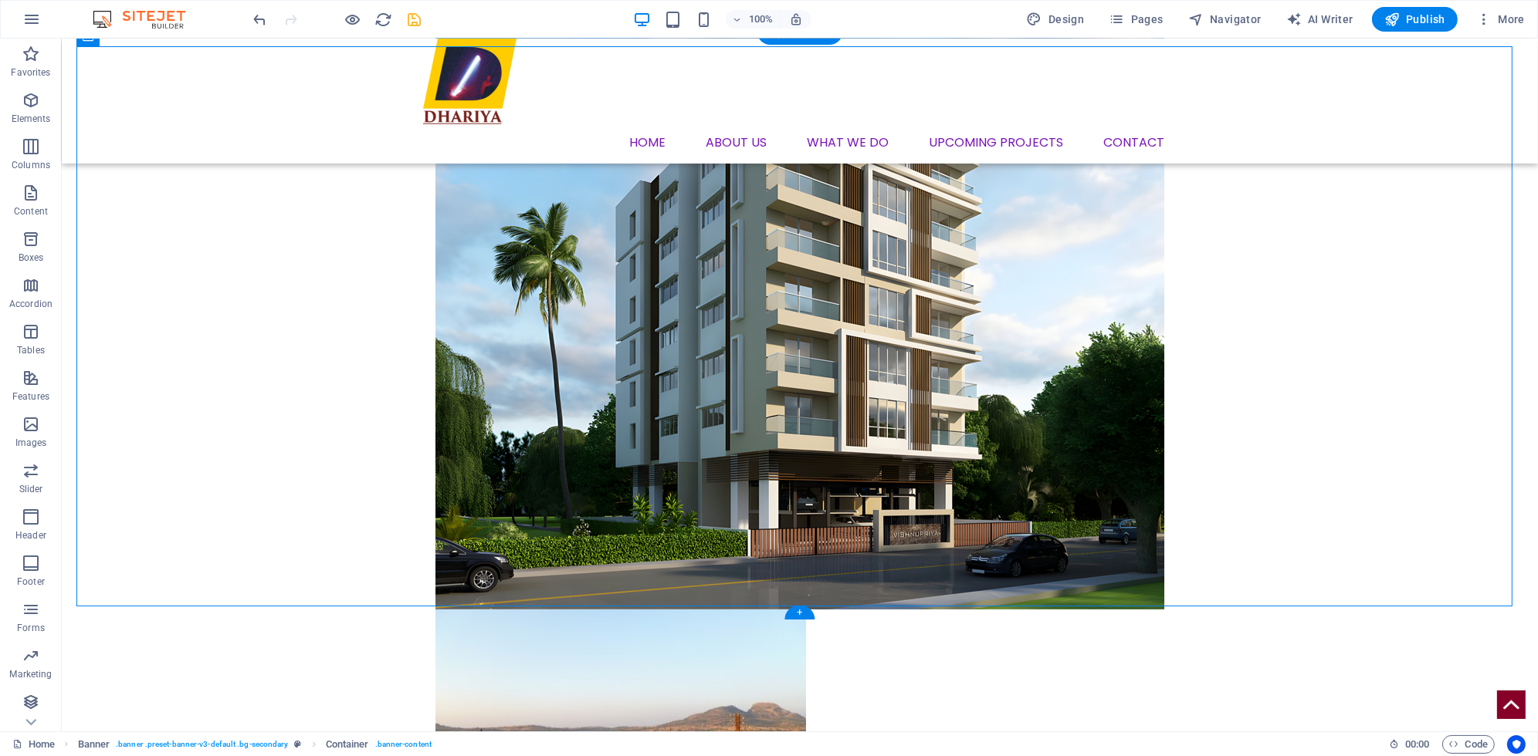
drag, startPoint x: 926, startPoint y: 611, endPoint x: 1193, endPoint y: 545, distance: 275.0
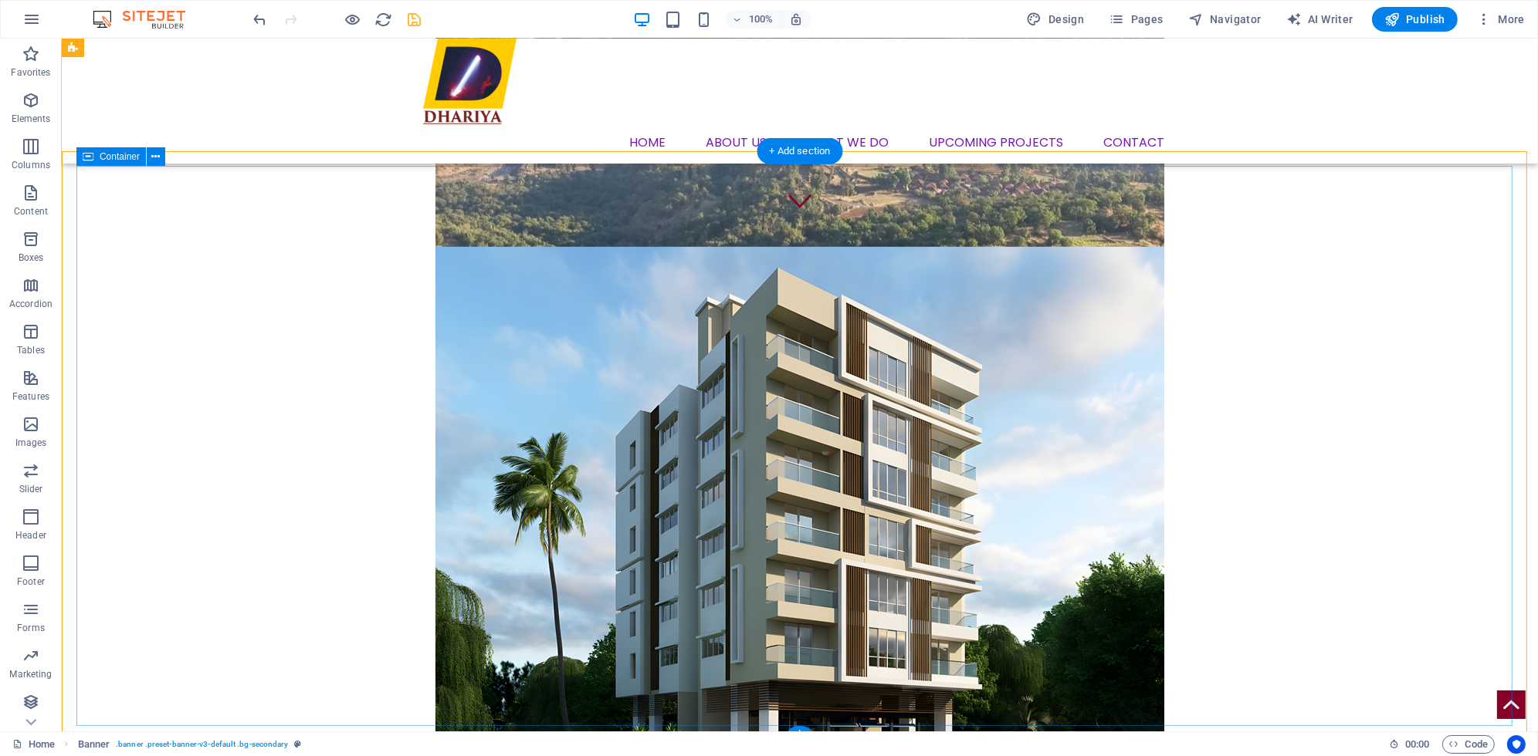
scroll to position [509, 0]
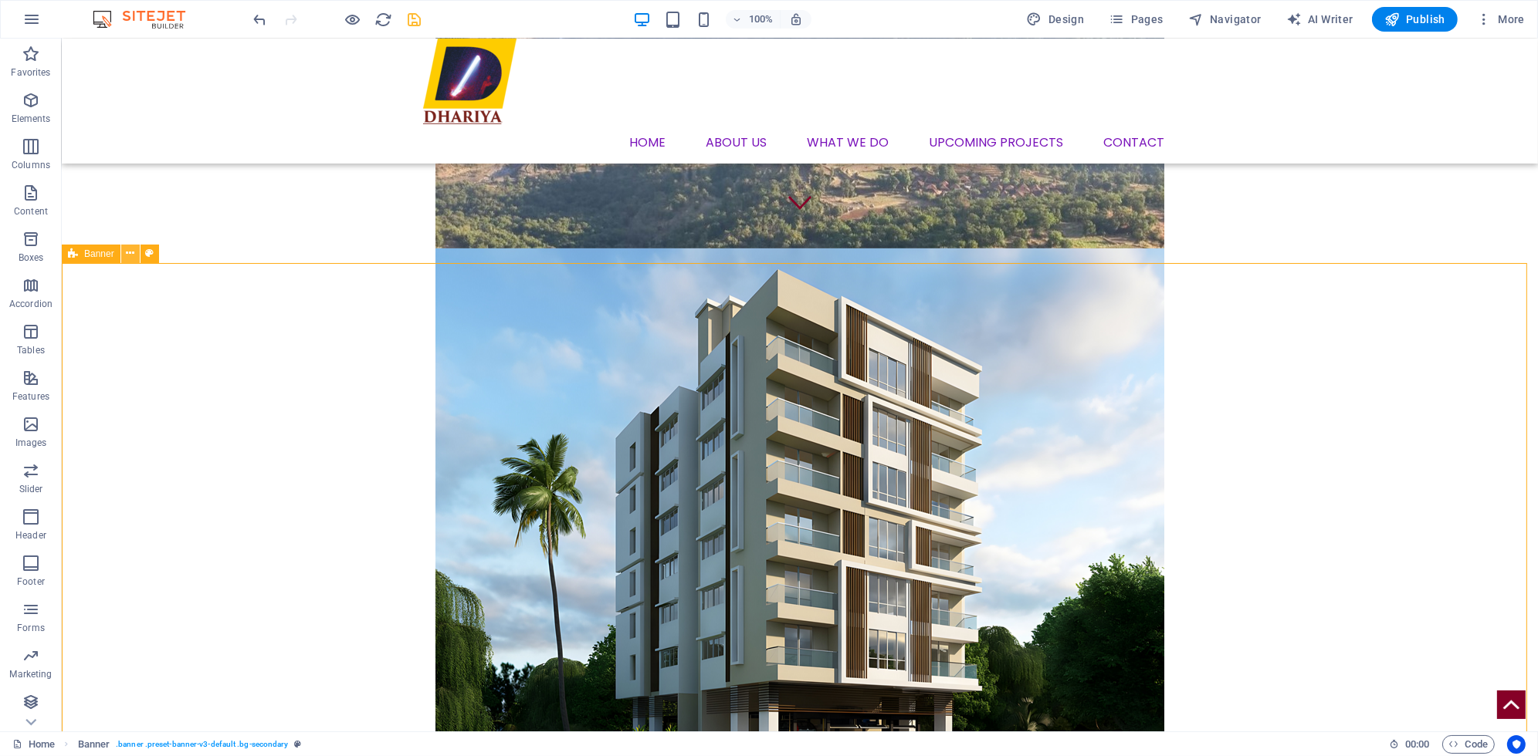
click at [137, 257] on button at bounding box center [130, 254] width 19 height 19
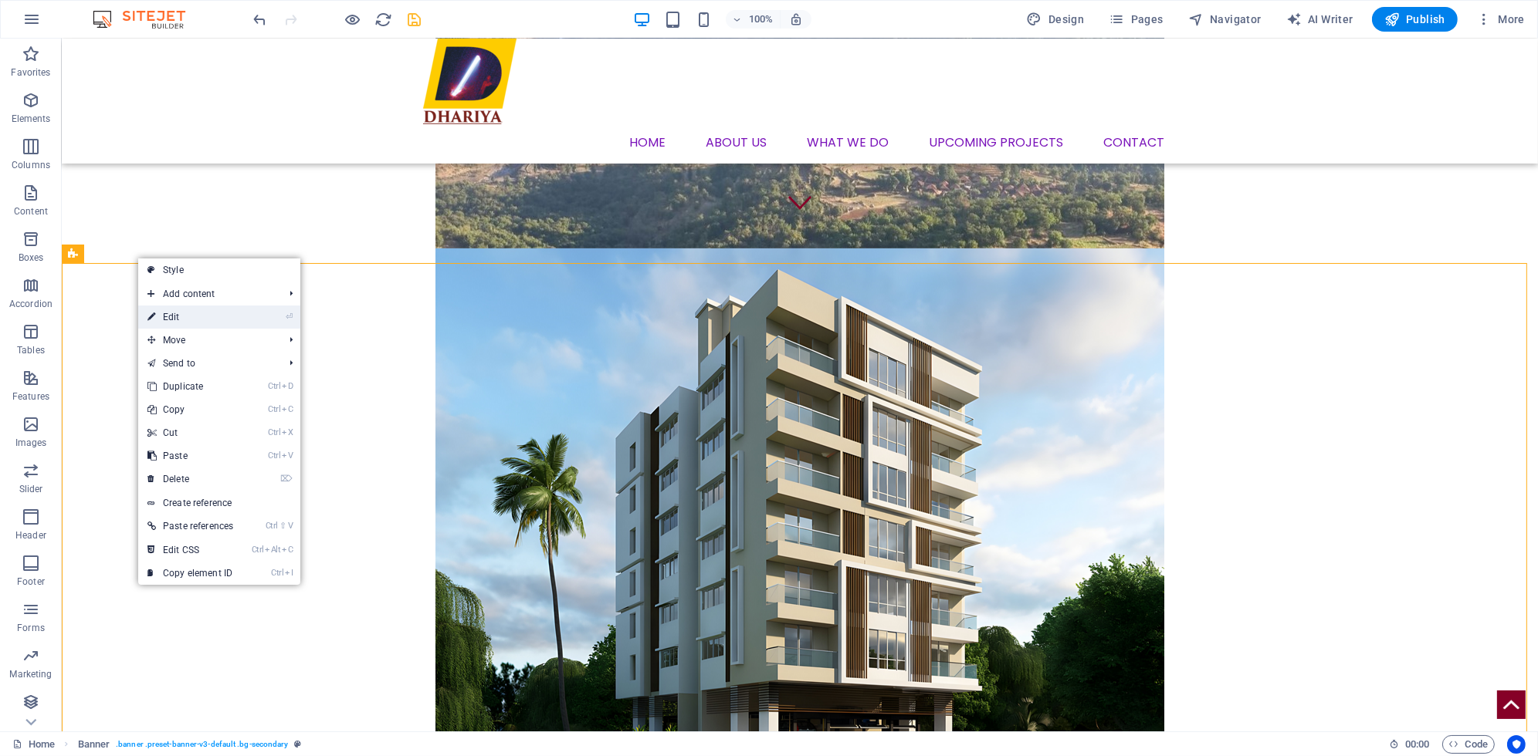
click at [164, 310] on link "⏎ Edit" at bounding box center [190, 317] width 104 height 23
select select "%"
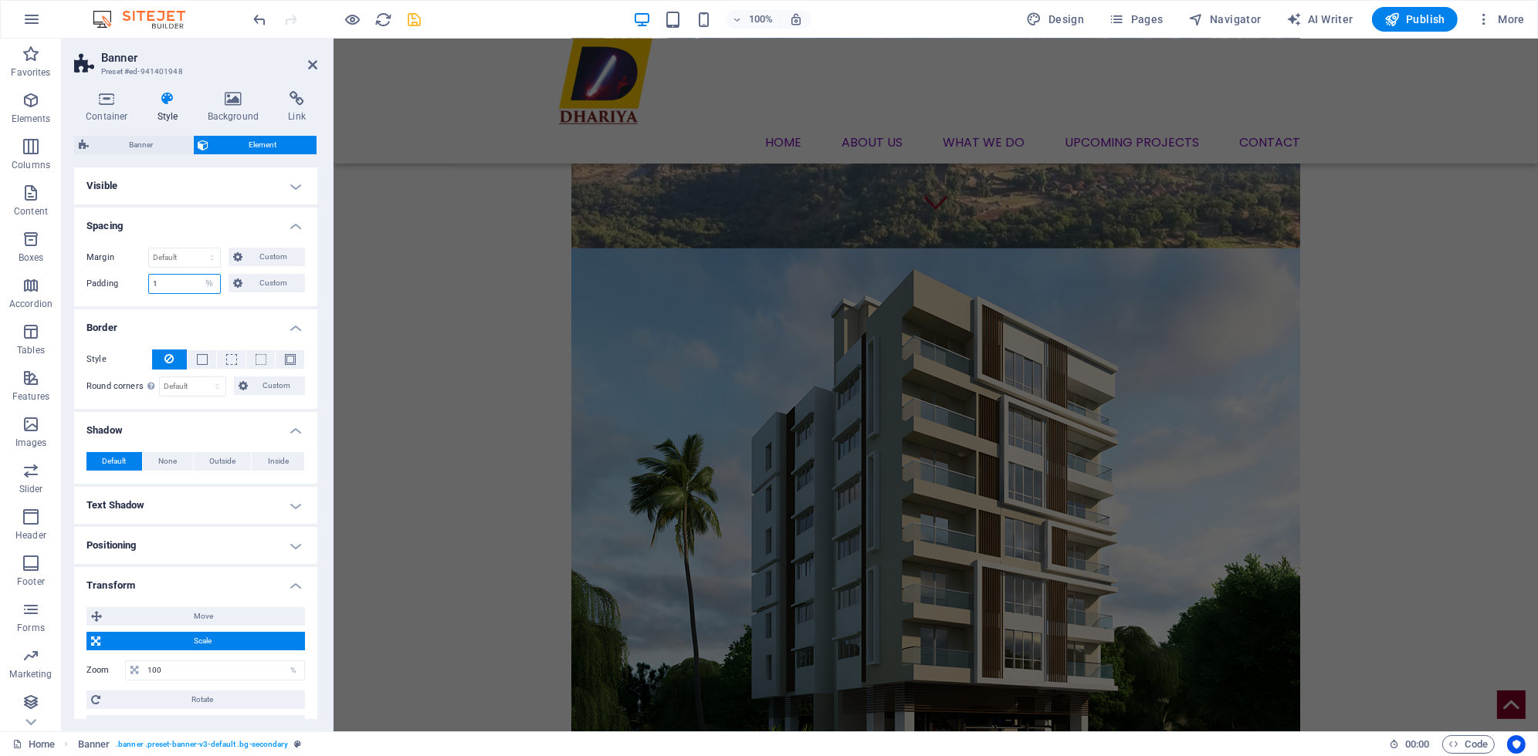
drag, startPoint x: 155, startPoint y: 283, endPoint x: 138, endPoint y: 277, distance: 18.1
click at [138, 281] on div "Padding 1 Default px rem % vh vw Custom Custom" at bounding box center [195, 284] width 218 height 20
type input "0"
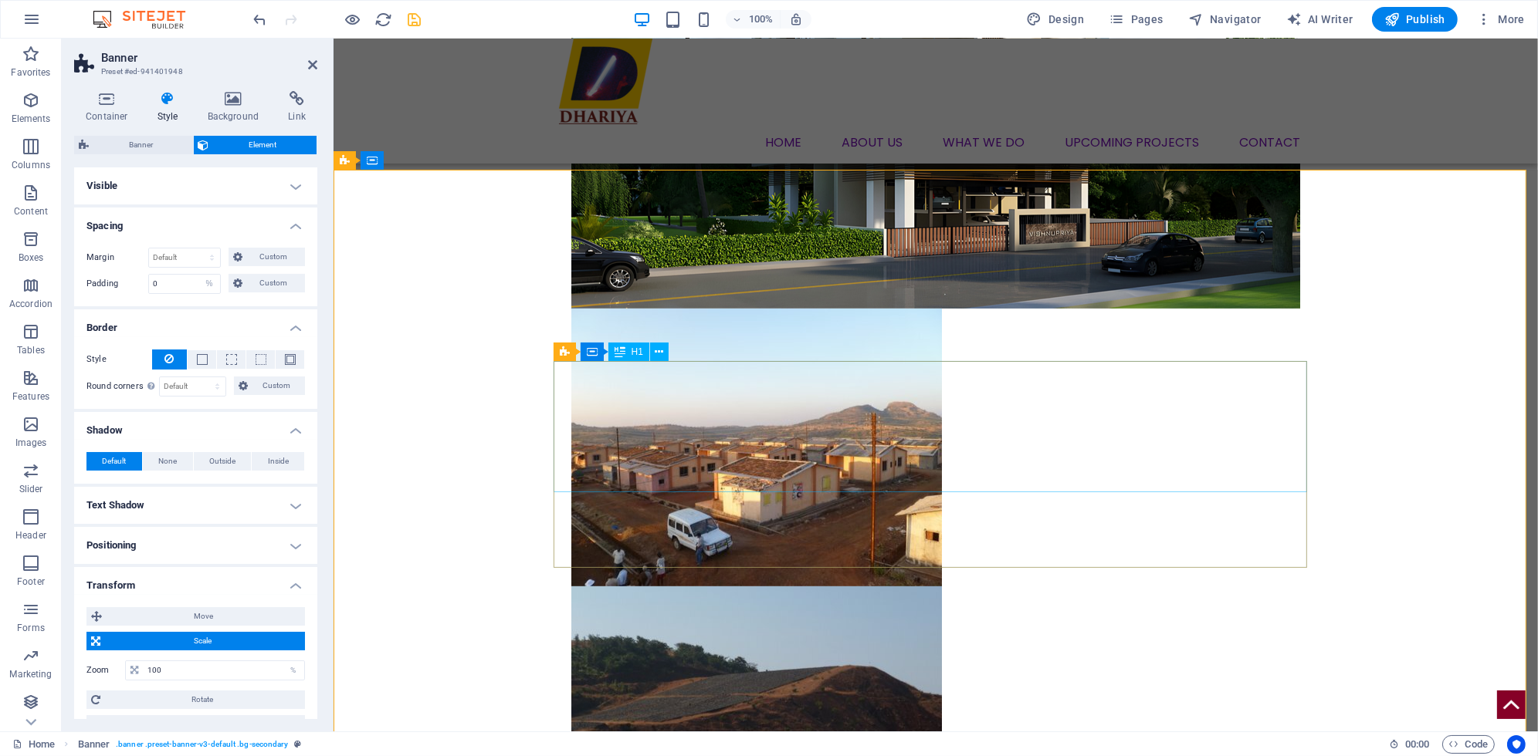
scroll to position [1040, 0]
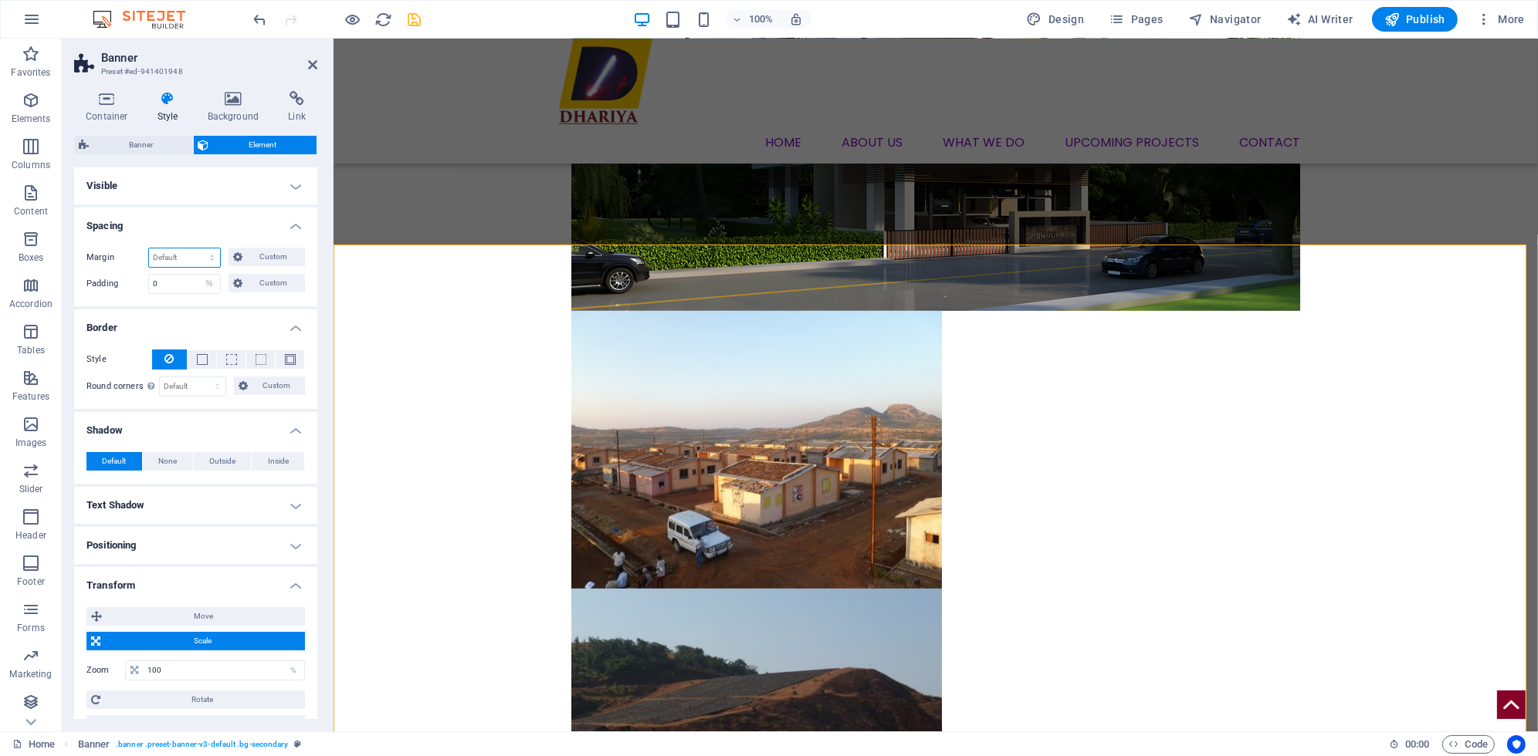
click at [188, 259] on select "Default auto px % rem vw vh Custom" at bounding box center [184, 258] width 71 height 19
select select "%"
click at [197, 249] on select "Default auto px % rem vw vh Custom" at bounding box center [184, 258] width 71 height 19
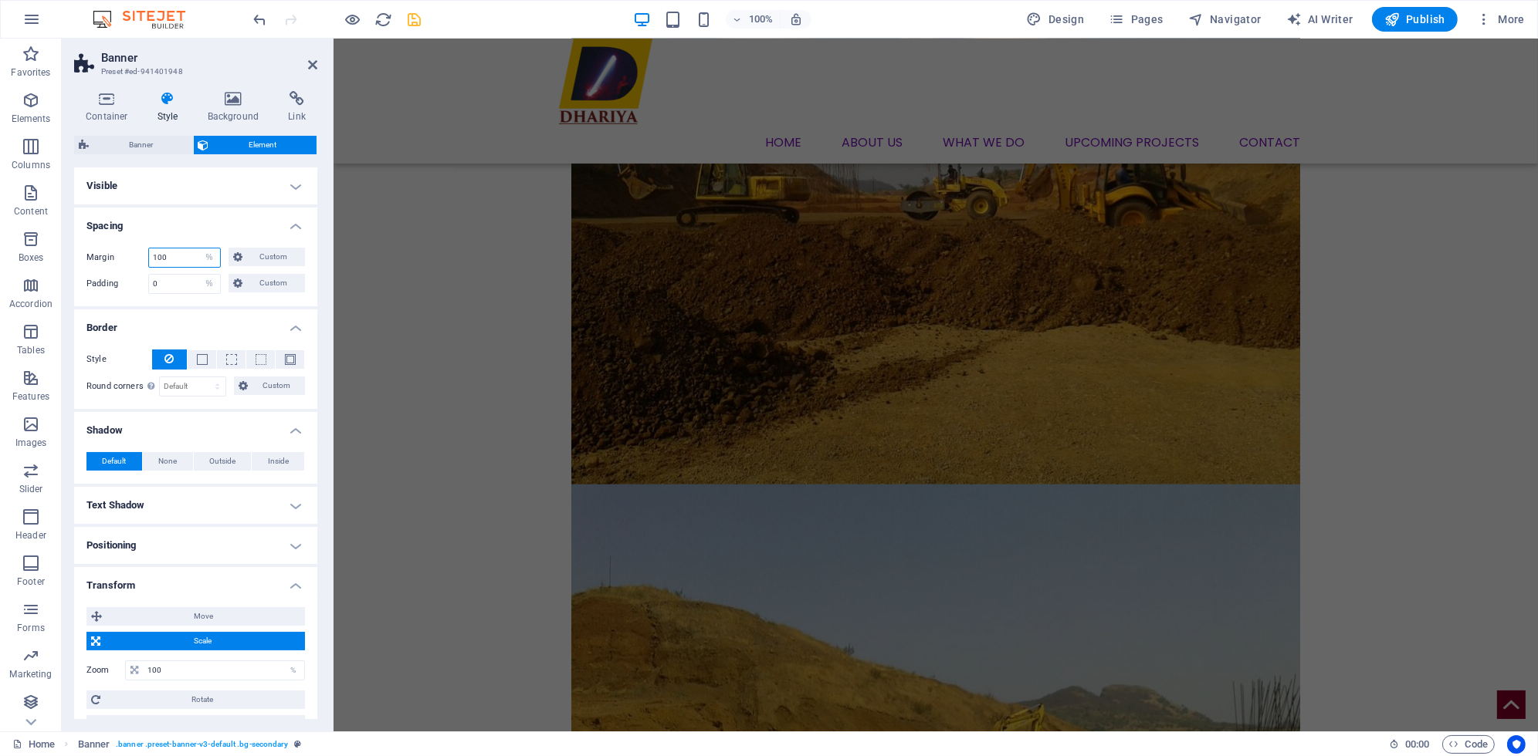
scroll to position [2168, 0]
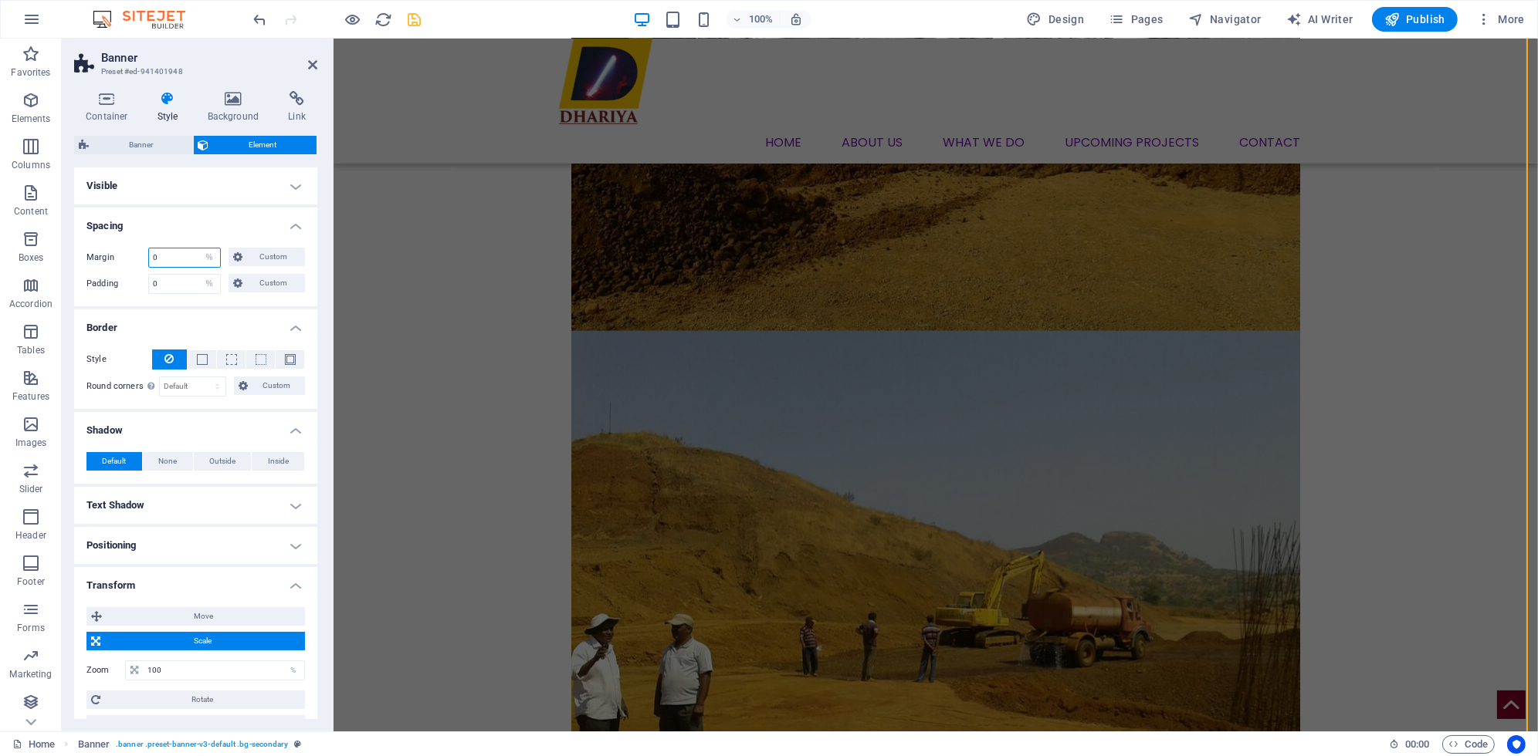
type input "0"
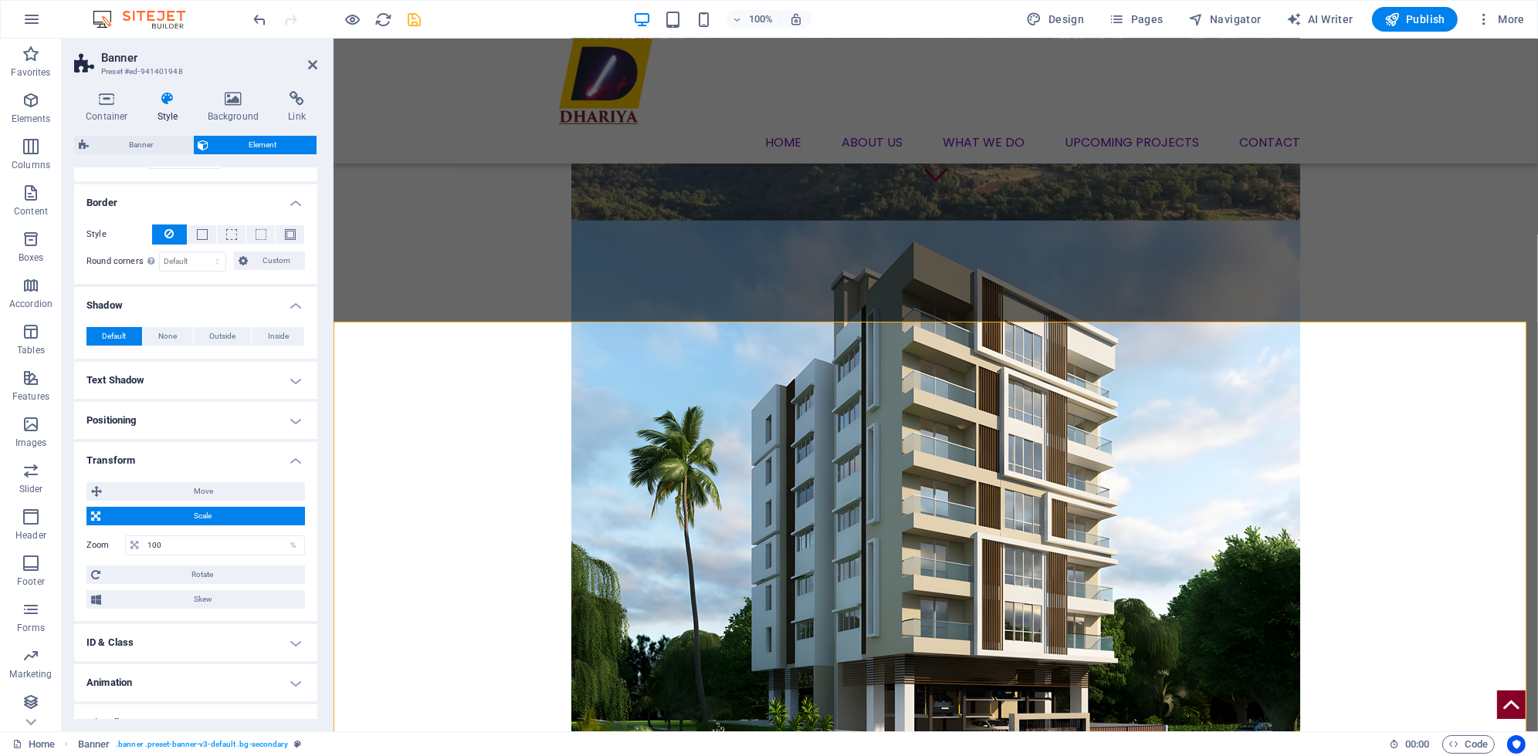
scroll to position [144, 0]
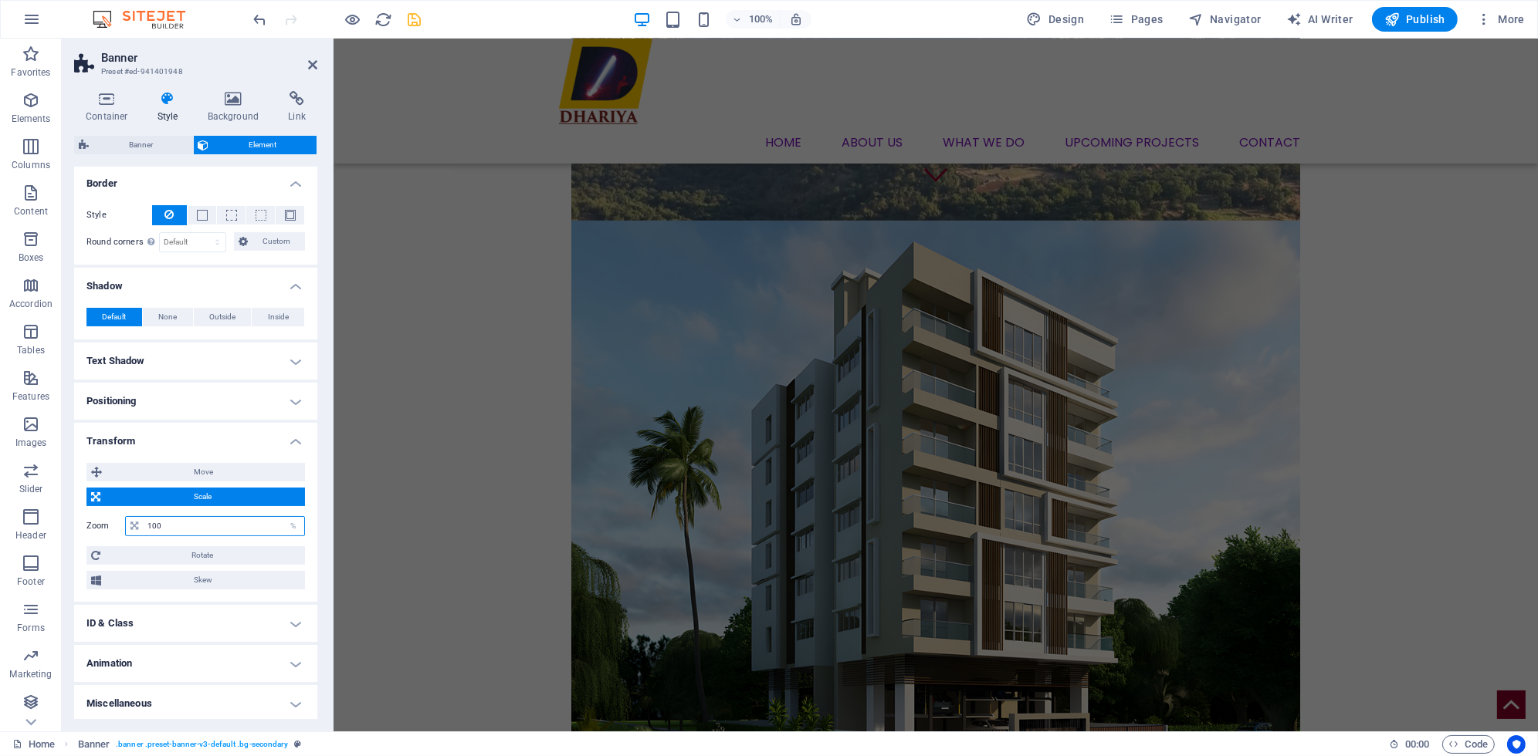
drag, startPoint x: 165, startPoint y: 523, endPoint x: 134, endPoint y: 520, distance: 31.8
click at [134, 520] on div "100 %" at bounding box center [215, 526] width 180 height 20
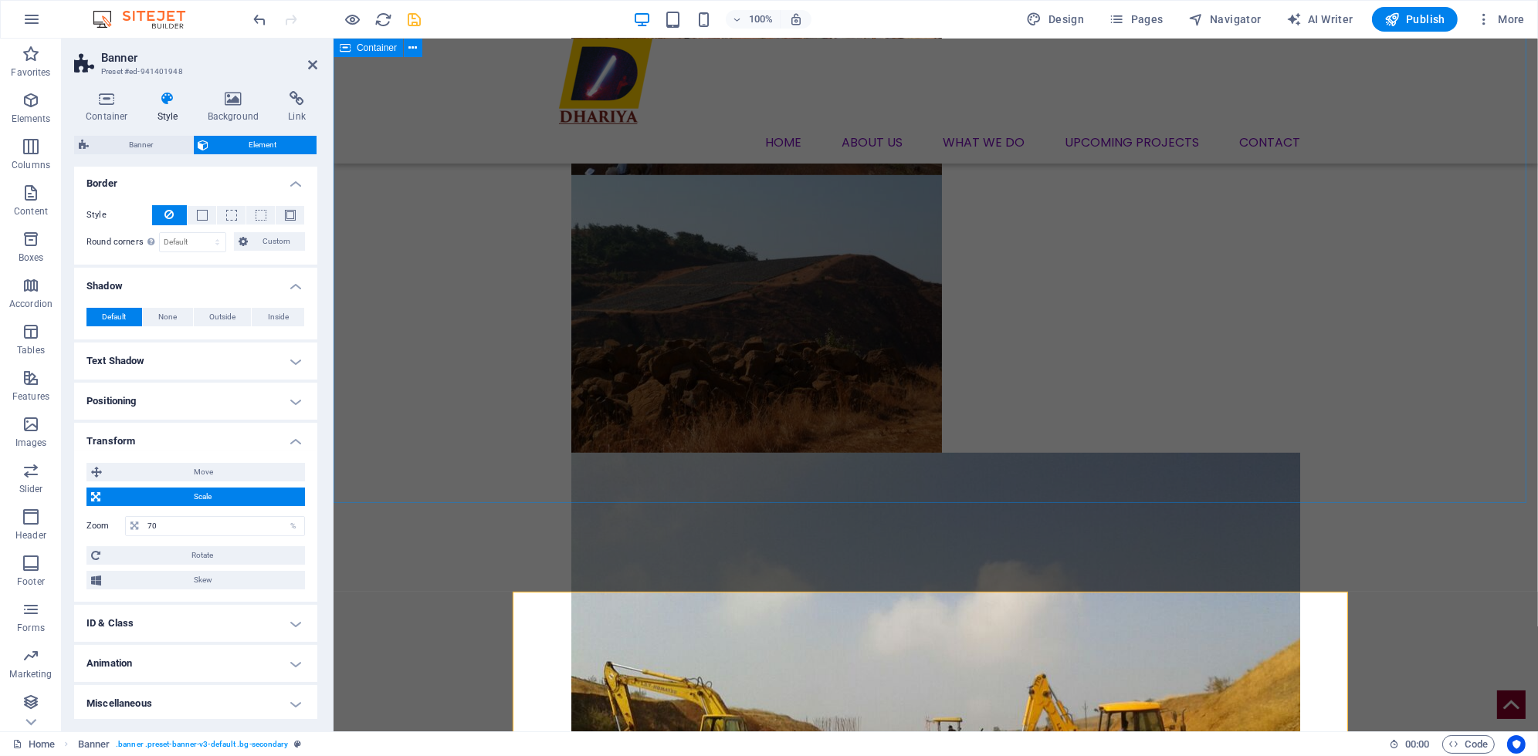
scroll to position [1282, 0]
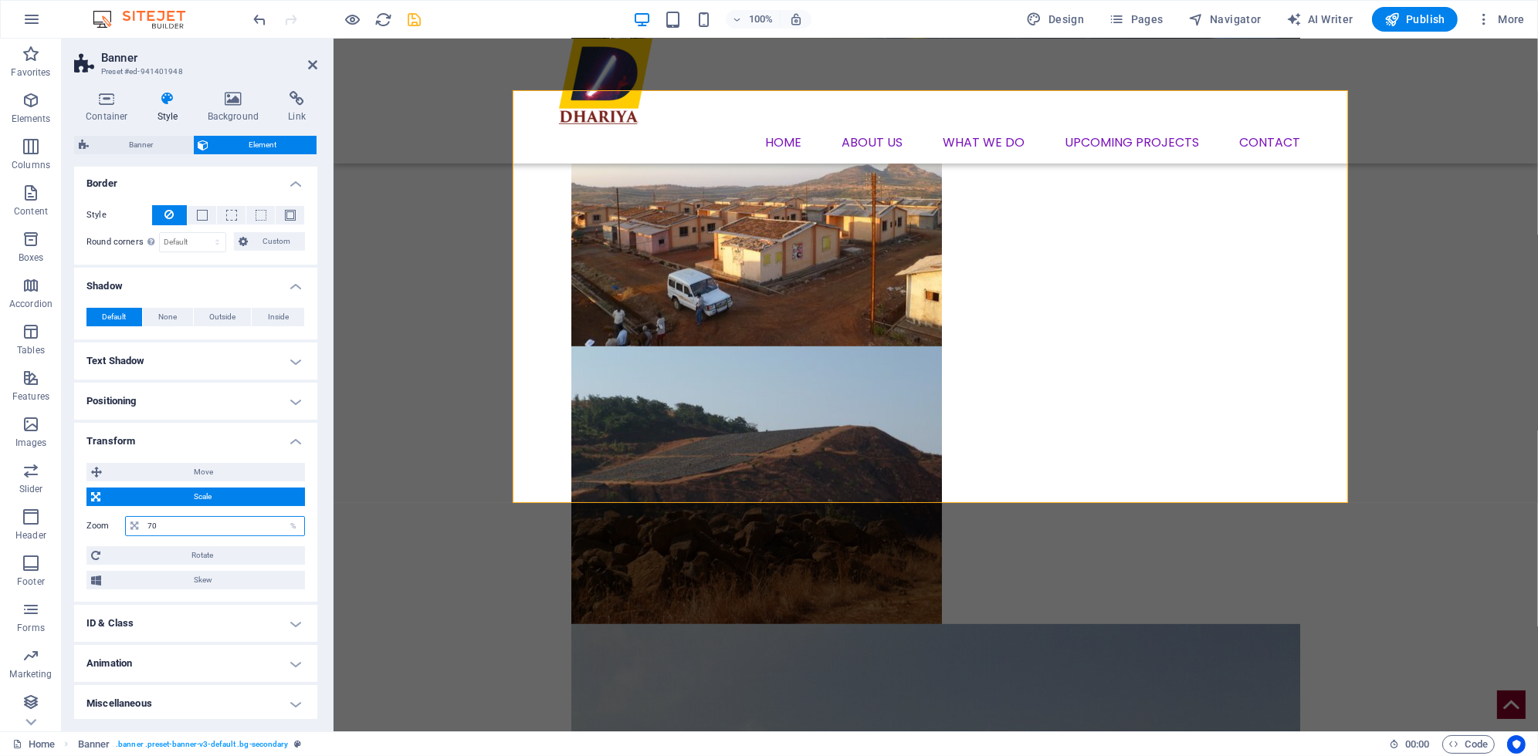
drag, startPoint x: 176, startPoint y: 526, endPoint x: 107, endPoint y: 529, distance: 68.8
click at [107, 529] on div "Zoom 70 %" at bounding box center [195, 526] width 218 height 20
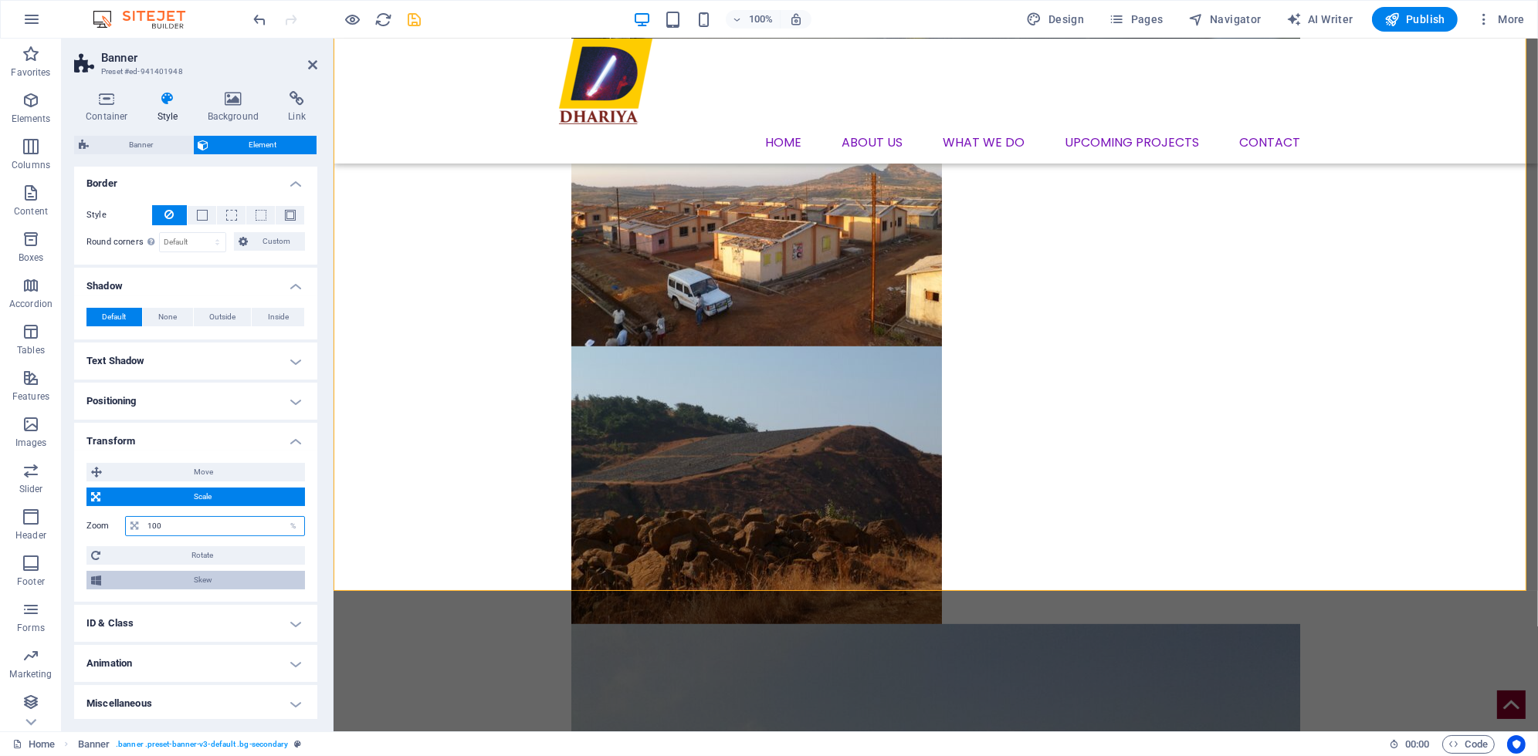
type input "100"
click at [195, 584] on span "Skew" at bounding box center [203, 580] width 195 height 19
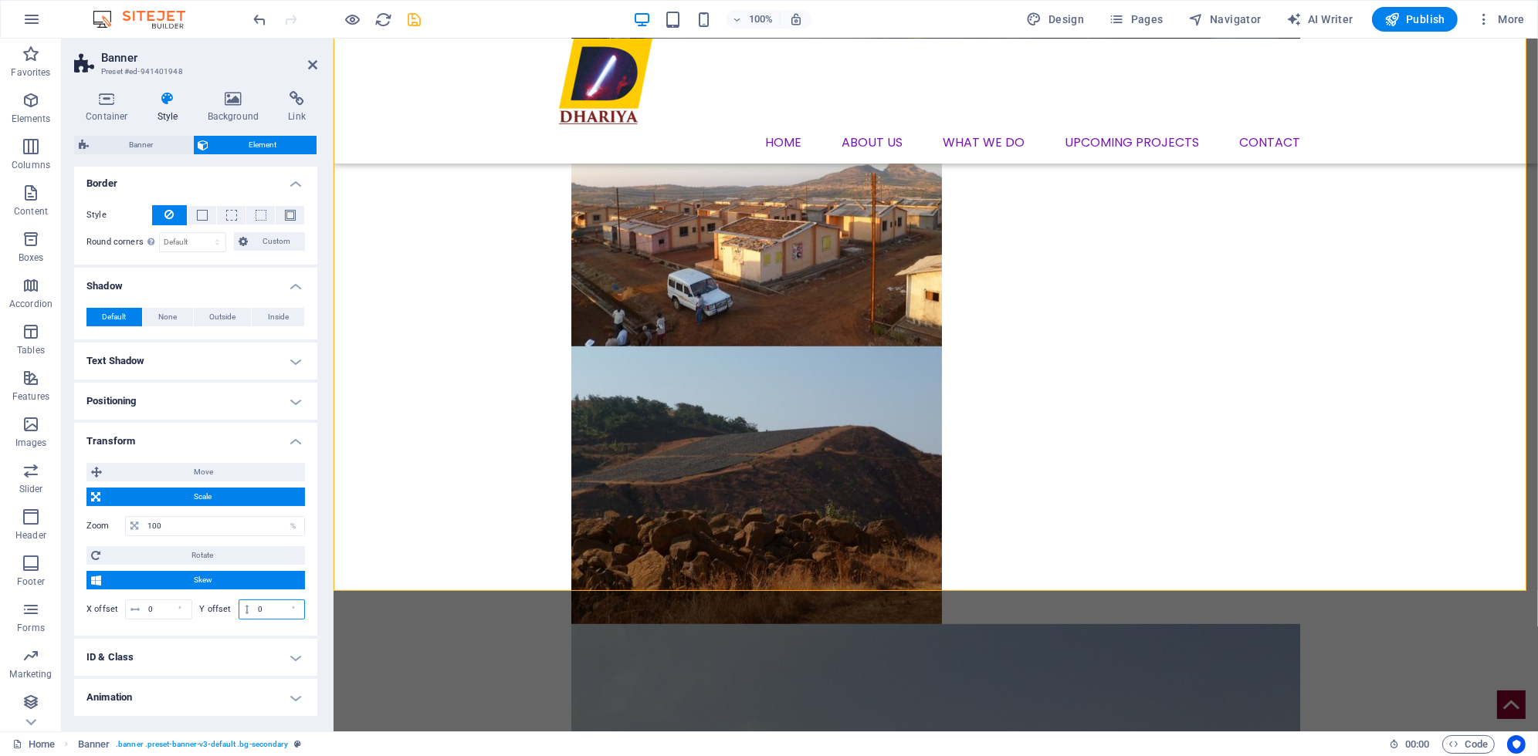
drag, startPoint x: 270, startPoint y: 608, endPoint x: 227, endPoint y: 597, distance: 44.8
click at [236, 604] on div "Y offset 0 °" at bounding box center [253, 610] width 106 height 20
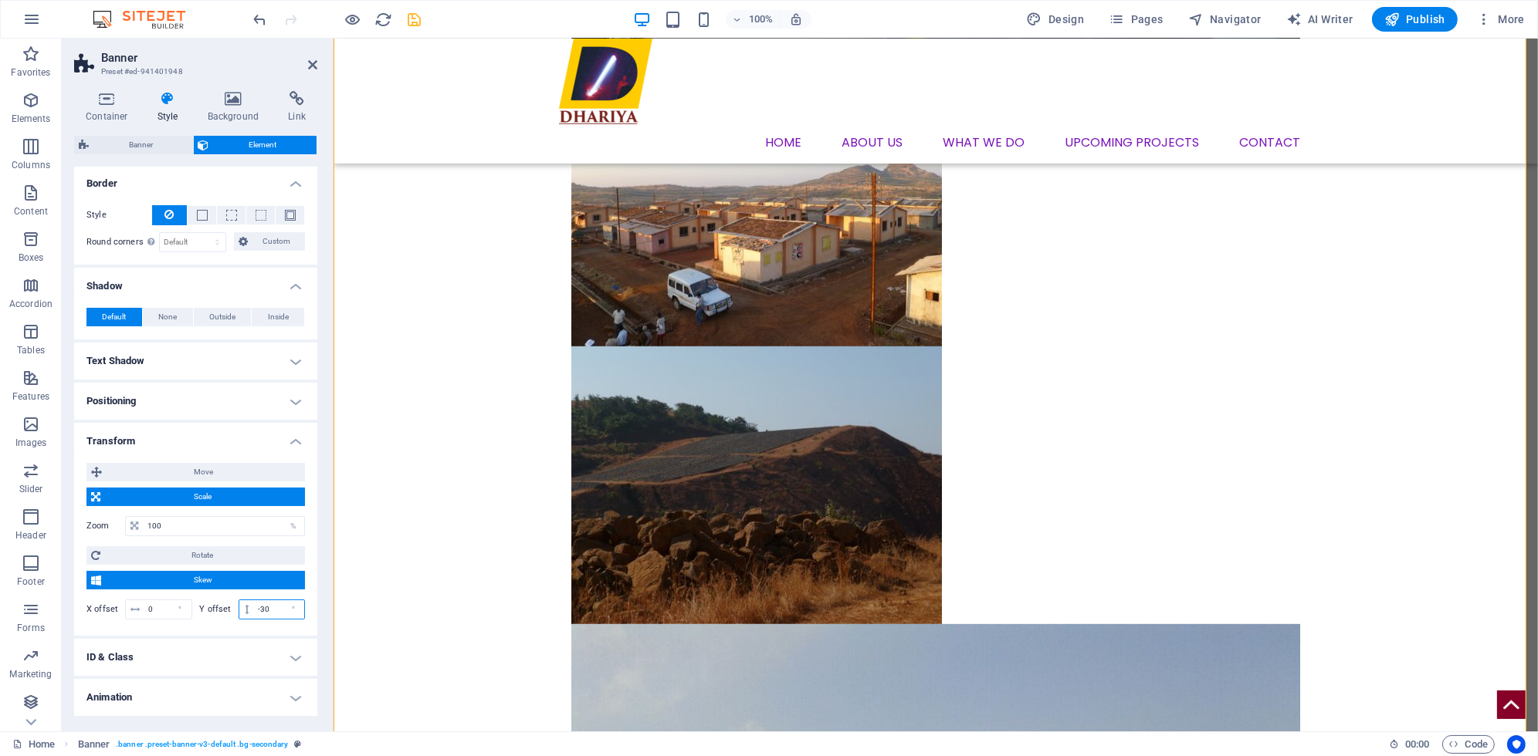
drag, startPoint x: 275, startPoint y: 614, endPoint x: 231, endPoint y: 613, distance: 44.0
click at [232, 611] on div "Y offset -30 °" at bounding box center [253, 610] width 106 height 20
type input "0"
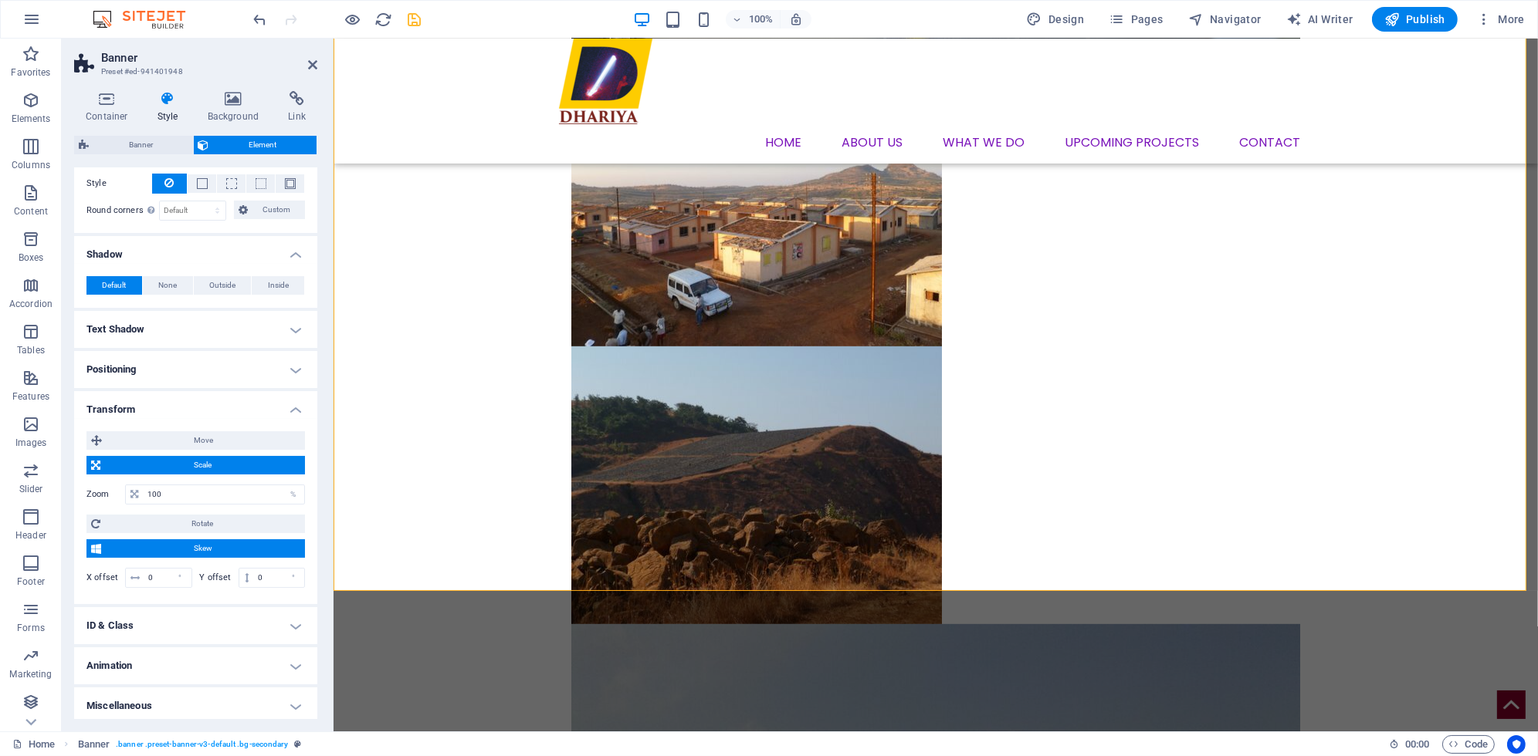
scroll to position [178, 0]
click at [205, 617] on h4 "ID & Class" at bounding box center [195, 624] width 243 height 37
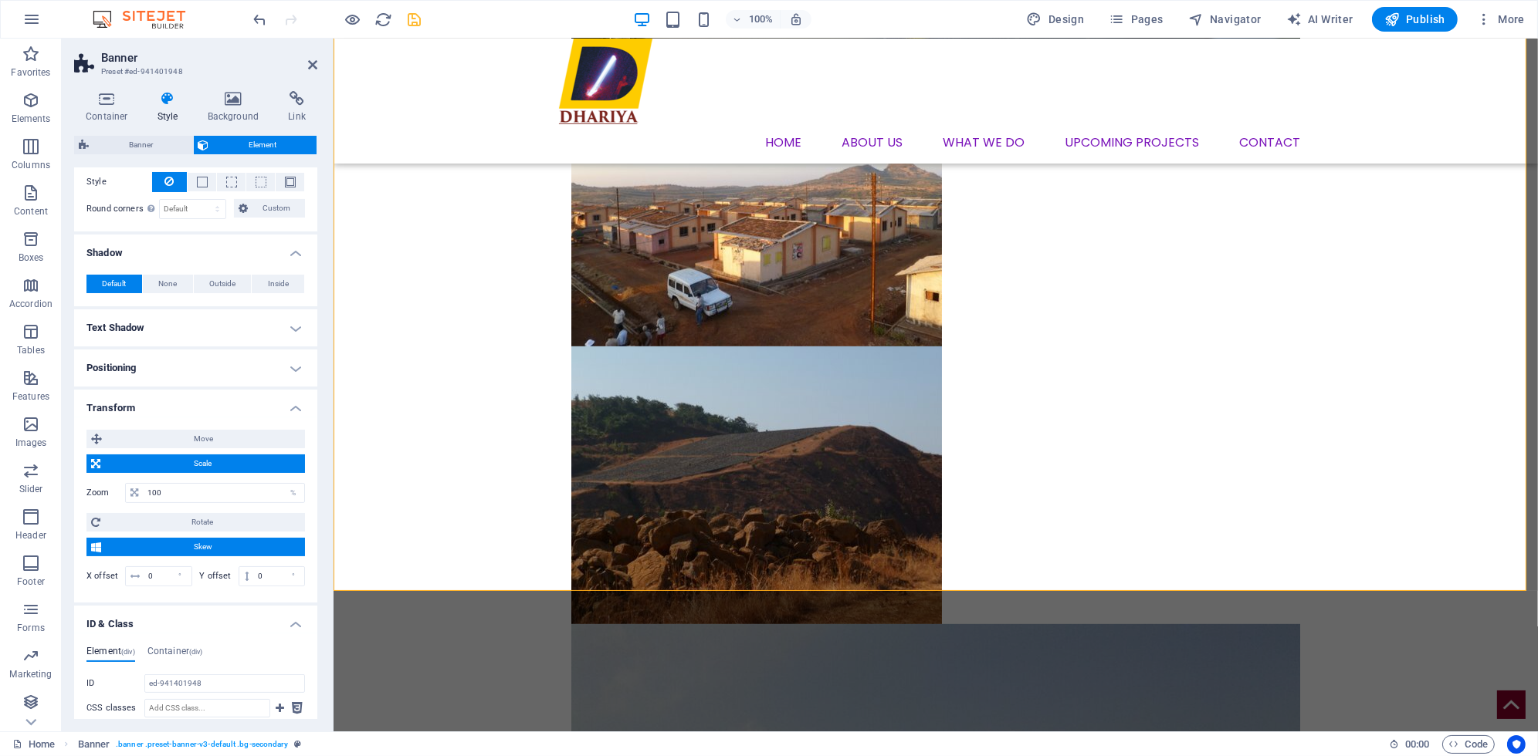
click at [205, 616] on h4 "ID & Class" at bounding box center [195, 620] width 243 height 28
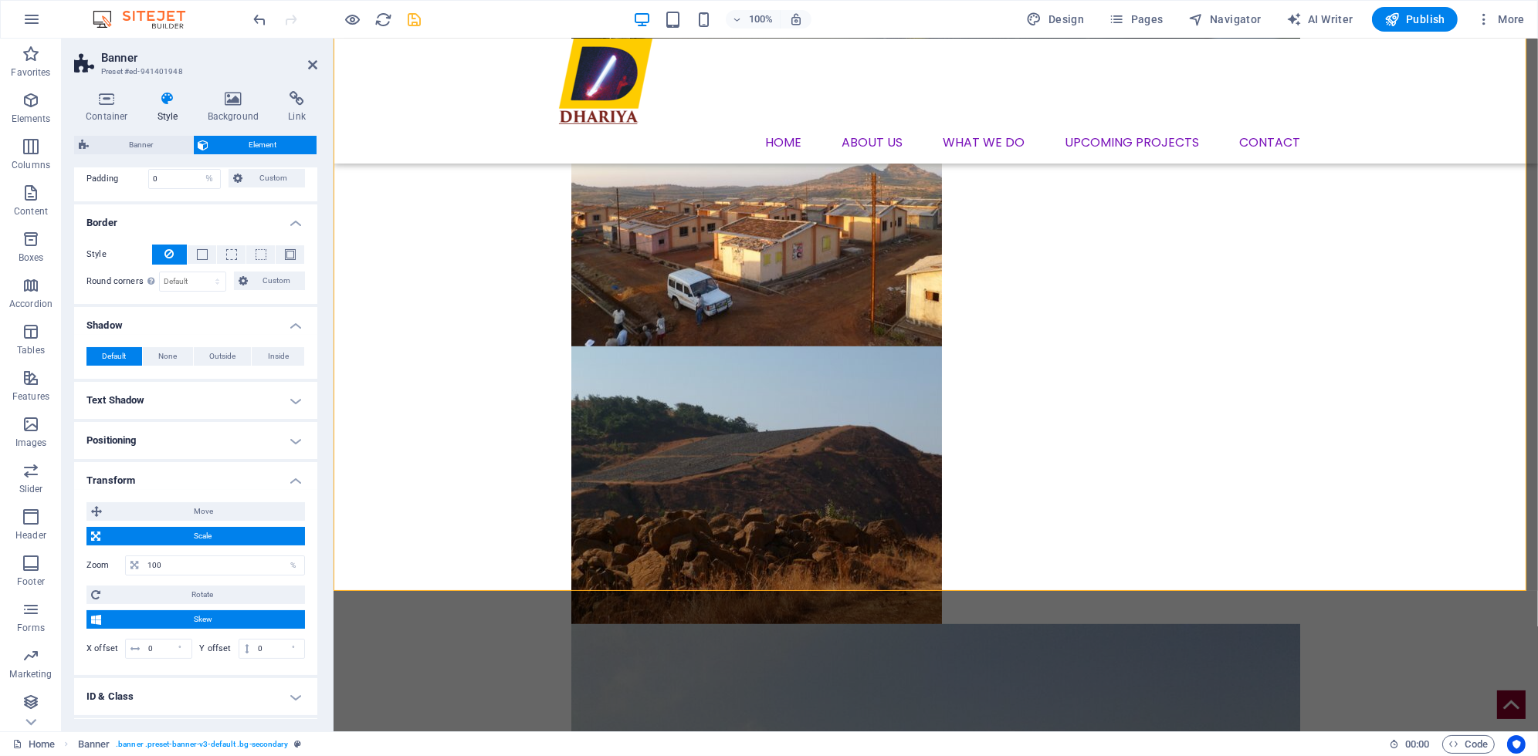
scroll to position [100, 0]
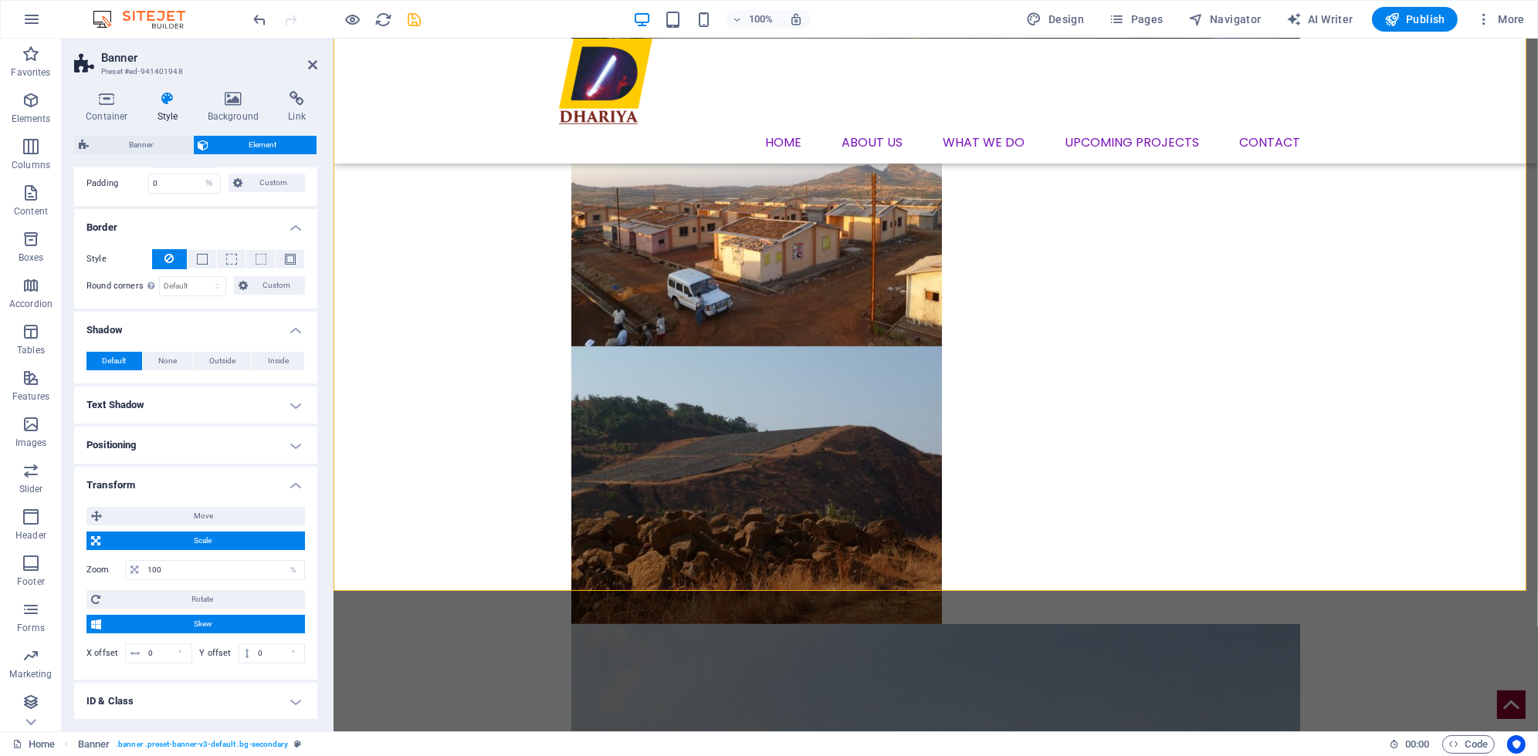
click at [174, 442] on h4 "Positioning" at bounding box center [195, 445] width 243 height 37
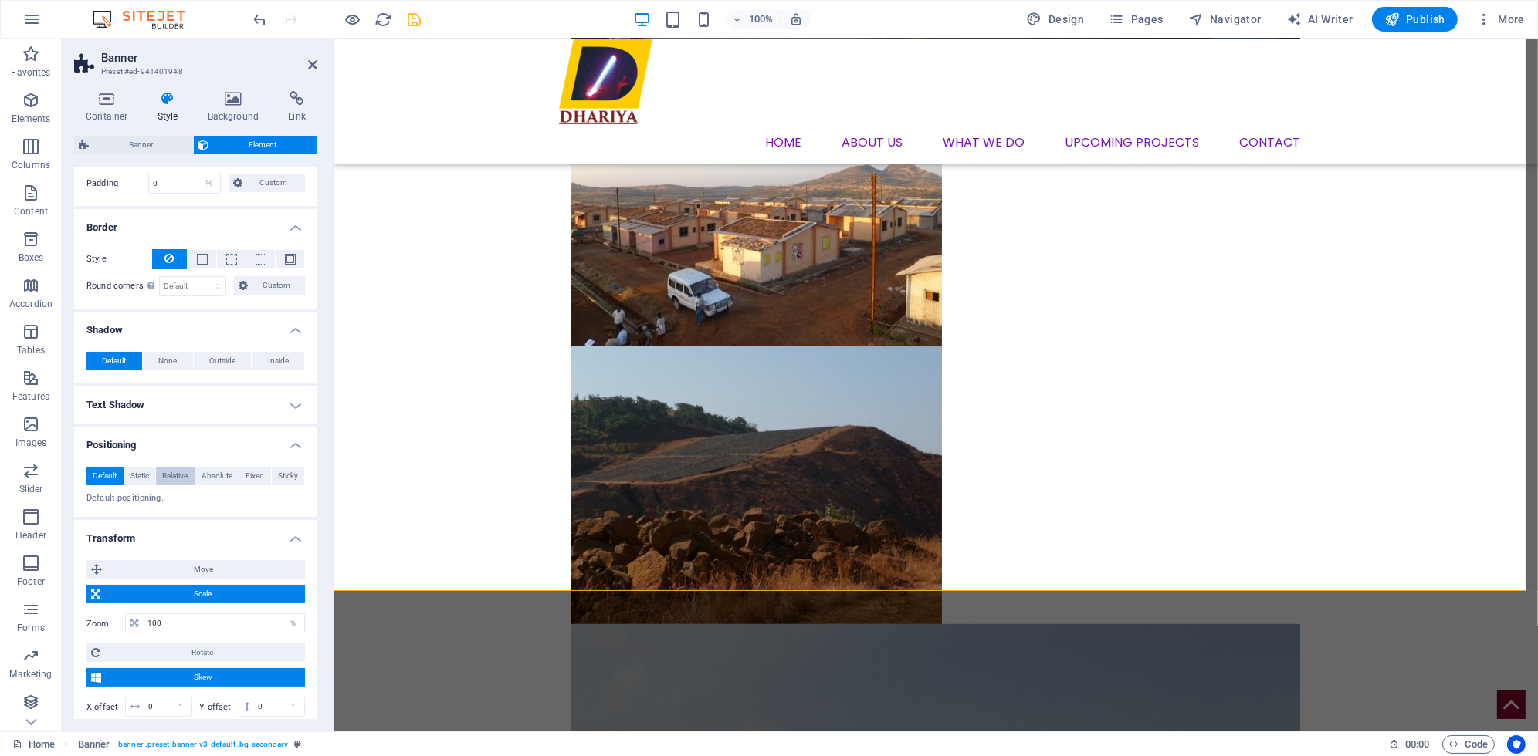
click at [171, 479] on span "Relative" at bounding box center [174, 476] width 25 height 19
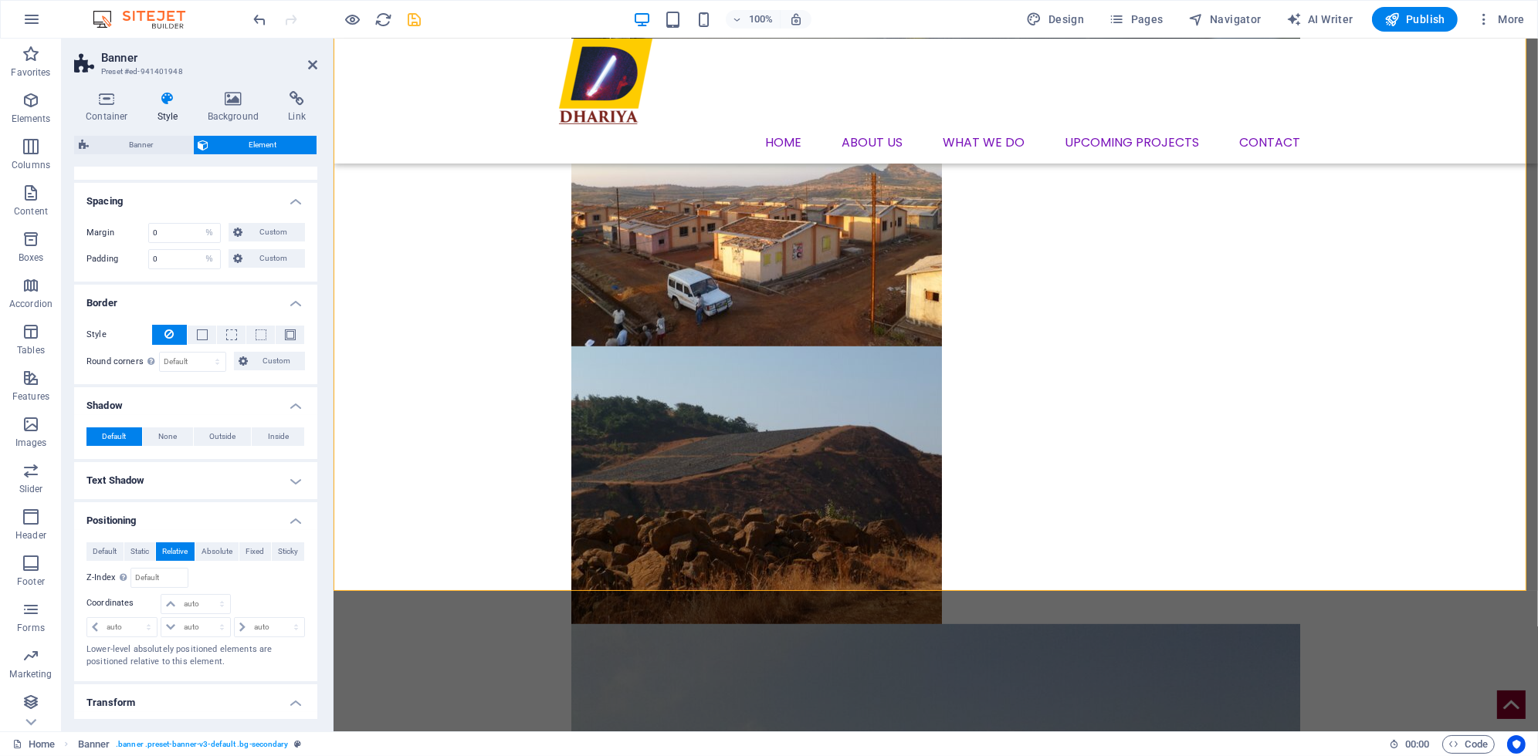
scroll to position [23, 0]
click at [192, 474] on h4 "Text Shadow" at bounding box center [195, 482] width 243 height 37
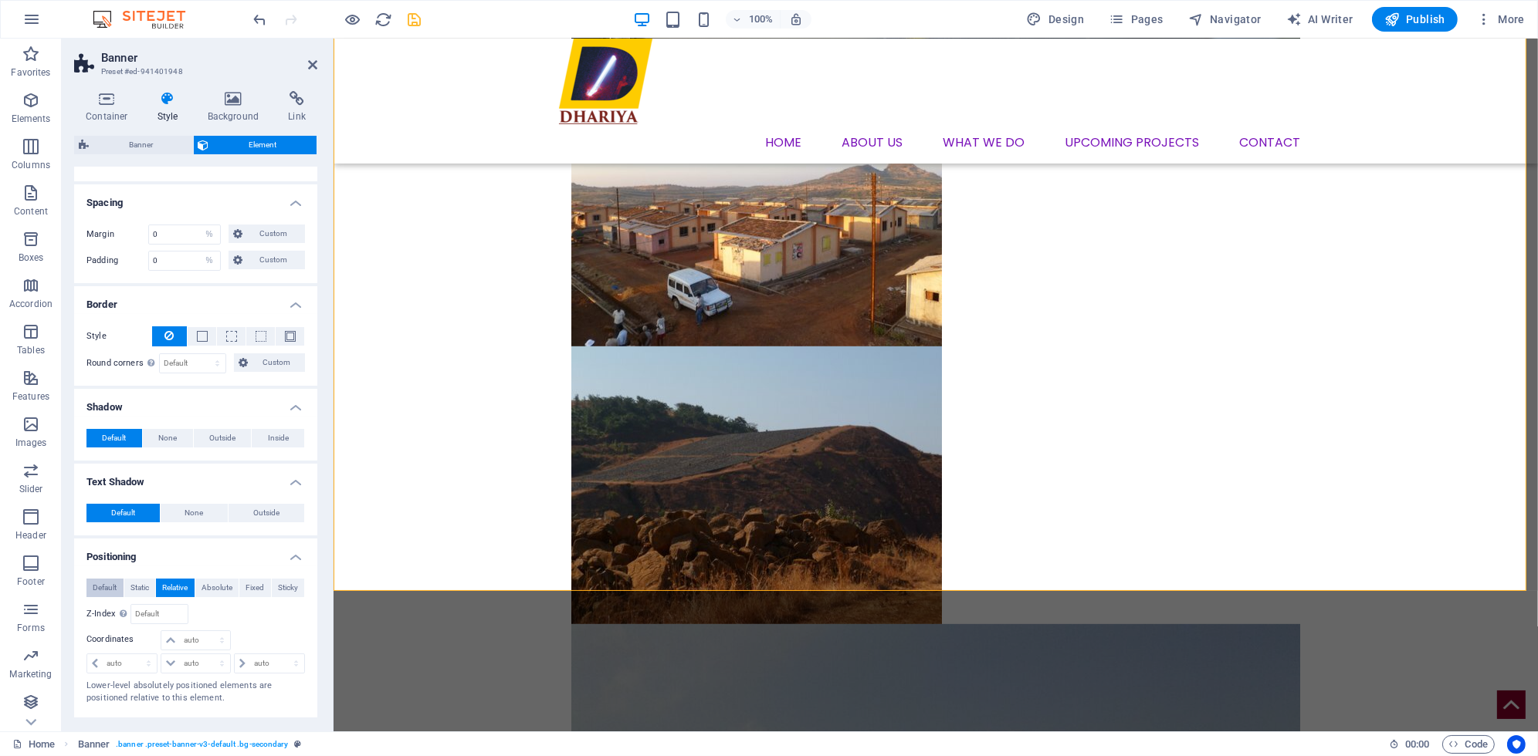
click at [100, 585] on span "Default" at bounding box center [105, 588] width 24 height 19
click at [185, 579] on span "Relative" at bounding box center [174, 588] width 25 height 19
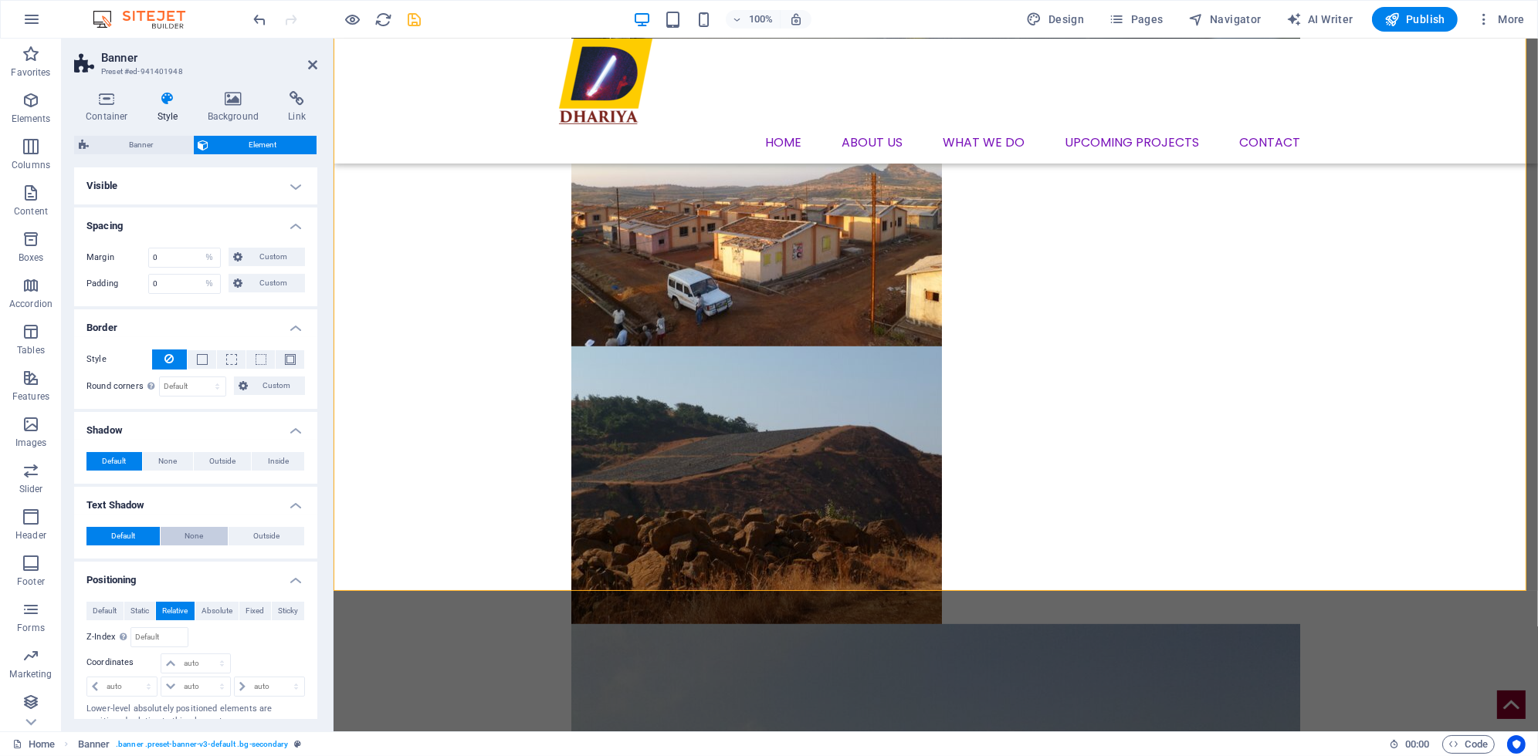
scroll to position [0, 0]
click at [103, 607] on span "Default" at bounding box center [105, 611] width 24 height 19
drag, startPoint x: 171, startPoint y: 256, endPoint x: 144, endPoint y: 249, distance: 27.9
click at [144, 249] on div "Margin 0 Default auto px % rem vw vh Custom Custom" at bounding box center [195, 258] width 218 height 20
type input "1"
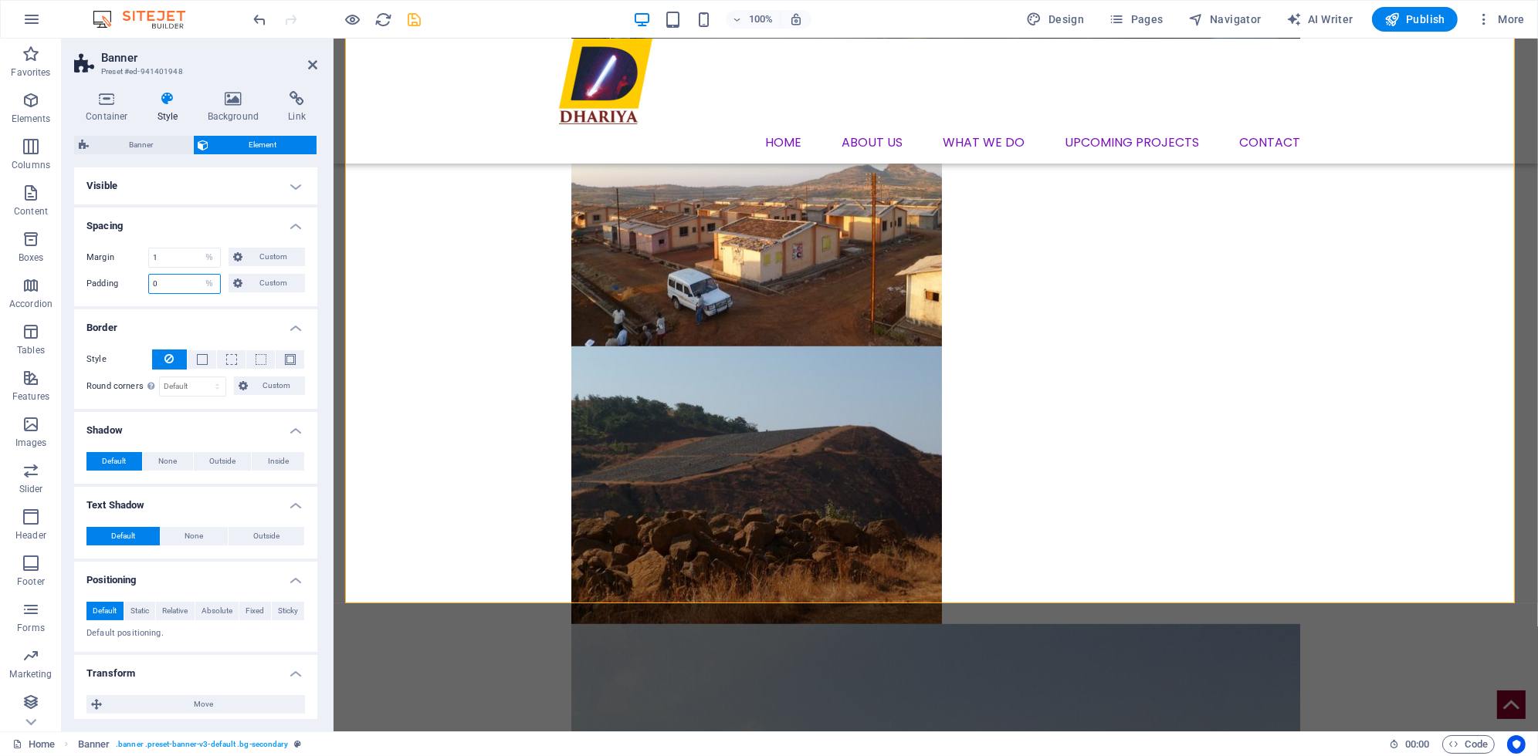
drag, startPoint x: 163, startPoint y: 274, endPoint x: 134, endPoint y: 272, distance: 29.4
click at [134, 272] on div "Margin 1 Default auto px % rem vw vh Custom Custom 1 auto px % rem vw vh 1 auto…" at bounding box center [195, 270] width 243 height 71
type input "1"
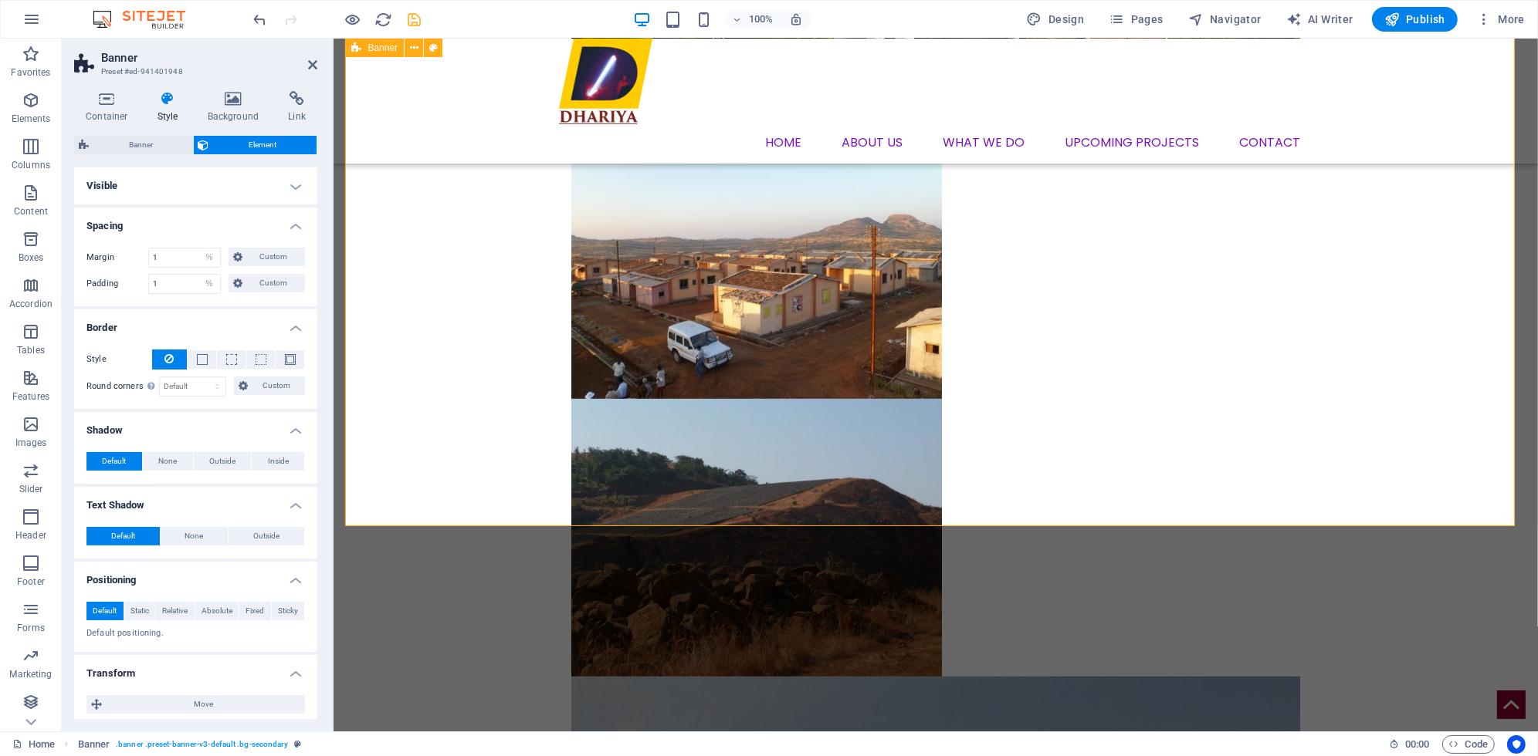
scroll to position [1205, 0]
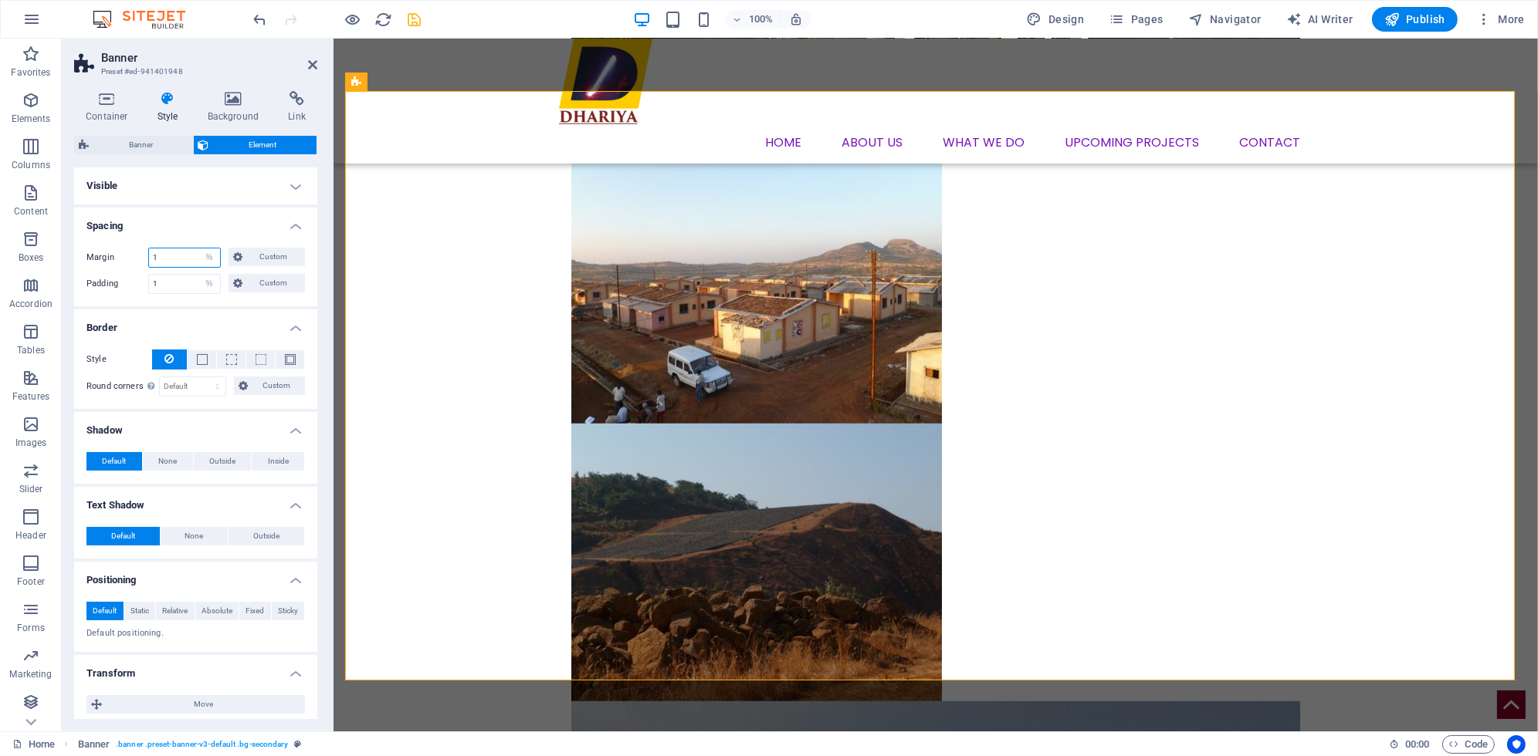
drag, startPoint x: 169, startPoint y: 256, endPoint x: 100, endPoint y: 250, distance: 68.9
click at [100, 250] on div "Margin 1 Default auto px % rem vw vh Custom Custom" at bounding box center [195, 258] width 218 height 20
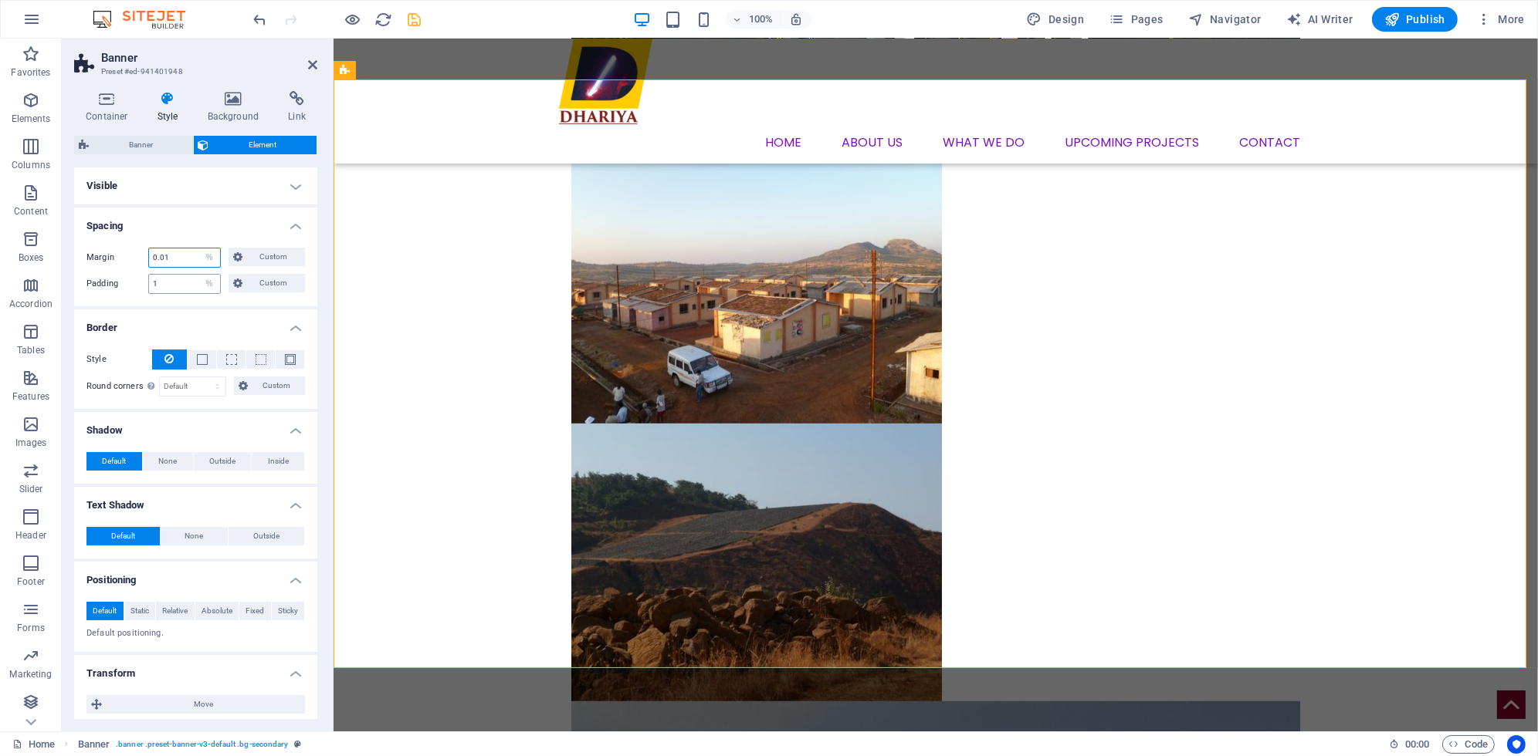
type input "0.01"
drag, startPoint x: 195, startPoint y: 280, endPoint x: 100, endPoint y: 279, distance: 95.7
click at [100, 279] on div "Padding 1 Default px rem % vh vw Custom Custom" at bounding box center [195, 284] width 218 height 20
click at [252, 264] on span "Custom" at bounding box center [273, 257] width 53 height 19
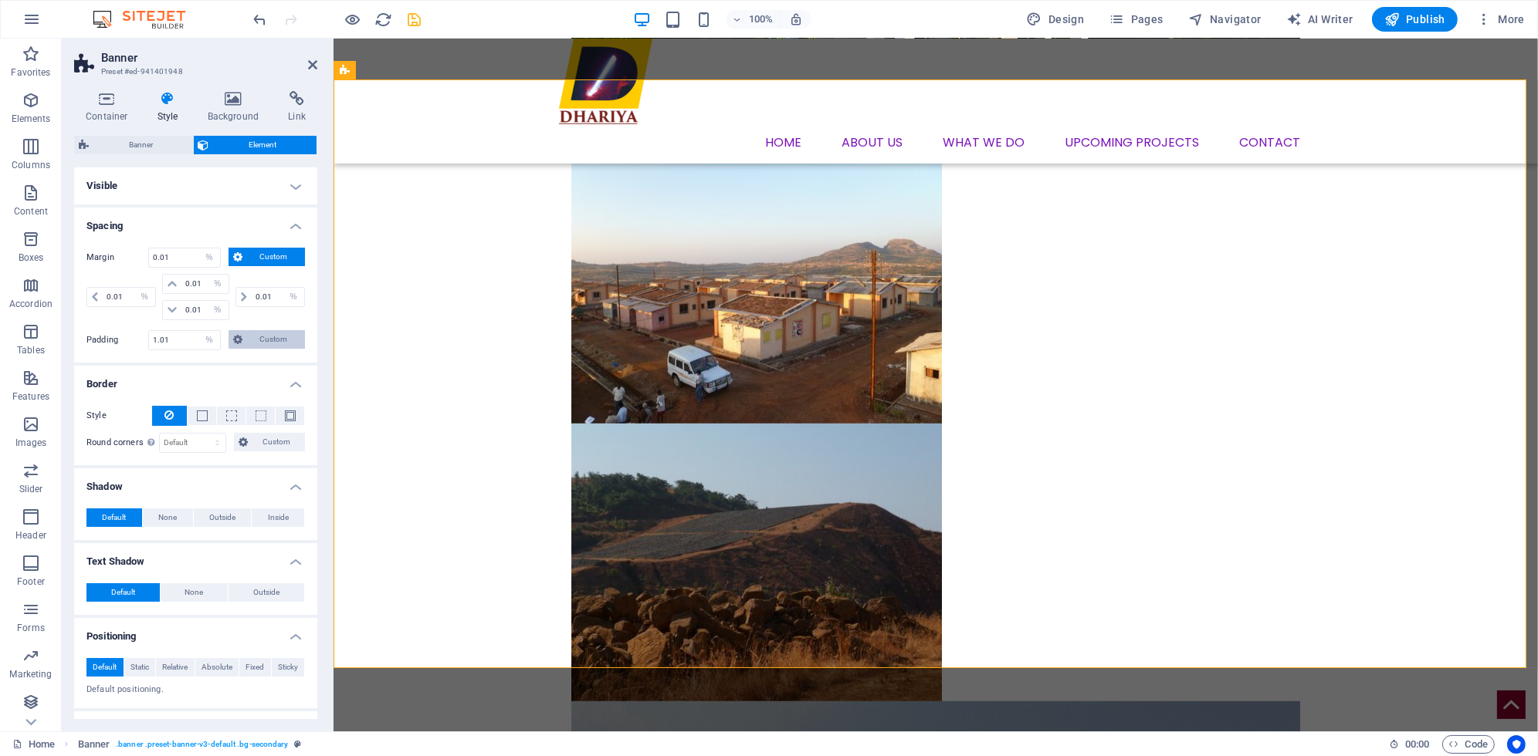
click at [270, 337] on span "Custom" at bounding box center [273, 339] width 53 height 19
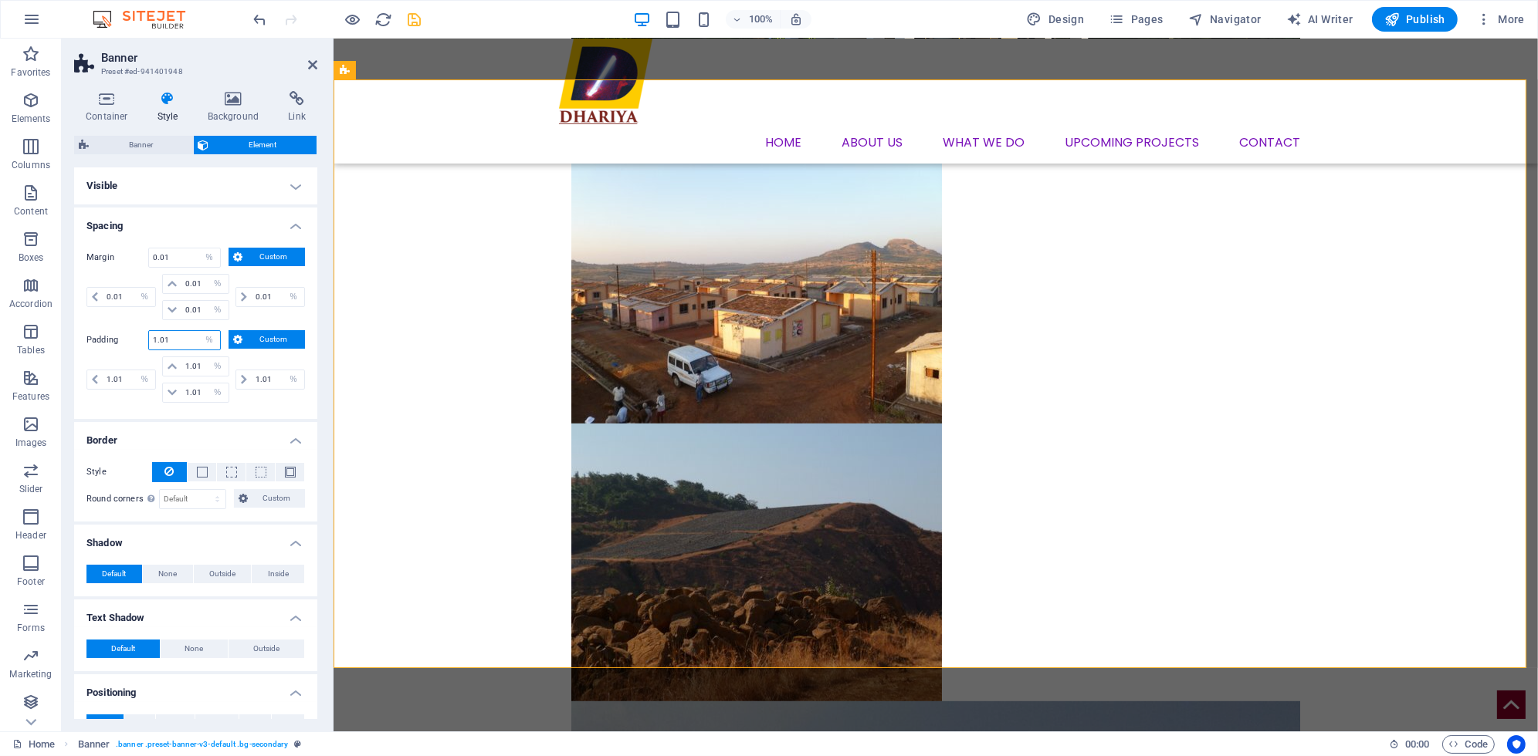
drag, startPoint x: 191, startPoint y: 338, endPoint x: 81, endPoint y: 340, distance: 109.6
click at [81, 340] on div "Margin 0.01 Default auto px % rem vw vh Custom Custom 0.01 auto px % rem vw vh …" at bounding box center [195, 327] width 243 height 184
type input "0.01"
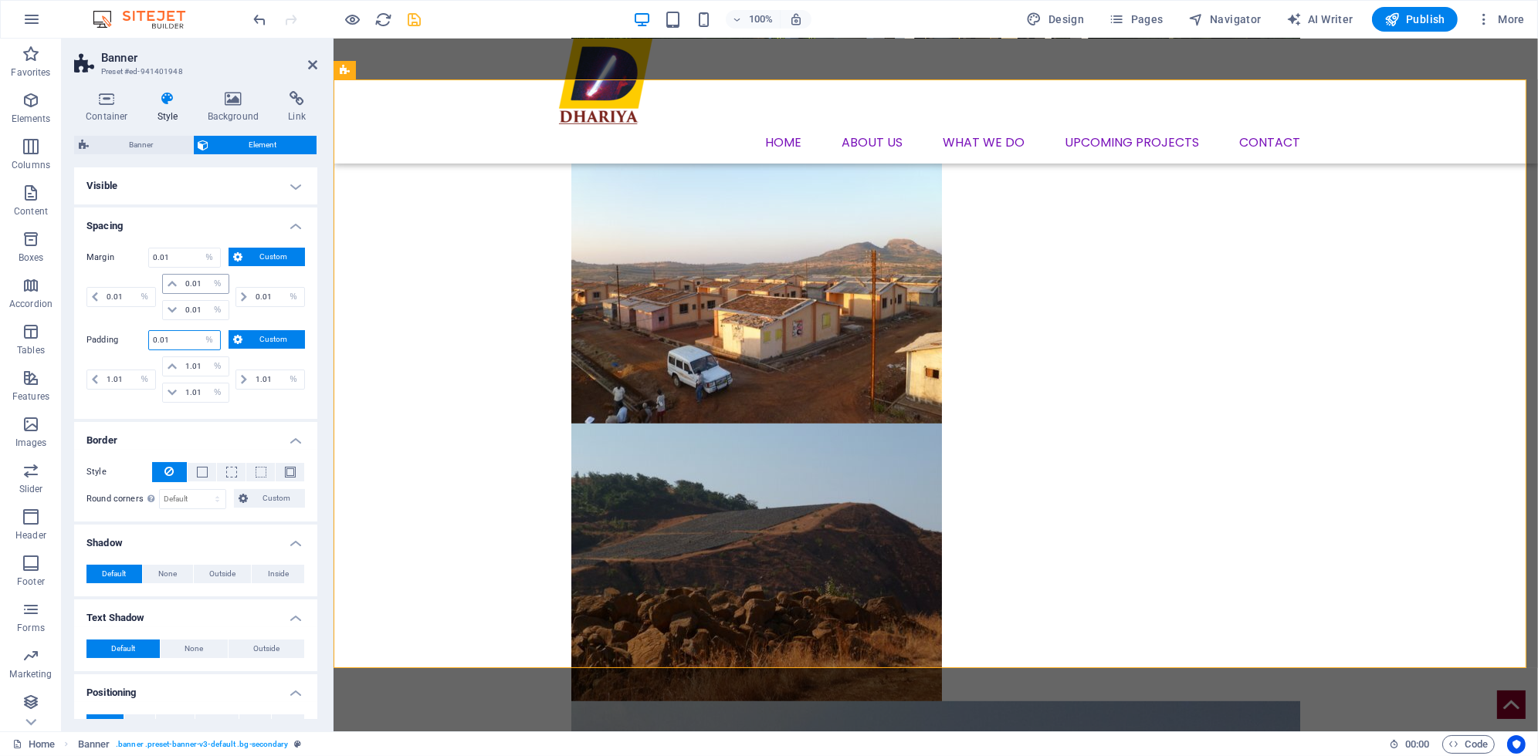
type input "0.01"
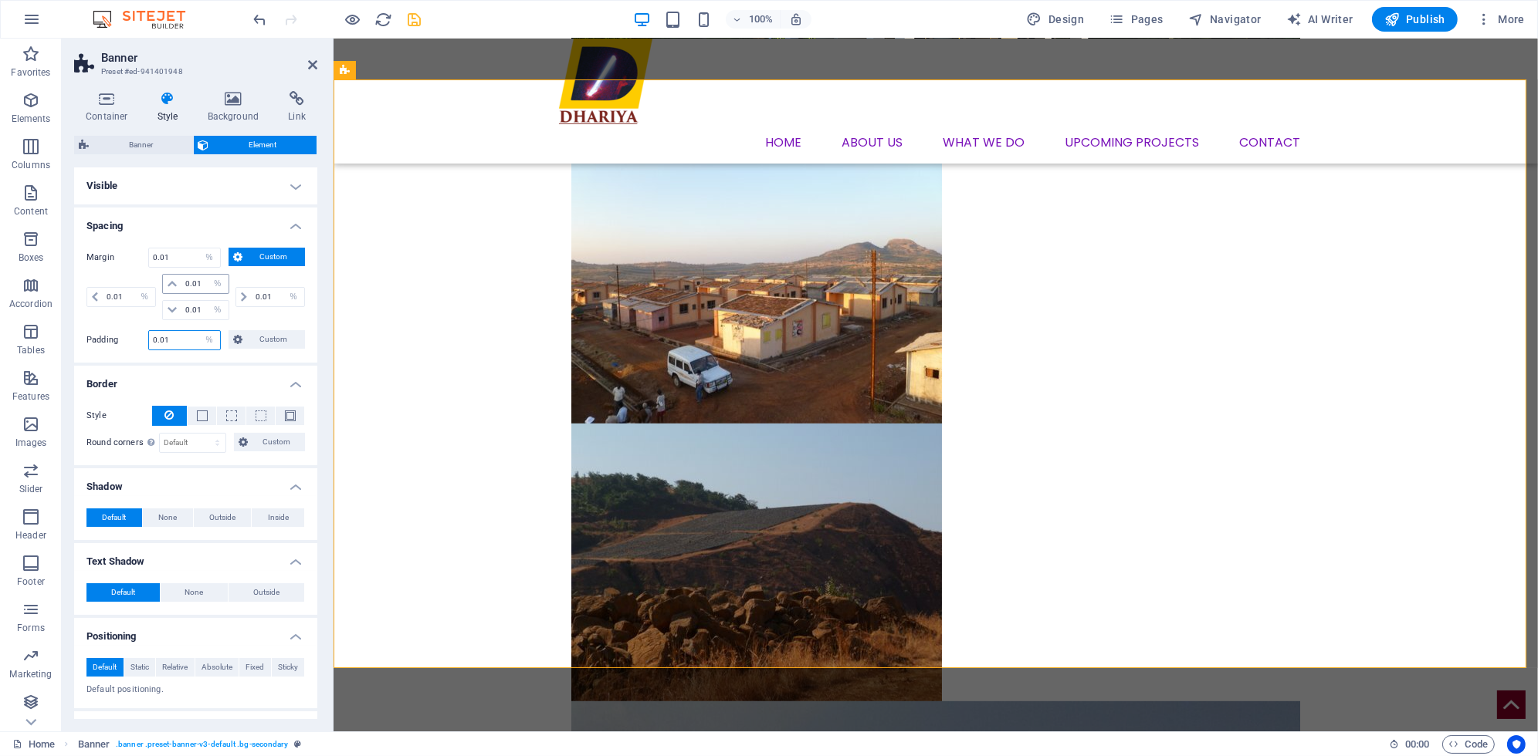
type input "0.01"
click at [185, 288] on input "0.01" at bounding box center [204, 284] width 46 height 19
click at [251, 339] on span "Custom" at bounding box center [273, 339] width 53 height 19
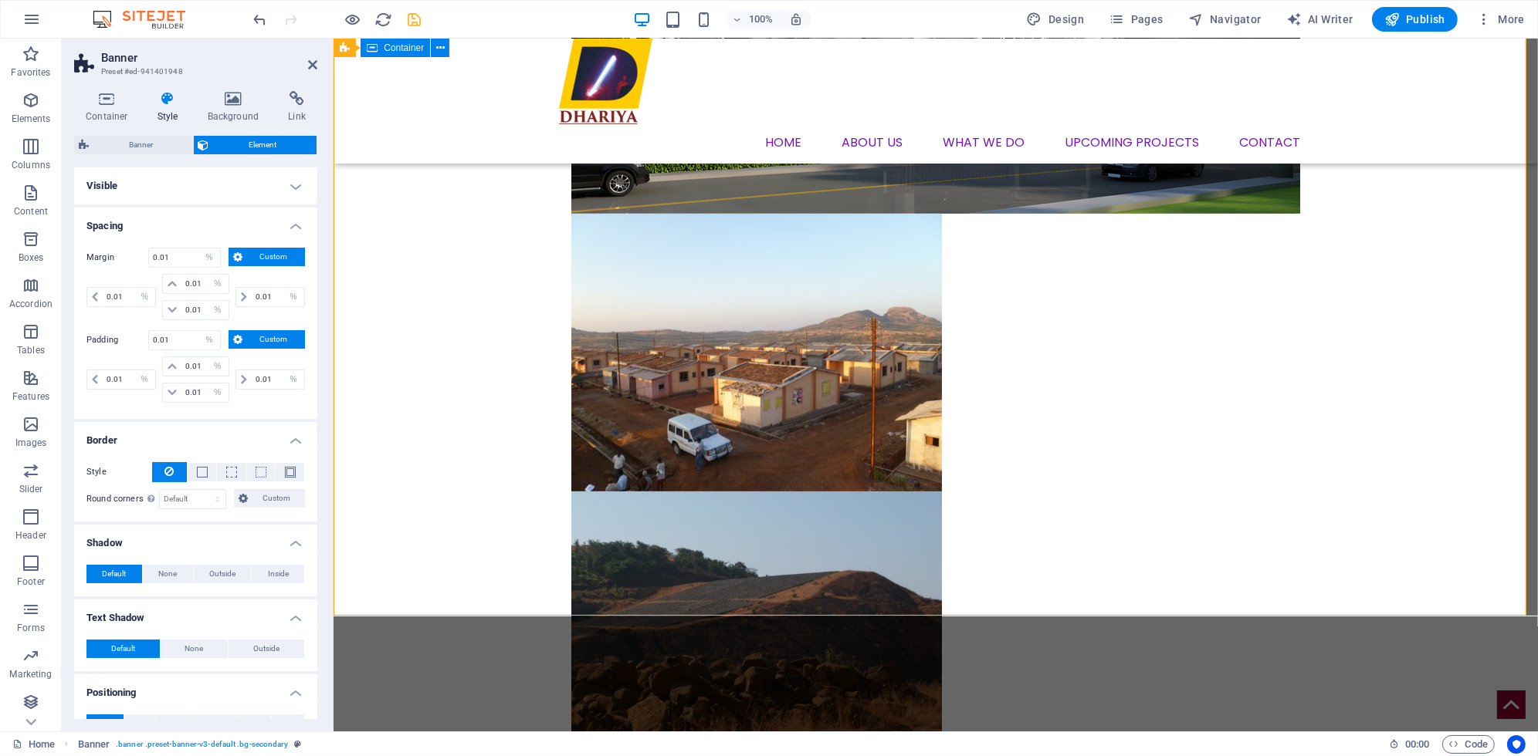
scroll to position [1128, 0]
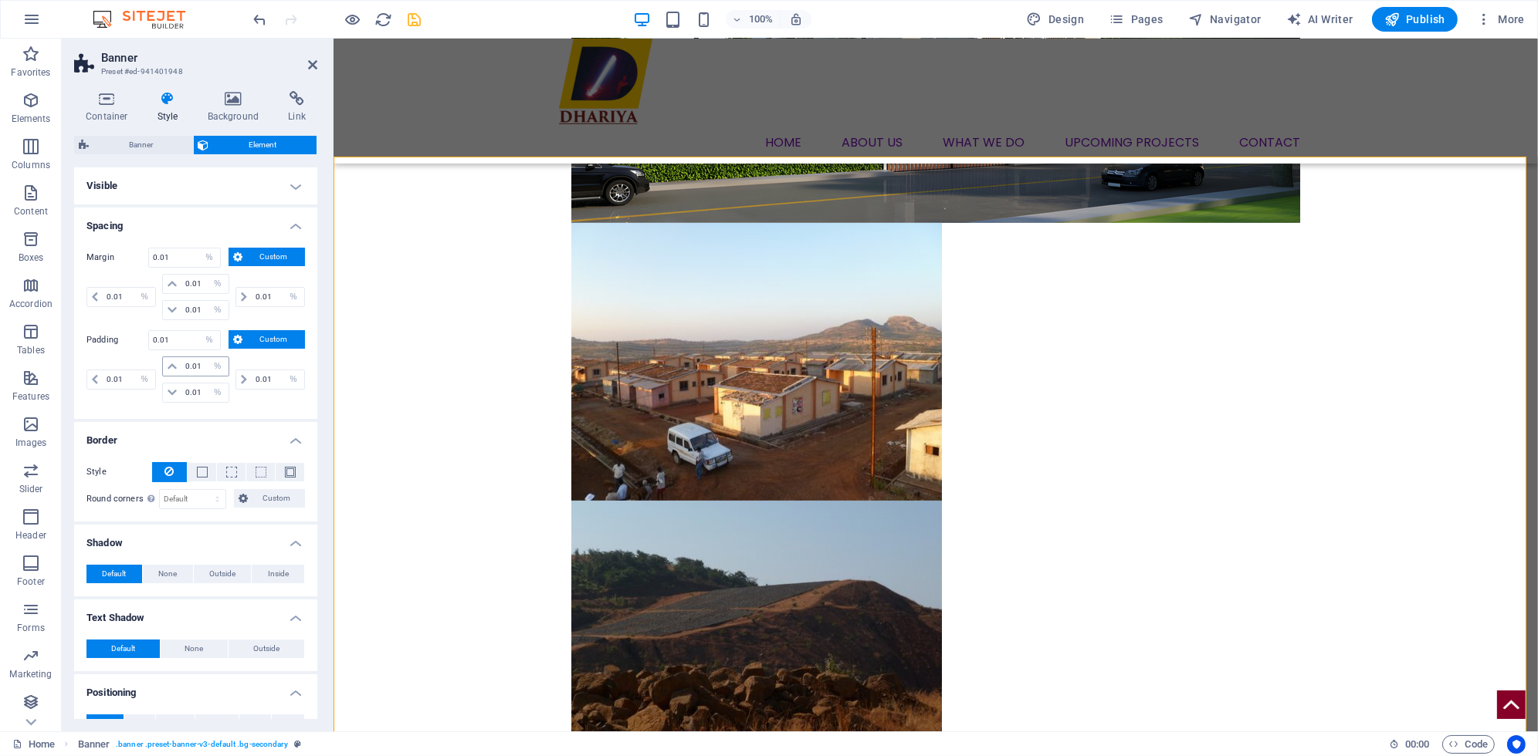
click at [170, 365] on icon at bounding box center [172, 366] width 9 height 9
drag, startPoint x: 195, startPoint y: 364, endPoint x: 173, endPoint y: 366, distance: 22.5
click at [173, 366] on div "0.01 px rem % vh vw" at bounding box center [195, 367] width 66 height 20
type input "20"
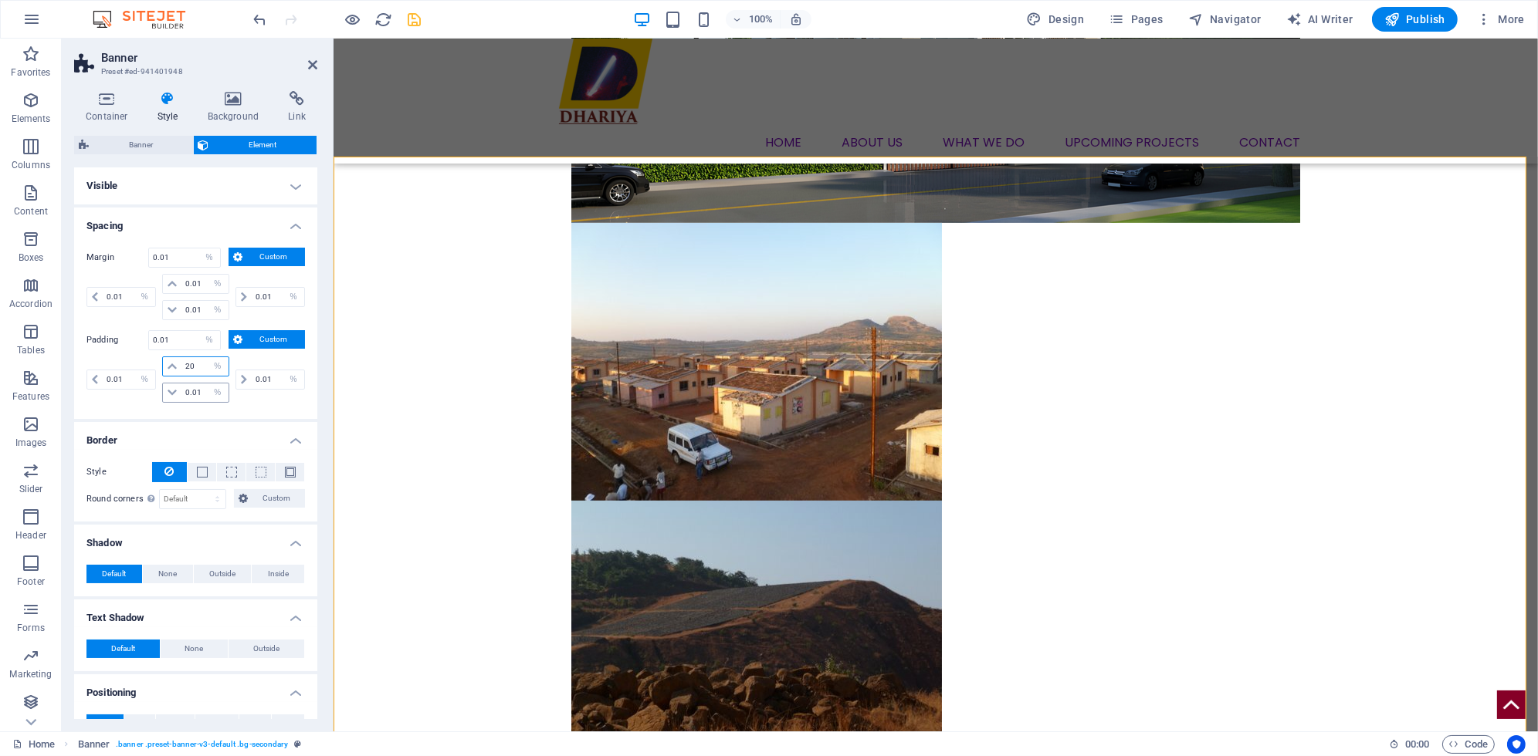
select select "DISABLED_OPTION_VALUE"
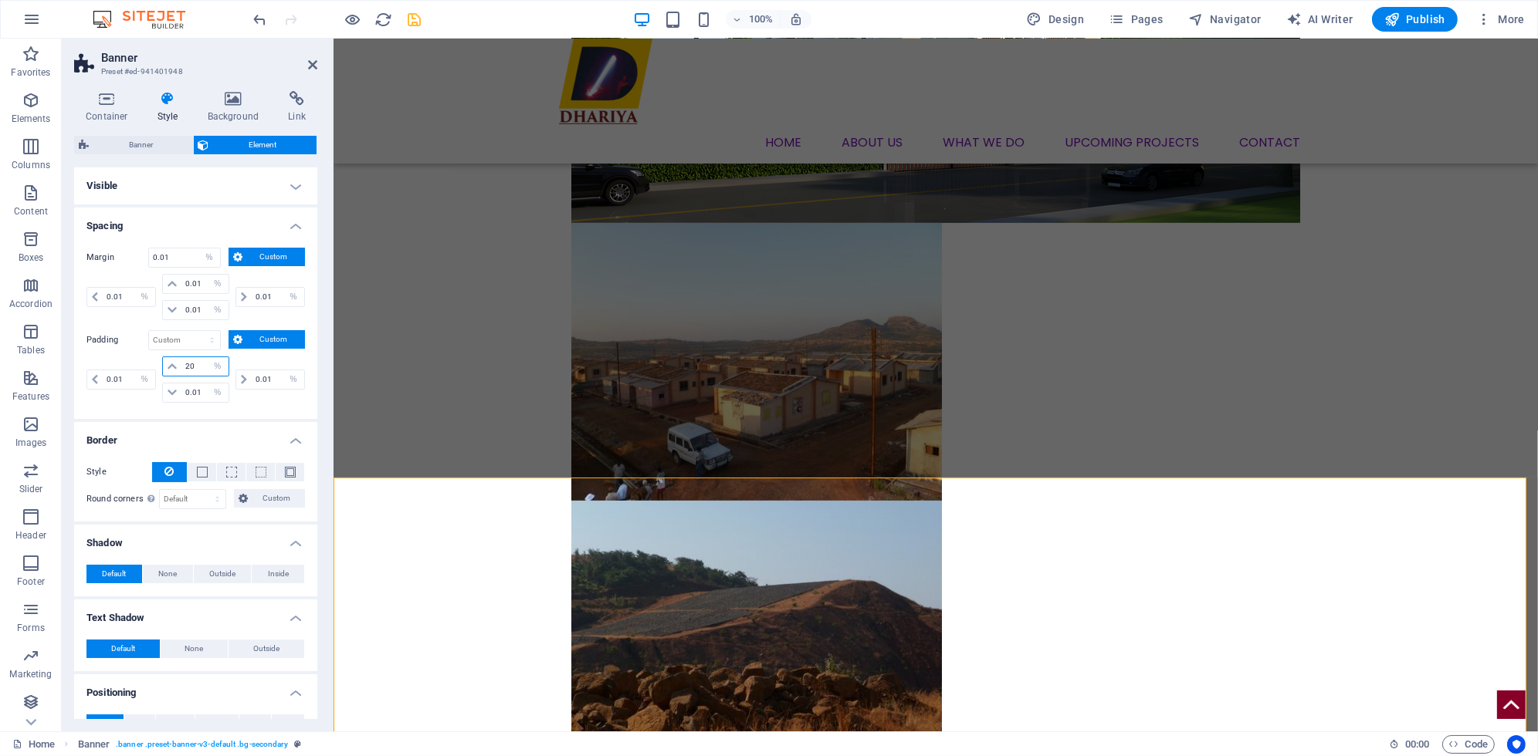
drag, startPoint x: 198, startPoint y: 359, endPoint x: 160, endPoint y: 360, distance: 38.6
click at [160, 360] on div "20 px rem % vh vw 0.01 px rem % vh vw" at bounding box center [195, 380] width 73 height 46
type input "0.01"
select select "%"
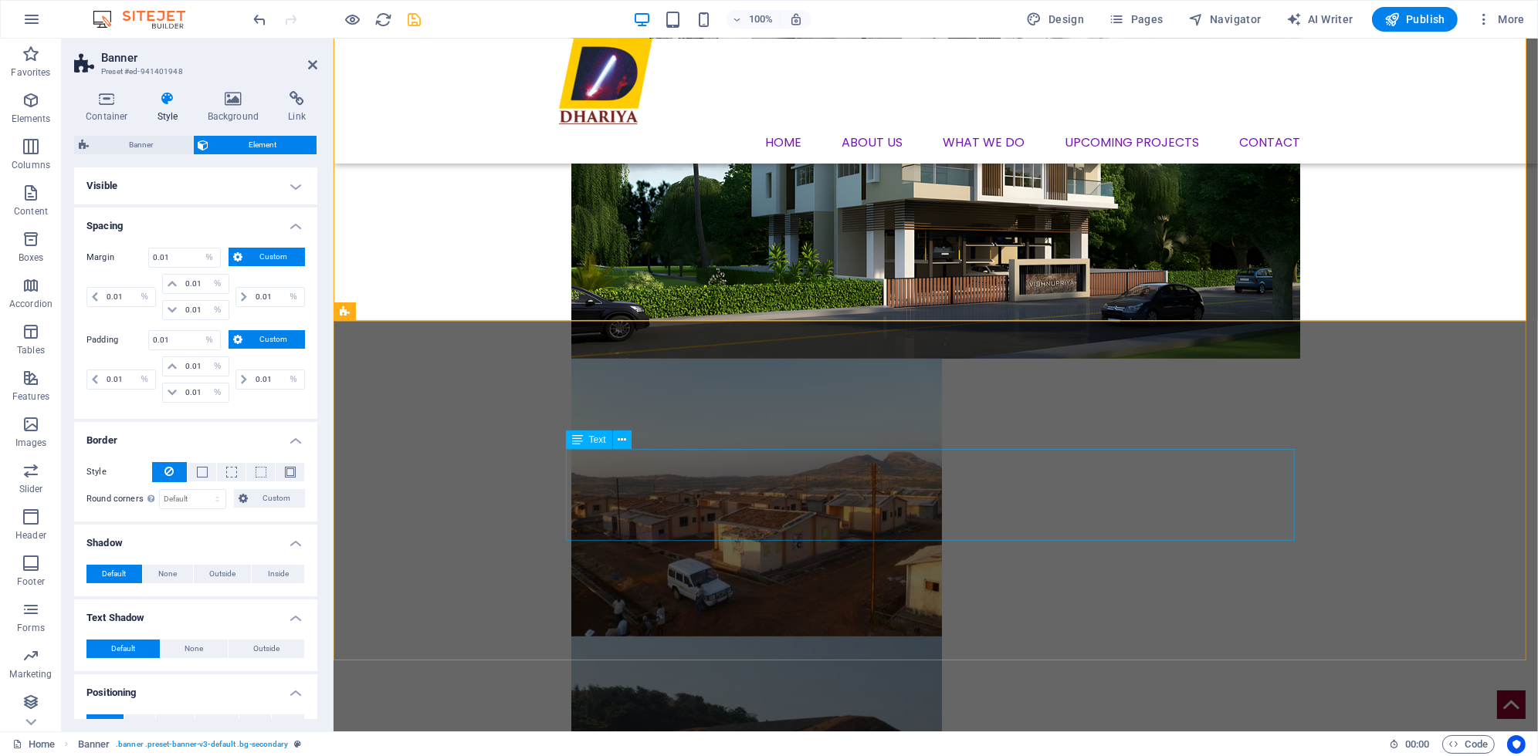
scroll to position [665, 0]
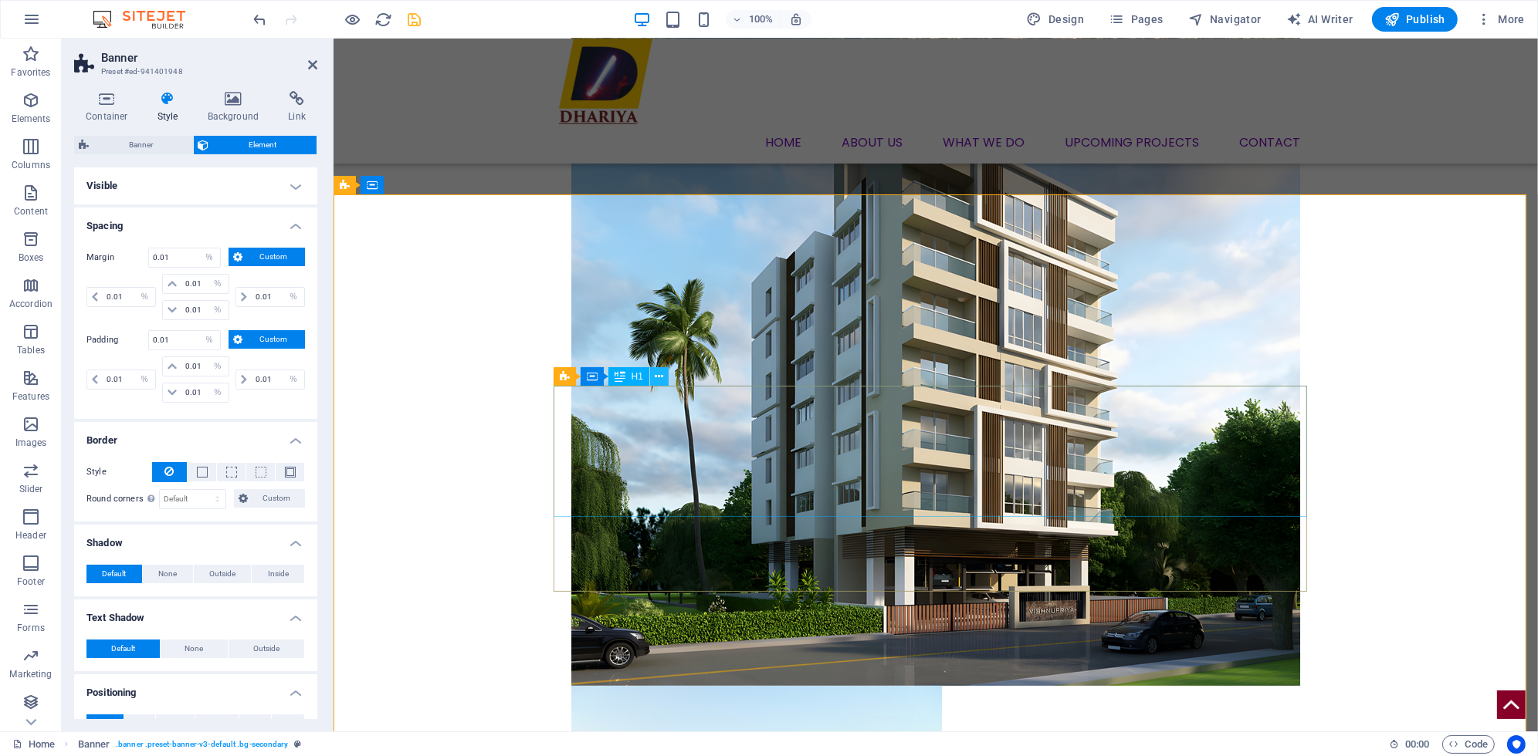
click at [663, 374] on icon at bounding box center [659, 377] width 8 height 16
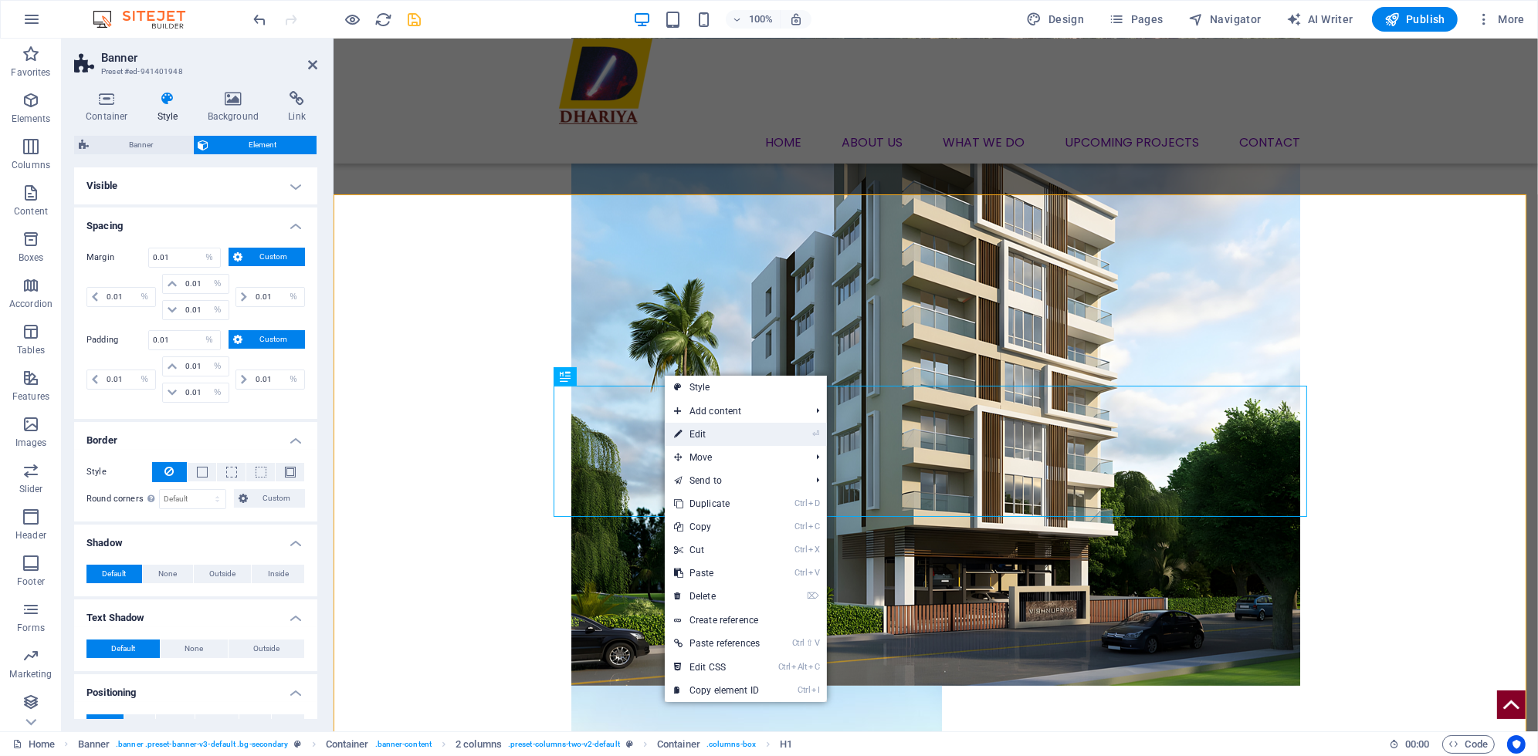
click at [731, 434] on link "⏎ Edit" at bounding box center [717, 434] width 104 height 23
select select "%"
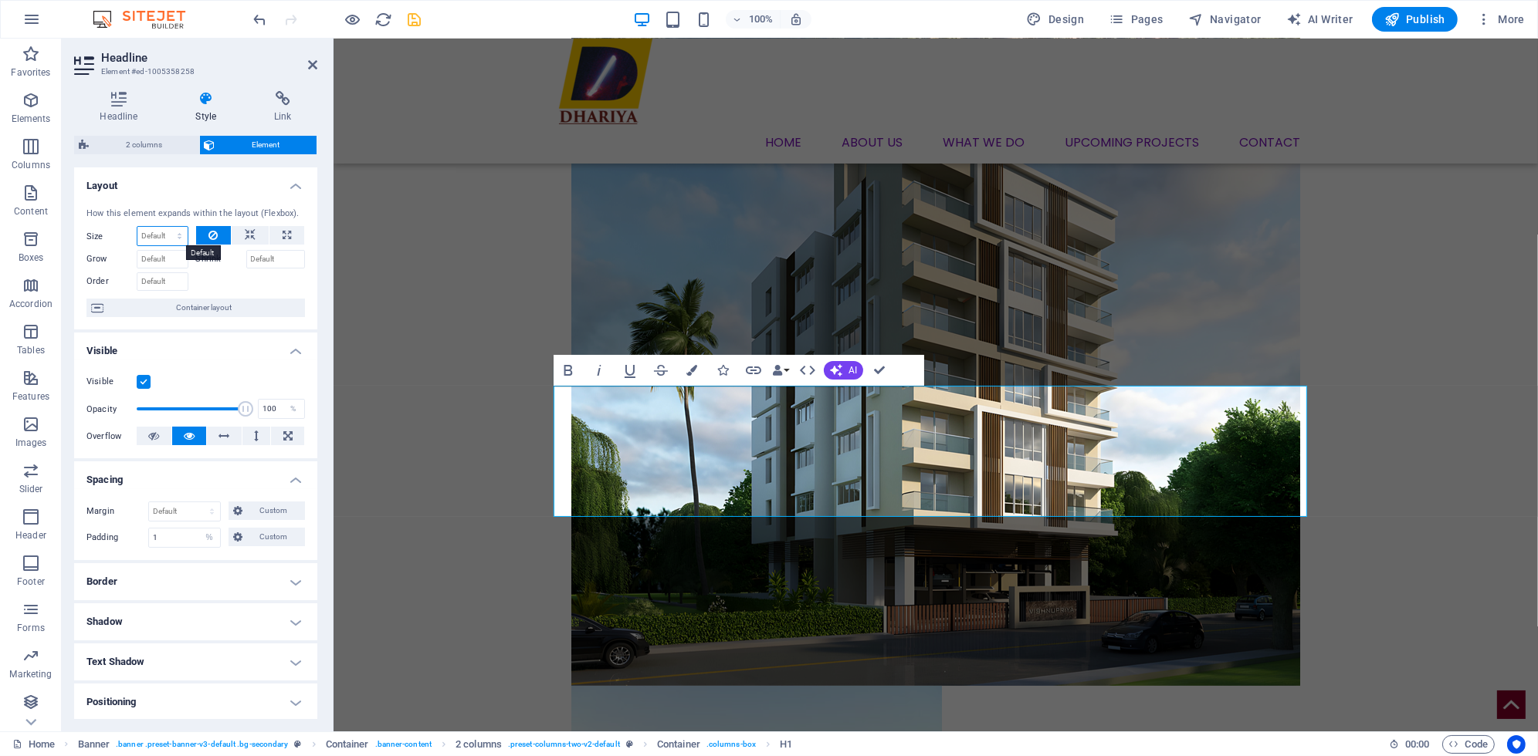
click at [166, 239] on select "Default auto px % 1/1 1/2 1/3 1/4 1/5 1/6 1/7 1/8 1/9 1/10" at bounding box center [162, 236] width 50 height 19
click at [137, 227] on select "Default auto px % 1/1 1/2 1/3 1/4 1/5 1/6 1/7 1/8 1/9 1/10" at bounding box center [162, 236] width 50 height 19
select select "DISABLED_OPTION_VALUE"
click at [161, 261] on input "Grow" at bounding box center [163, 259] width 52 height 19
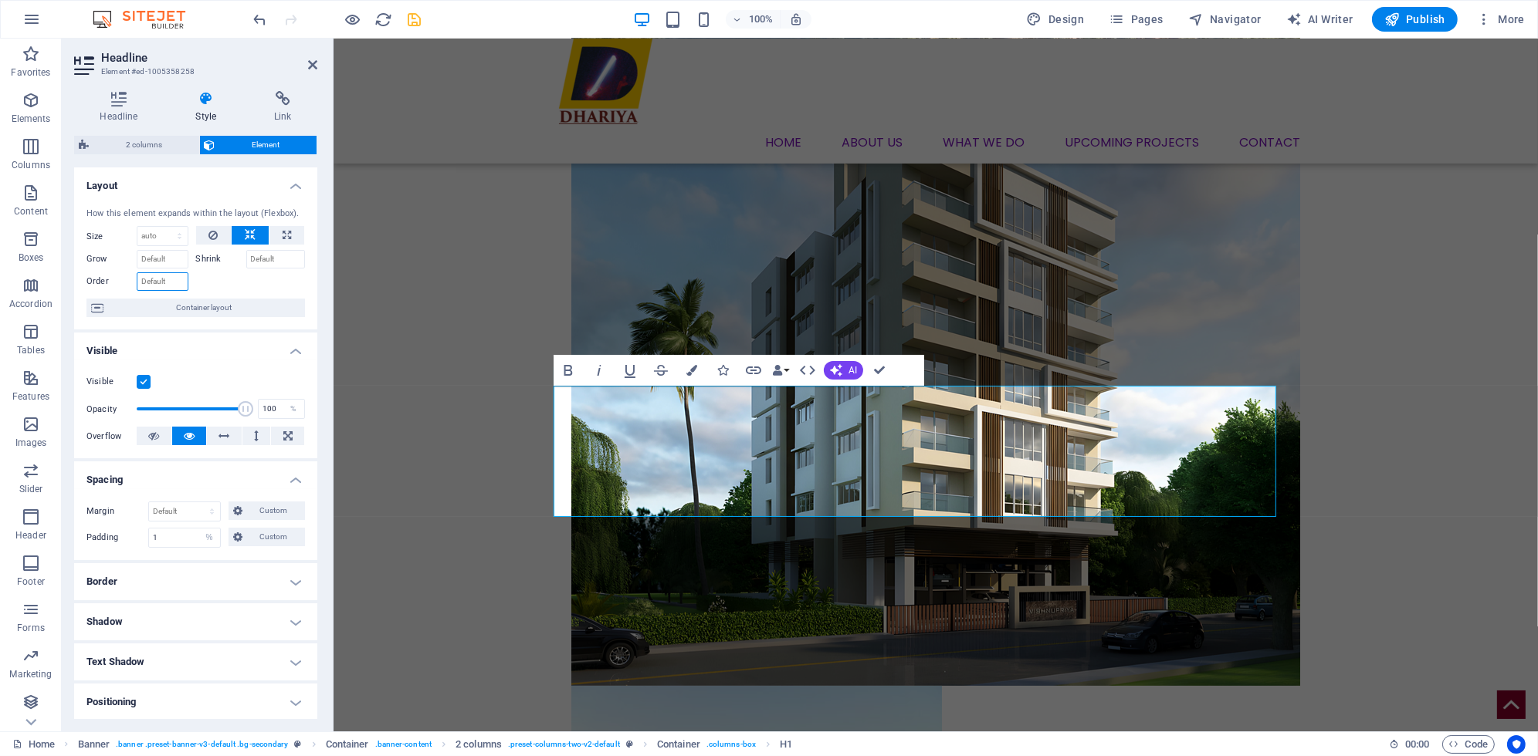
click at [161, 285] on input "Order" at bounding box center [163, 281] width 52 height 19
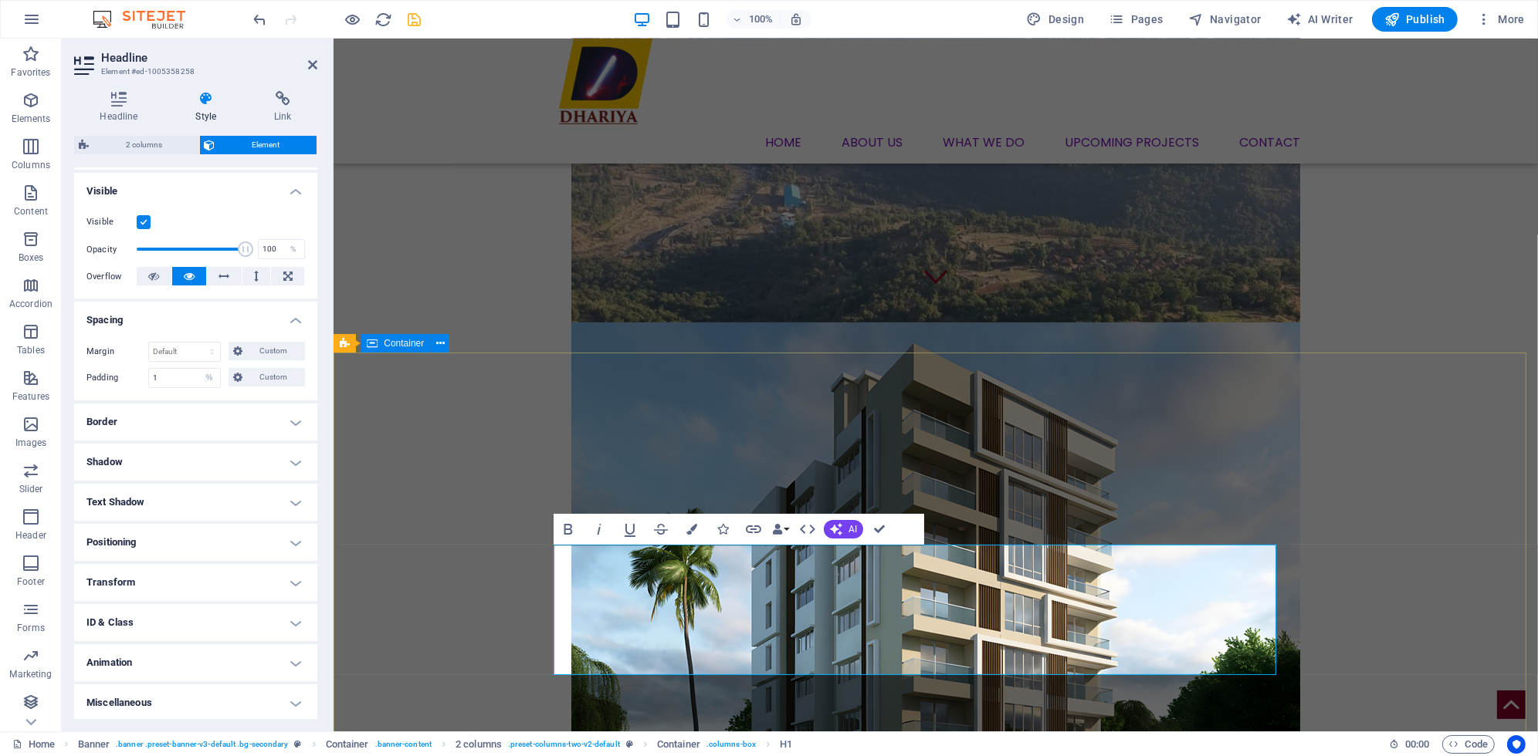
scroll to position [433, 0]
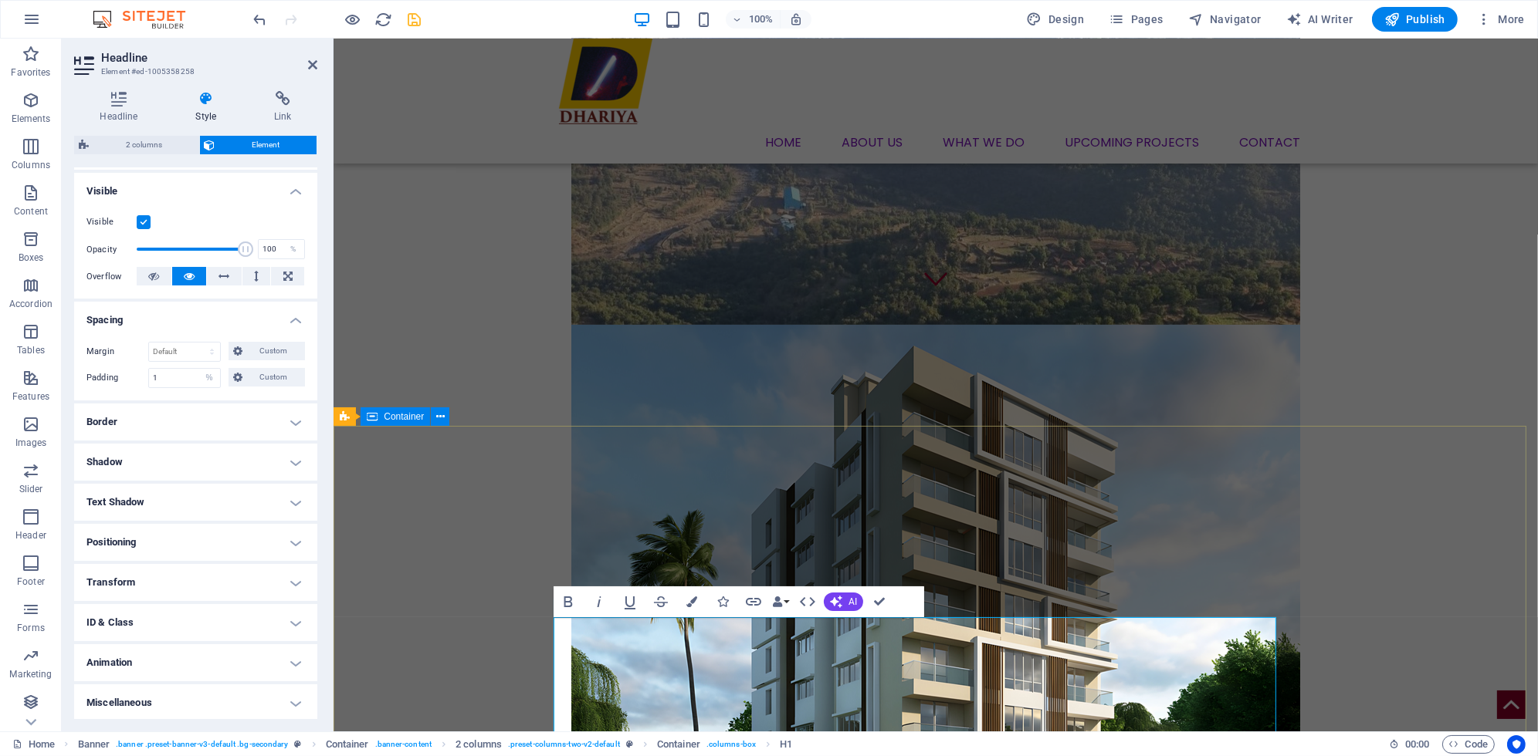
select select "%"
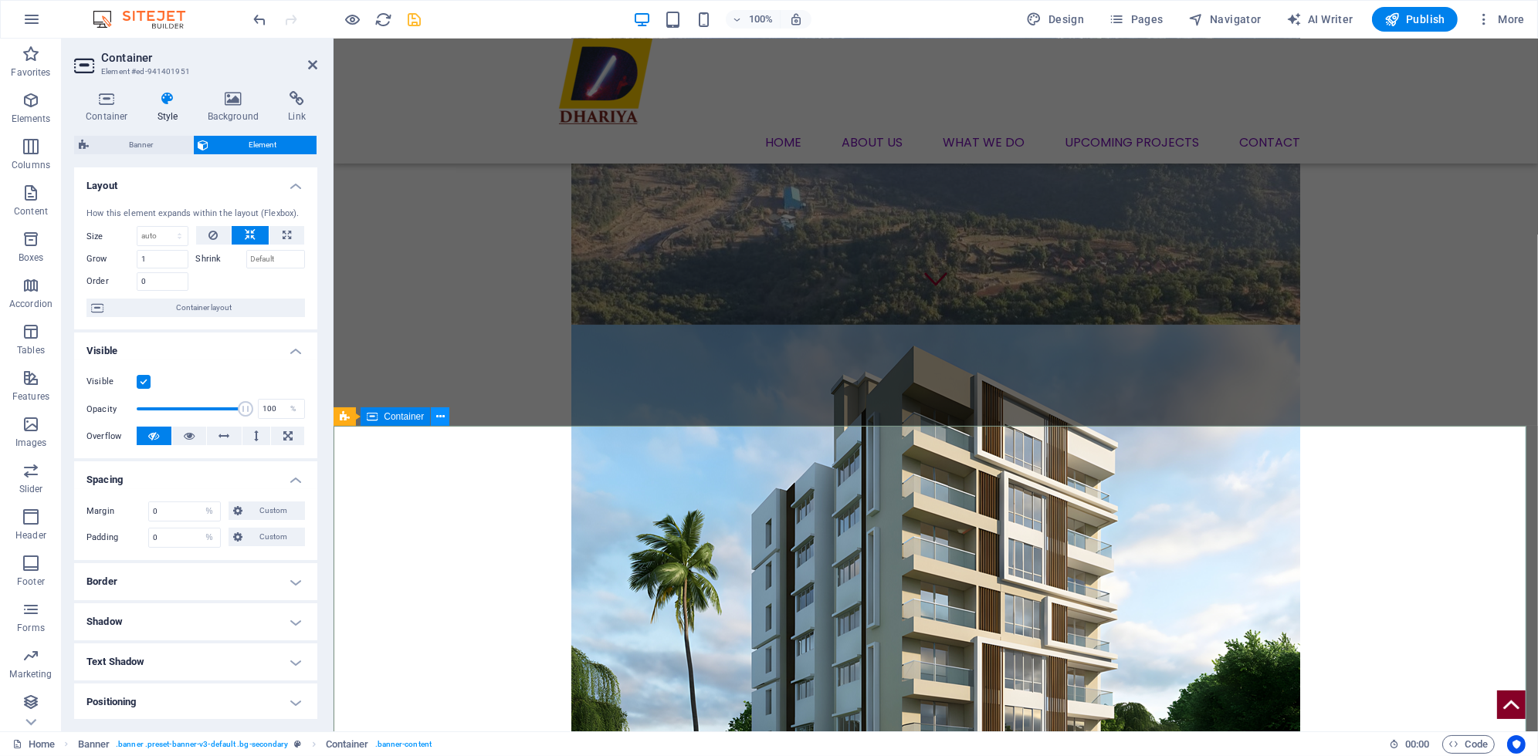
click at [441, 410] on icon at bounding box center [440, 417] width 8 height 16
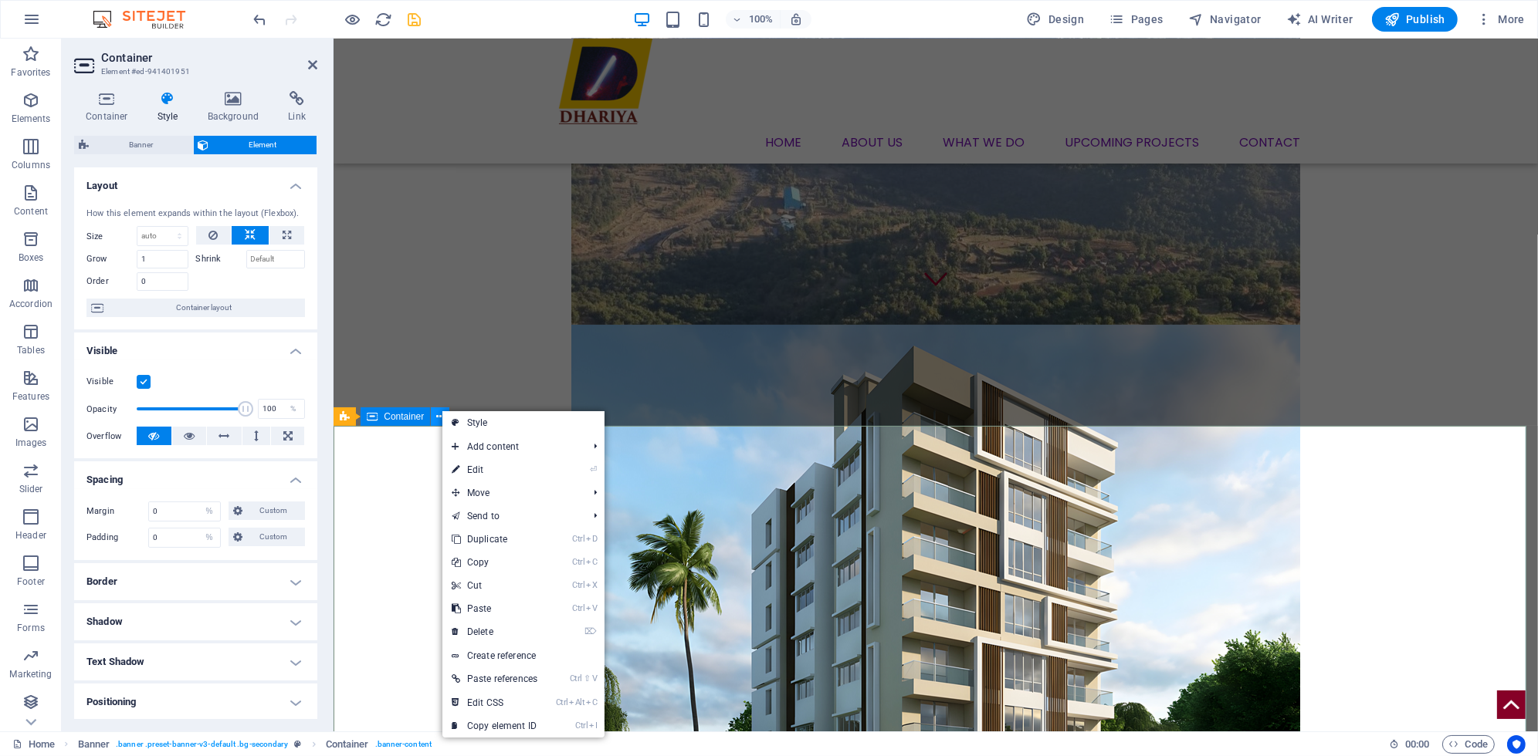
click at [441, 410] on icon at bounding box center [440, 417] width 8 height 16
click at [415, 416] on span "Container" at bounding box center [404, 416] width 40 height 9
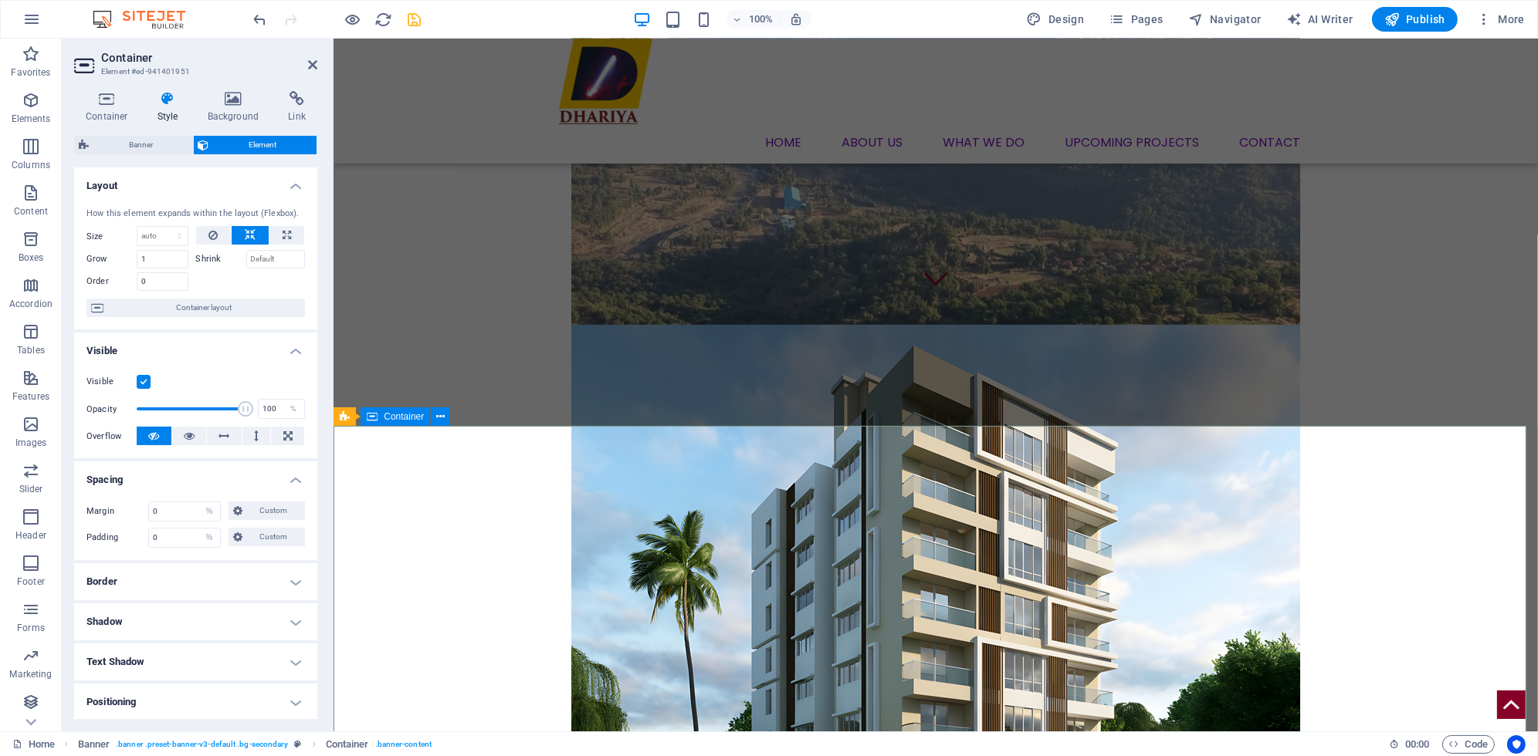
click at [415, 416] on span "Container" at bounding box center [404, 416] width 40 height 9
click at [369, 419] on span "Banner" at bounding box center [371, 416] width 30 height 9
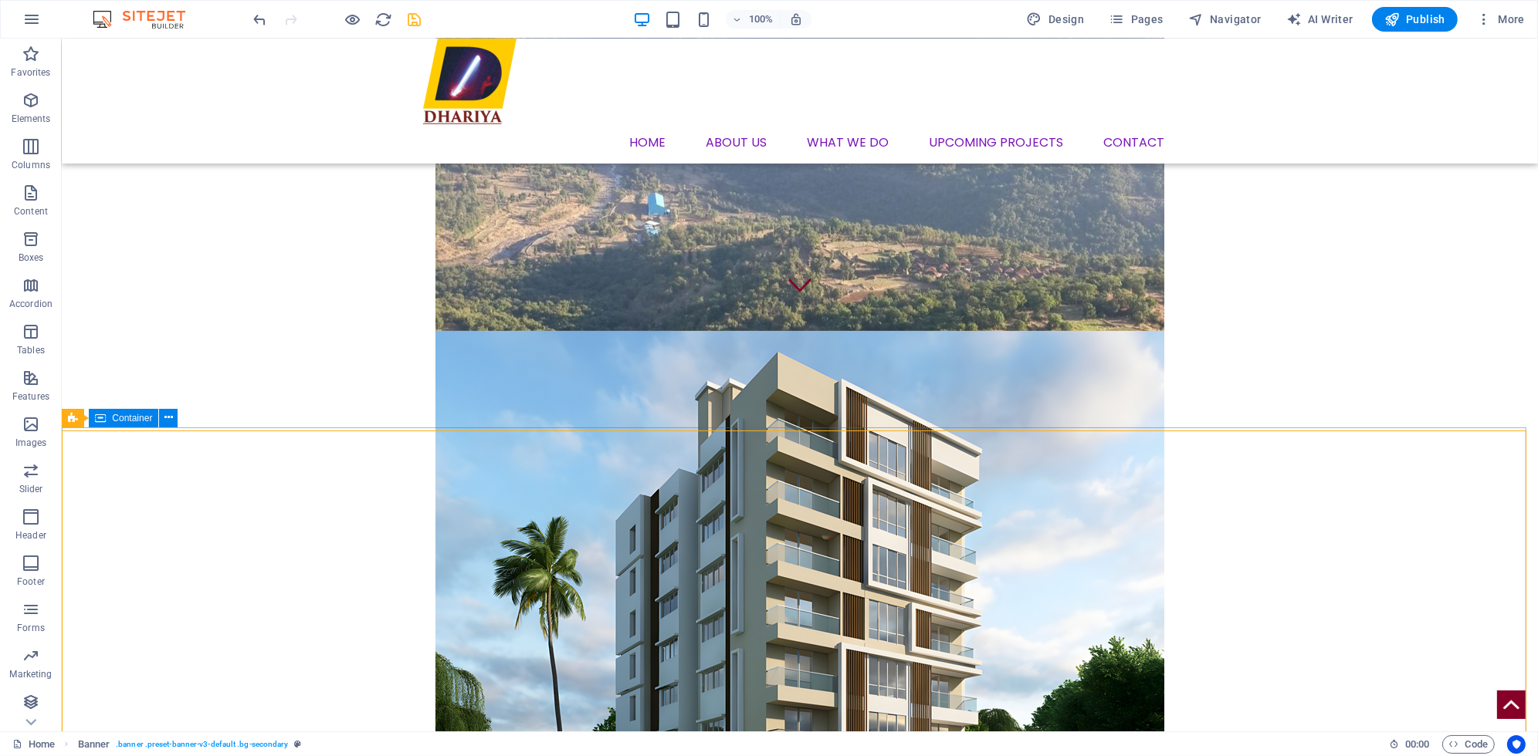
scroll to position [425, 0]
click at [120, 413] on div "Container" at bounding box center [123, 418] width 69 height 19
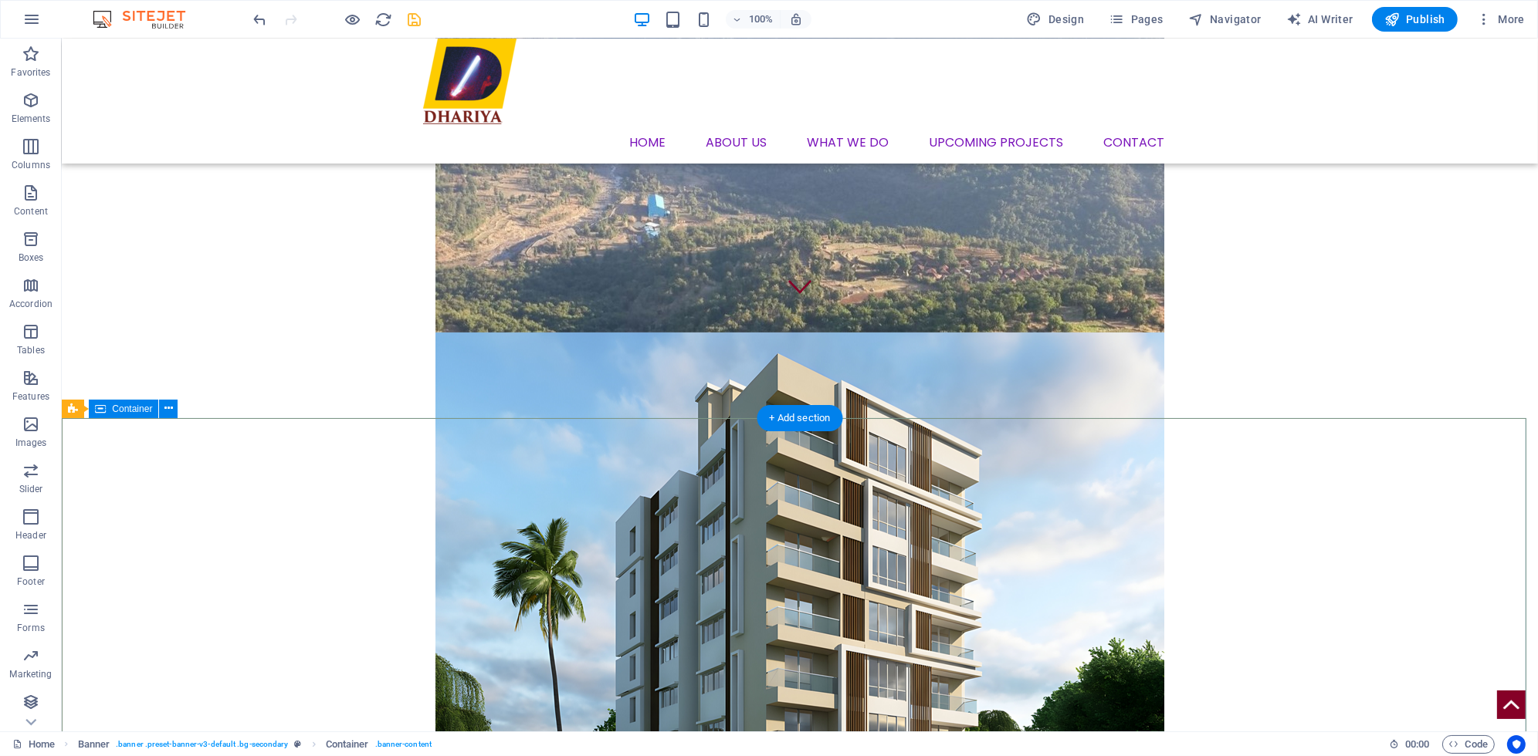
click at [124, 415] on div "Container" at bounding box center [123, 409] width 69 height 19
select select "%"
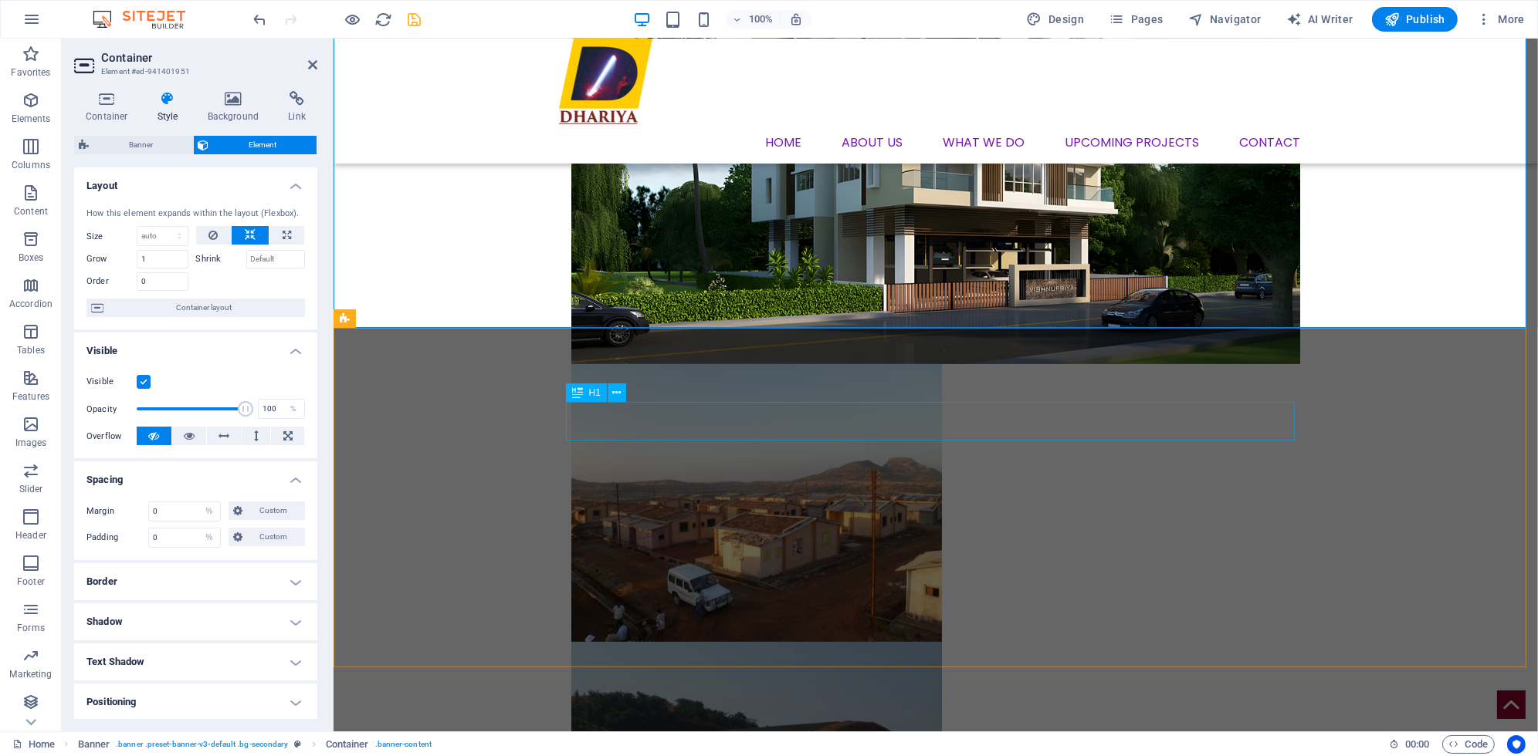
scroll to position [966, 0]
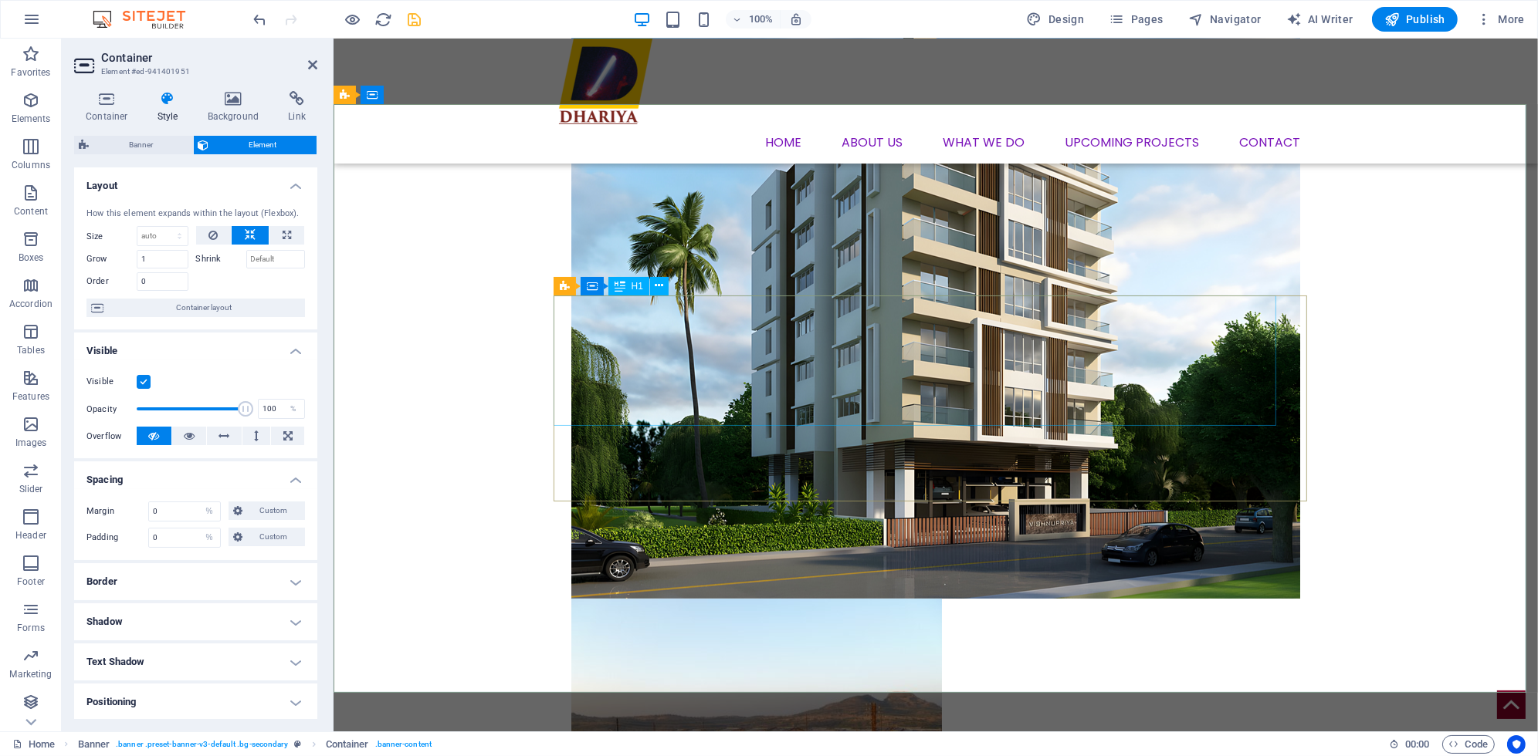
scroll to position [734, 0]
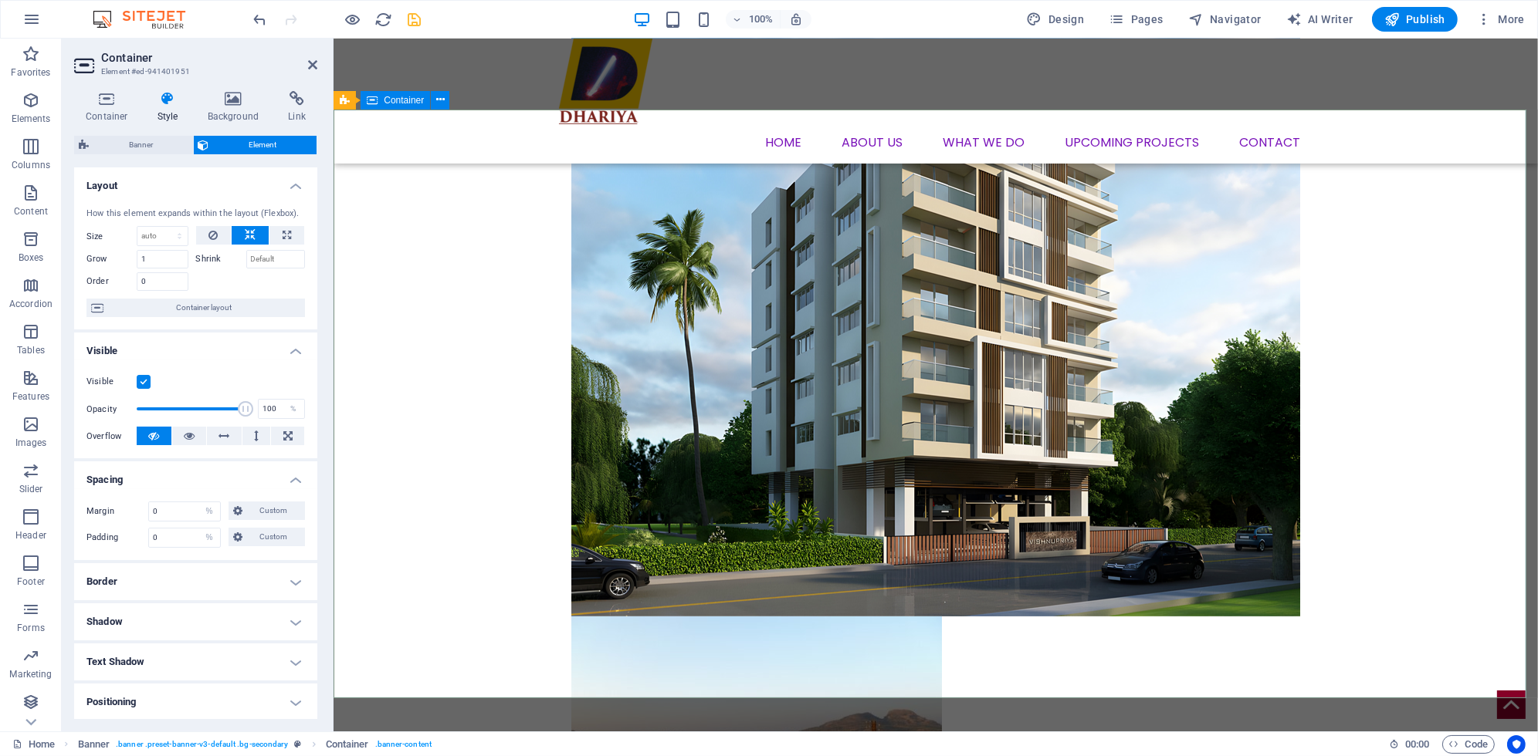
click at [622, 294] on icon at bounding box center [619, 292] width 11 height 19
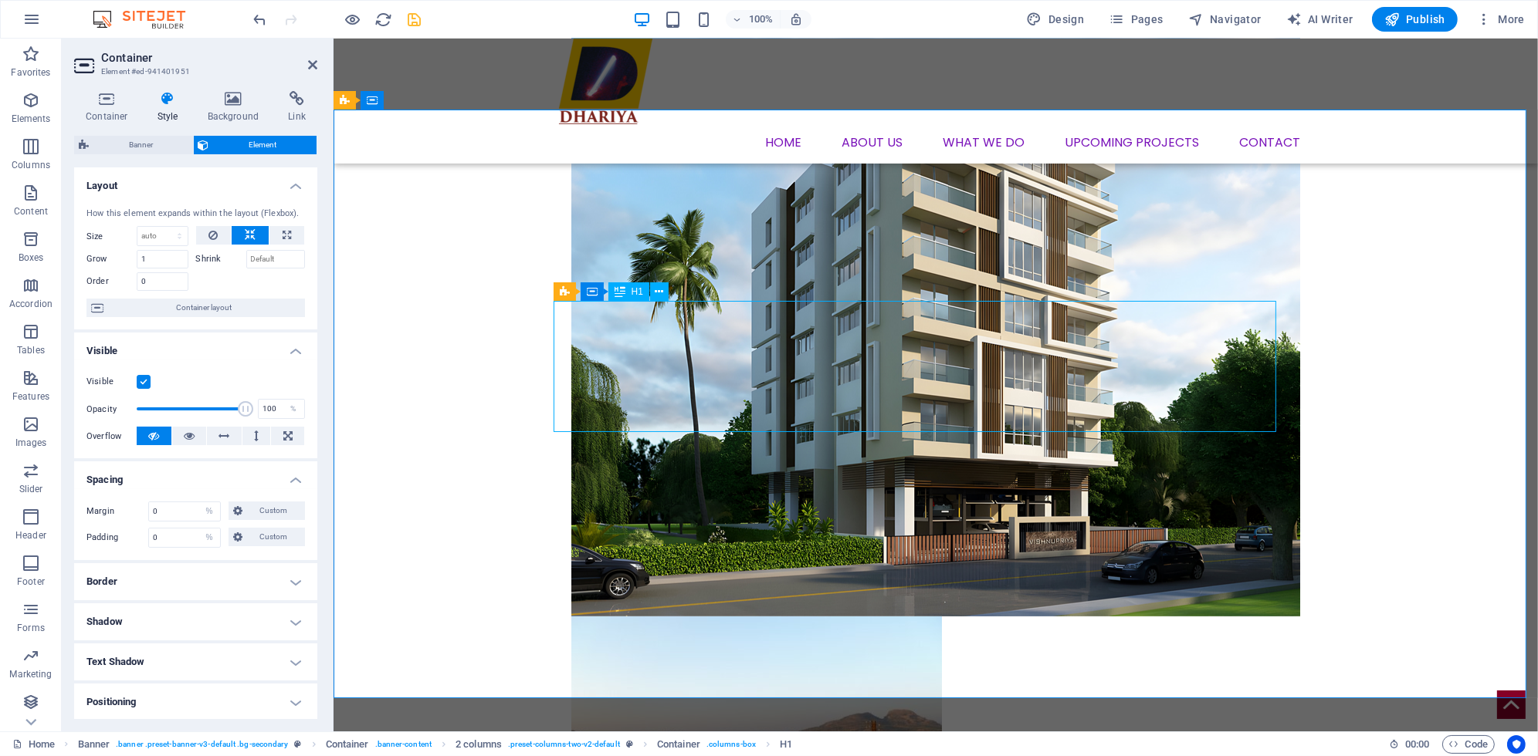
click at [625, 293] on div "H1" at bounding box center [628, 292] width 41 height 19
select select "%"
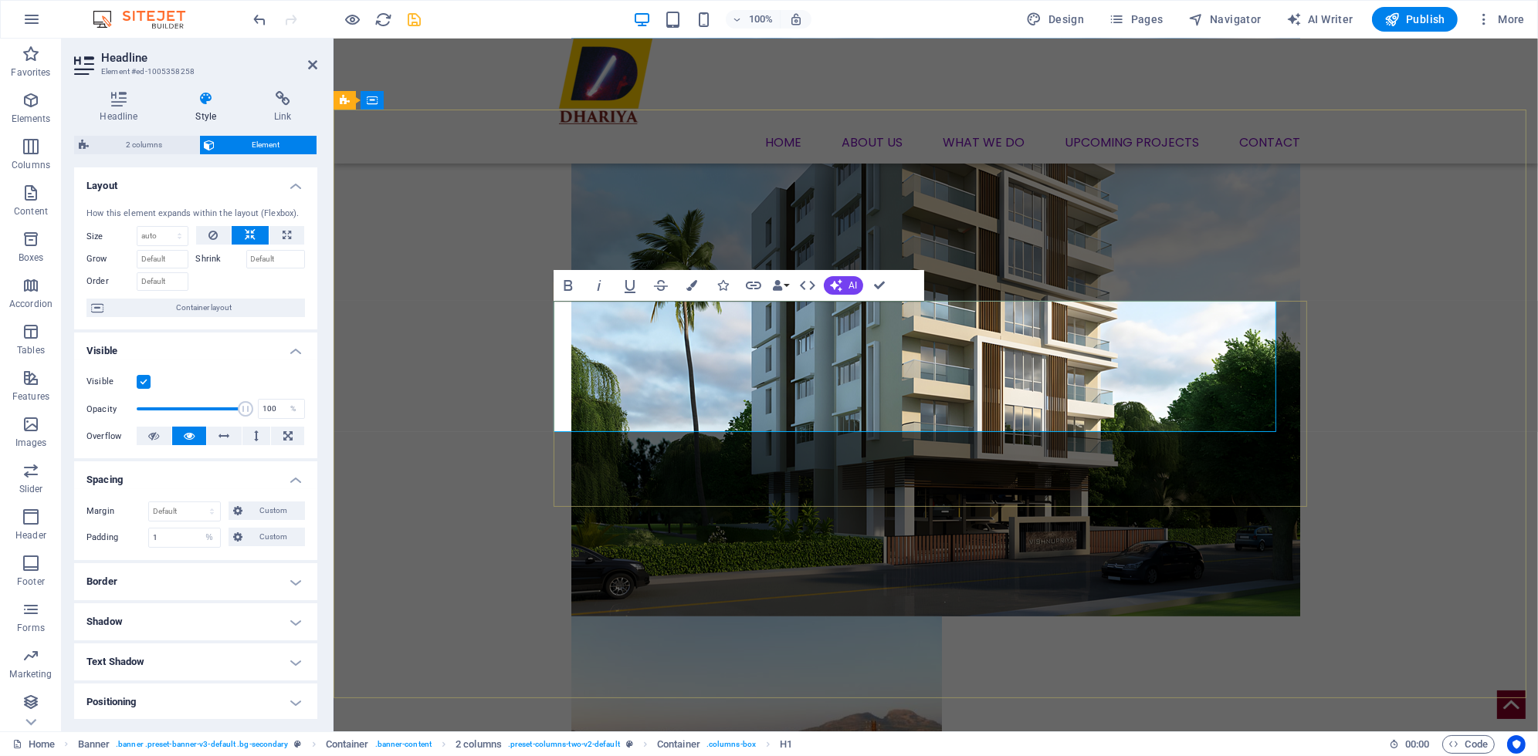
select select "%"
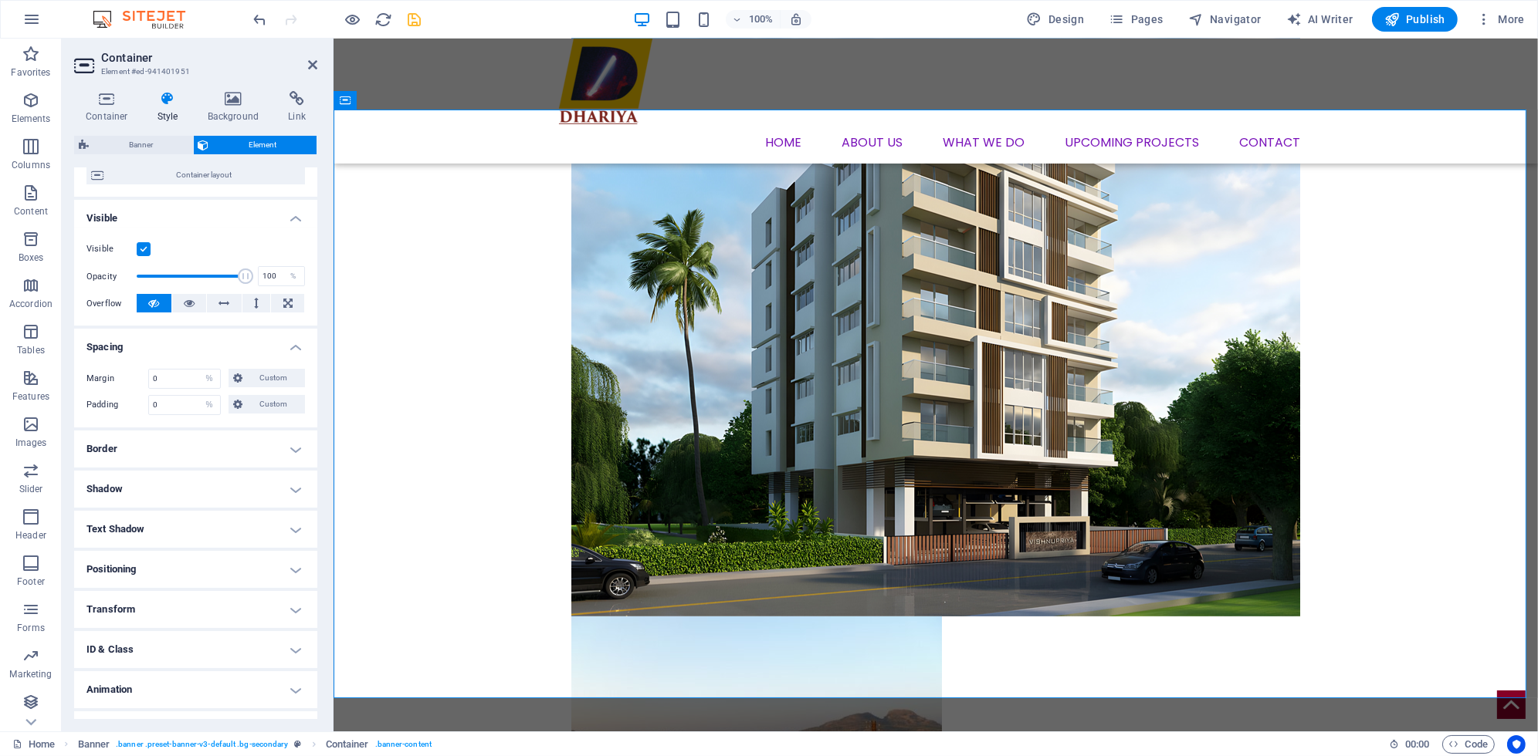
scroll to position [154, 0]
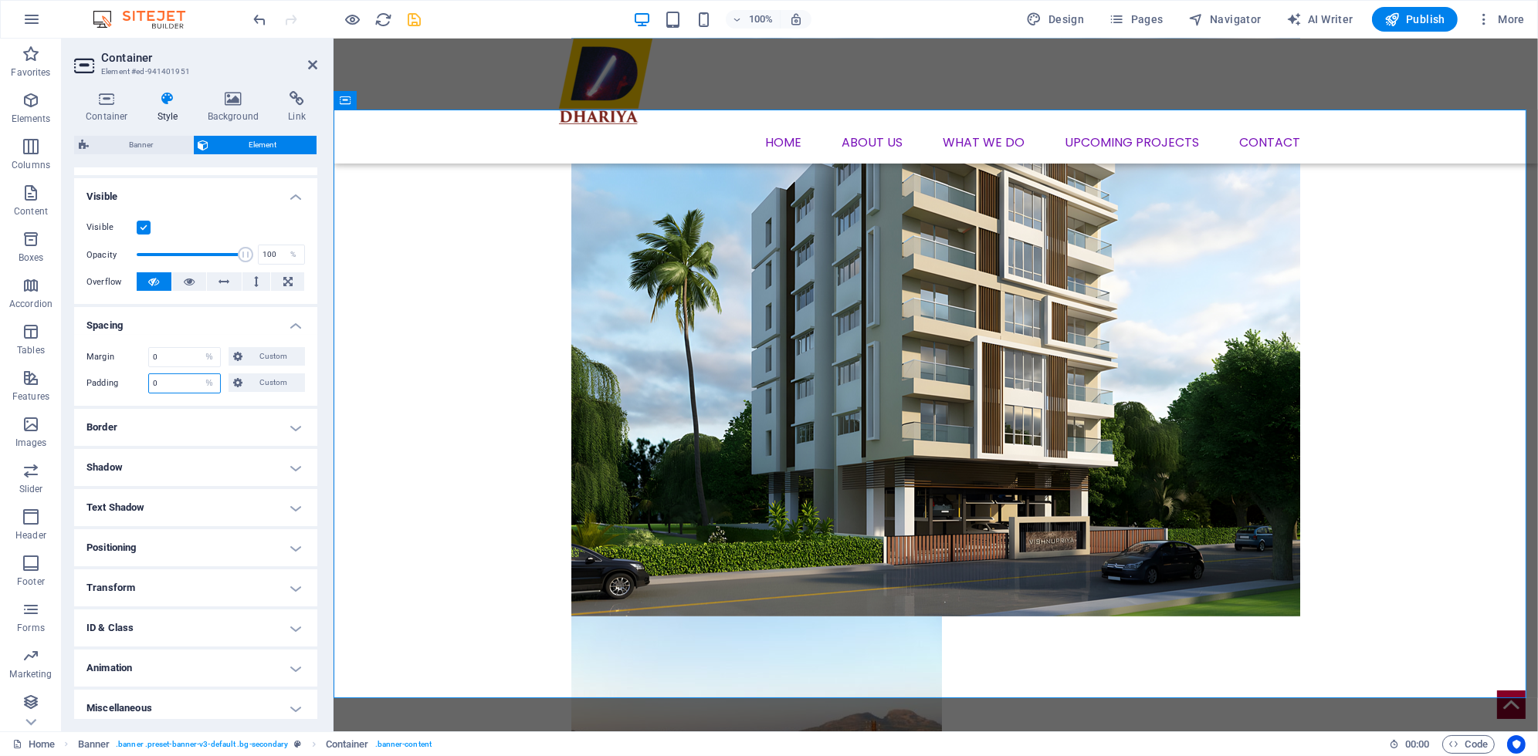
drag, startPoint x: 170, startPoint y: 388, endPoint x: 143, endPoint y: 388, distance: 27.0
click at [143, 388] on div "Padding 0 Default px rem % vh vw Custom Custom" at bounding box center [195, 384] width 218 height 20
click at [231, 383] on button "Custom" at bounding box center [266, 383] width 76 height 19
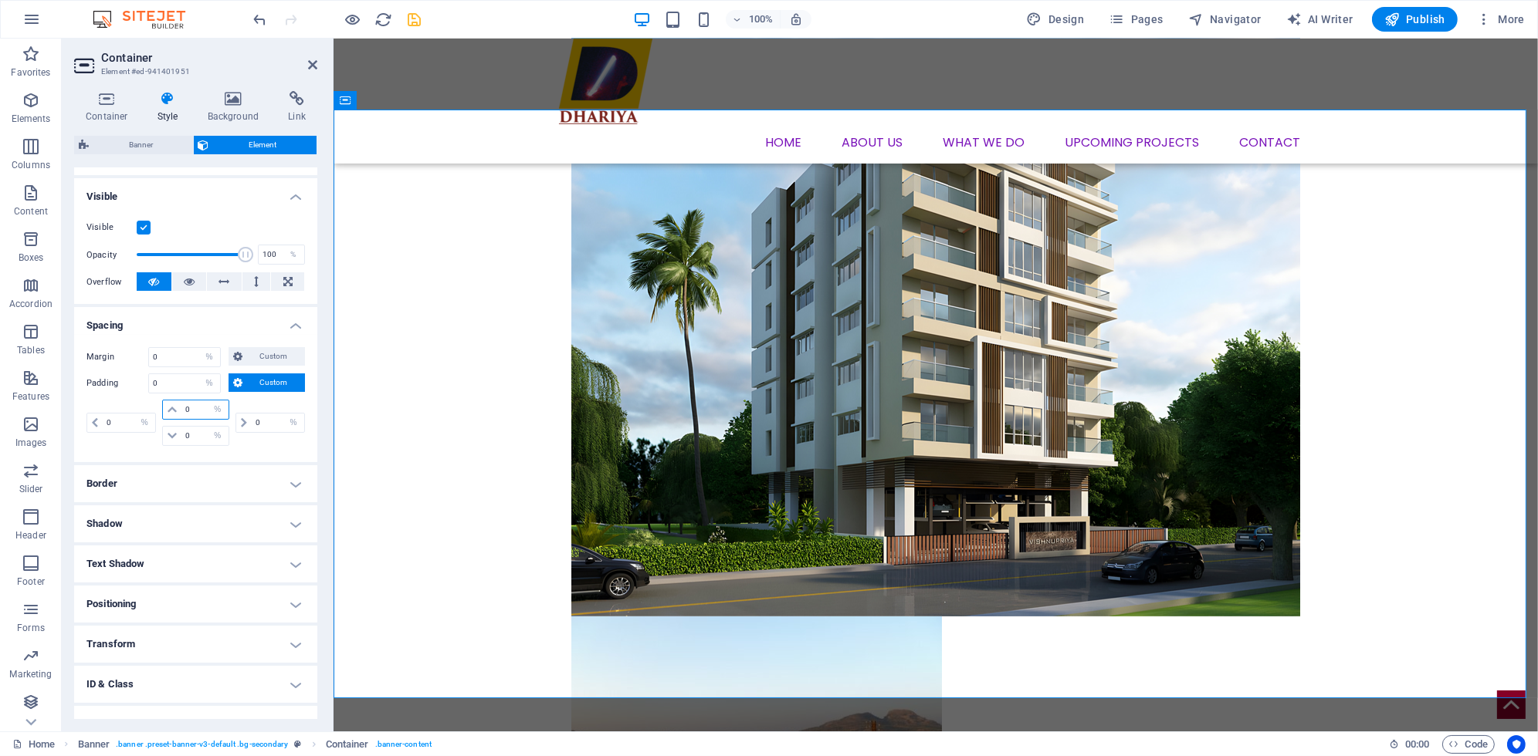
drag, startPoint x: 201, startPoint y: 408, endPoint x: 178, endPoint y: 407, distance: 23.2
click at [178, 407] on div "0 px rem % vh vw" at bounding box center [195, 410] width 66 height 20
click at [188, 415] on input "0" at bounding box center [204, 410] width 46 height 19
type input "0.01"
select select "DISABLED_OPTION_VALUE"
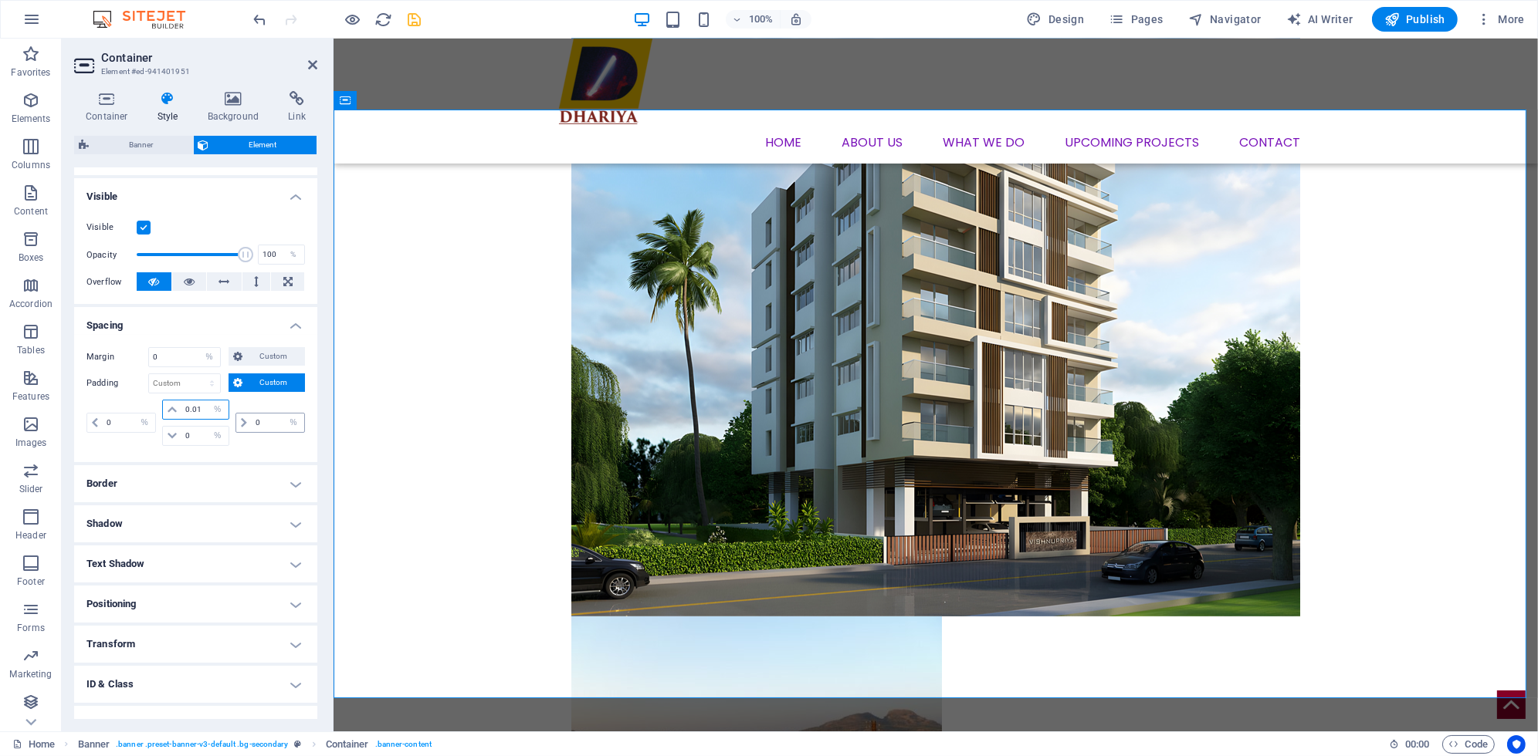
type input "0.01"
click at [268, 427] on input "0" at bounding box center [278, 423] width 52 height 19
type input "0.01"
click at [201, 435] on input "0" at bounding box center [204, 436] width 46 height 19
type input "0.01"
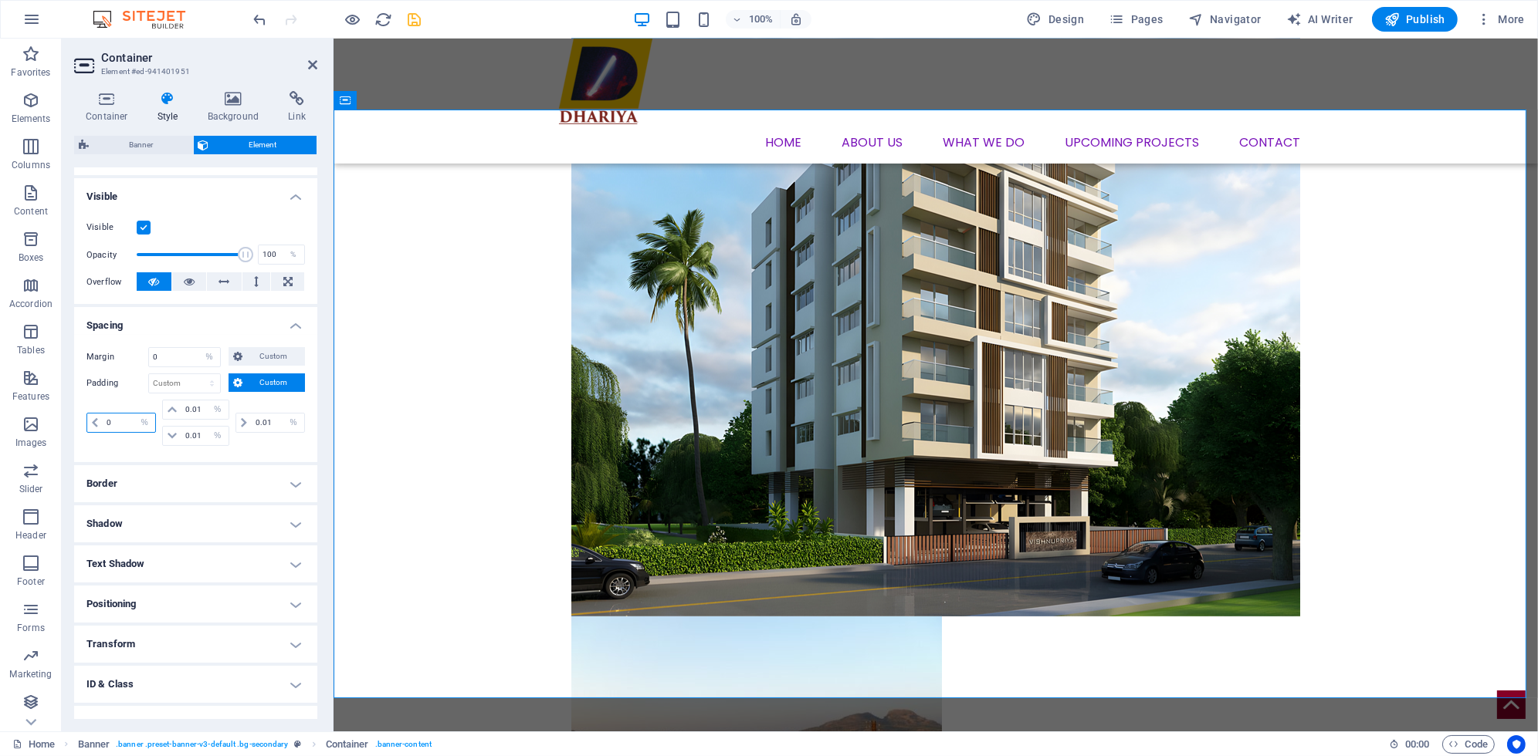
click at [124, 415] on input "0" at bounding box center [129, 423] width 52 height 19
type input "0.01"
select select "%"
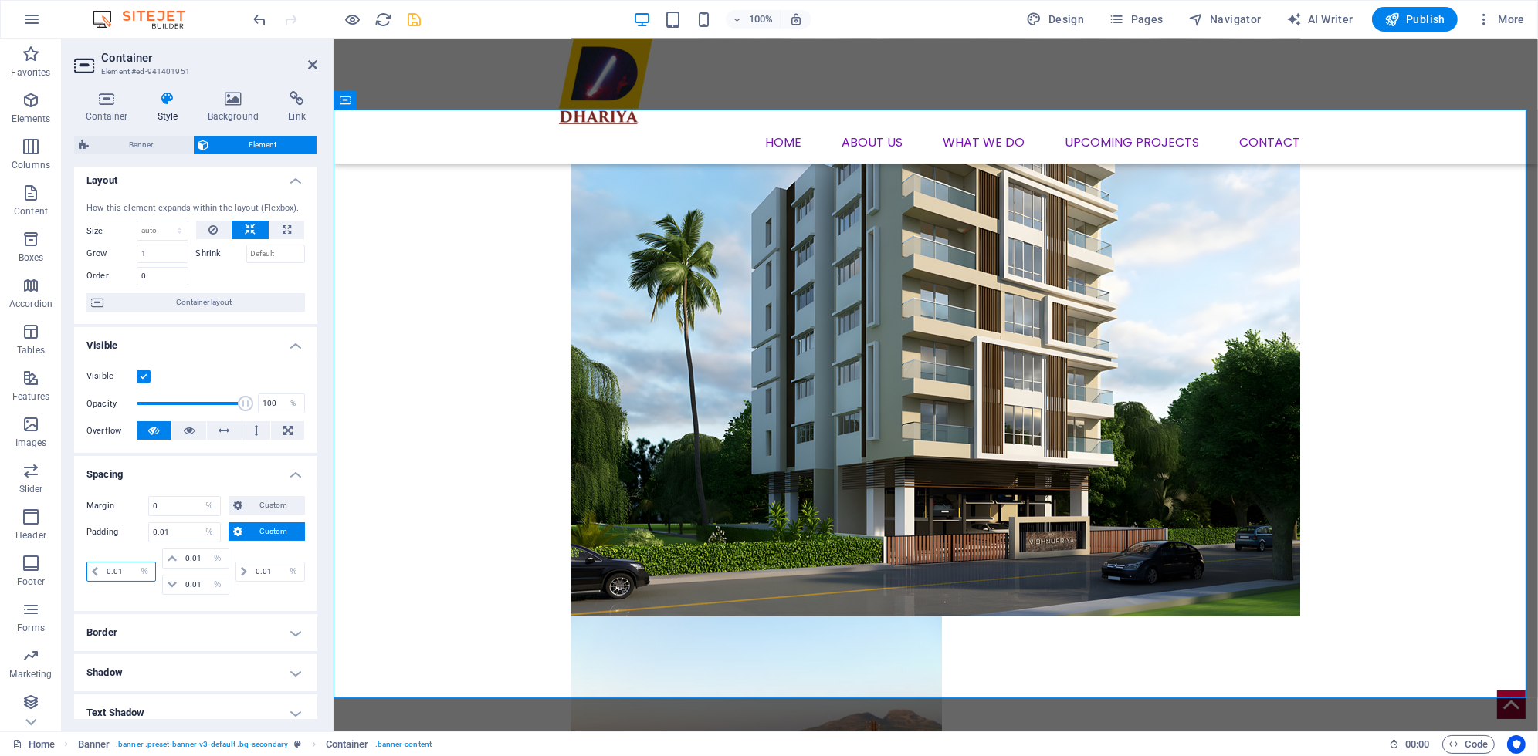
scroll to position [0, 0]
type input "0.01"
click at [142, 378] on label at bounding box center [144, 382] width 14 height 14
click at [0, 0] on input "Visible" at bounding box center [0, 0] width 0 height 0
click at [142, 378] on label at bounding box center [144, 382] width 14 height 14
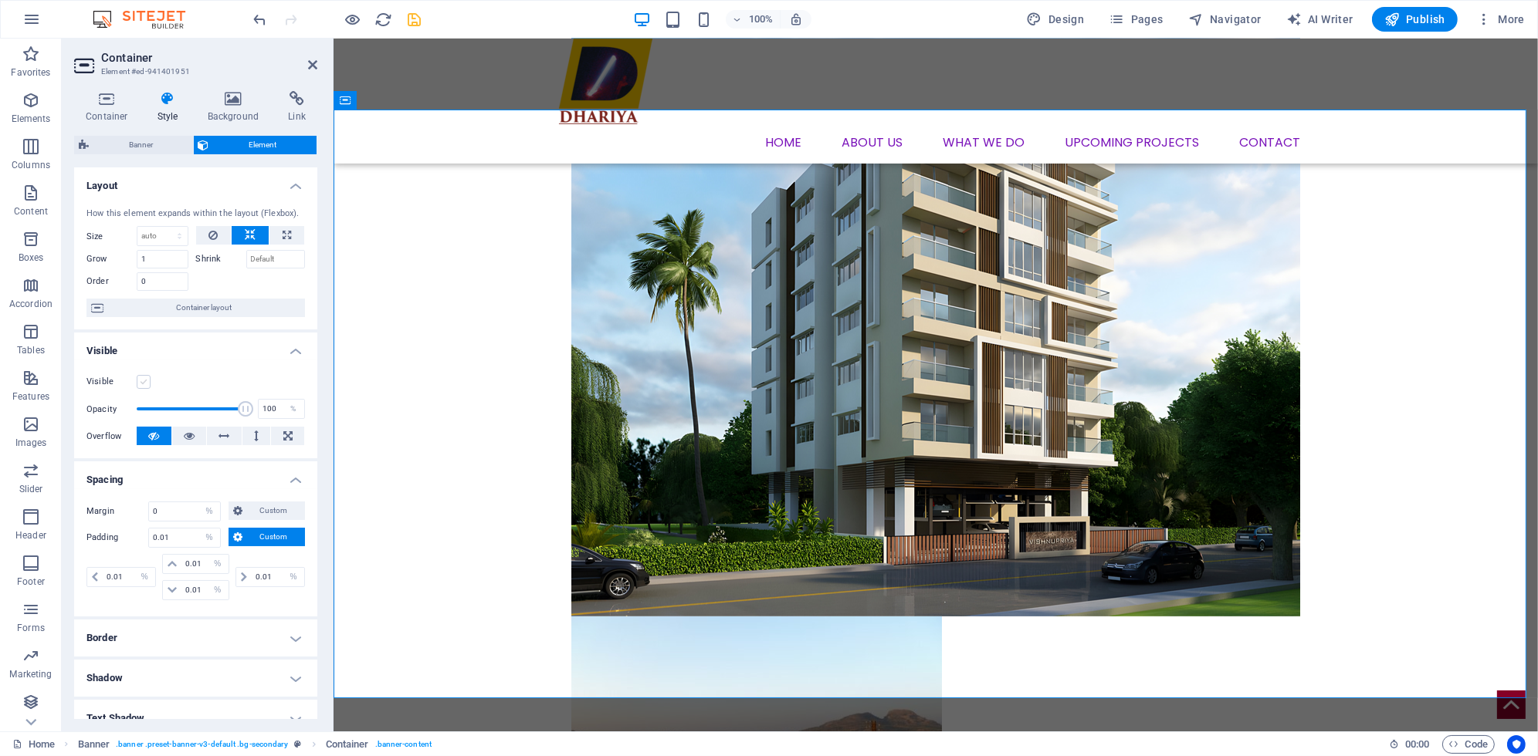
click at [0, 0] on input "Visible" at bounding box center [0, 0] width 0 height 0
click at [187, 440] on icon at bounding box center [189, 436] width 11 height 19
click at [151, 440] on icon at bounding box center [153, 436] width 11 height 19
click at [184, 438] on icon at bounding box center [189, 436] width 11 height 19
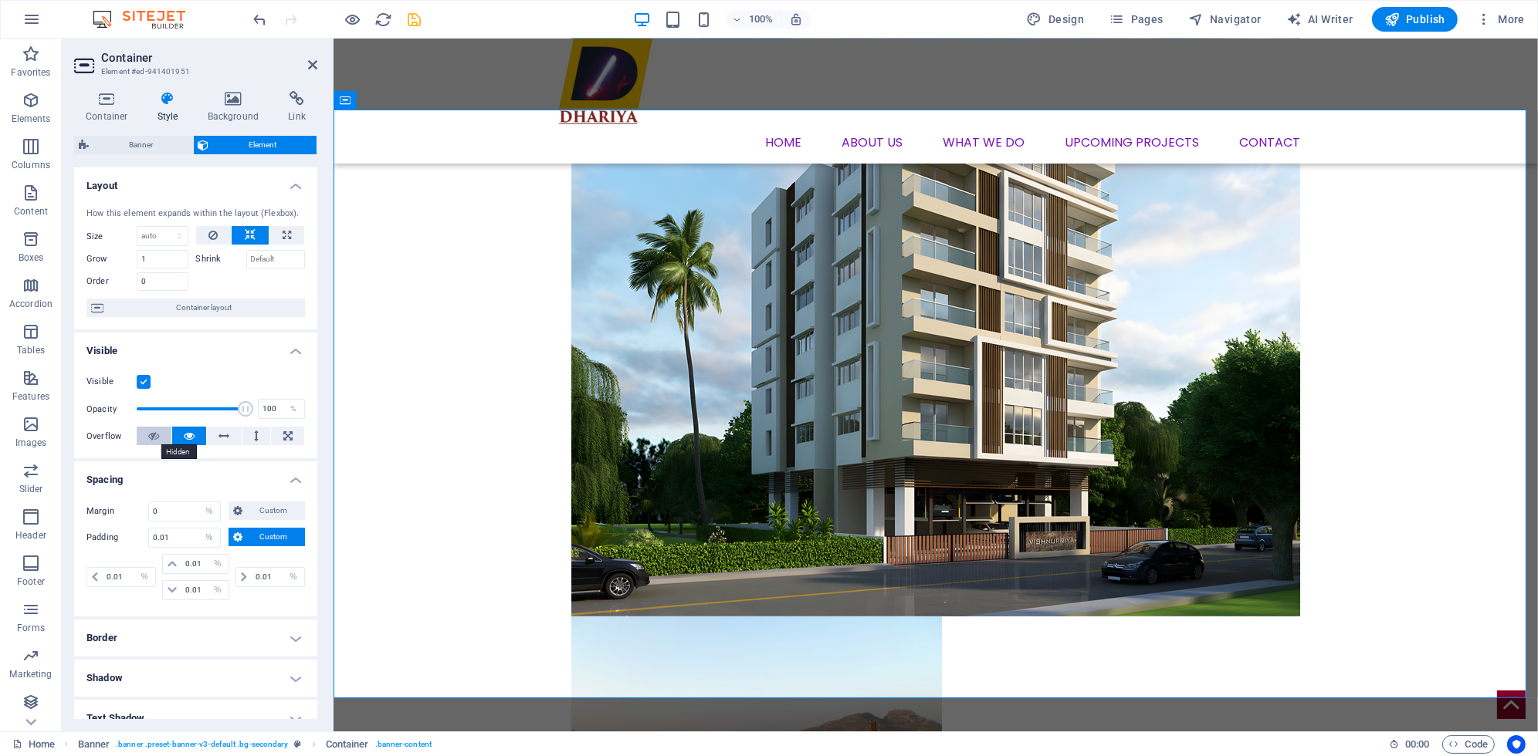
click at [154, 430] on icon at bounding box center [153, 436] width 11 height 19
click at [188, 305] on span "Container layout" at bounding box center [204, 308] width 192 height 19
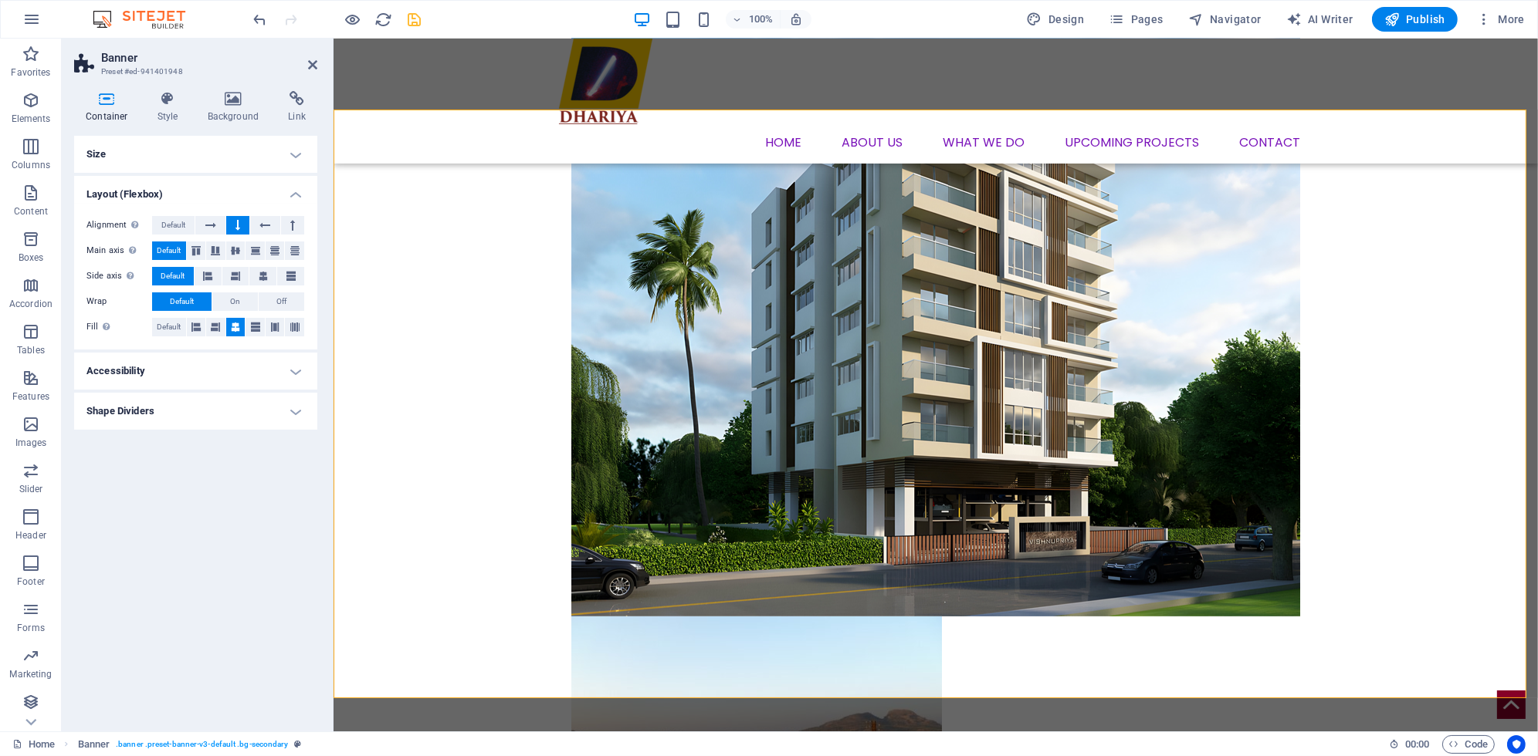
click at [162, 157] on h4 "Size" at bounding box center [195, 154] width 243 height 37
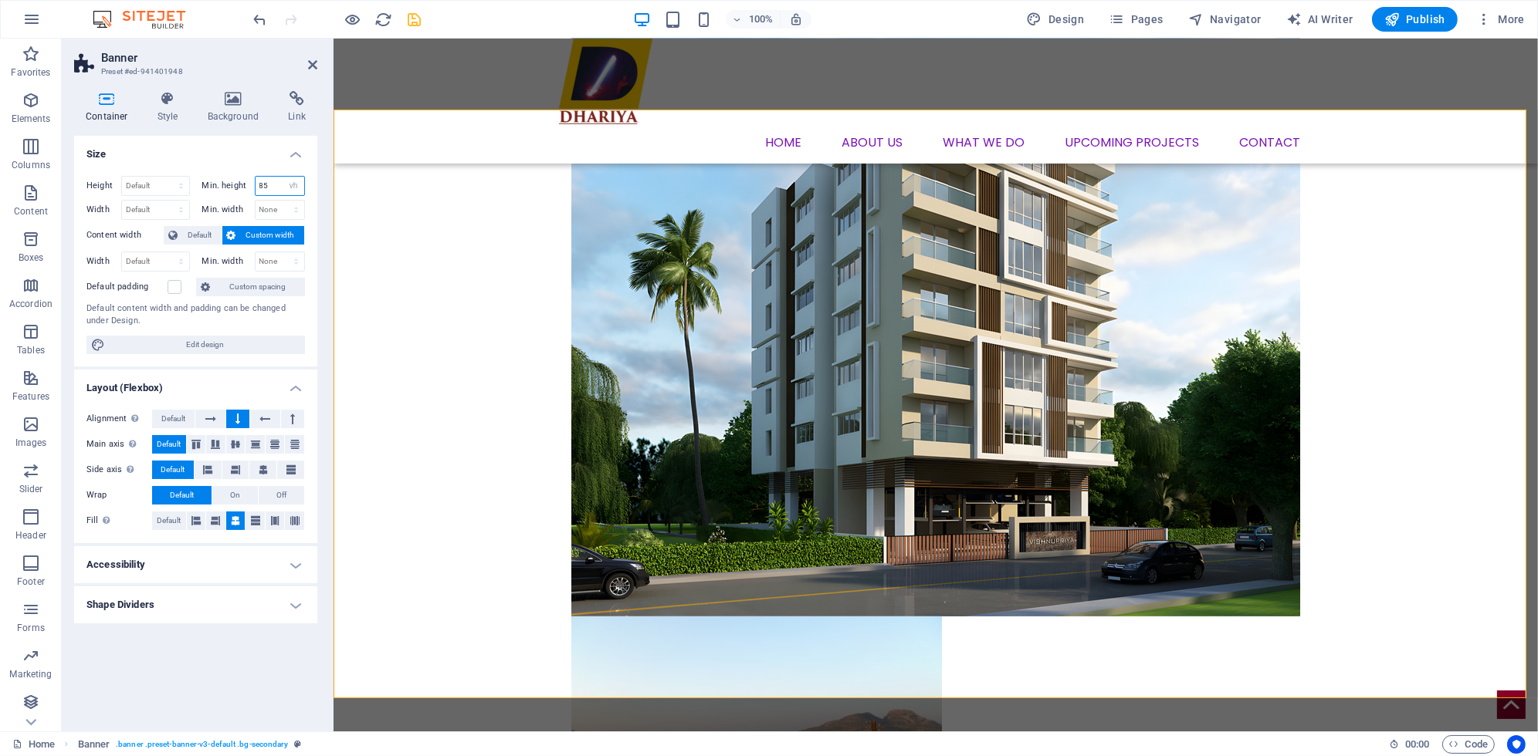
click at [265, 184] on input "85" at bounding box center [280, 186] width 49 height 19
drag, startPoint x: 272, startPoint y: 188, endPoint x: 206, endPoint y: 139, distance: 82.3
click at [235, 184] on div "Min. height 85 None px rem % vh vw" at bounding box center [253, 186] width 103 height 20
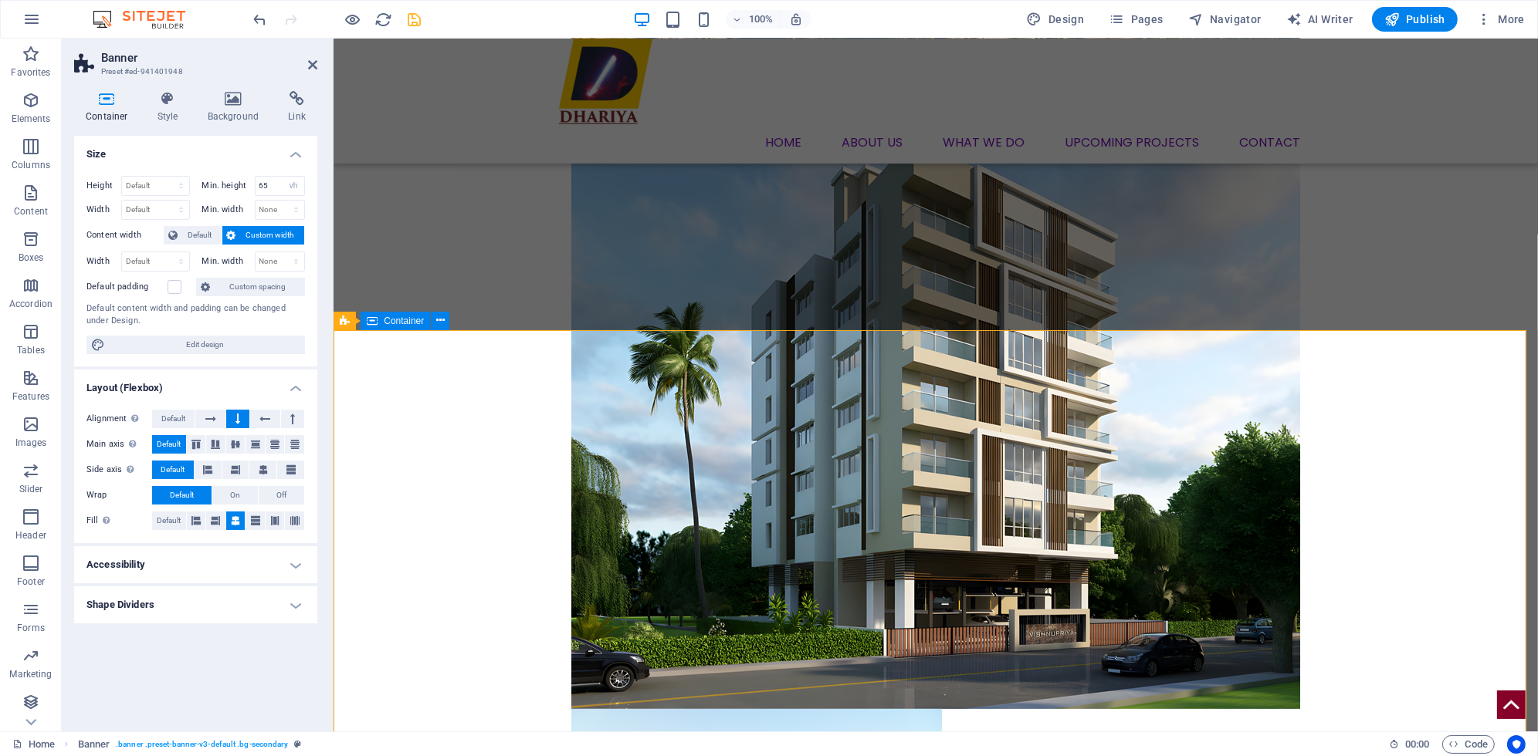
scroll to position [657, 0]
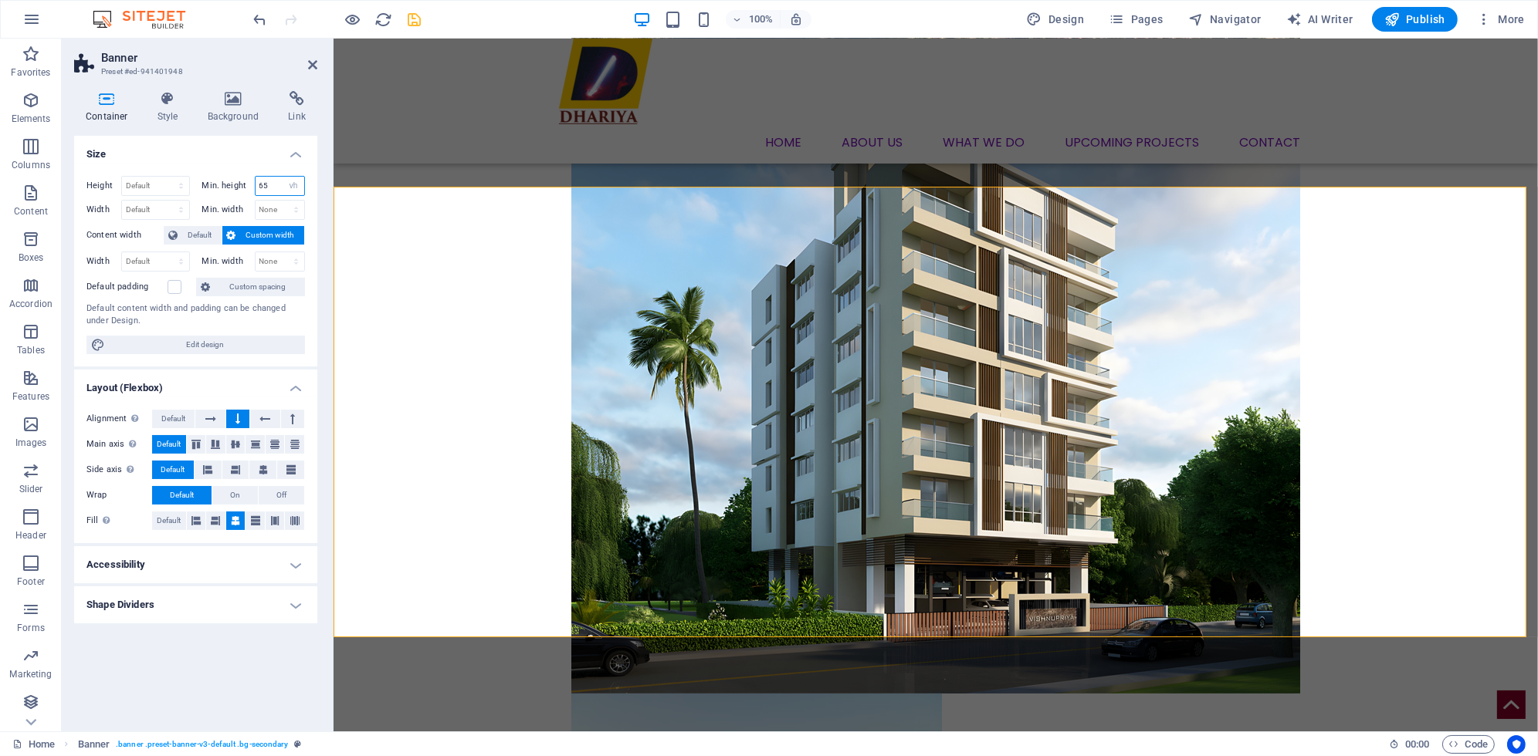
drag, startPoint x: 269, startPoint y: 188, endPoint x: 215, endPoint y: 185, distance: 54.1
click at [215, 185] on div "Min. height 65 None px rem % vh vw" at bounding box center [253, 186] width 103 height 20
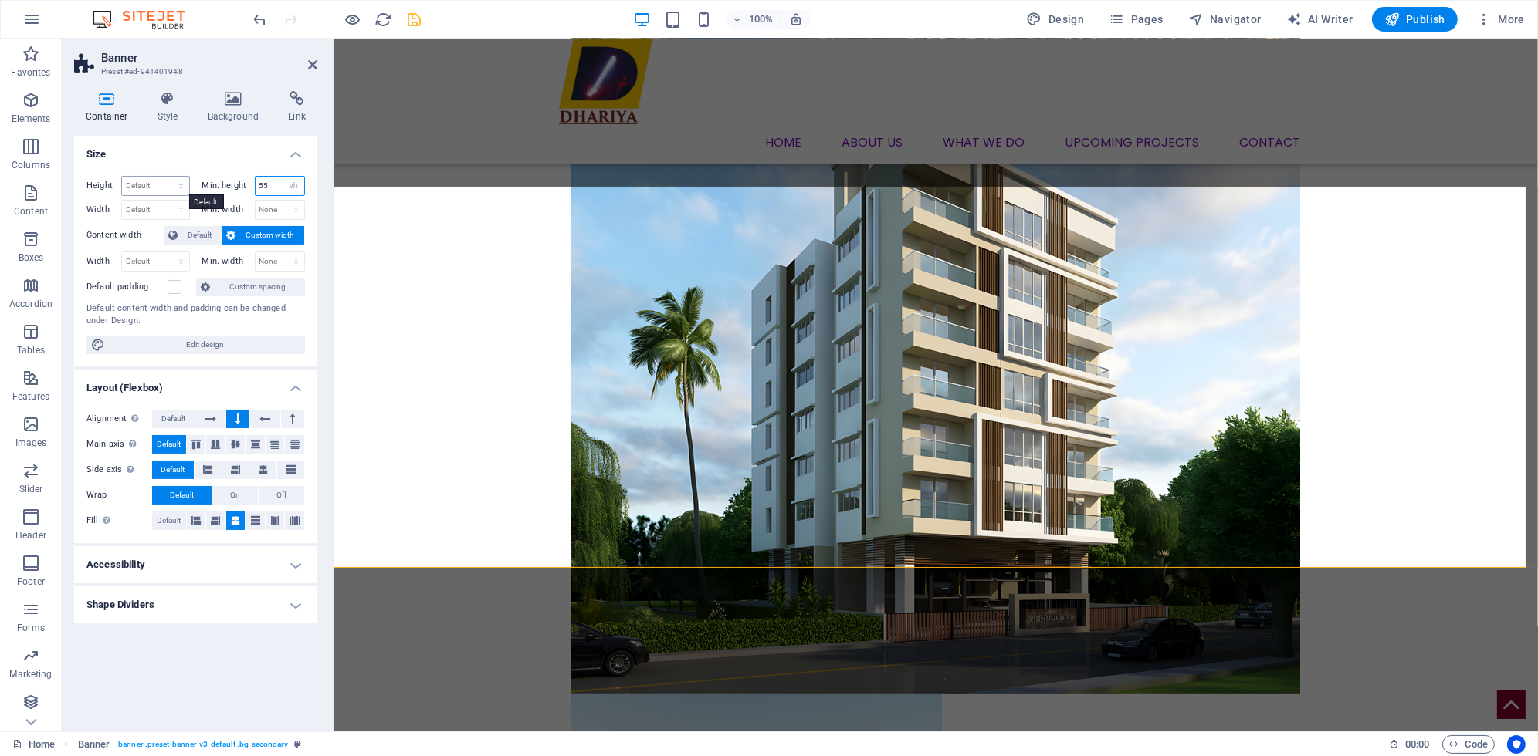
type input "55"
click at [145, 183] on select "Default px rem % vh vw" at bounding box center [155, 186] width 67 height 19
drag, startPoint x: 276, startPoint y: 176, endPoint x: 248, endPoint y: 178, distance: 27.9
click at [248, 178] on div "Min. height 55 None px rem % vh vw" at bounding box center [253, 186] width 103 height 20
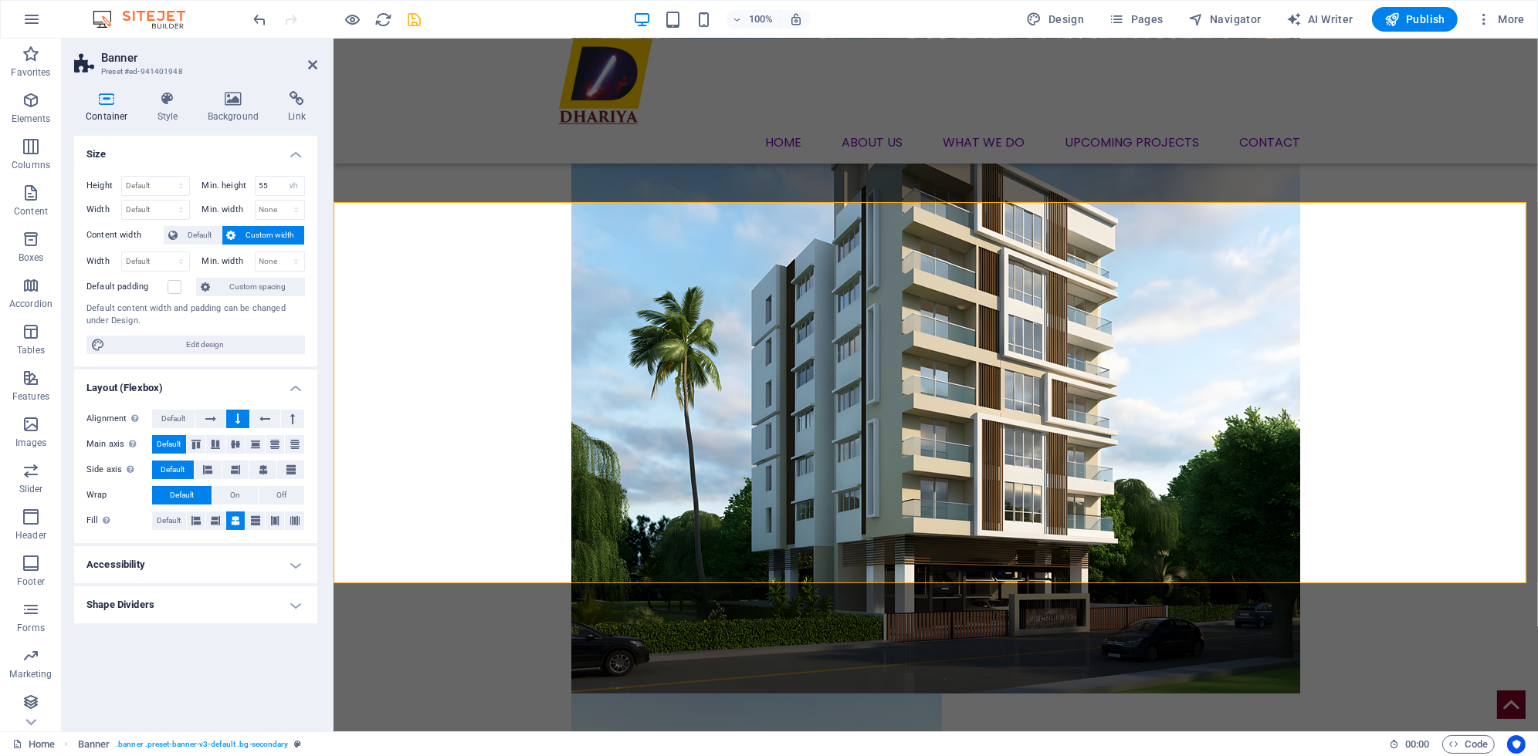
click at [413, 20] on icon "save" at bounding box center [415, 20] width 18 height 18
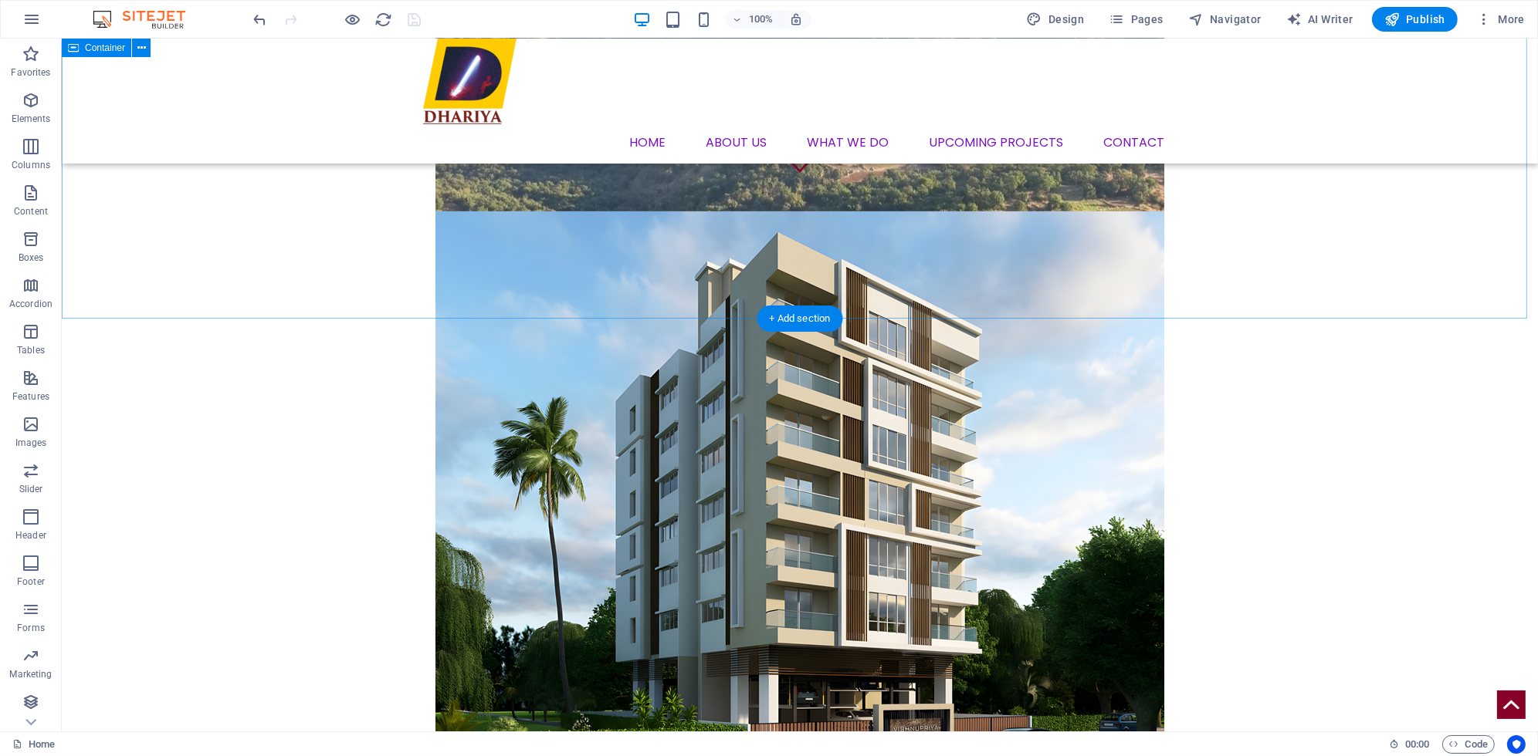
scroll to position [540, 0]
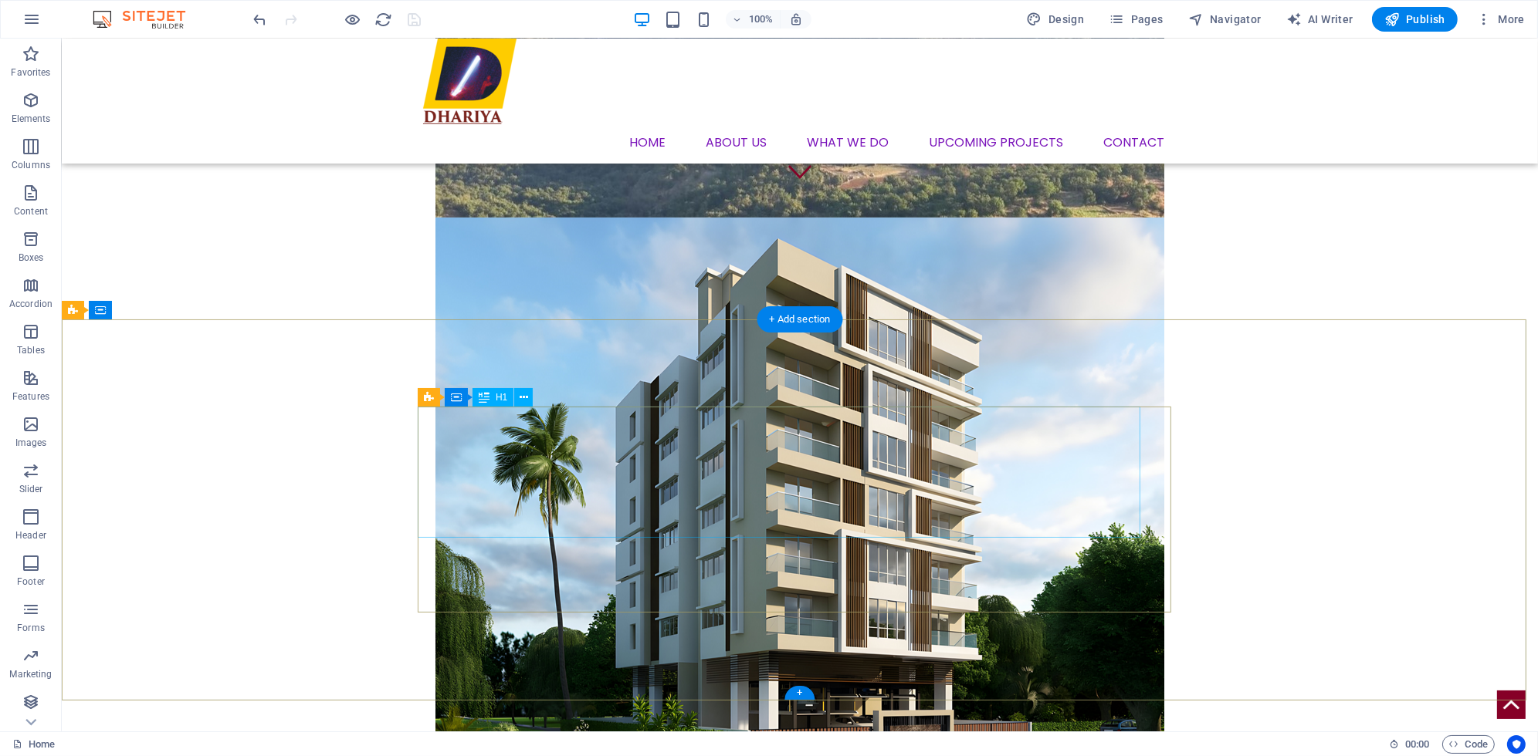
select select "%"
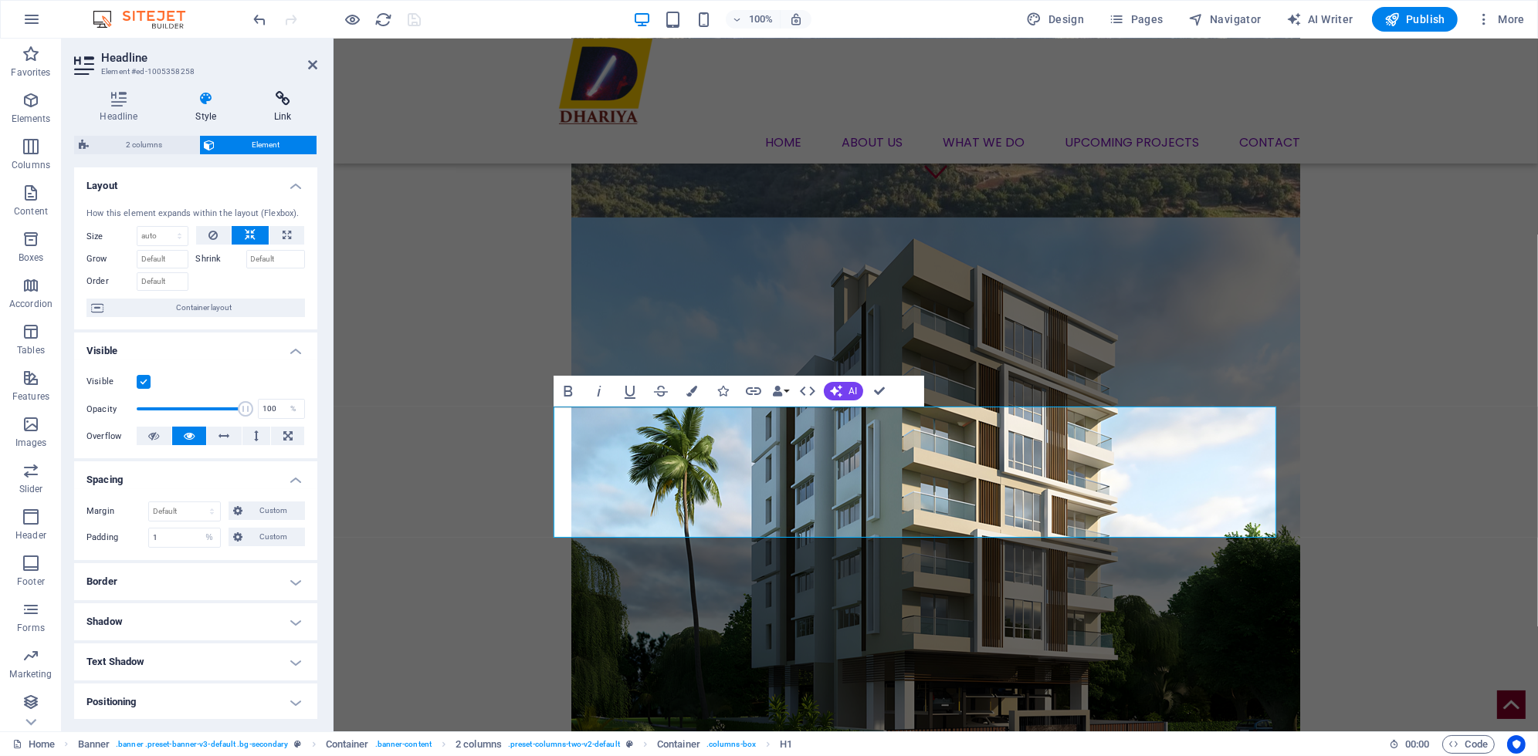
click at [296, 96] on icon at bounding box center [283, 98] width 69 height 15
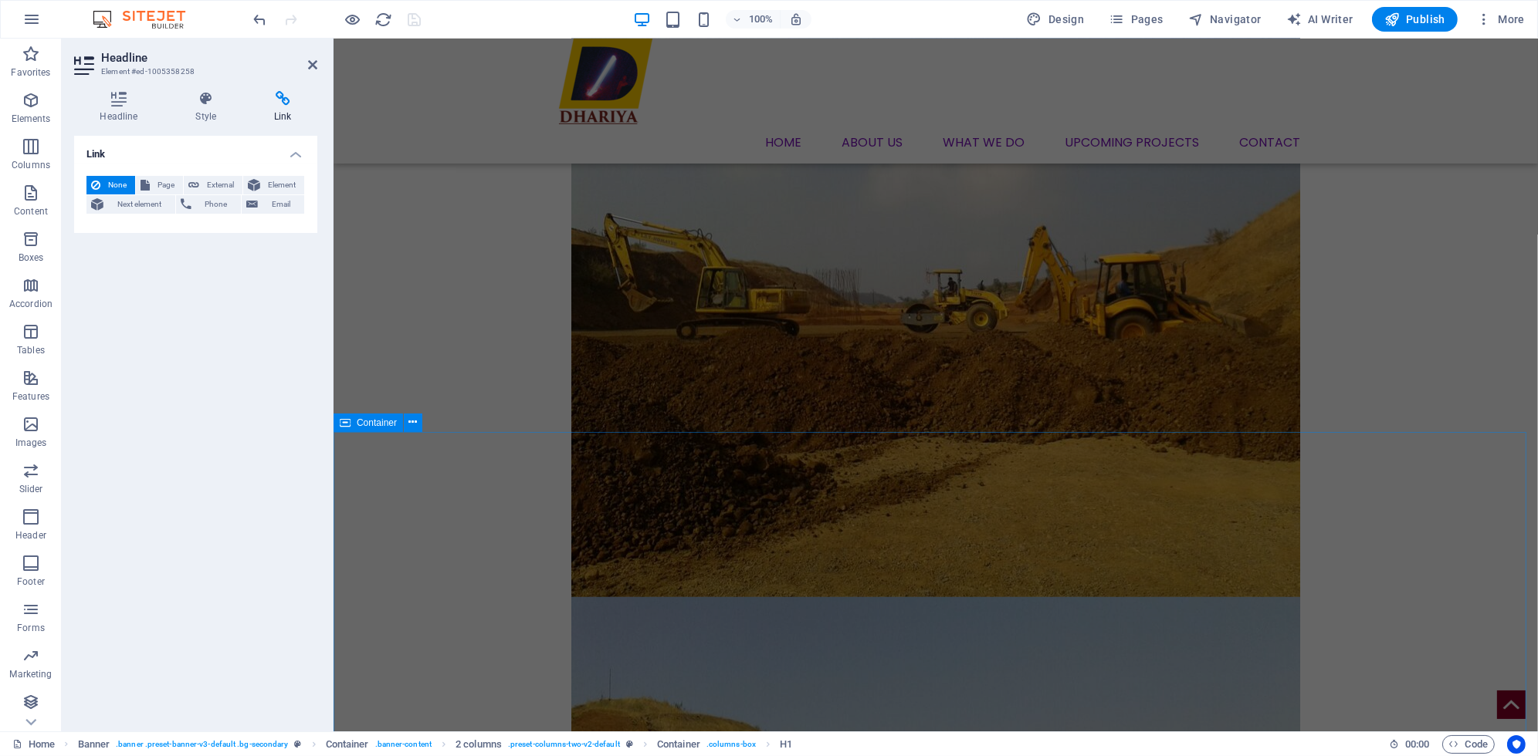
scroll to position [1698, 0]
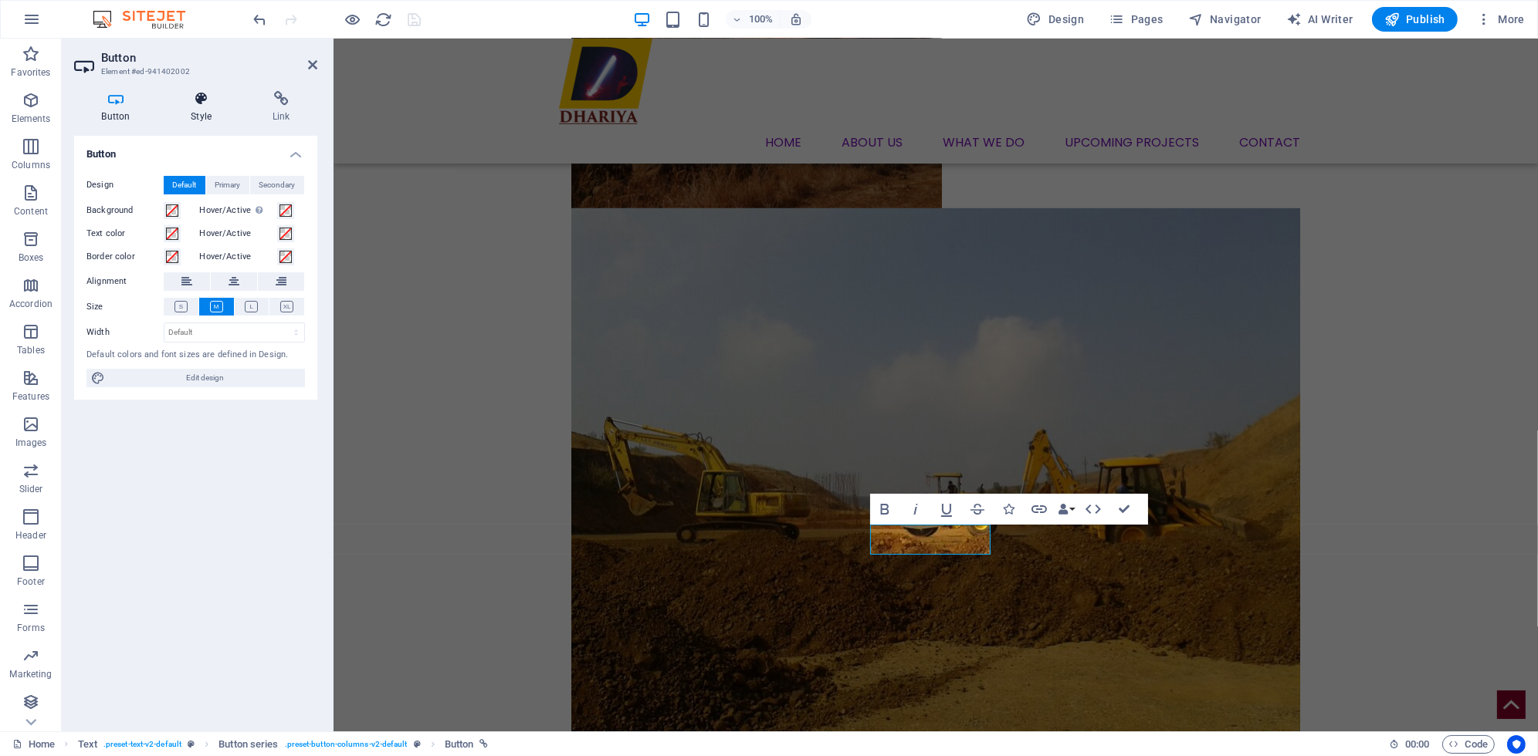
click at [198, 99] on icon at bounding box center [202, 98] width 76 height 15
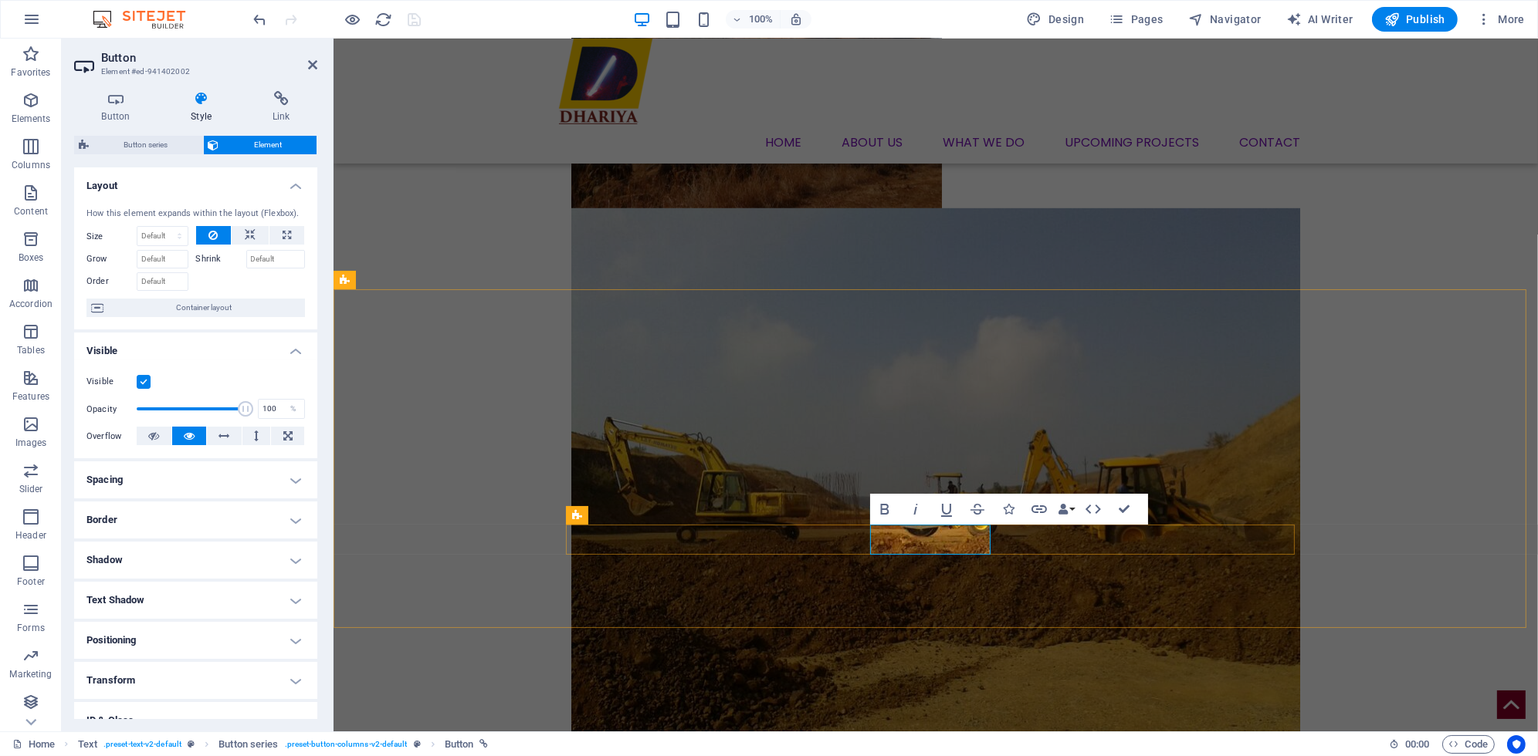
drag, startPoint x: 885, startPoint y: 537, endPoint x: 976, endPoint y: 543, distance: 92.0
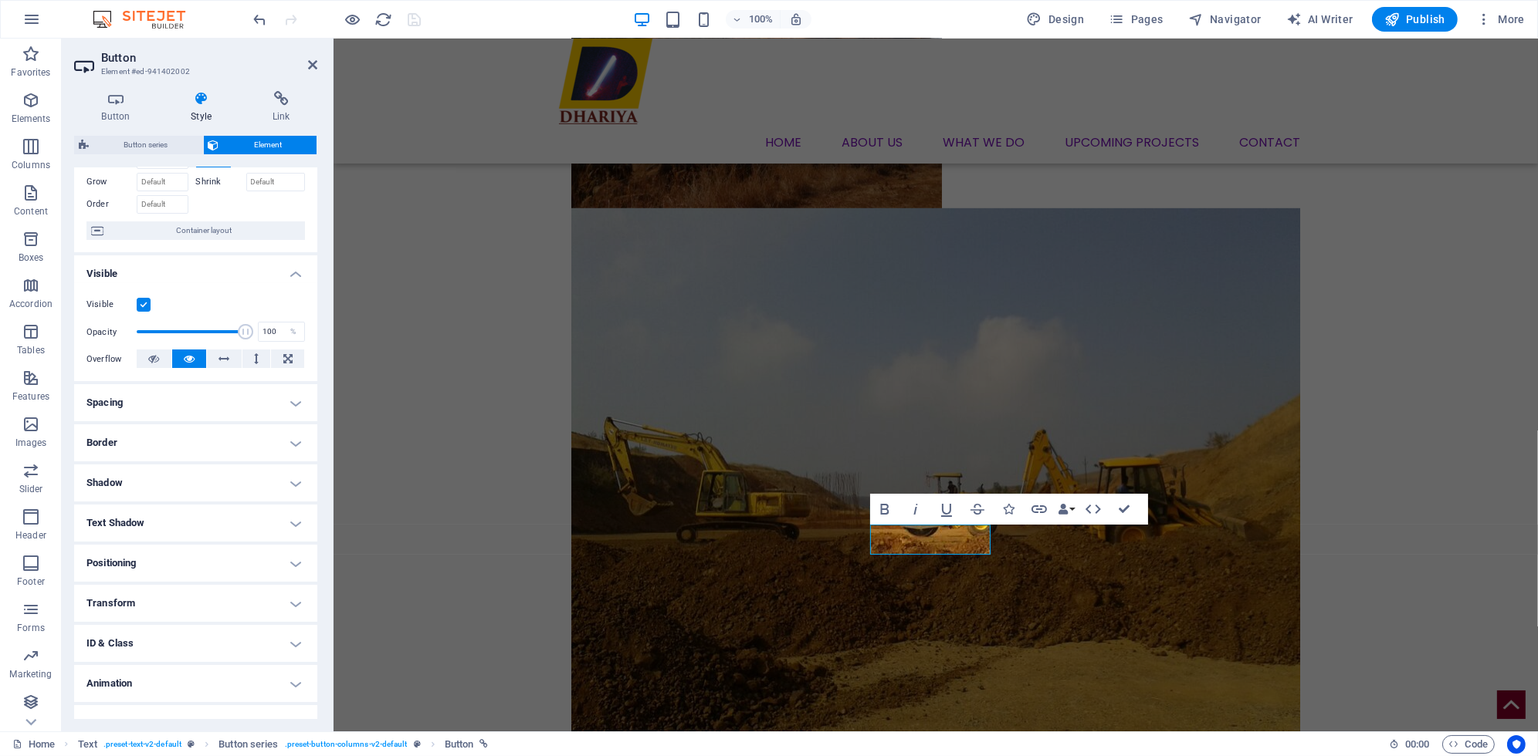
scroll to position [99, 0]
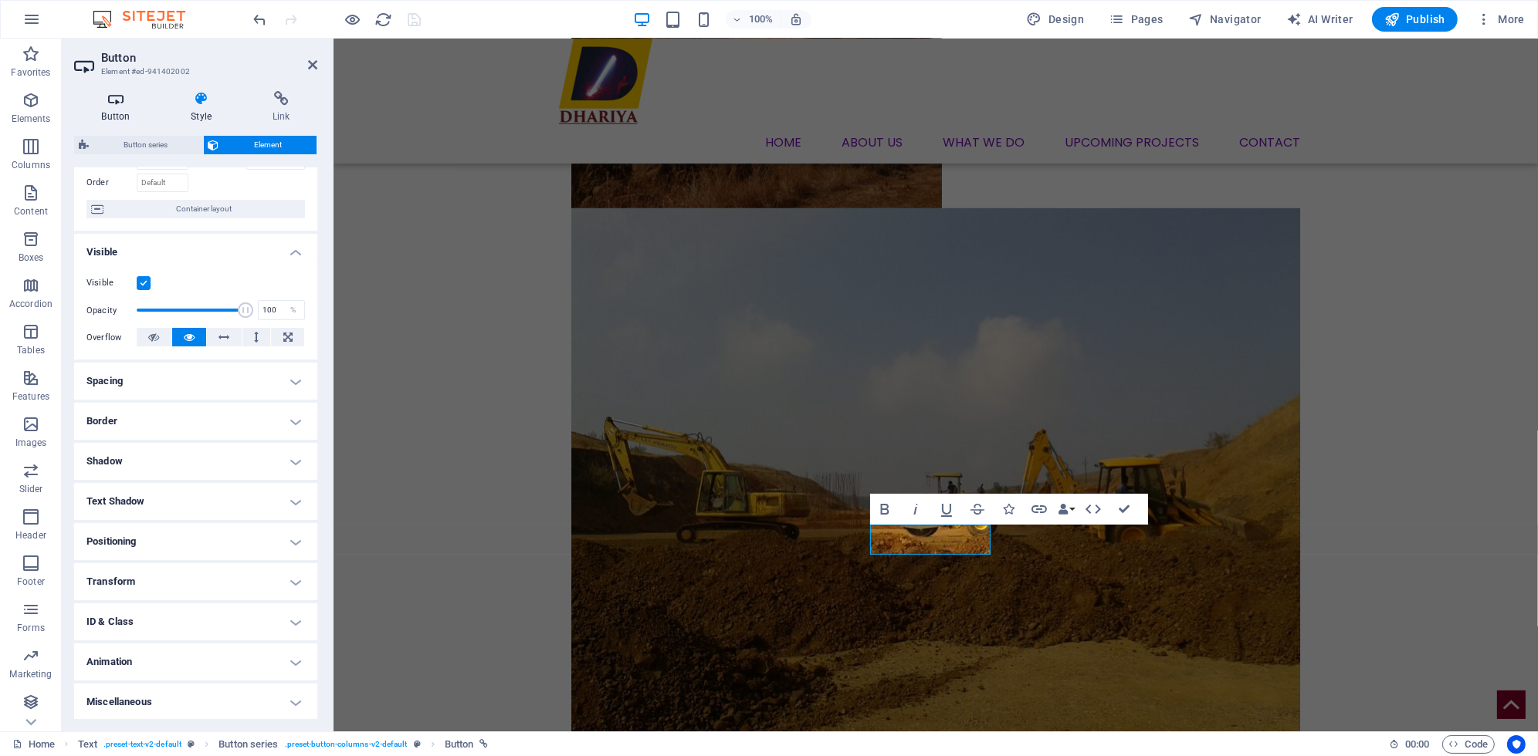
click at [112, 107] on h4 "Button" at bounding box center [119, 107] width 90 height 32
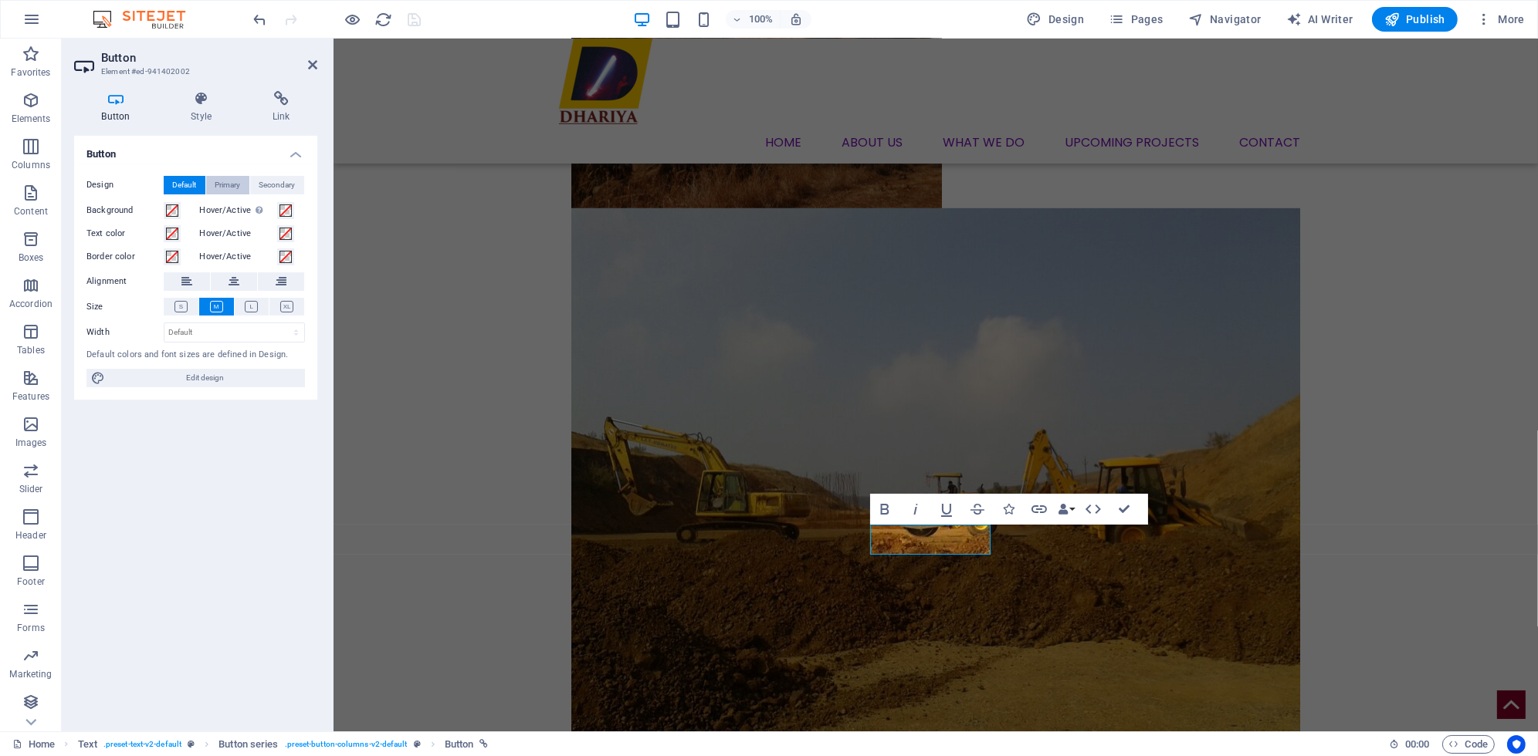
click at [239, 178] on span "Primary" at bounding box center [227, 185] width 25 height 19
click at [273, 192] on span "Secondary" at bounding box center [277, 185] width 36 height 19
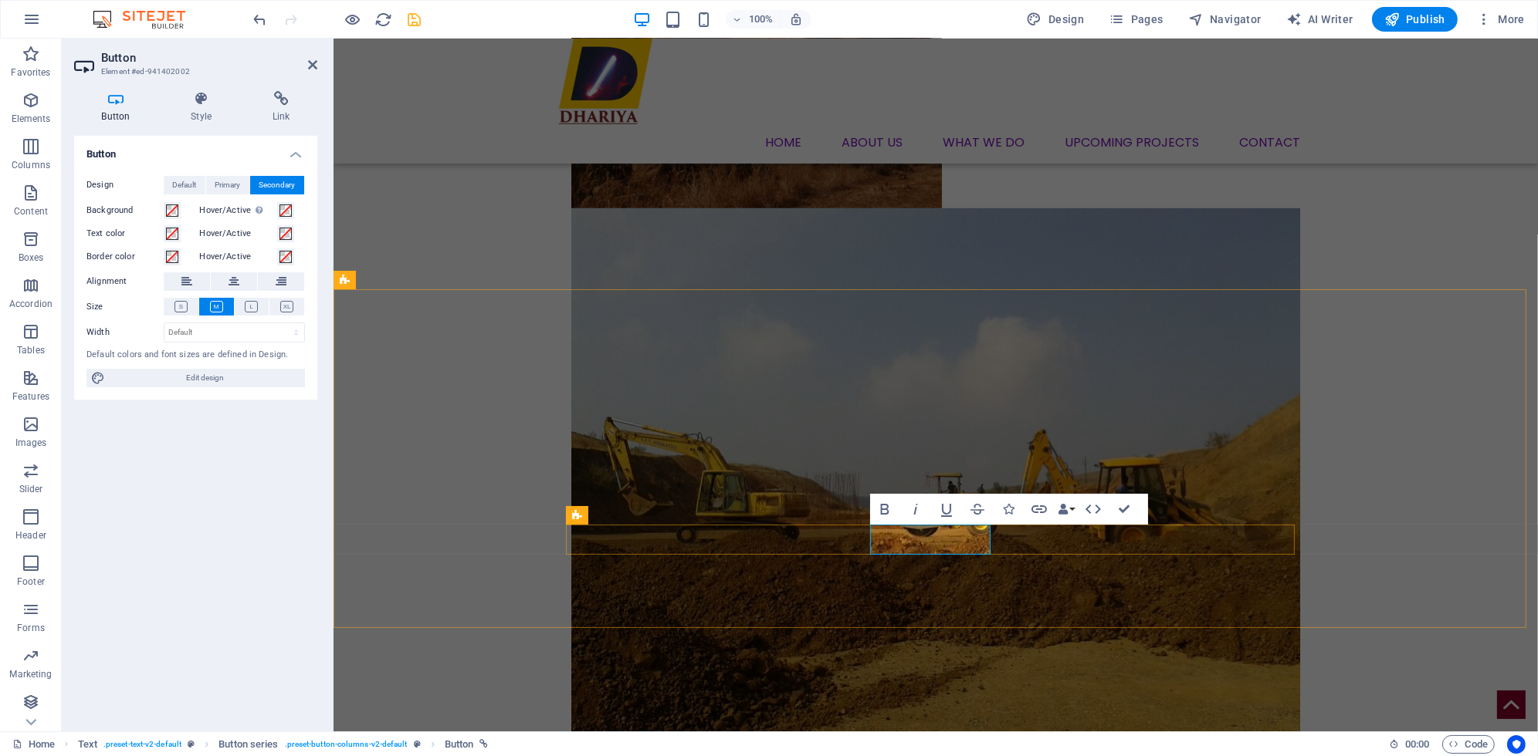
drag, startPoint x: 878, startPoint y: 538, endPoint x: 977, endPoint y: 543, distance: 99.0
drag, startPoint x: 974, startPoint y: 543, endPoint x: 959, endPoint y: 539, distance: 16.1
click at [270, 99] on icon at bounding box center [281, 98] width 73 height 15
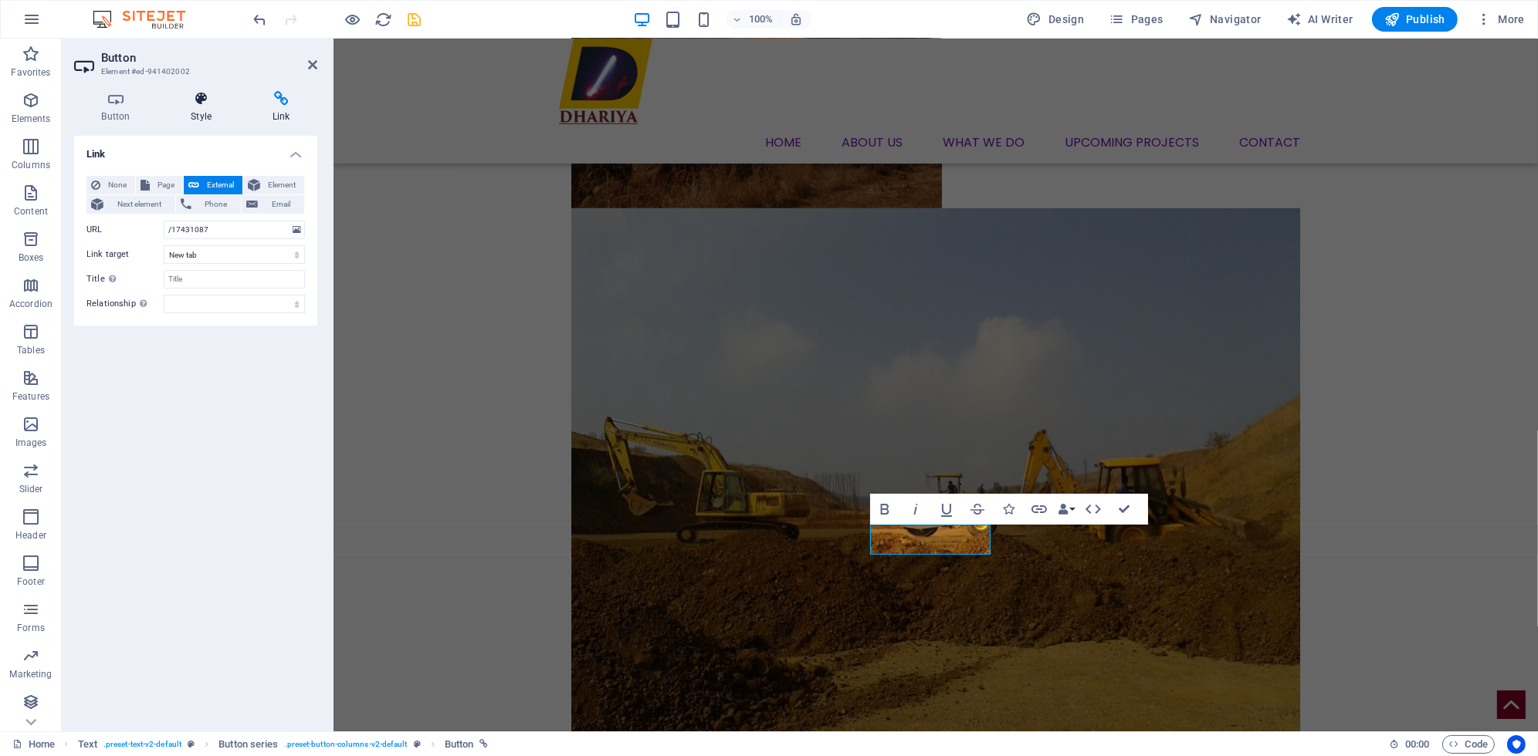
click at [206, 110] on h4 "Style" at bounding box center [205, 107] width 82 height 32
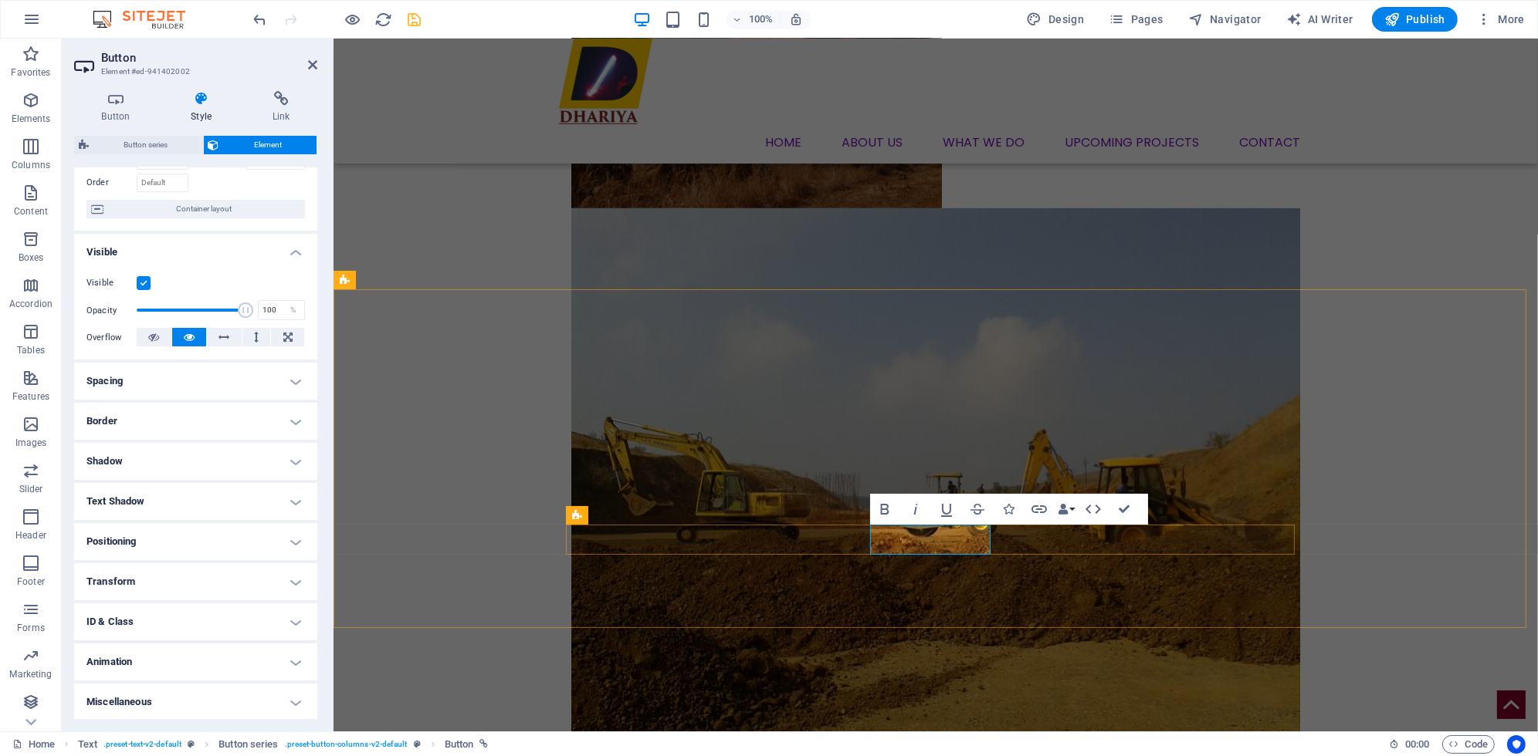
click at [615, 519] on span "Button series" at bounding box center [615, 515] width 54 height 9
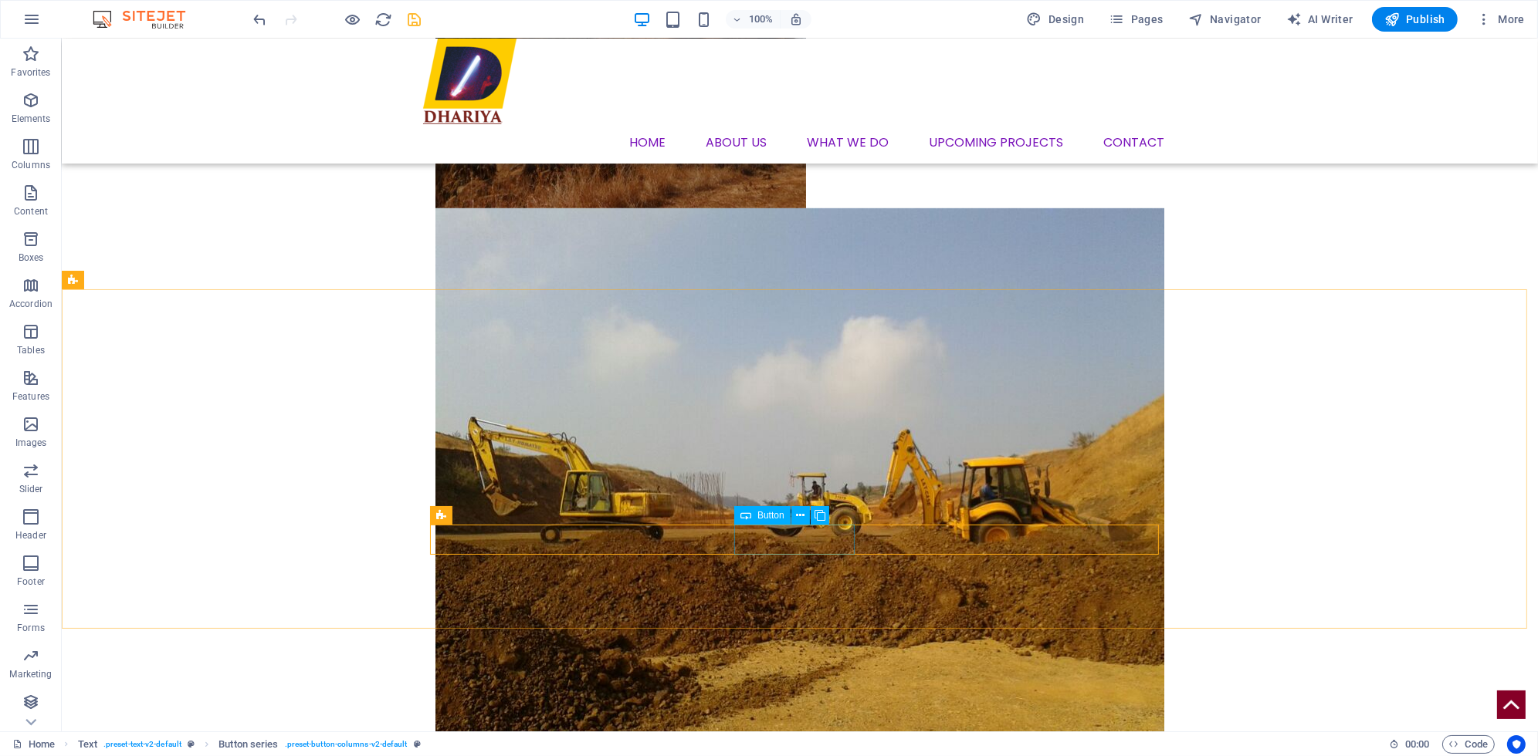
click at [770, 518] on span "Button" at bounding box center [770, 515] width 27 height 9
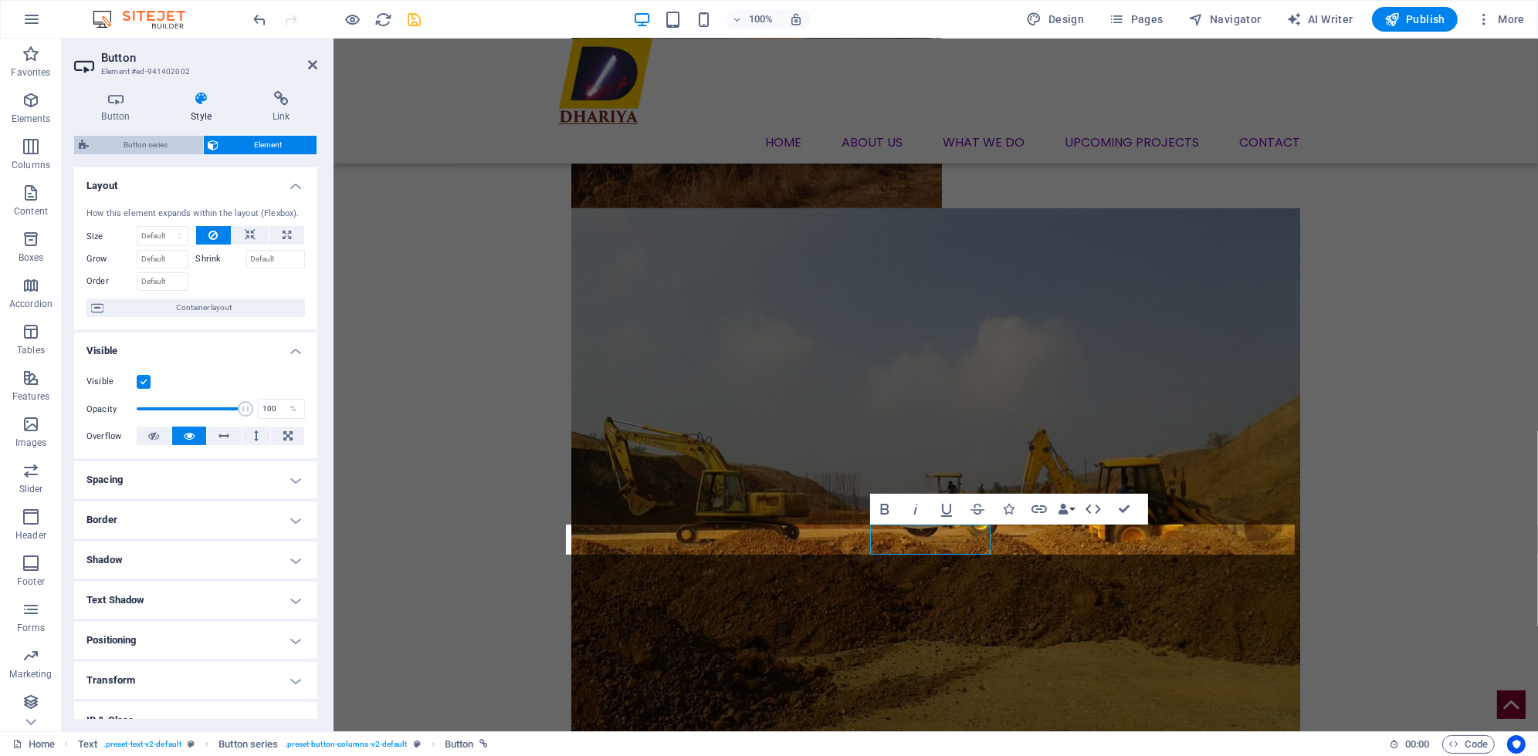
click at [171, 144] on span "Button series" at bounding box center [145, 145] width 105 height 19
select select "rem"
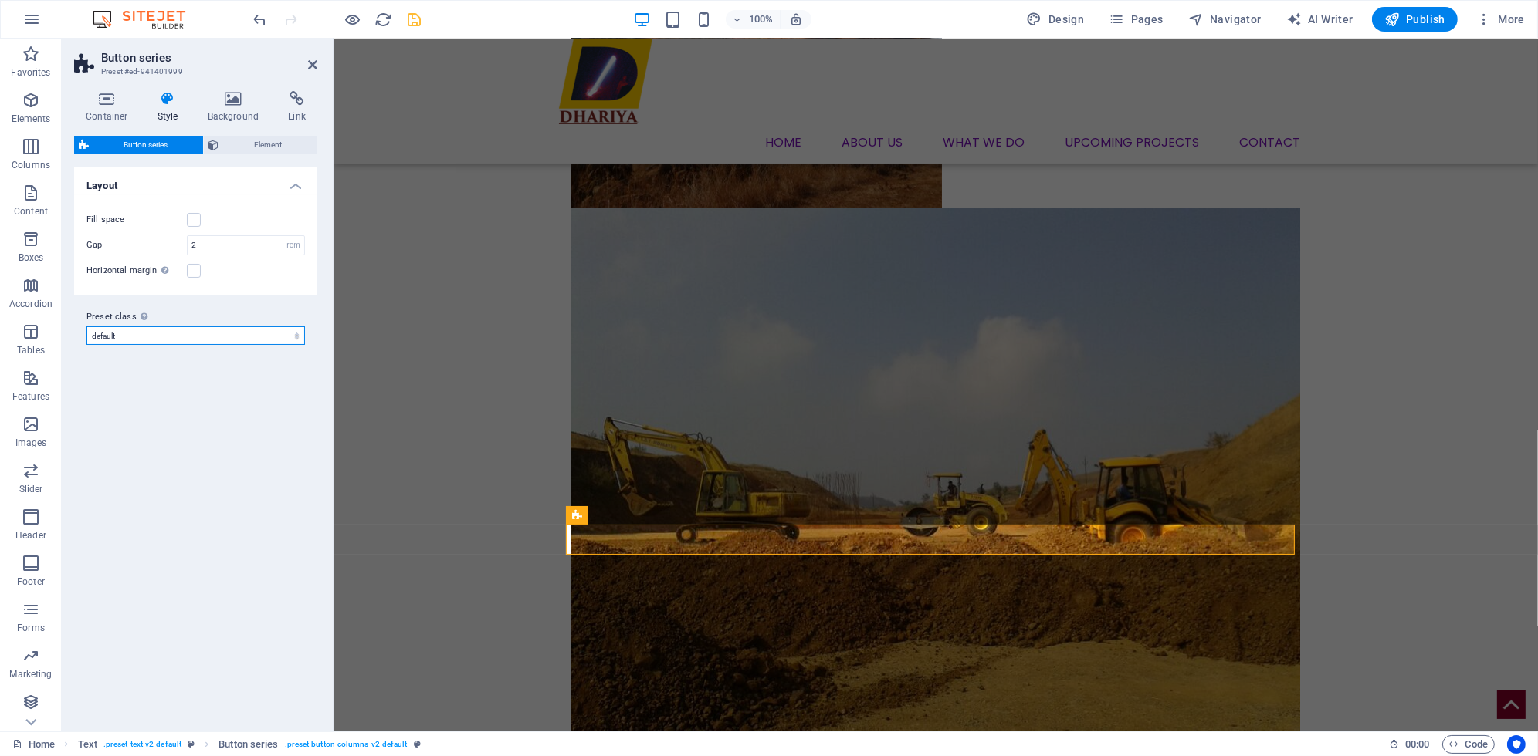
click at [205, 342] on select "default Add preset class" at bounding box center [195, 336] width 218 height 19
click at [201, 341] on select "default Add preset class" at bounding box center [195, 336] width 218 height 19
click at [231, 104] on icon at bounding box center [233, 98] width 75 height 15
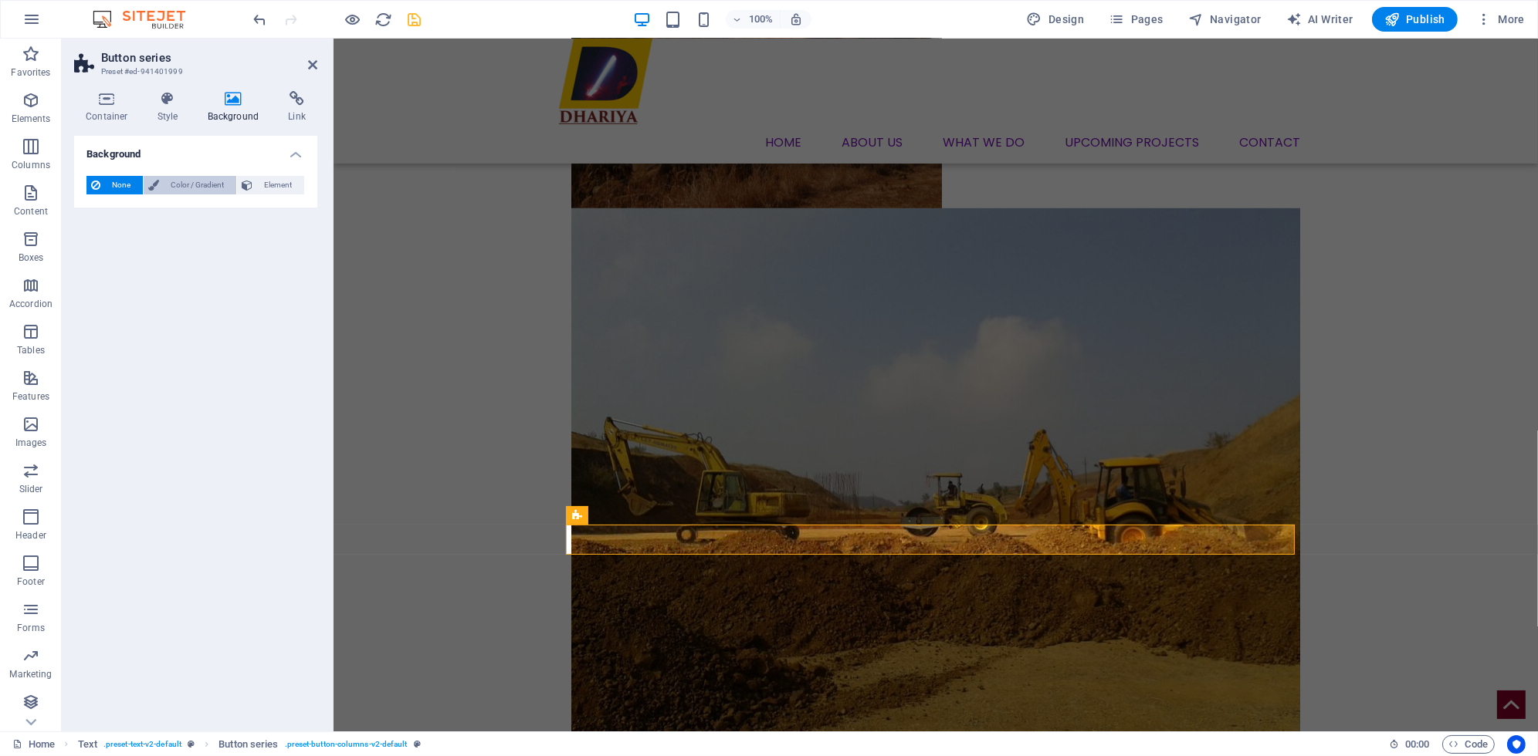
click at [187, 181] on span "Color / Gradient" at bounding box center [198, 185] width 68 height 19
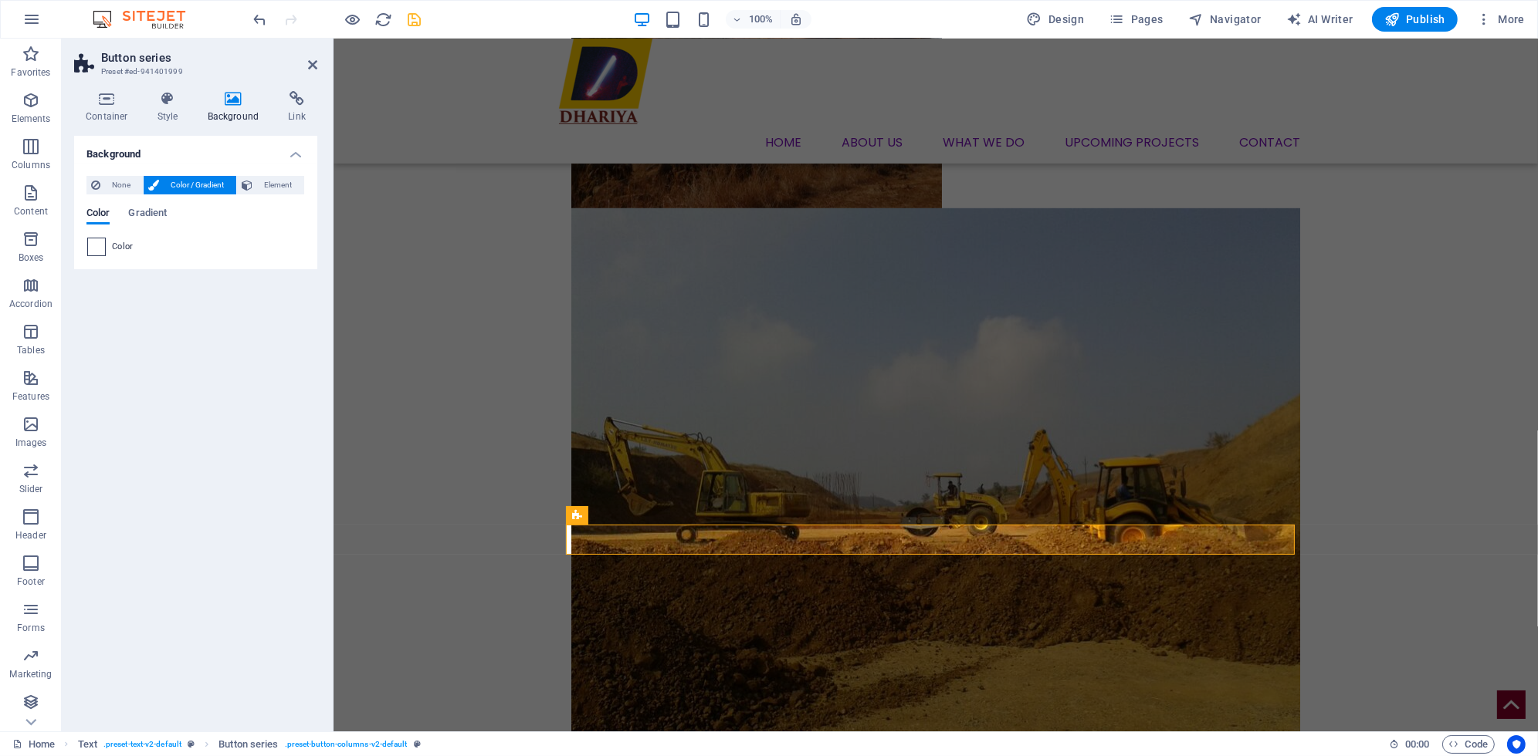
click at [100, 245] on span at bounding box center [96, 247] width 17 height 17
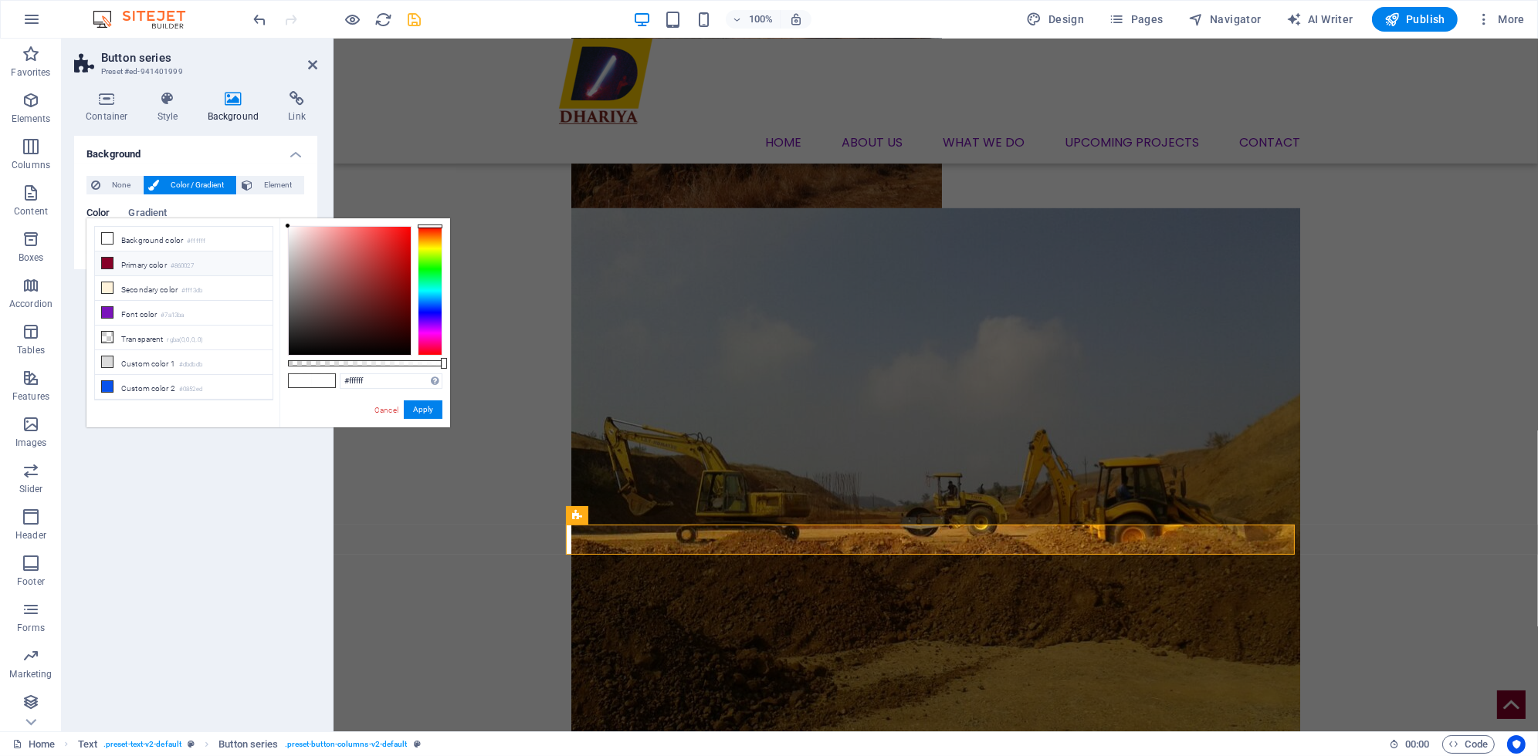
click at [107, 262] on icon at bounding box center [107, 263] width 11 height 11
type input "#860027"
click at [380, 407] on link "Cancel" at bounding box center [386, 410] width 27 height 12
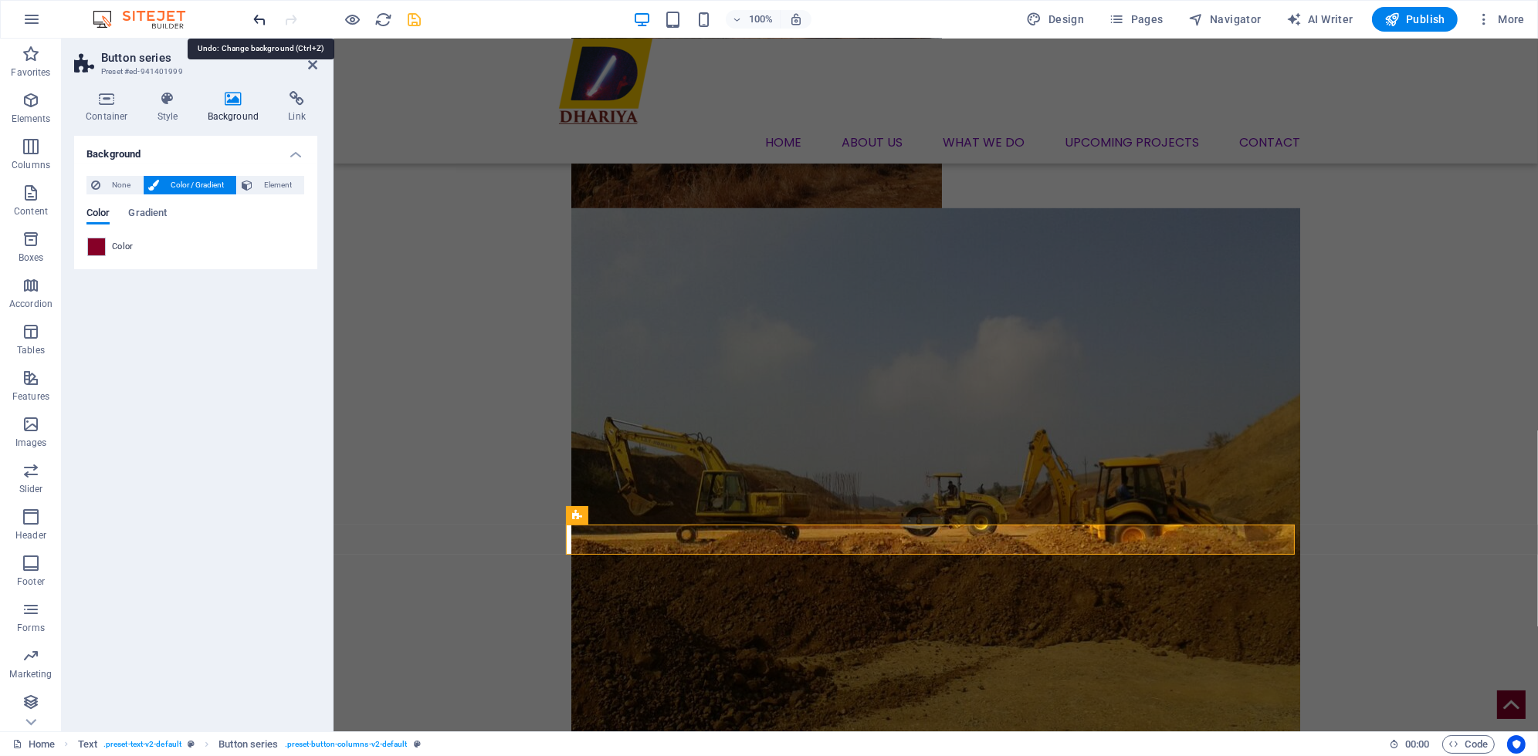
click at [256, 18] on icon "undo" at bounding box center [261, 20] width 18 height 18
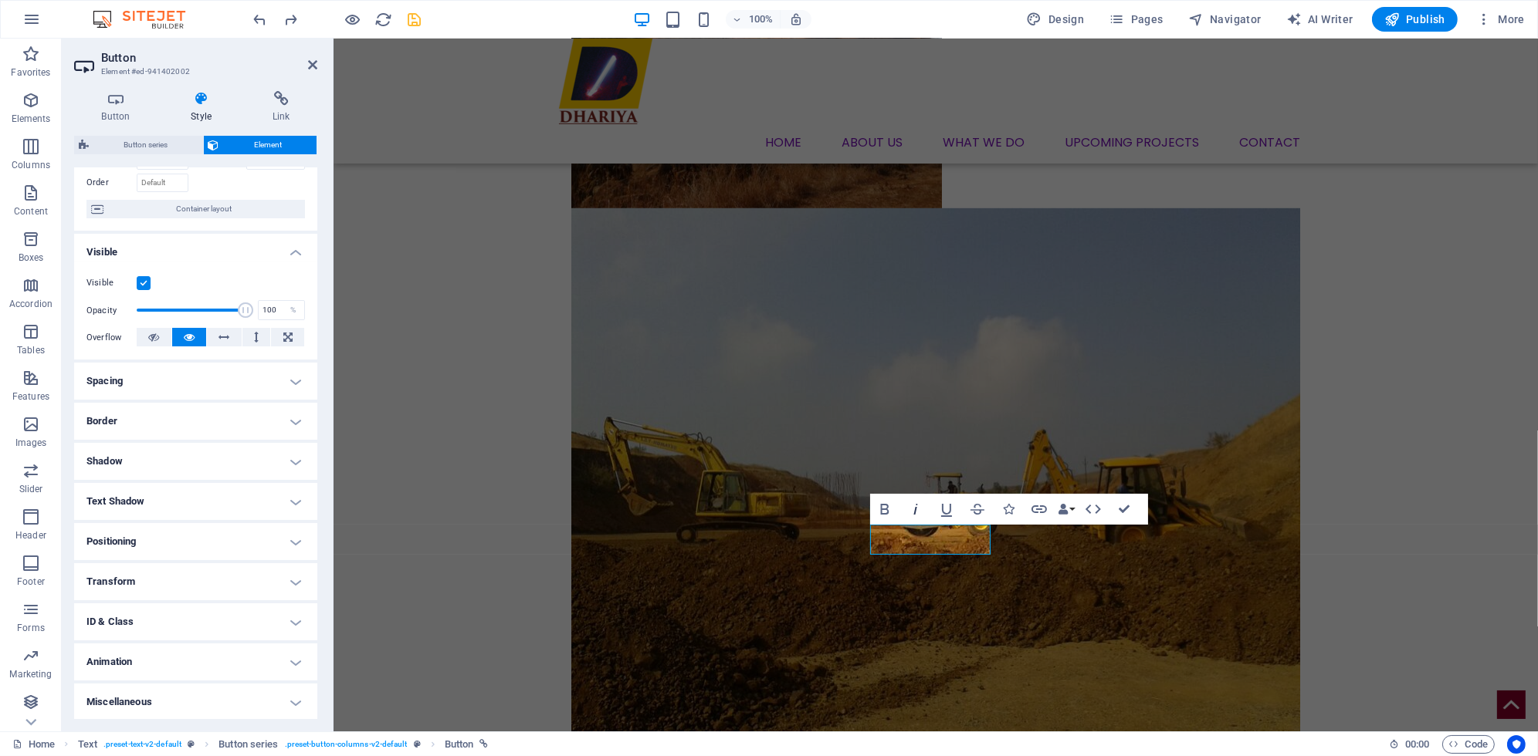
click at [915, 509] on icon "button" at bounding box center [915, 509] width 4 height 11
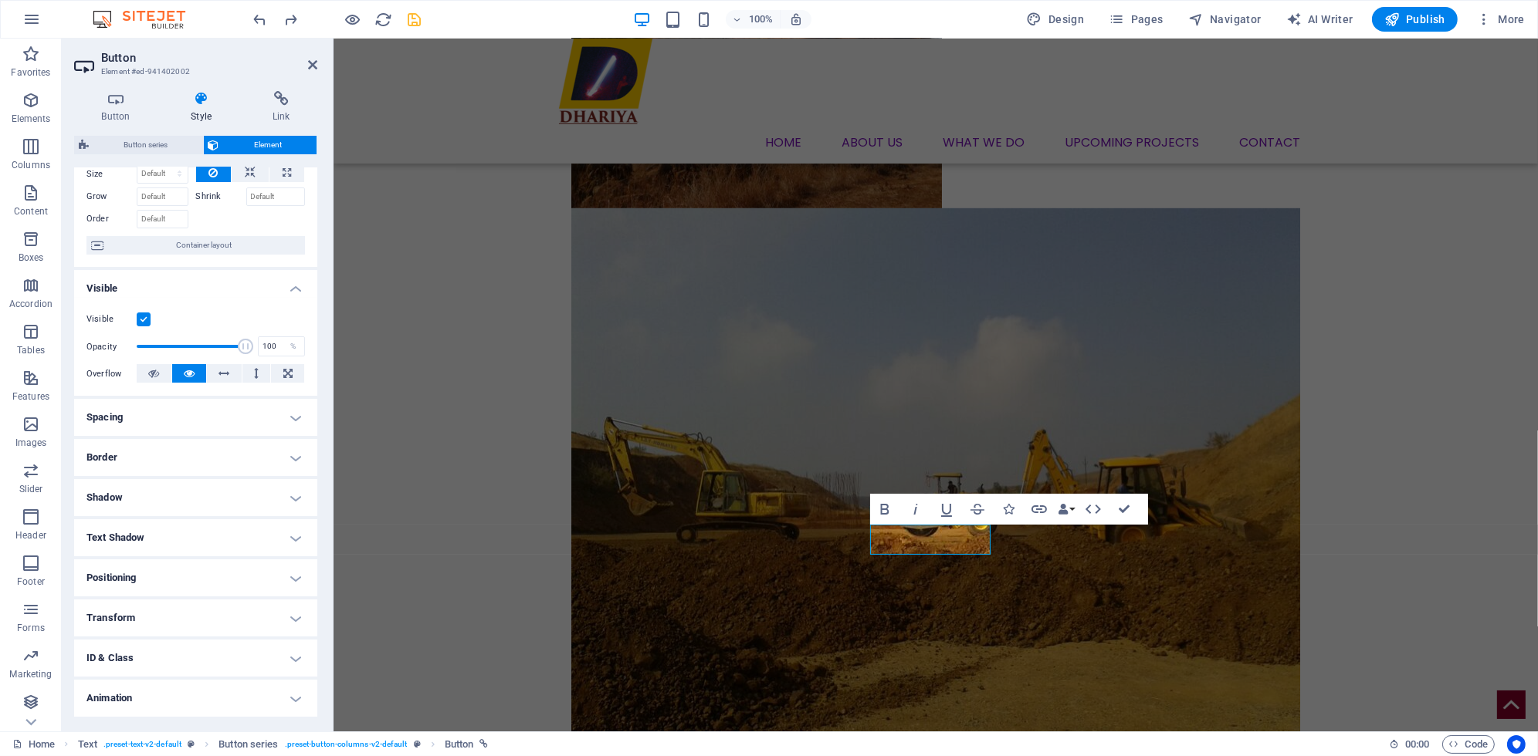
scroll to position [0, 0]
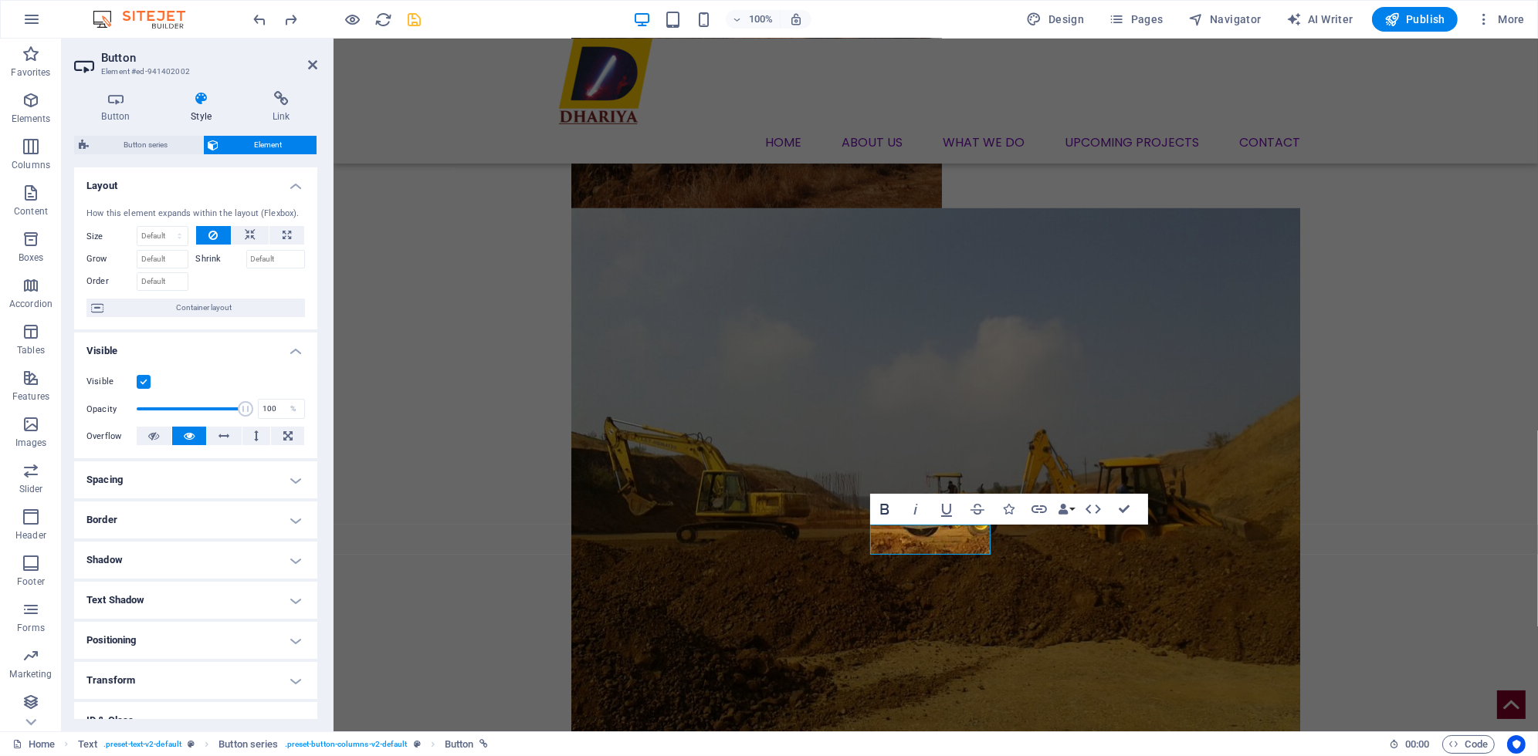
click at [883, 504] on icon "button" at bounding box center [884, 509] width 8 height 11
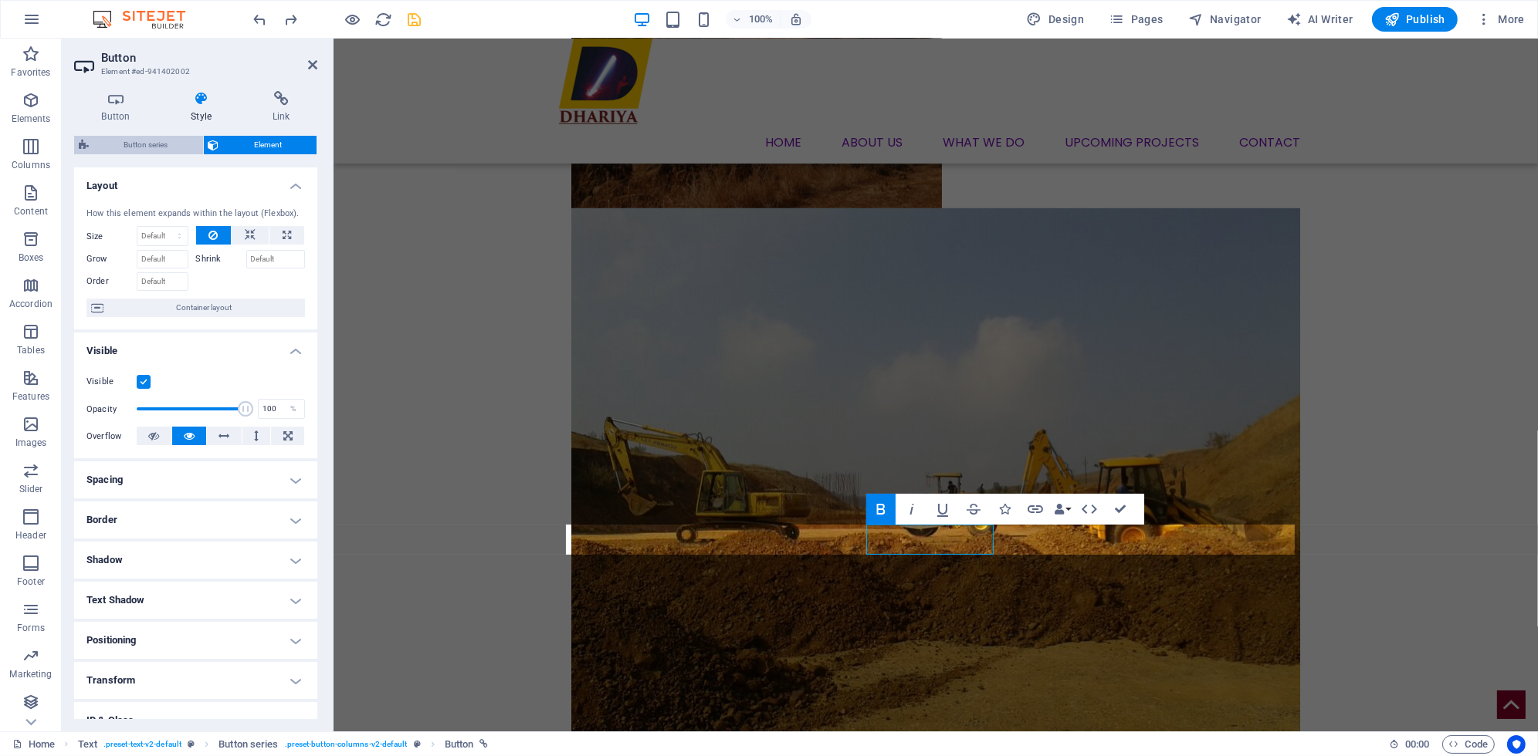
click at [120, 148] on span "Button series" at bounding box center [145, 145] width 105 height 19
select select "rem"
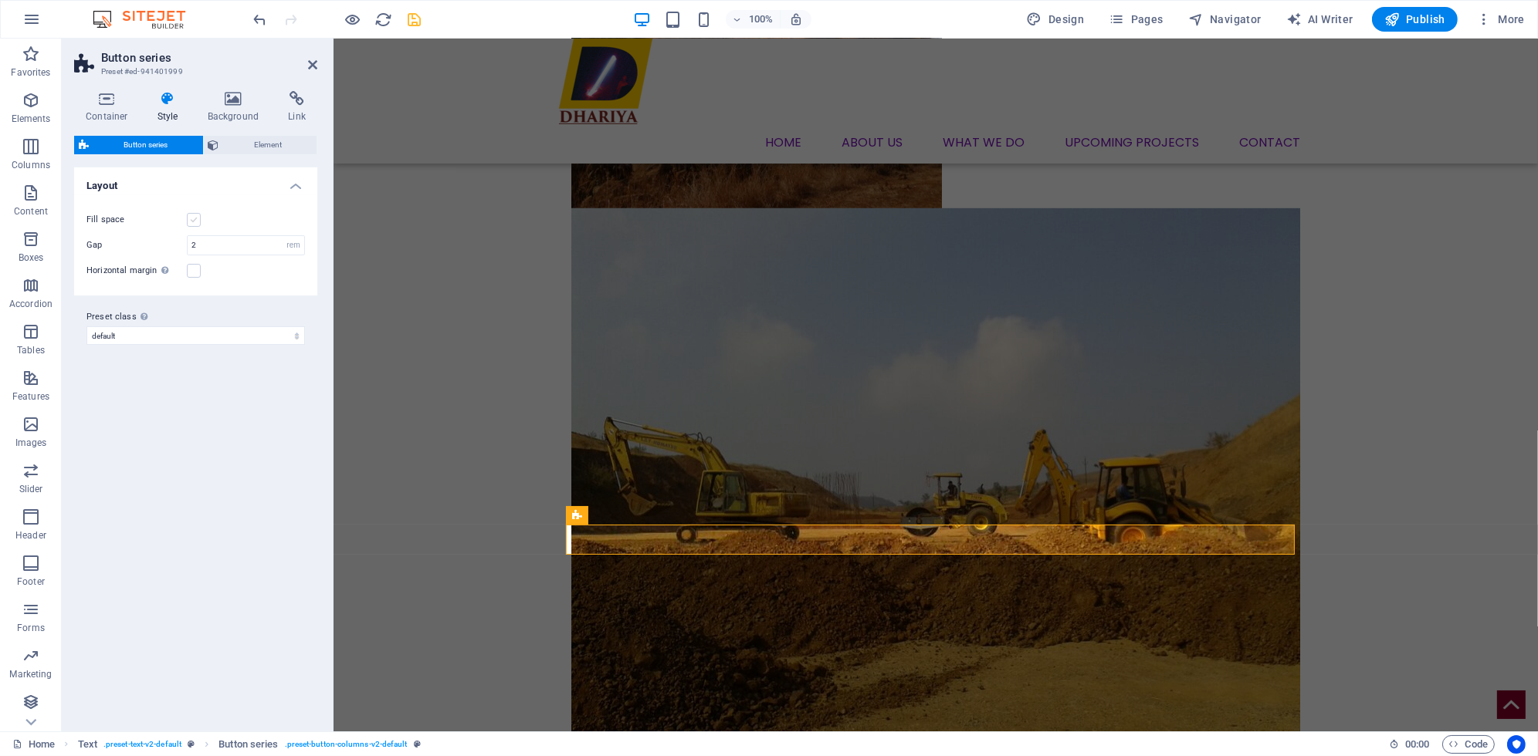
click at [197, 223] on label at bounding box center [194, 220] width 14 height 14
click at [0, 0] on input "Fill space" at bounding box center [0, 0] width 0 height 0
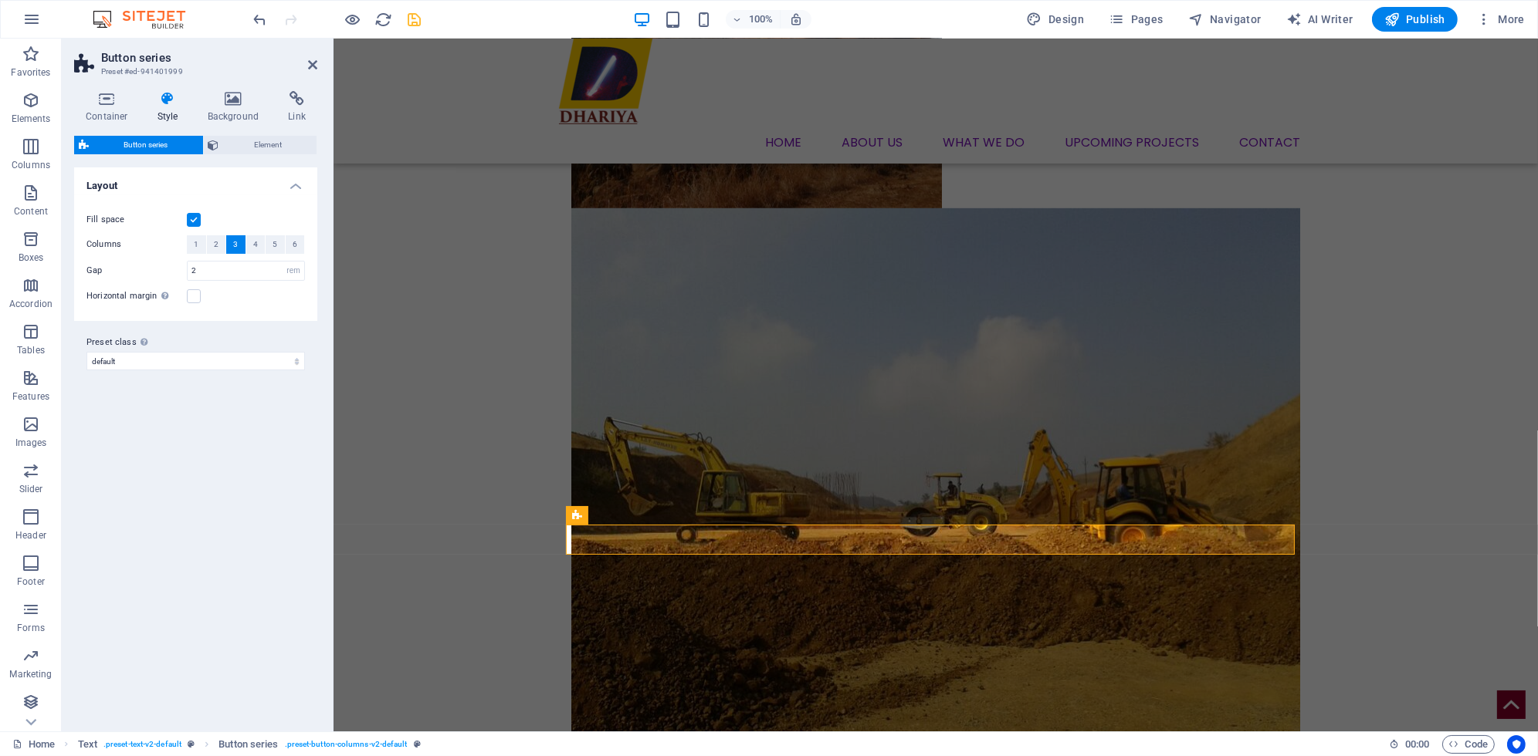
click at [196, 223] on label at bounding box center [194, 220] width 14 height 14
click at [0, 0] on input "Fill space" at bounding box center [0, 0] width 0 height 0
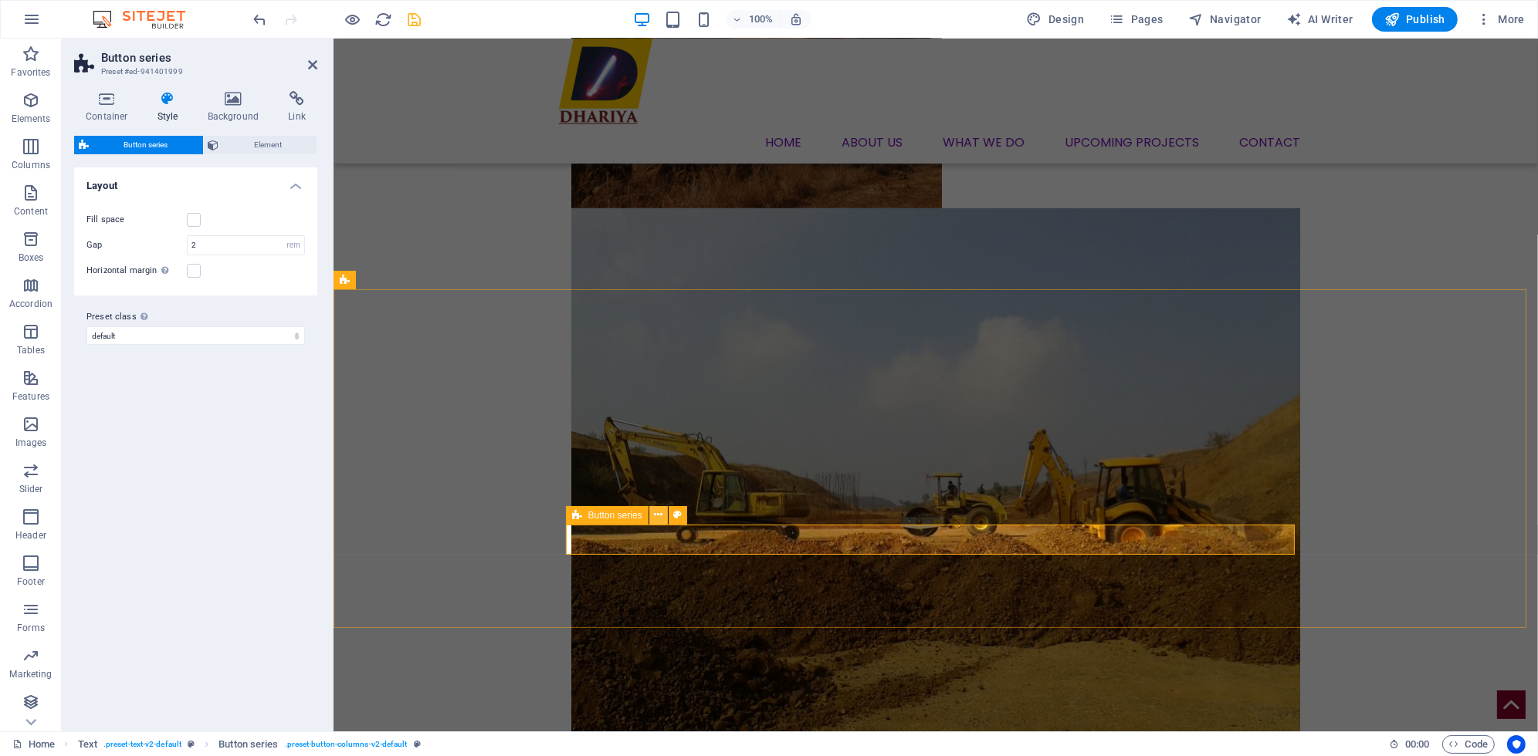
click at [652, 520] on button at bounding box center [658, 515] width 19 height 19
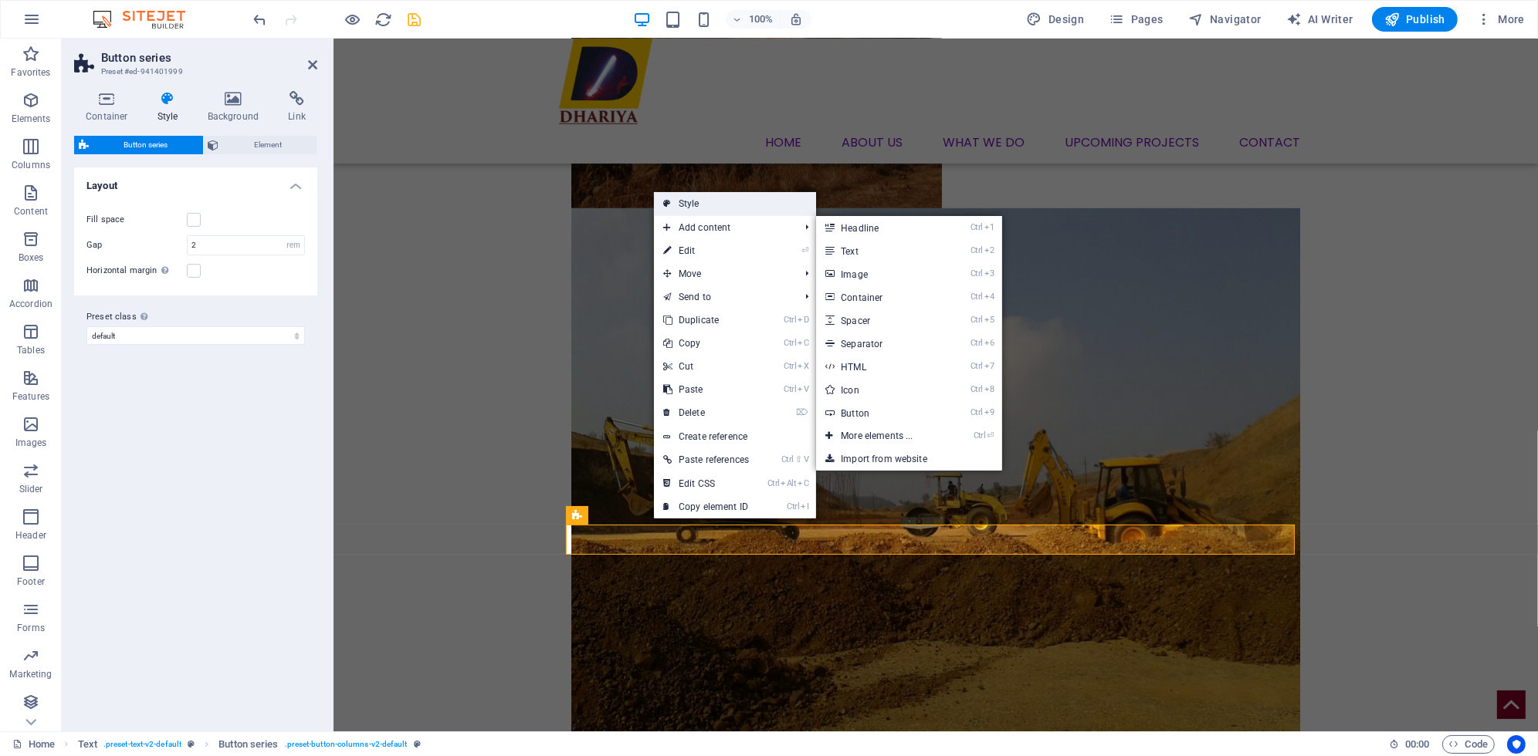
click at [723, 209] on link "Style" at bounding box center [735, 203] width 162 height 23
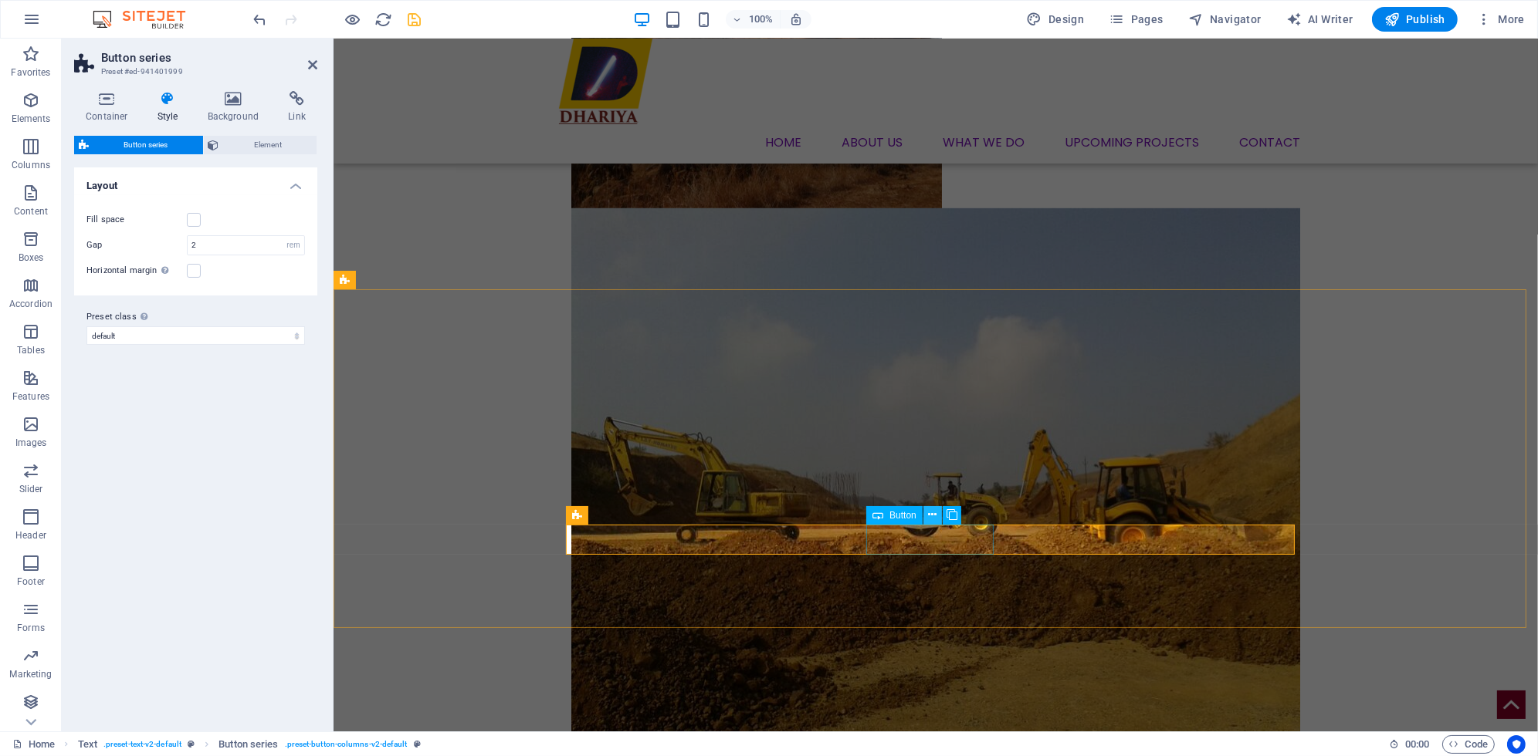
click at [932, 517] on icon at bounding box center [932, 515] width 8 height 16
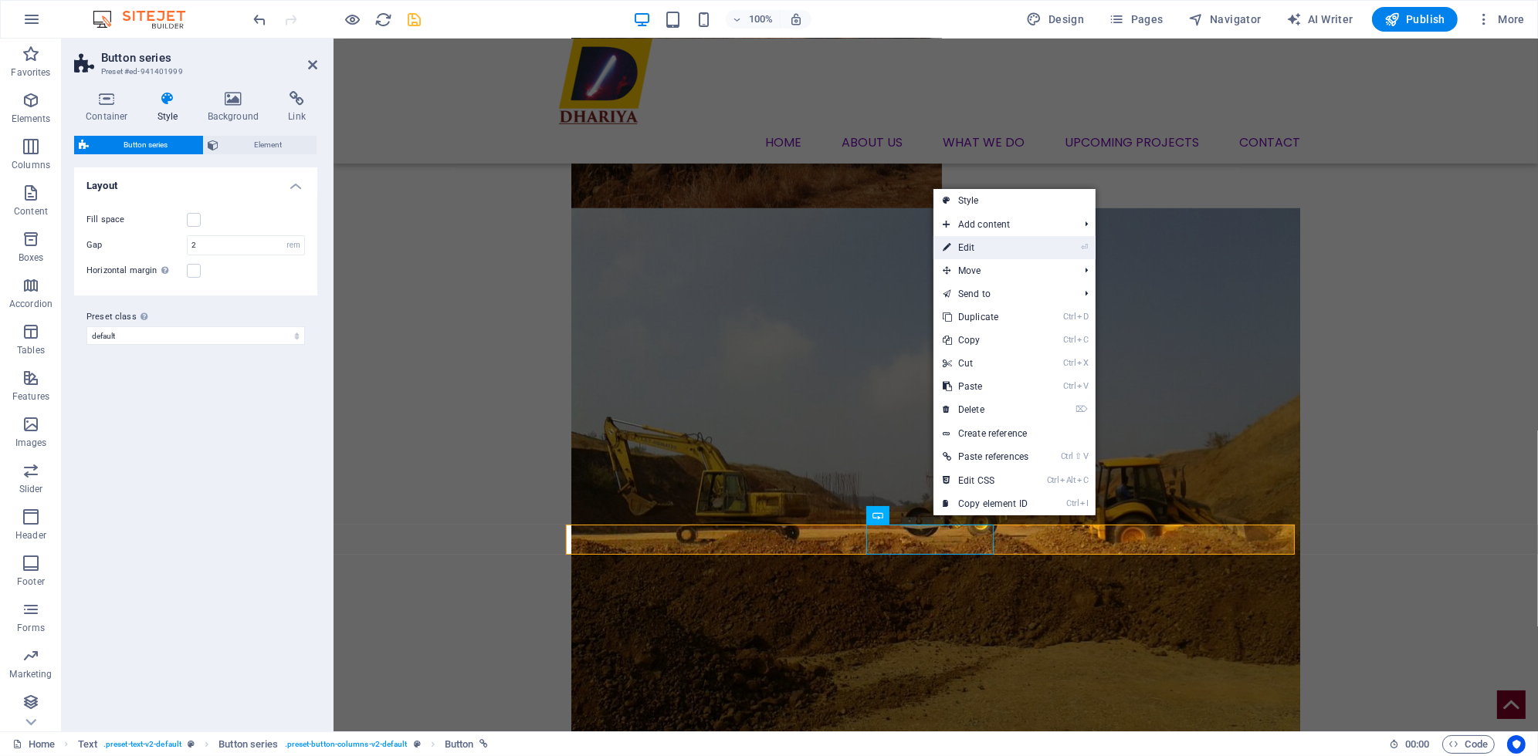
click at [994, 249] on link "⏎ Edit" at bounding box center [985, 247] width 104 height 23
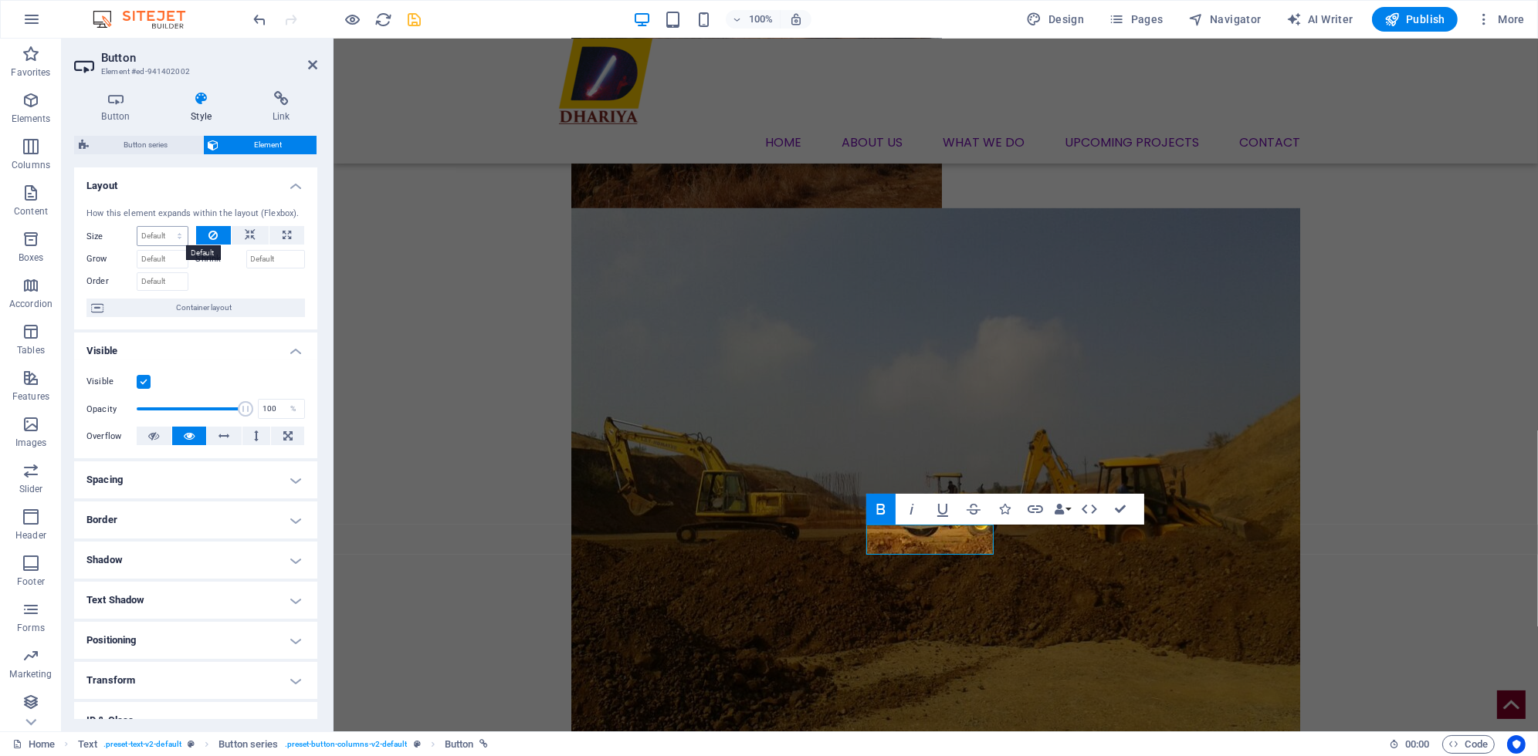
click at [168, 239] on select "Default auto px % 1/1 1/2 1/3 1/4 1/5 1/6 1/7 1/8 1/9 1/10" at bounding box center [162, 236] width 50 height 19
click at [168, 242] on select "Default auto px % 1/1 1/2 1/3 1/4 1/5 1/6 1/7 1/8 1/9 1/10" at bounding box center [162, 236] width 50 height 19
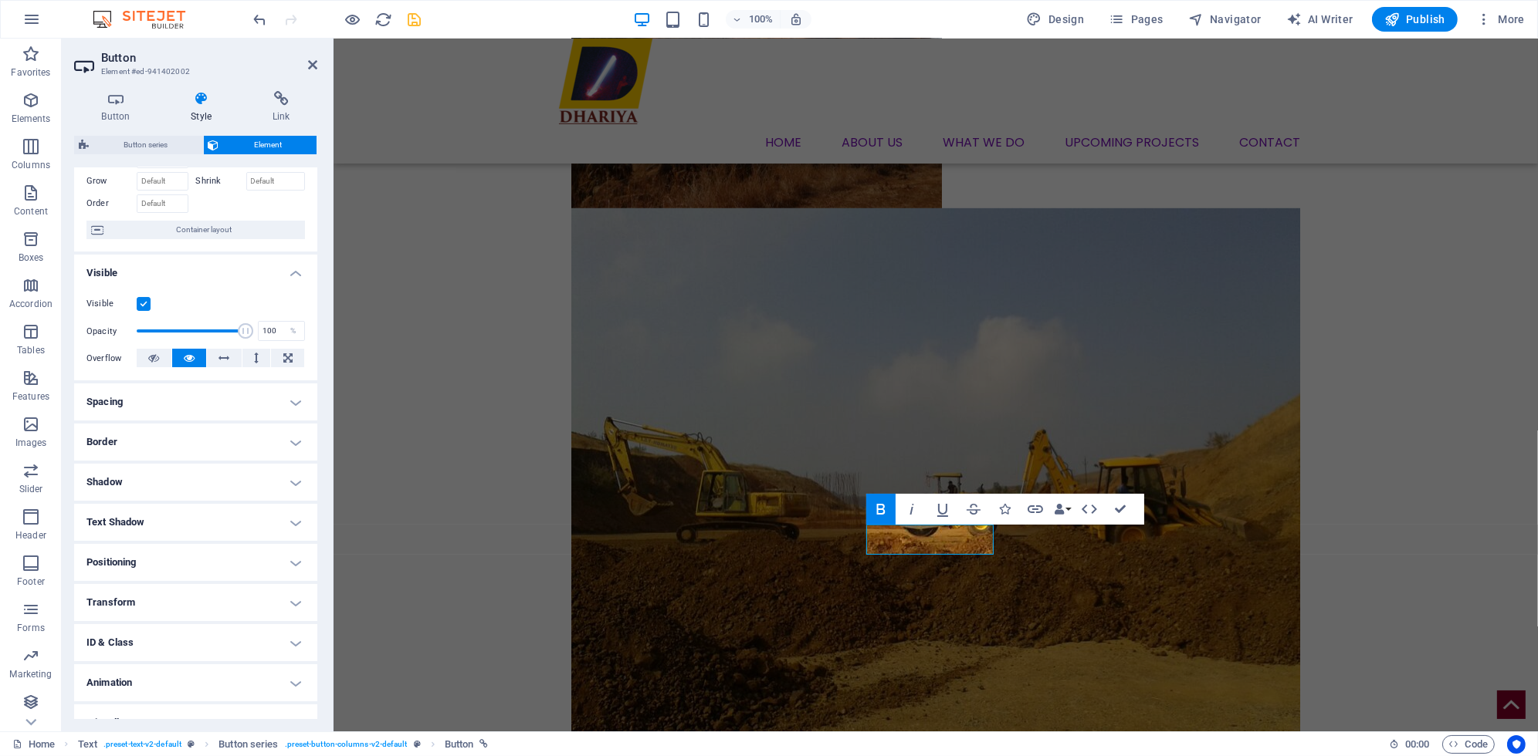
scroll to position [99, 0]
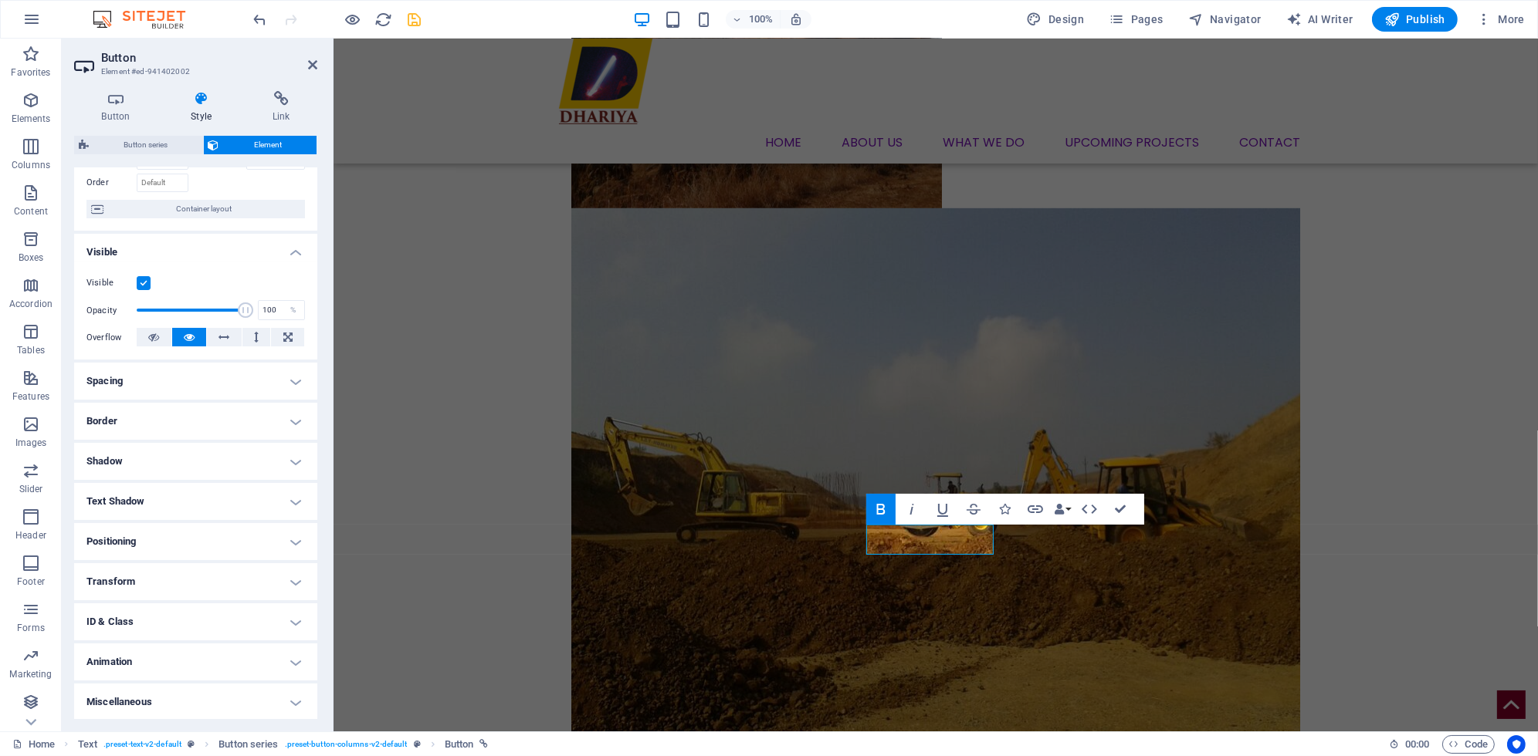
click at [118, 684] on h4 "Miscellaneous" at bounding box center [195, 702] width 243 height 37
click at [115, 696] on h4 "Miscellaneous" at bounding box center [195, 698] width 243 height 28
click at [115, 696] on h4 "Miscellaneous" at bounding box center [195, 702] width 243 height 37
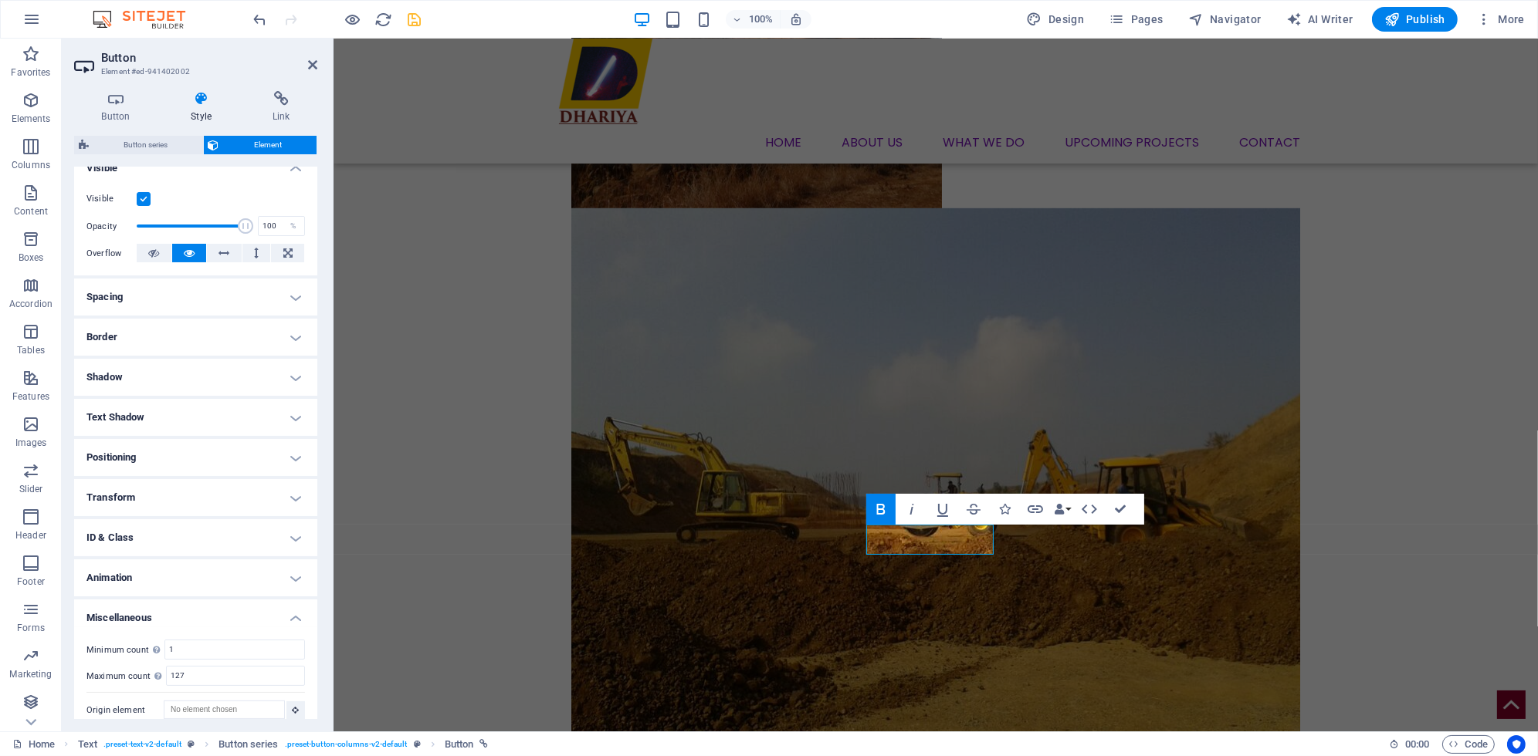
scroll to position [194, 0]
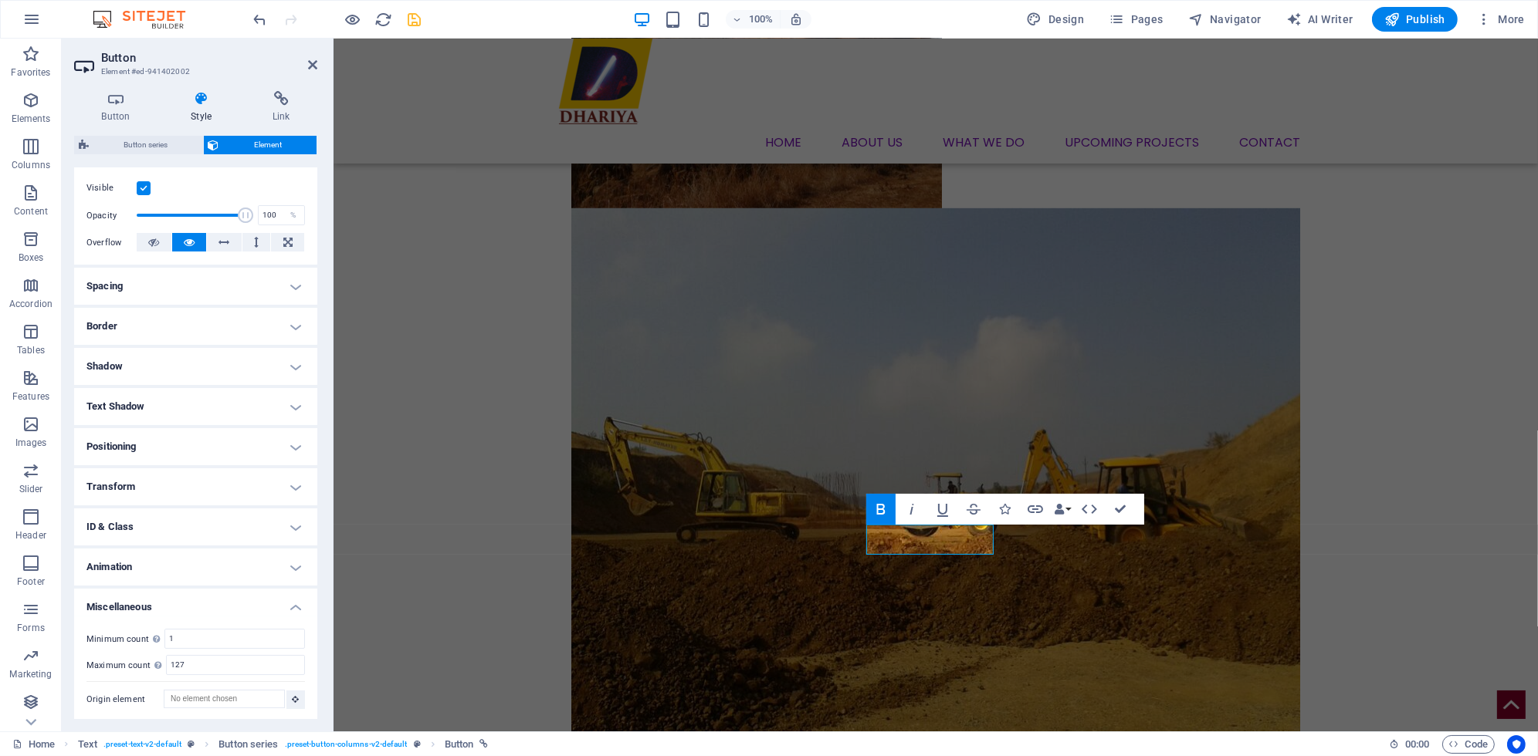
click at [121, 333] on h4 "Border" at bounding box center [195, 326] width 243 height 37
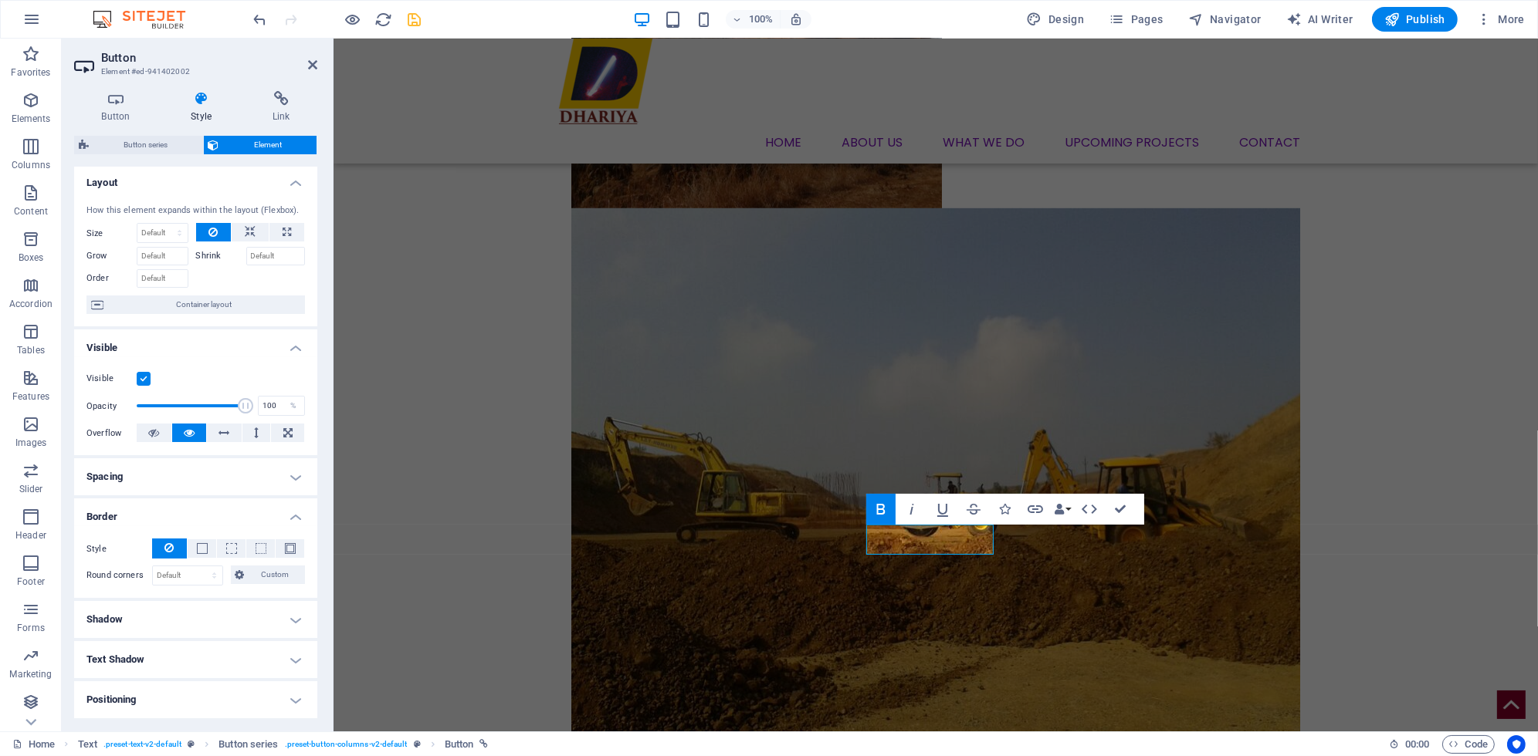
scroll to position [0, 0]
click at [421, 16] on icon "save" at bounding box center [415, 20] width 18 height 18
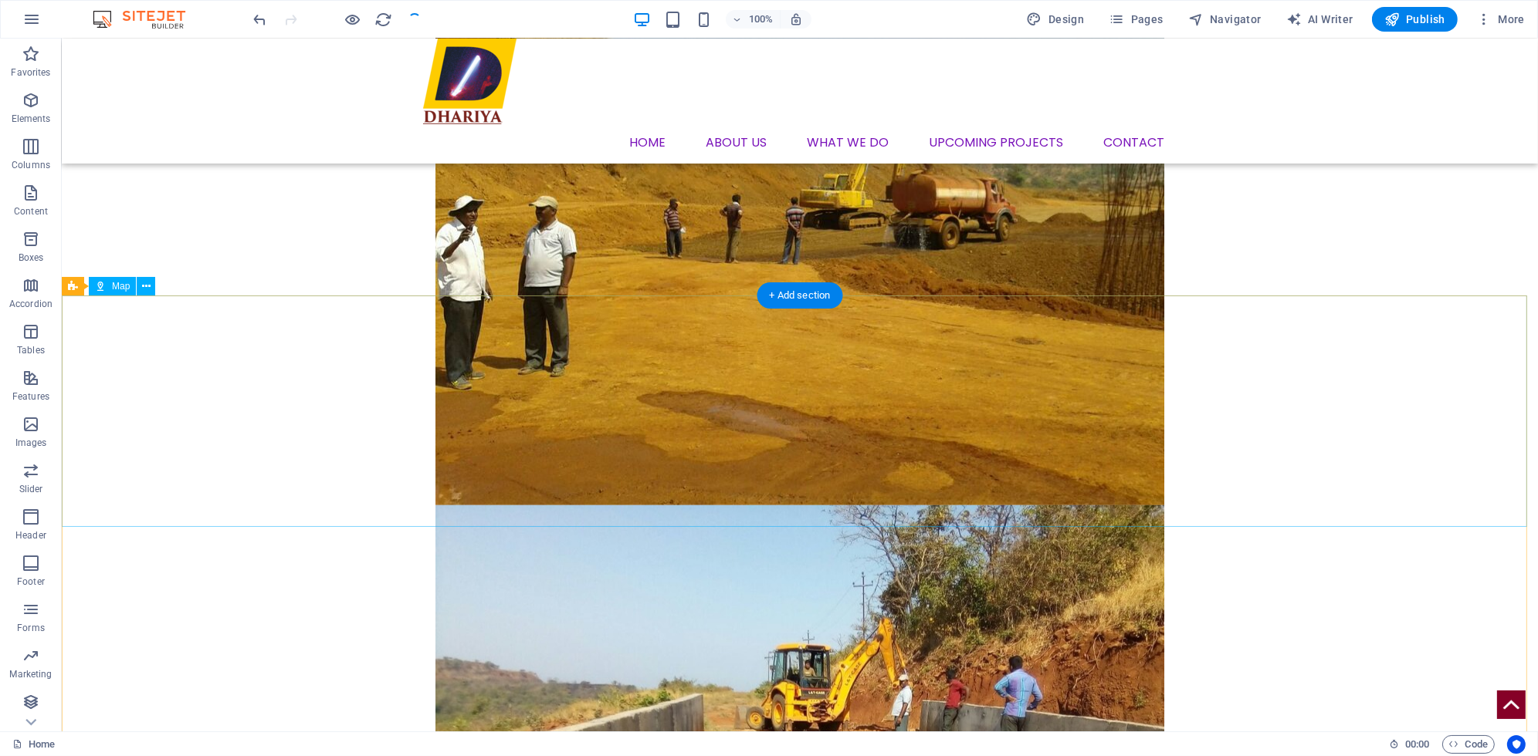
scroll to position [2590, 0]
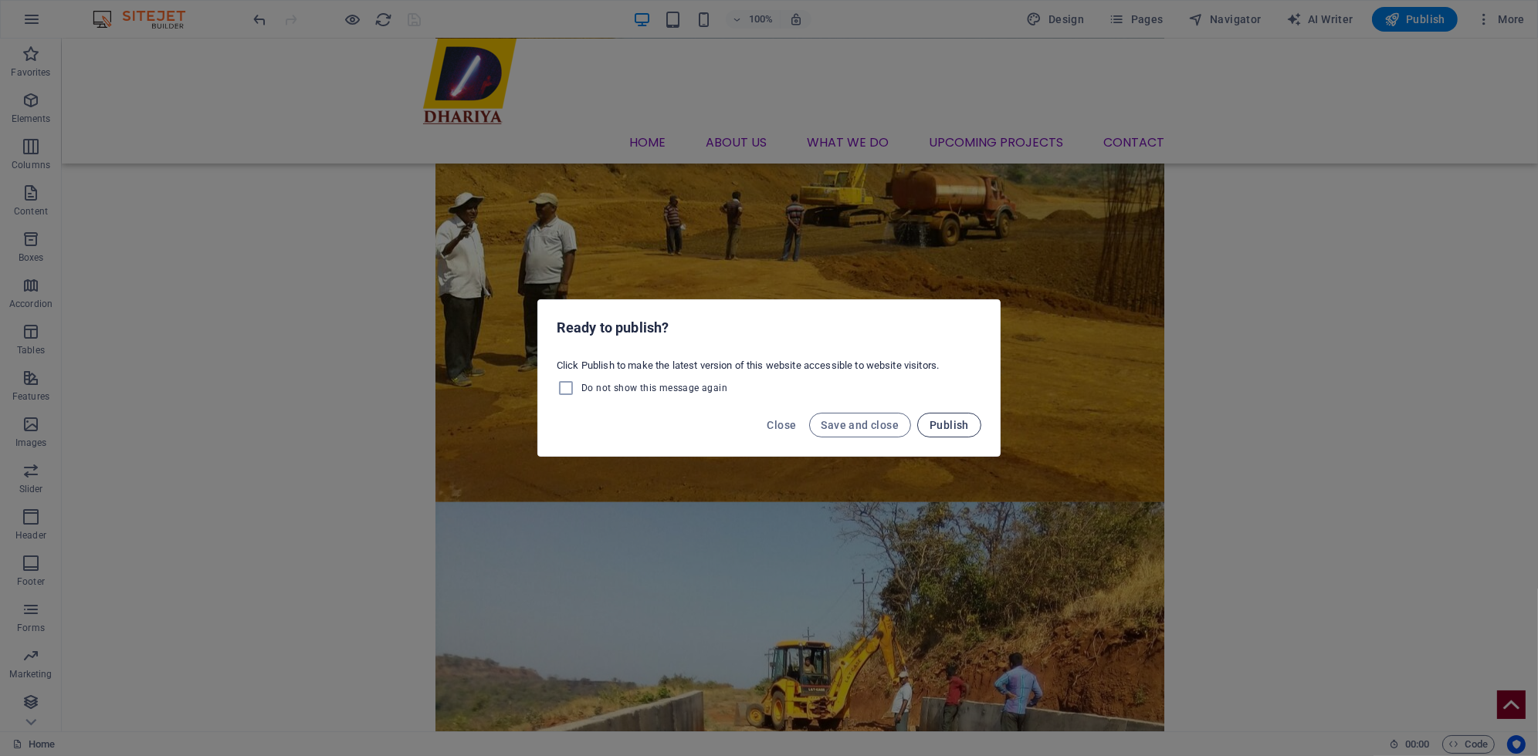
drag, startPoint x: 925, startPoint y: 432, endPoint x: 936, endPoint y: 427, distance: 12.1
click at [936, 427] on button "Publish" at bounding box center [949, 425] width 64 height 25
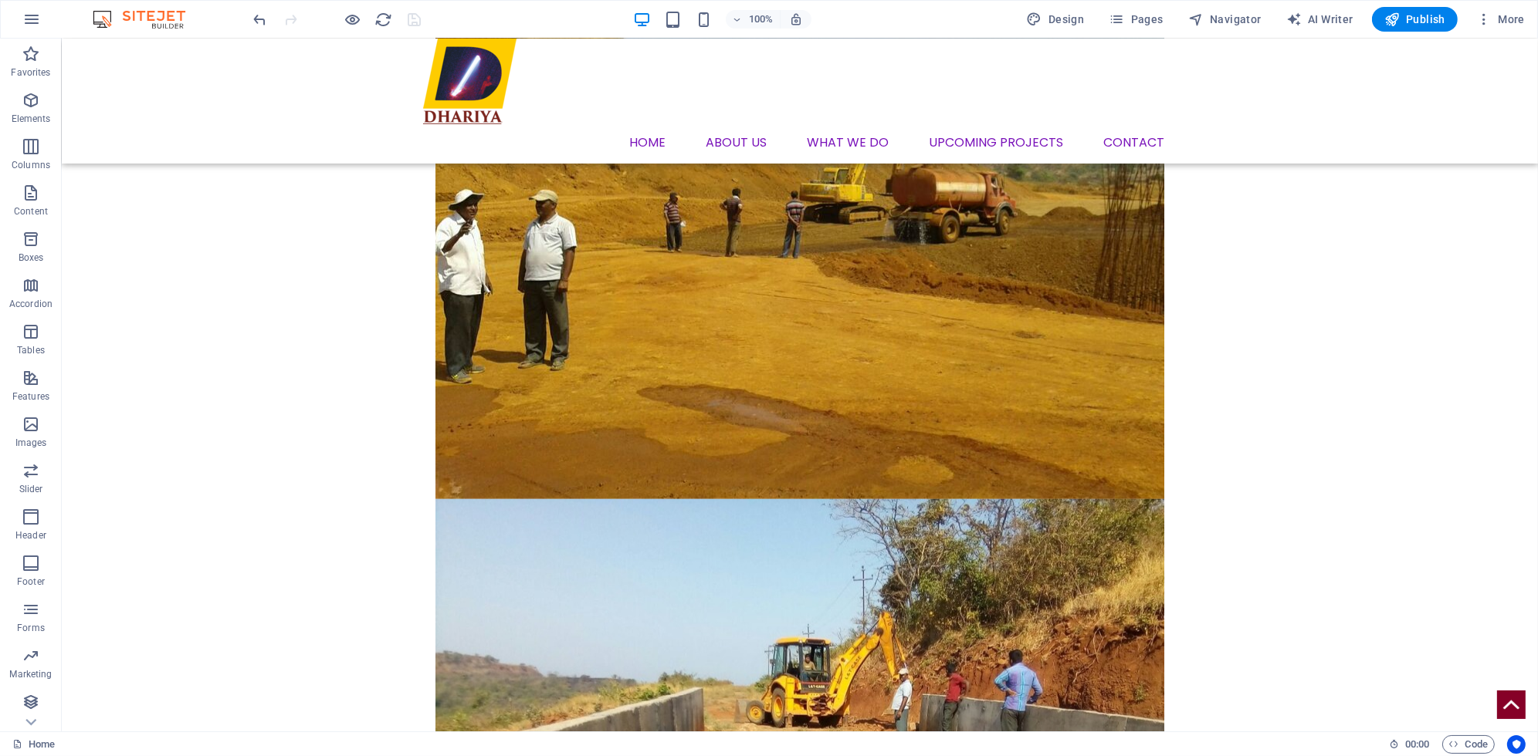
scroll to position [2594, 0]
